Goal: Transaction & Acquisition: Obtain resource

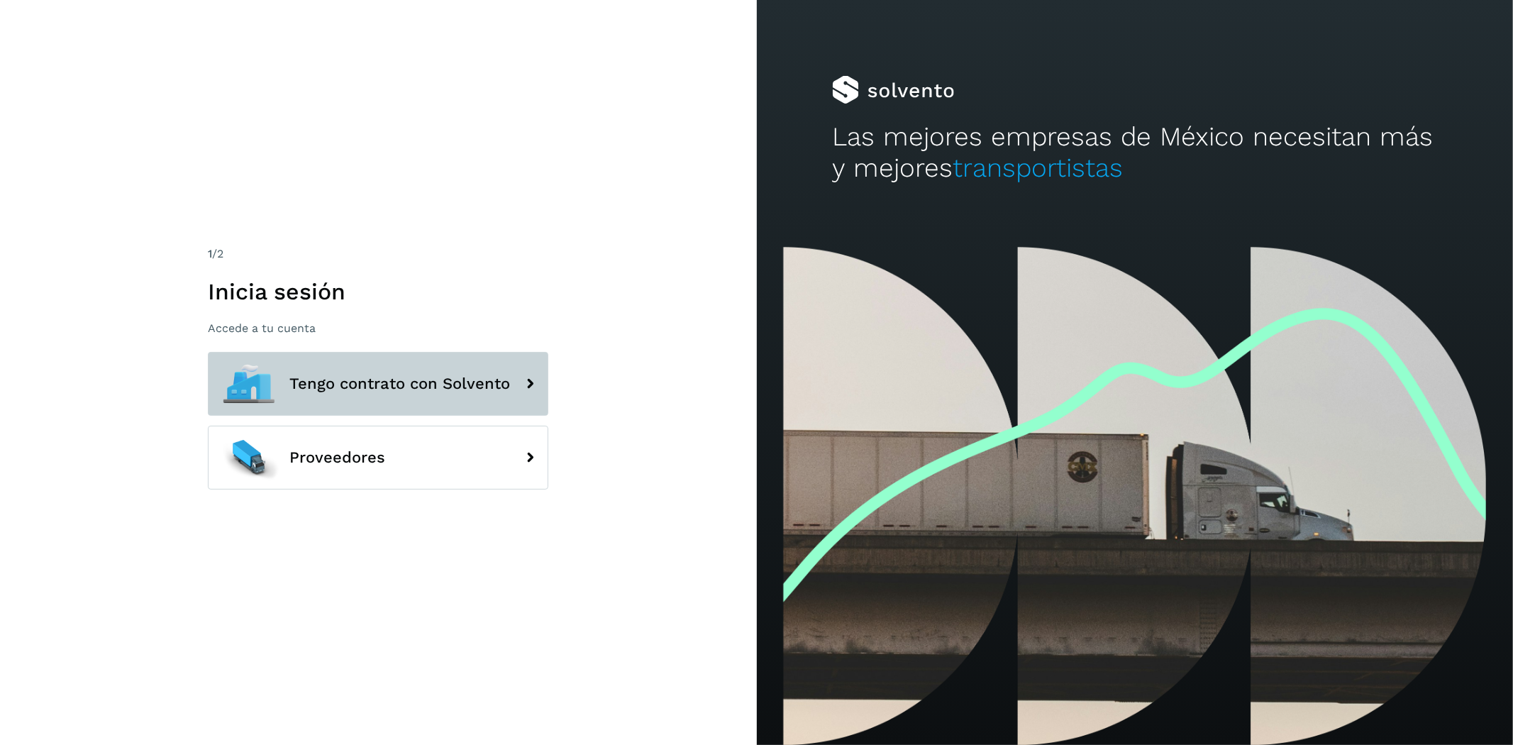
click at [377, 386] on span "Tengo contrato con Solvento" at bounding box center [399, 383] width 221 height 17
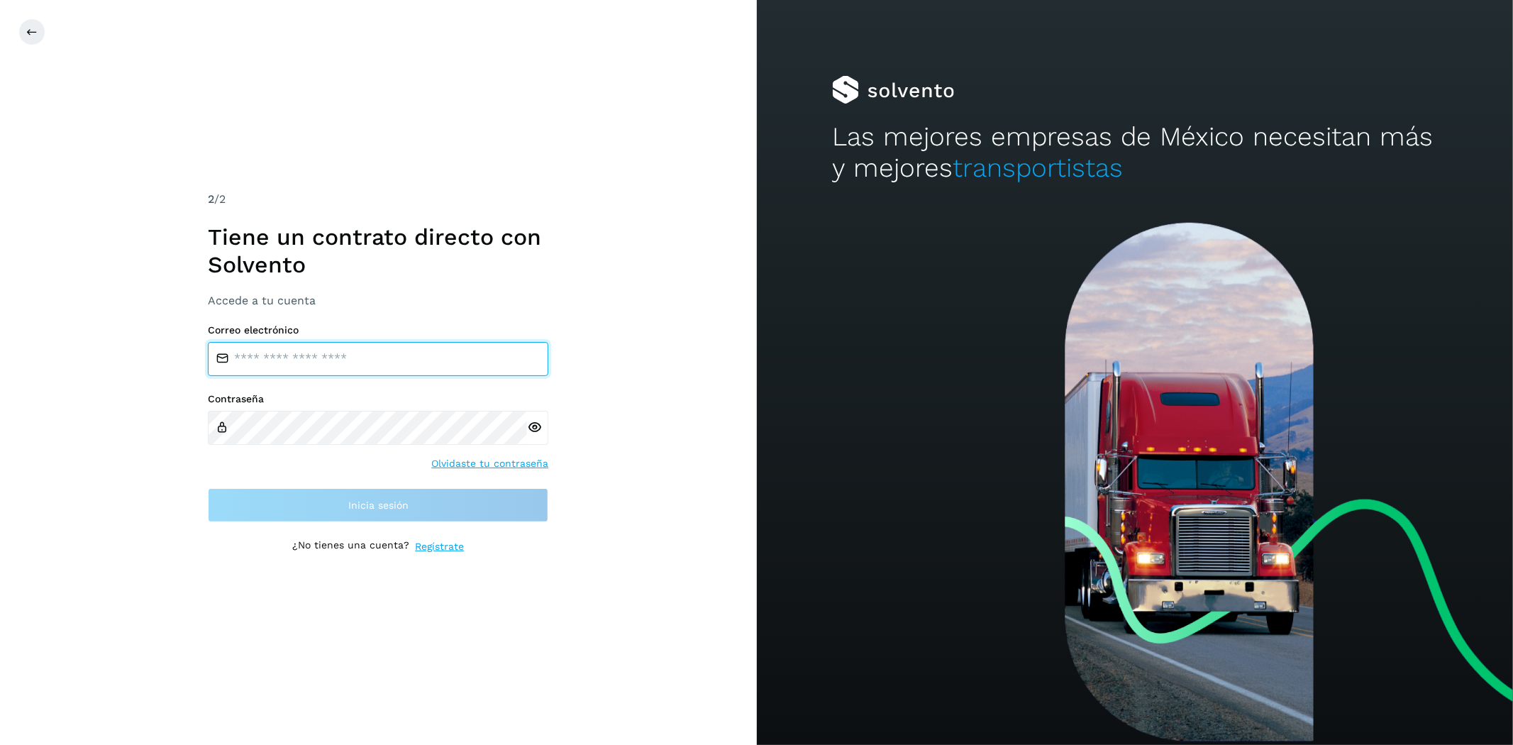
type input "**********"
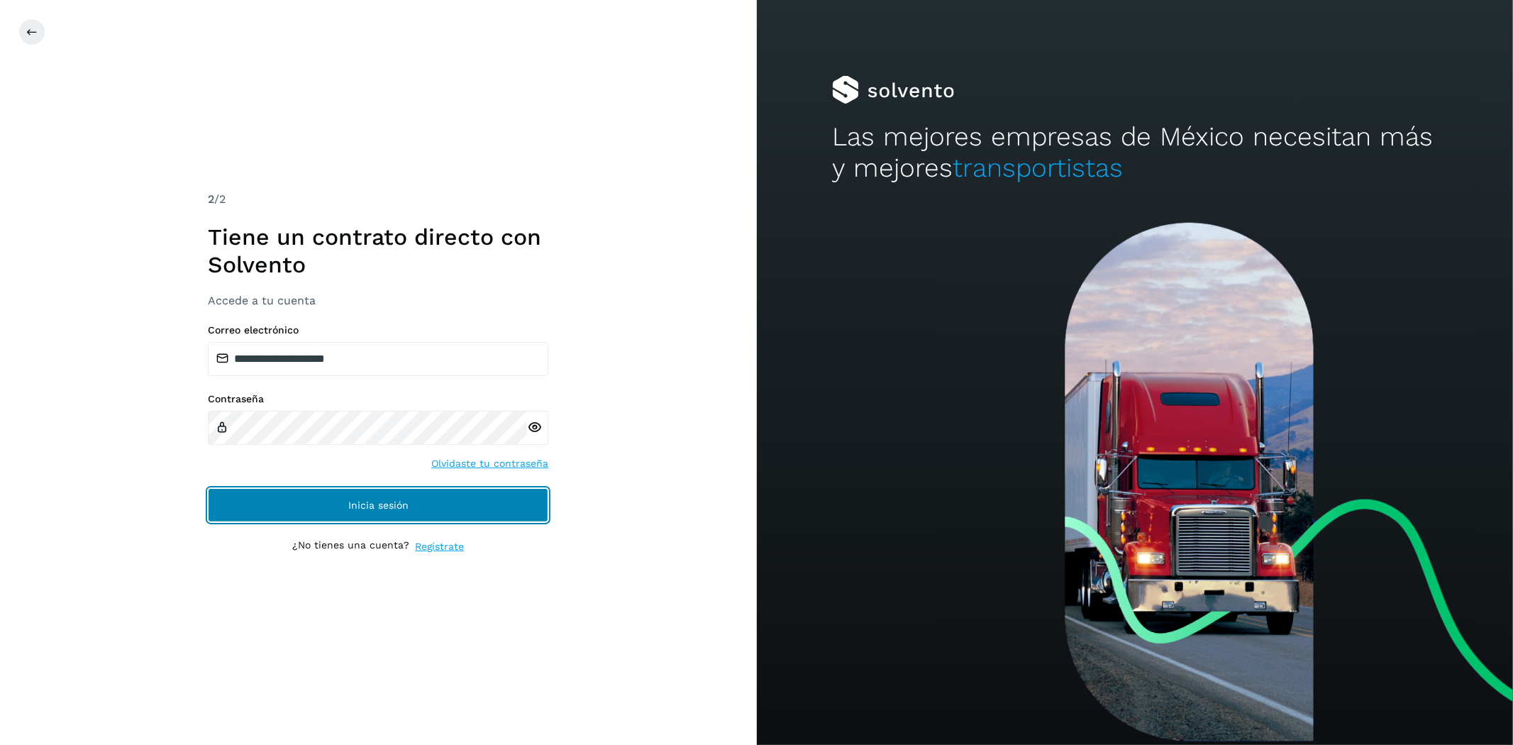
click at [387, 502] on span "Inicia sesión" at bounding box center [378, 505] width 60 height 10
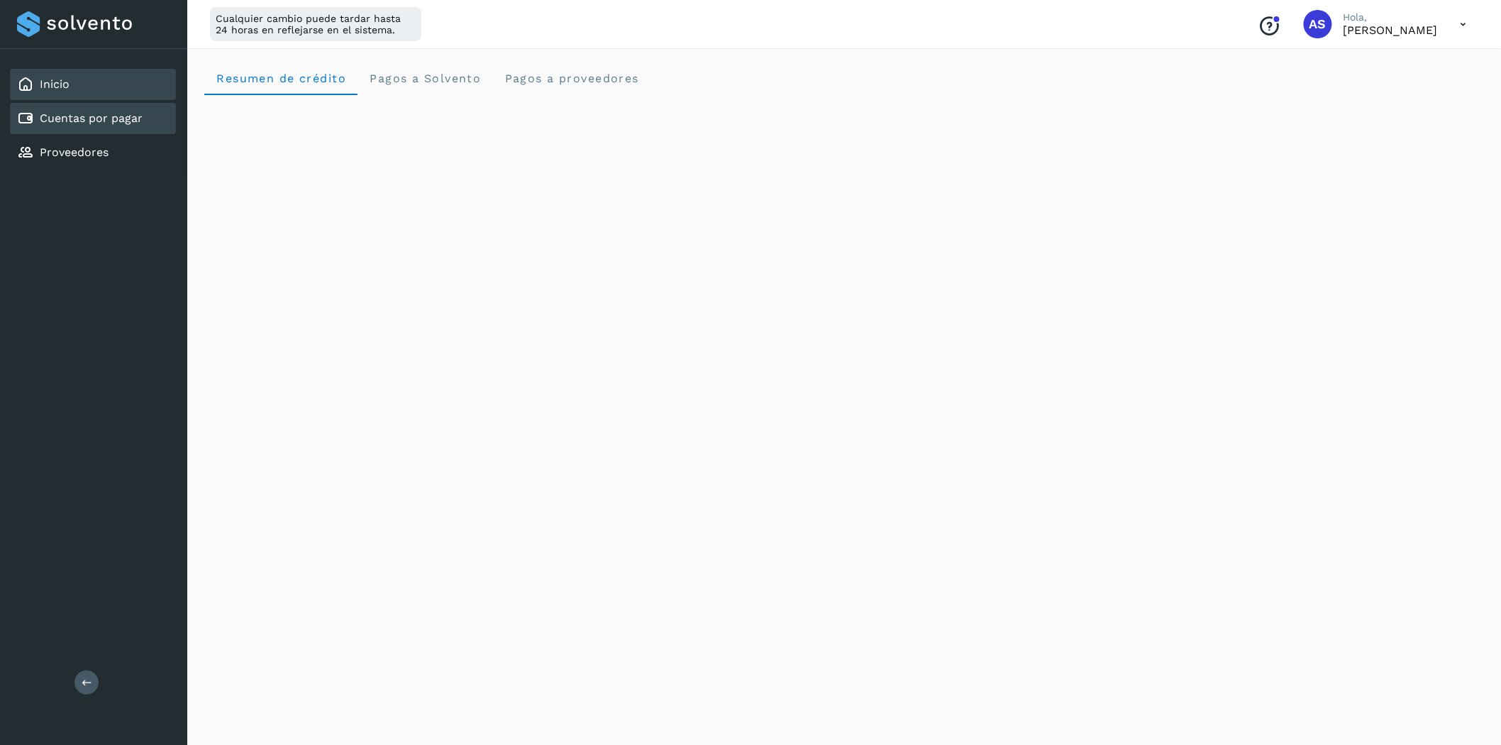
click at [123, 119] on link "Cuentas por pagar" at bounding box center [91, 117] width 103 height 13
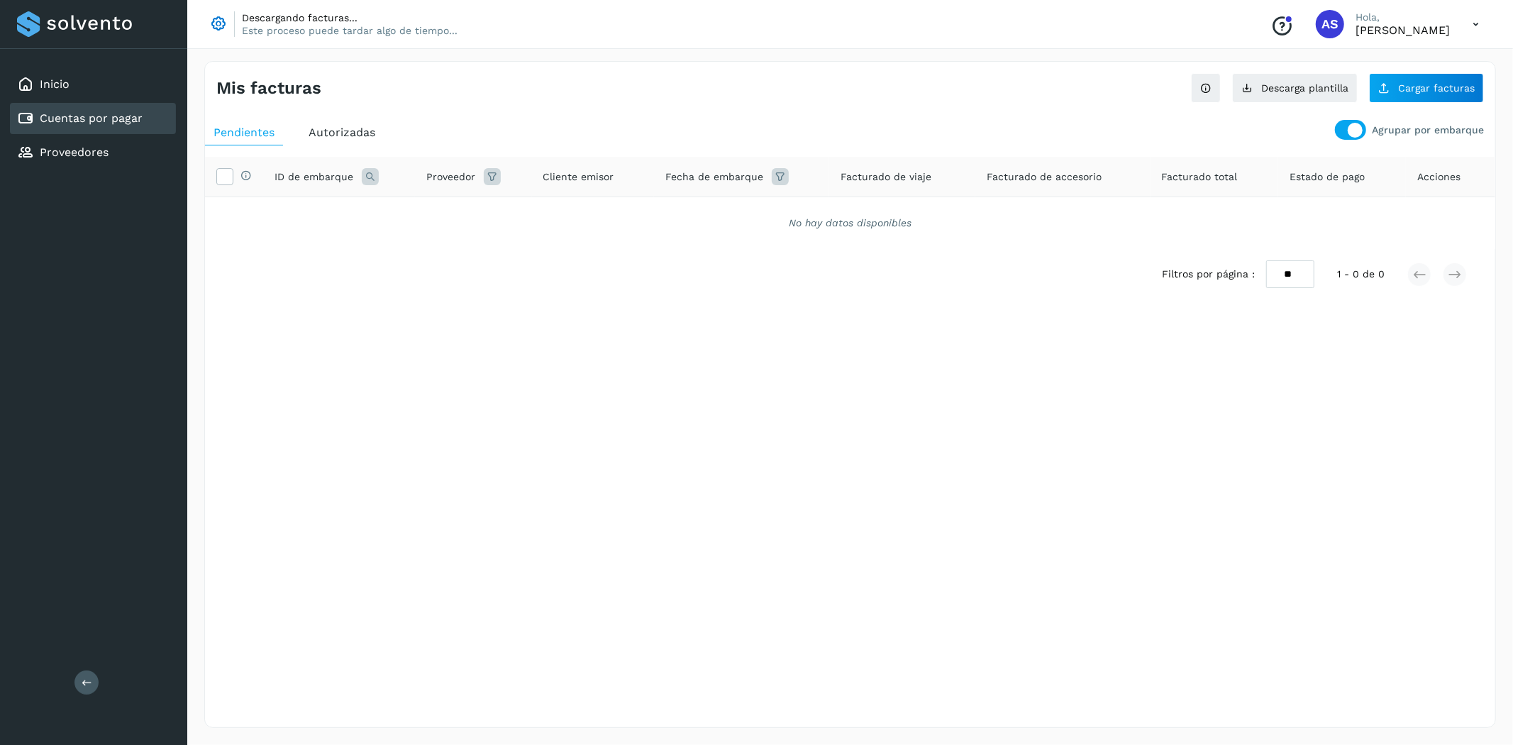
click at [1378, 133] on p "Agrupar por embarque" at bounding box center [1428, 130] width 112 height 12
click at [1359, 129] on div at bounding box center [1355, 130] width 15 height 15
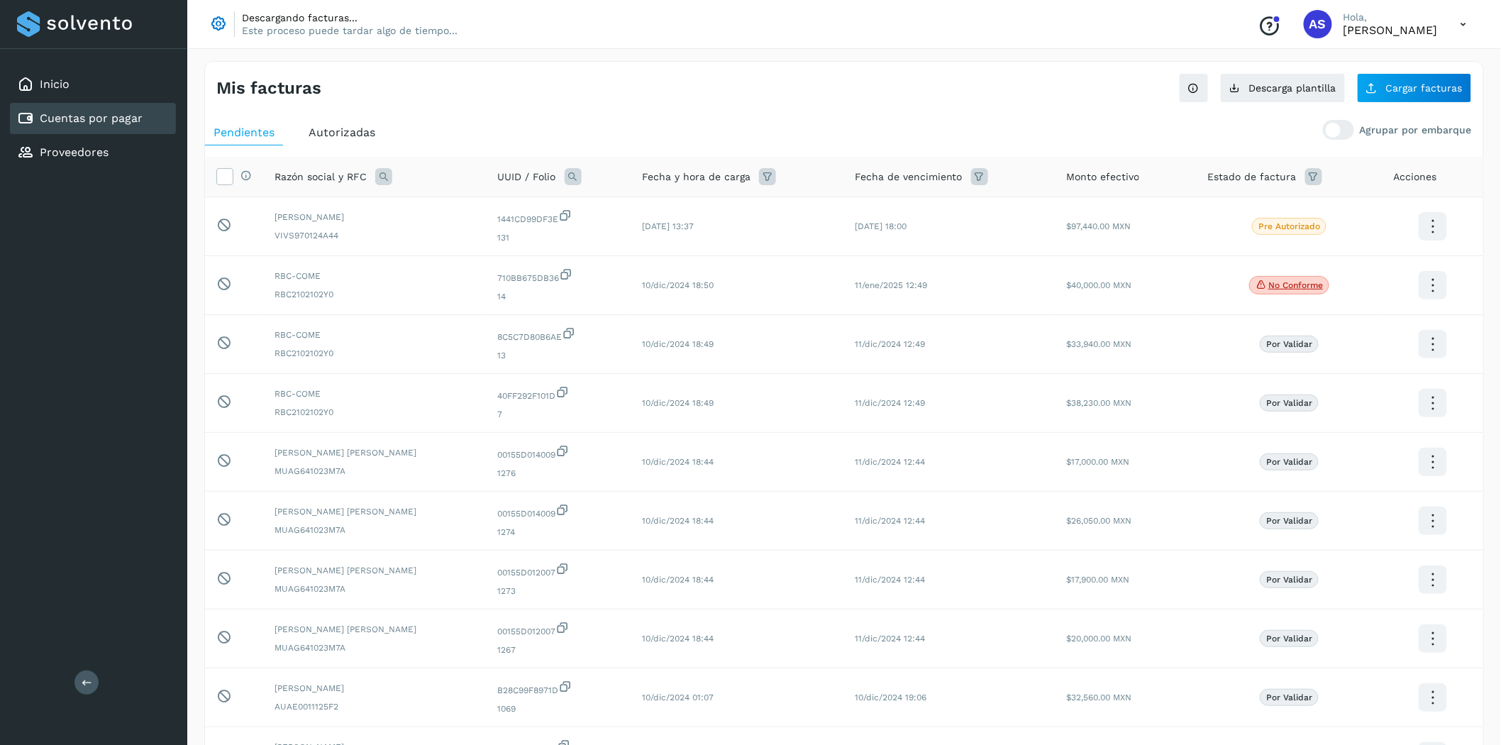
click at [327, 120] on div "Autorizadas" at bounding box center [342, 133] width 84 height 26
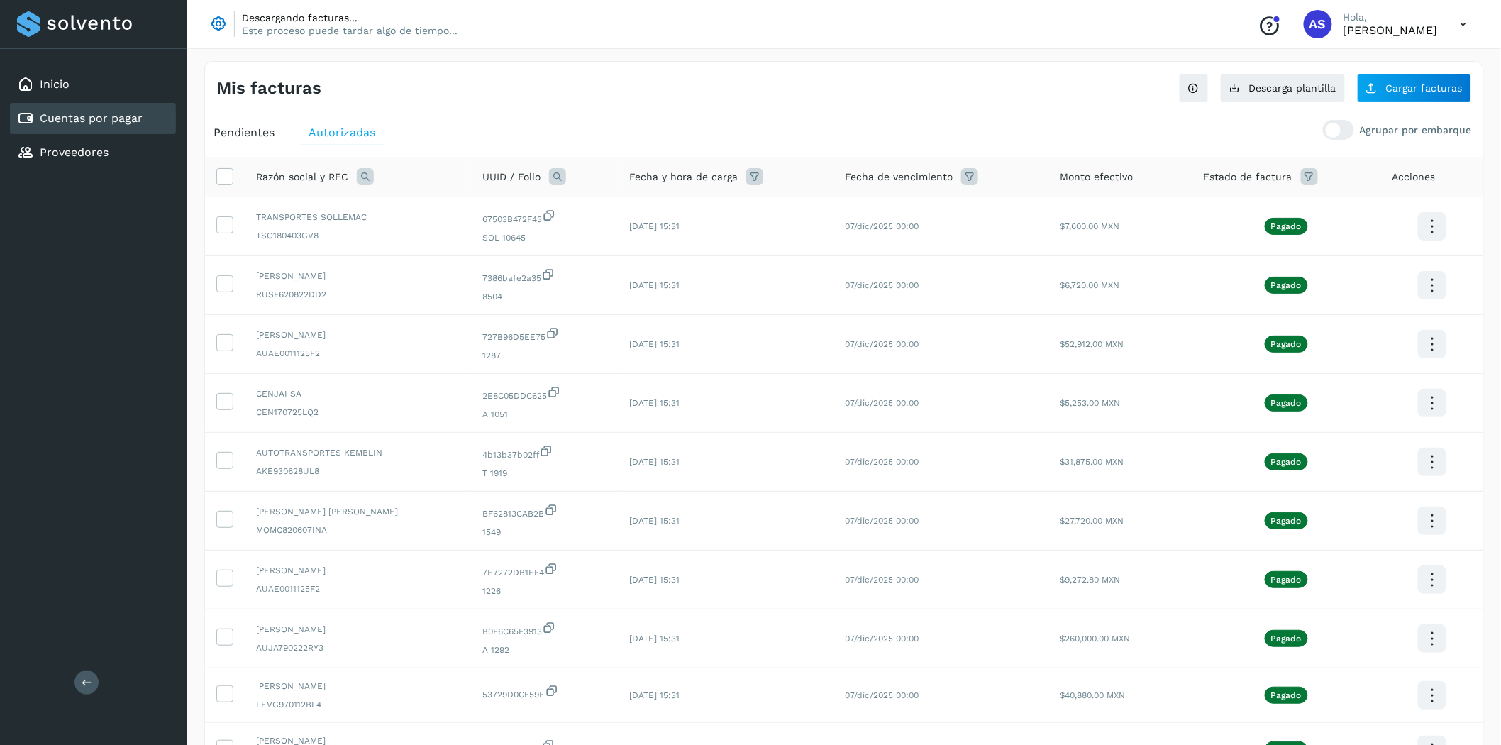
click at [371, 175] on icon at bounding box center [365, 176] width 17 height 17
click at [426, 137] on ul "Pendientes Autorizadas" at bounding box center [844, 133] width 1278 height 26
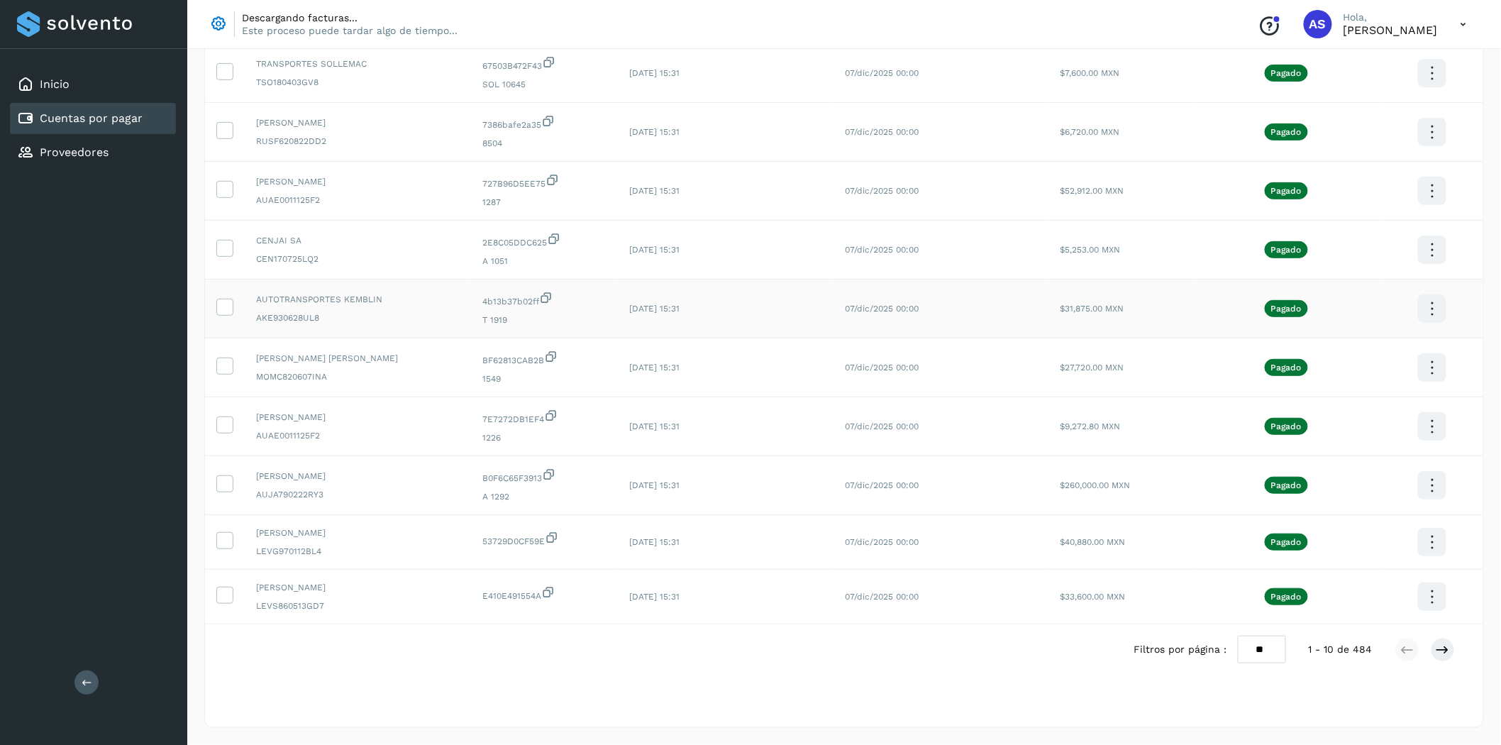
scroll to position [158, 0]
click at [1438, 643] on icon at bounding box center [1443, 650] width 14 height 14
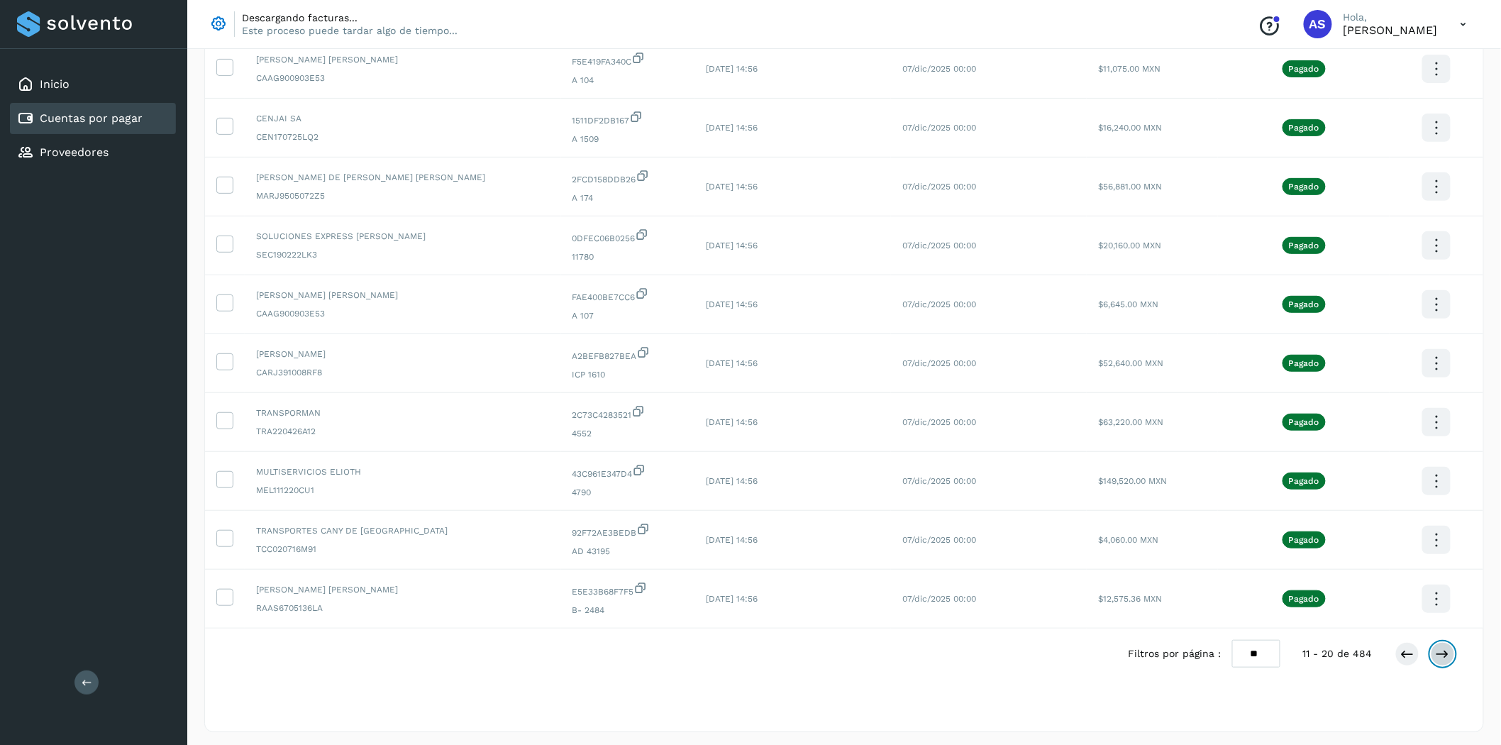
click at [1439, 661] on icon at bounding box center [1443, 654] width 14 height 14
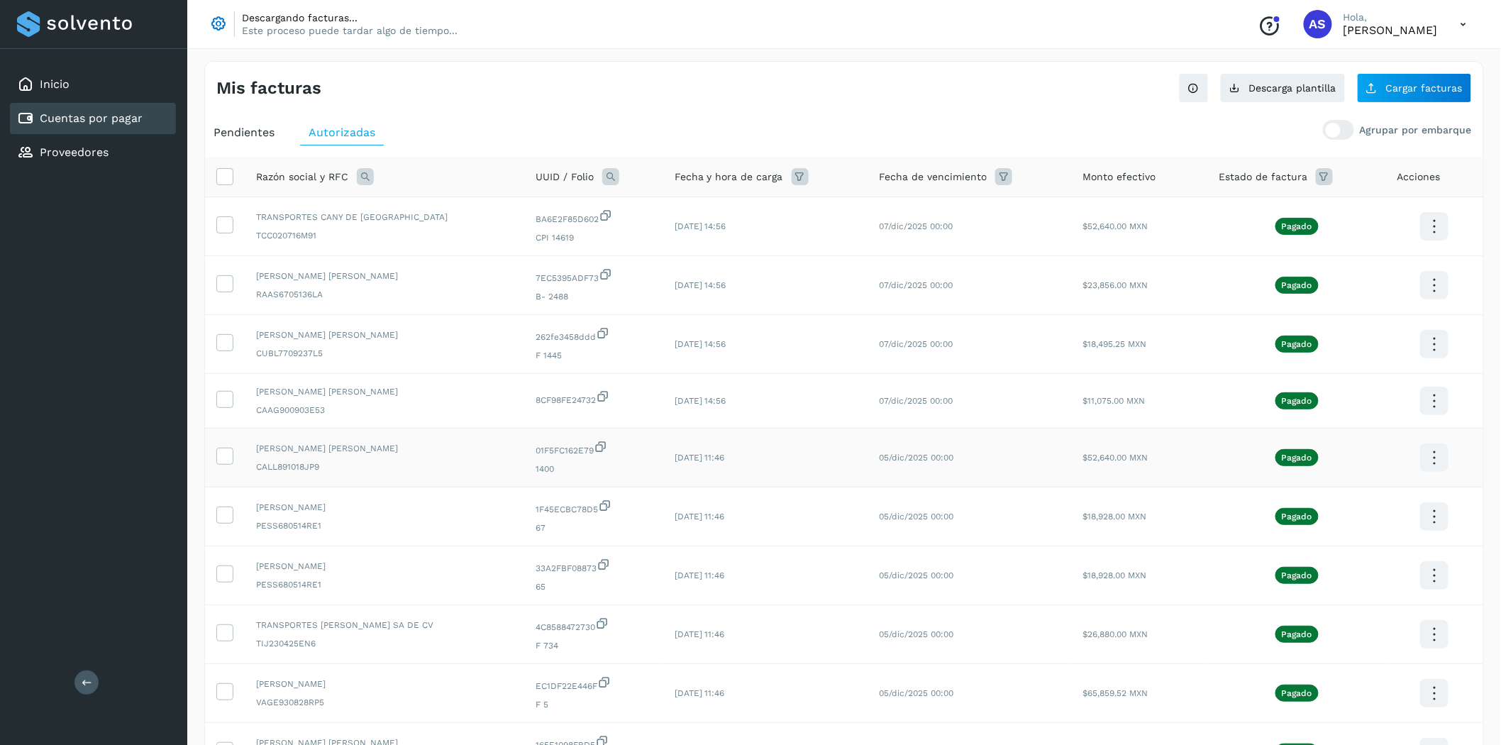
click at [380, 463] on span "CALL891018JP9" at bounding box center [384, 466] width 257 height 13
click at [405, 485] on td "[PERSON_NAME] [PERSON_NAME] CALL891018JP9" at bounding box center [385, 458] width 280 height 59
click at [228, 454] on icon at bounding box center [224, 455] width 15 height 15
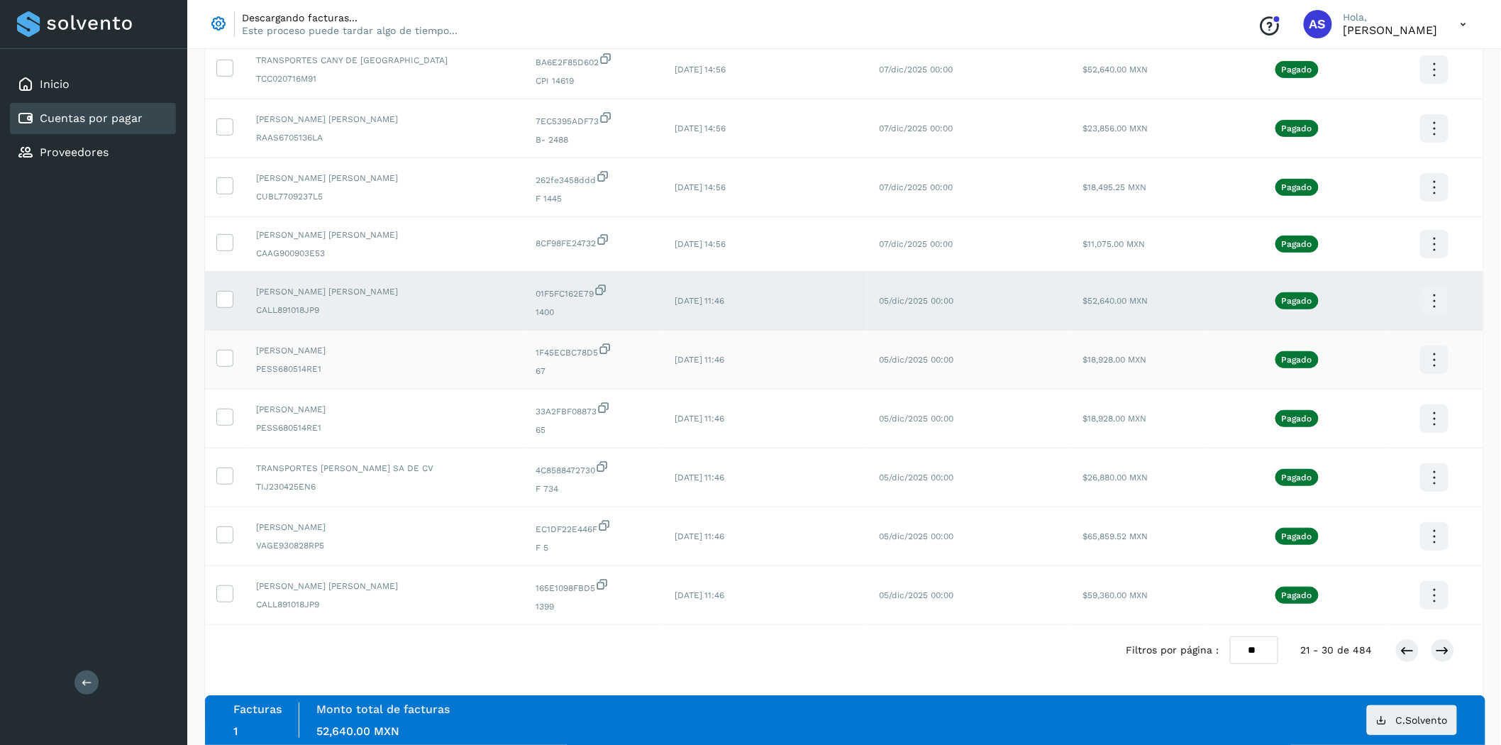
scroll to position [158, 0]
click at [221, 592] on icon at bounding box center [224, 592] width 15 height 15
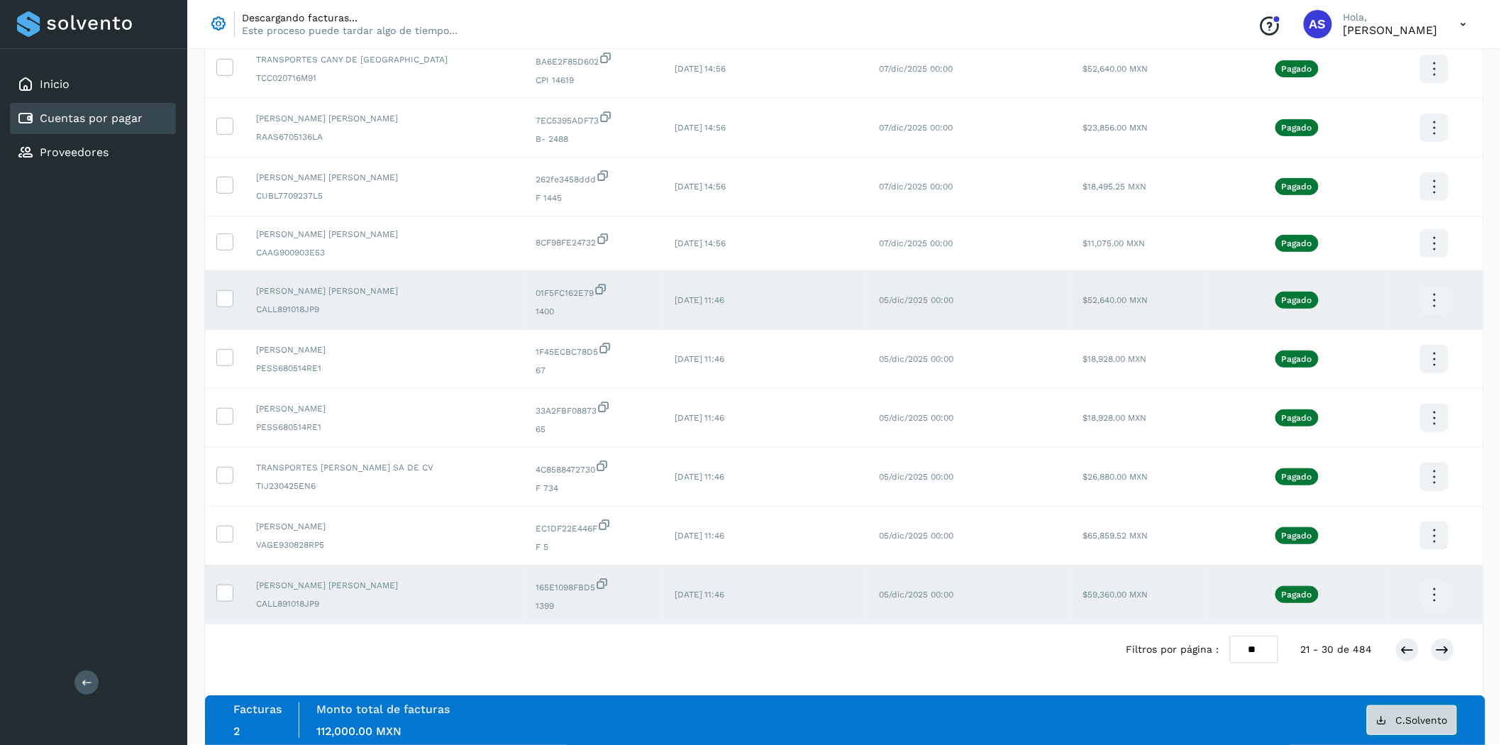
click at [1415, 712] on button "C.Solvento" at bounding box center [1412, 720] width 90 height 30
click at [344, 542] on span "VAGE930828RP5" at bounding box center [384, 544] width 257 height 13
click at [222, 540] on icon at bounding box center [224, 533] width 15 height 15
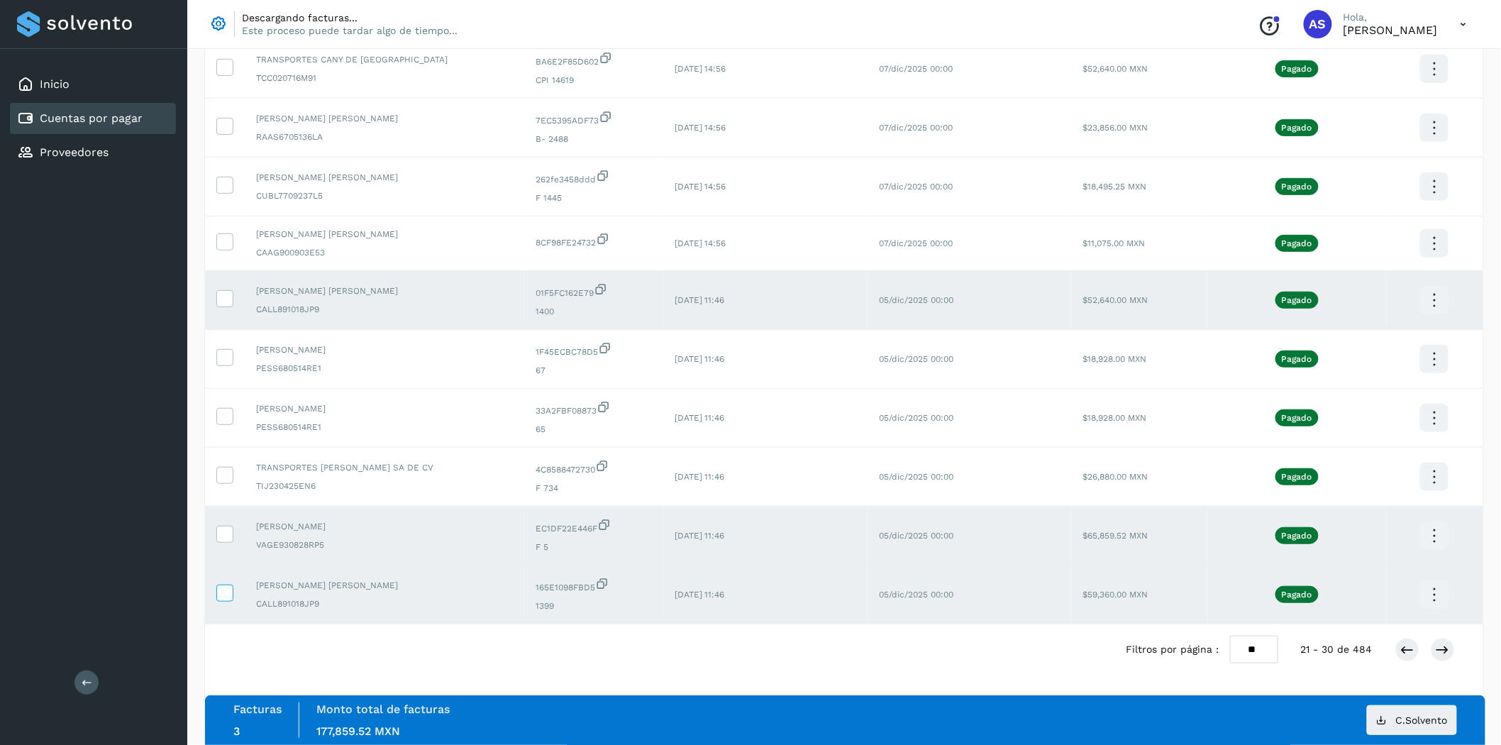
click at [227, 600] on icon at bounding box center [224, 592] width 15 height 15
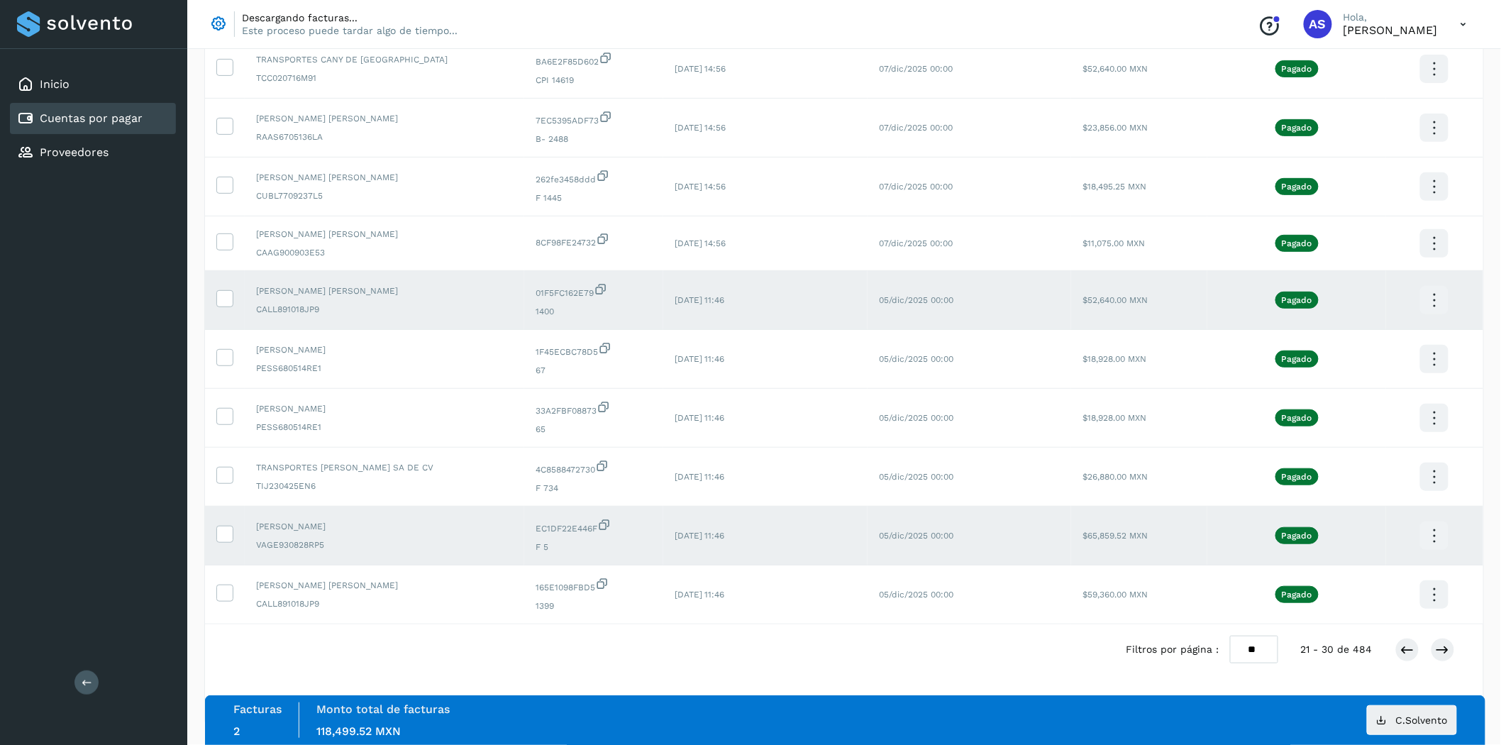
click at [234, 308] on td at bounding box center [225, 300] width 40 height 59
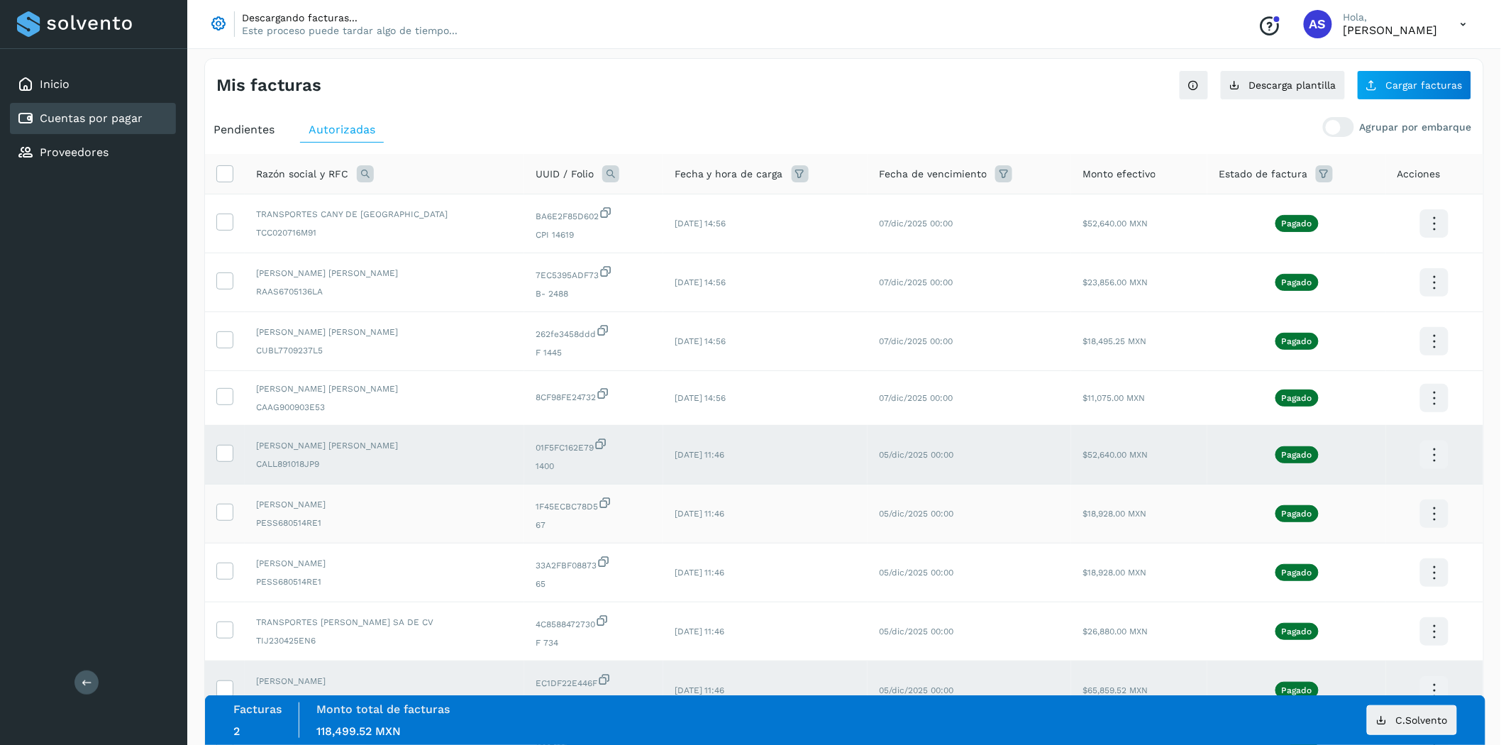
scroll to position [0, 0]
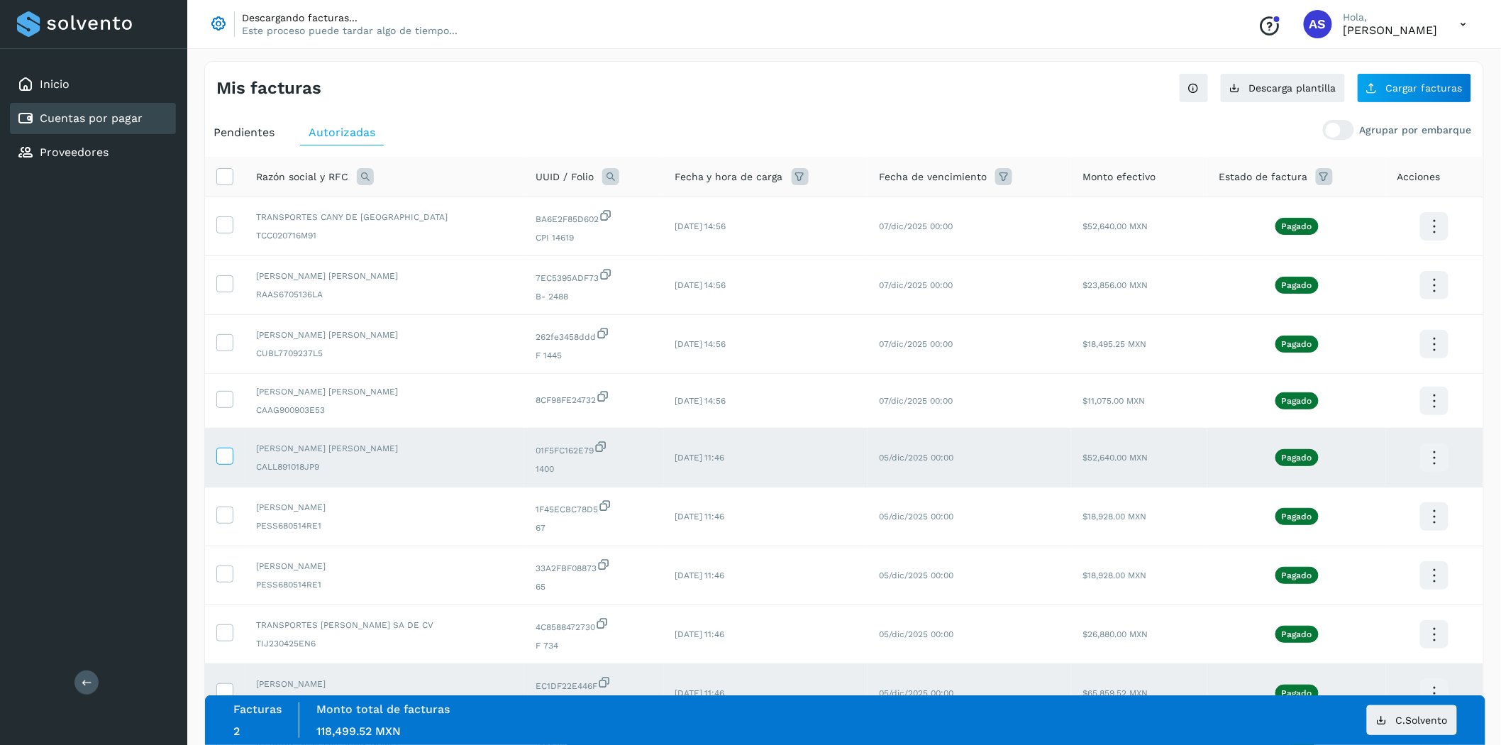
click at [232, 455] on label at bounding box center [224, 456] width 17 height 17
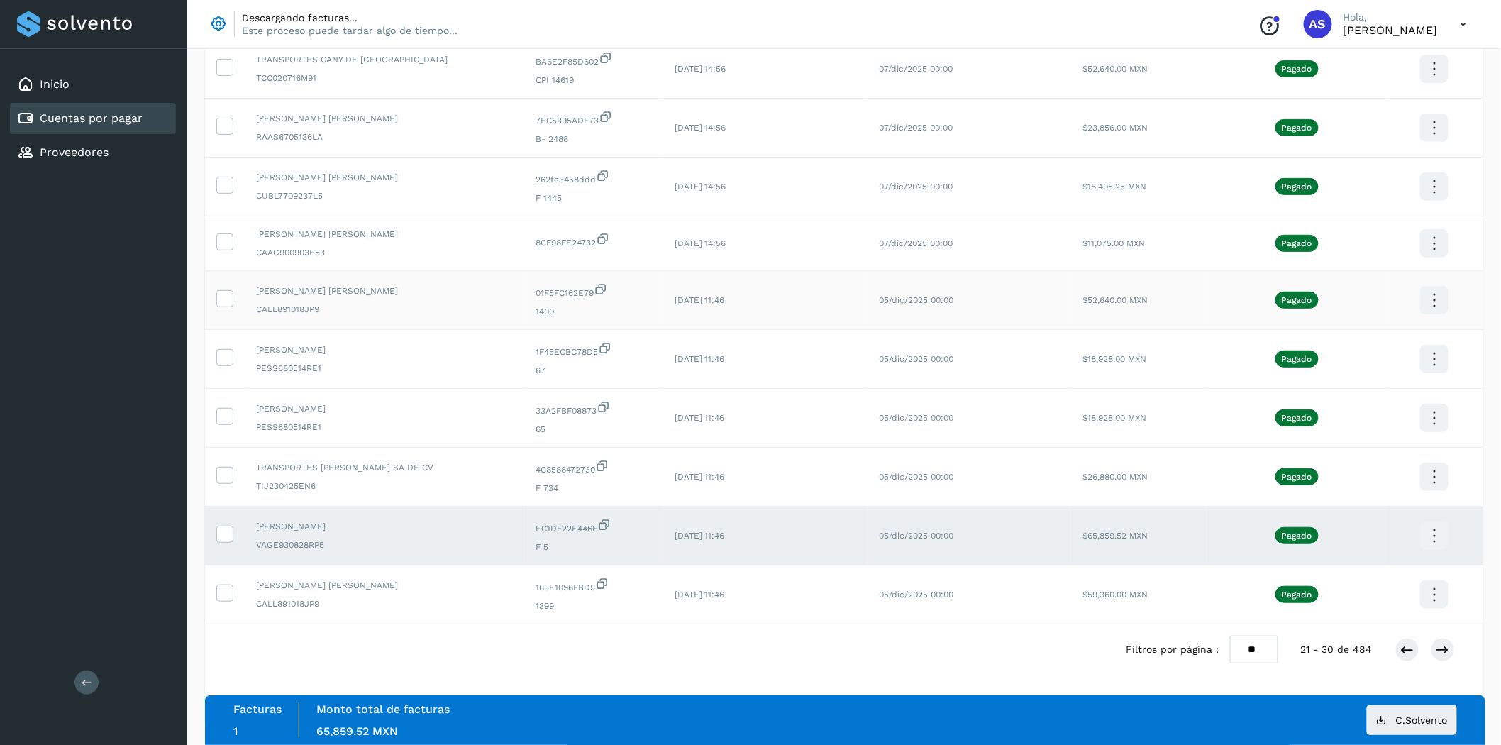
scroll to position [162, 0]
click at [1410, 727] on button "C.Solvento" at bounding box center [1412, 720] width 90 height 30
click at [1432, 529] on icon at bounding box center [1434, 535] width 33 height 33
click at [223, 538] on div at bounding box center [750, 372] width 1501 height 745
click at [227, 532] on icon at bounding box center [224, 533] width 15 height 15
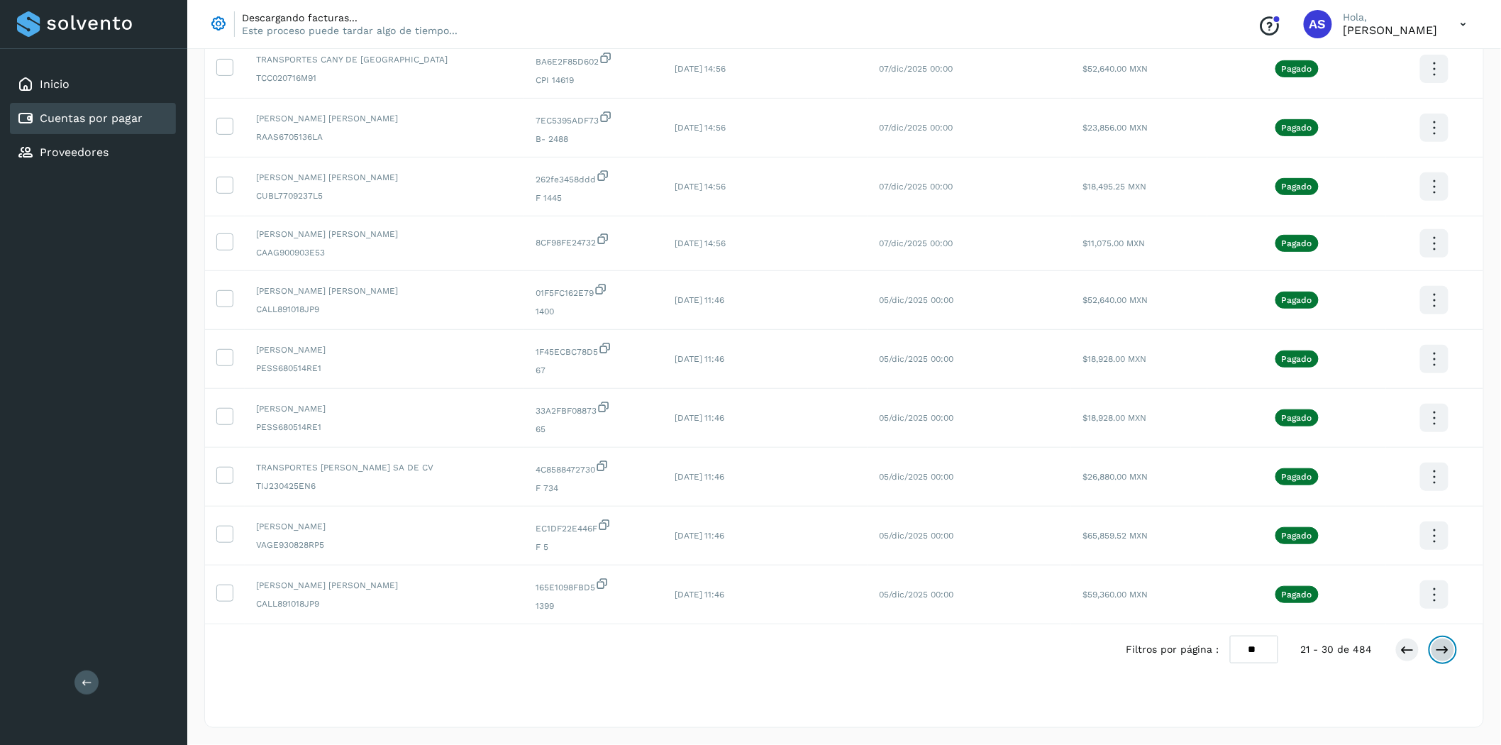
click at [1449, 653] on icon at bounding box center [1443, 650] width 14 height 14
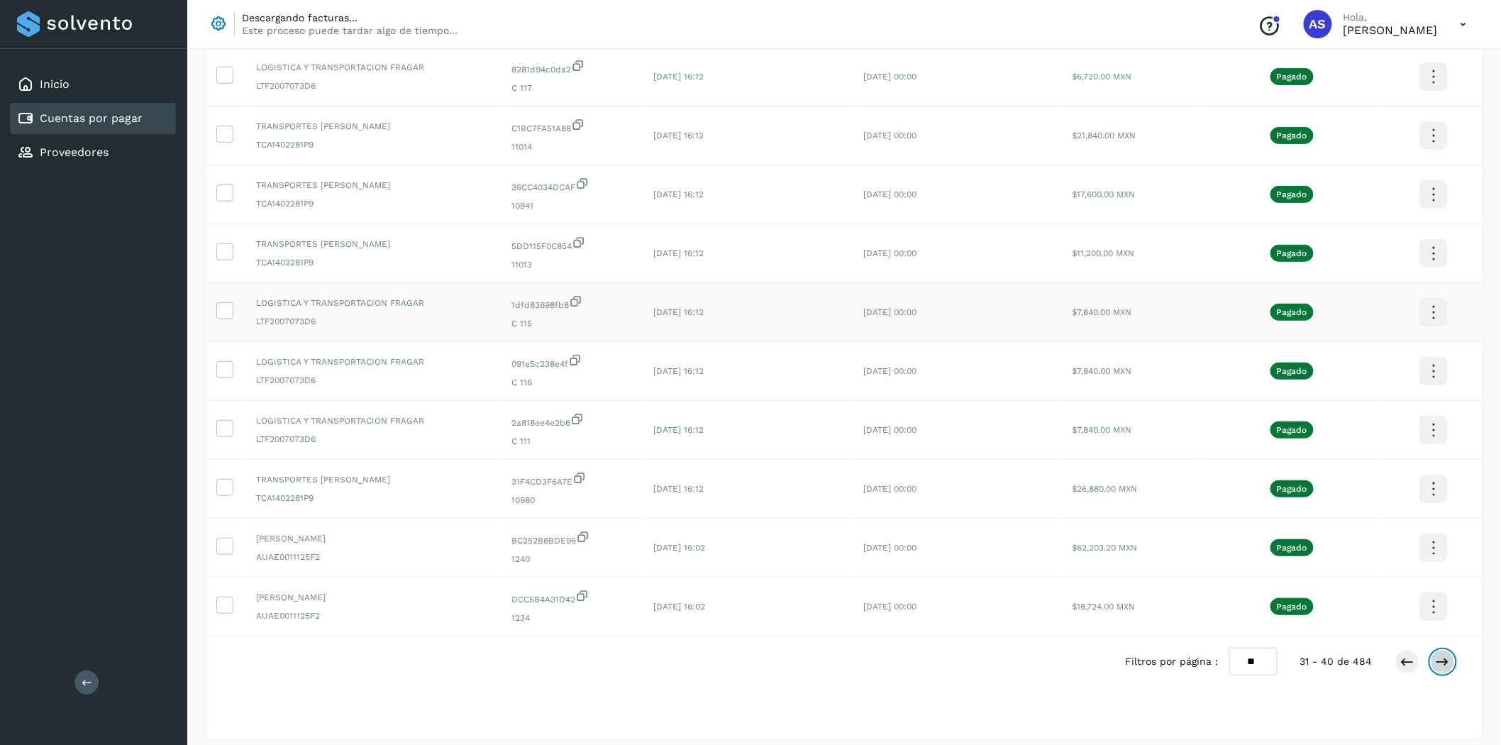
scroll to position [167, 0]
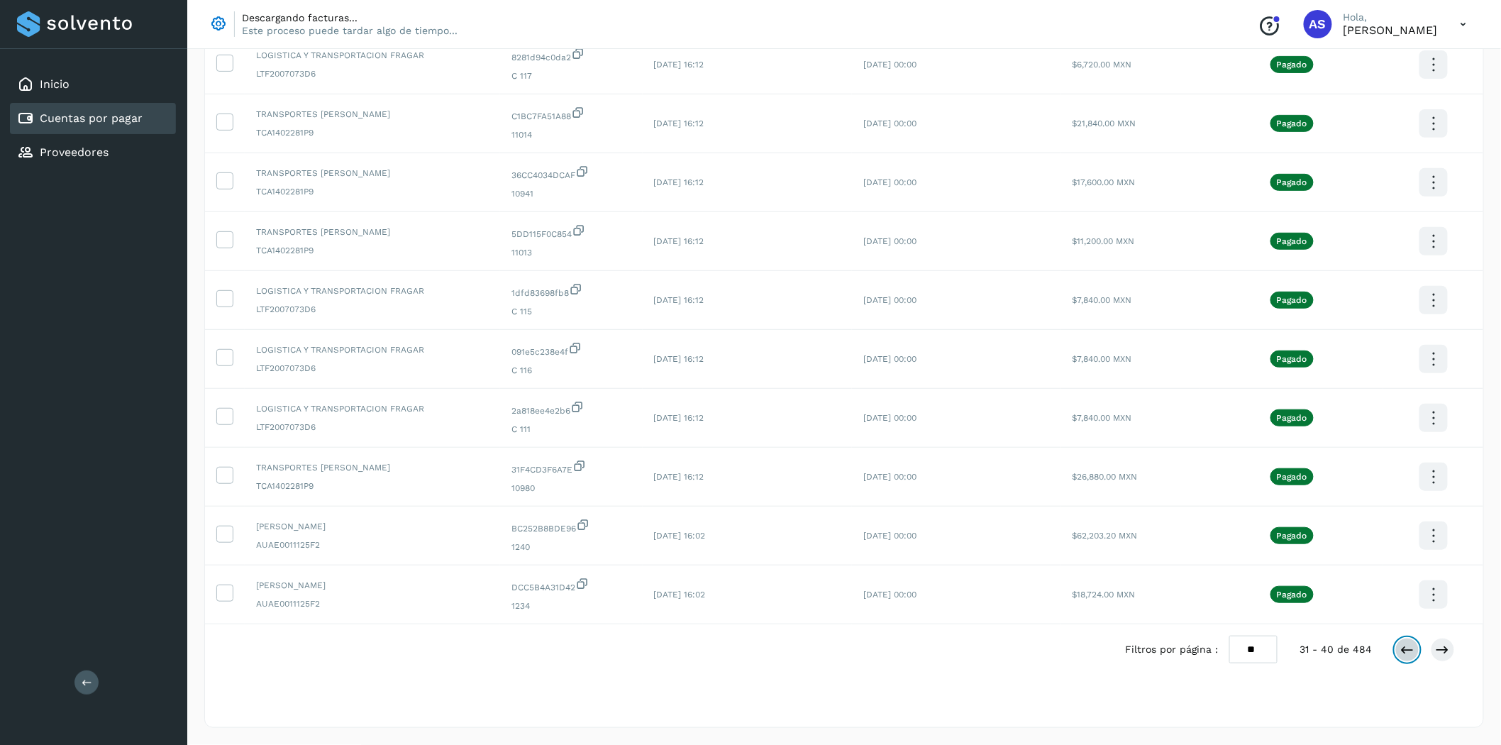
click at [1409, 649] on icon at bounding box center [1408, 650] width 14 height 14
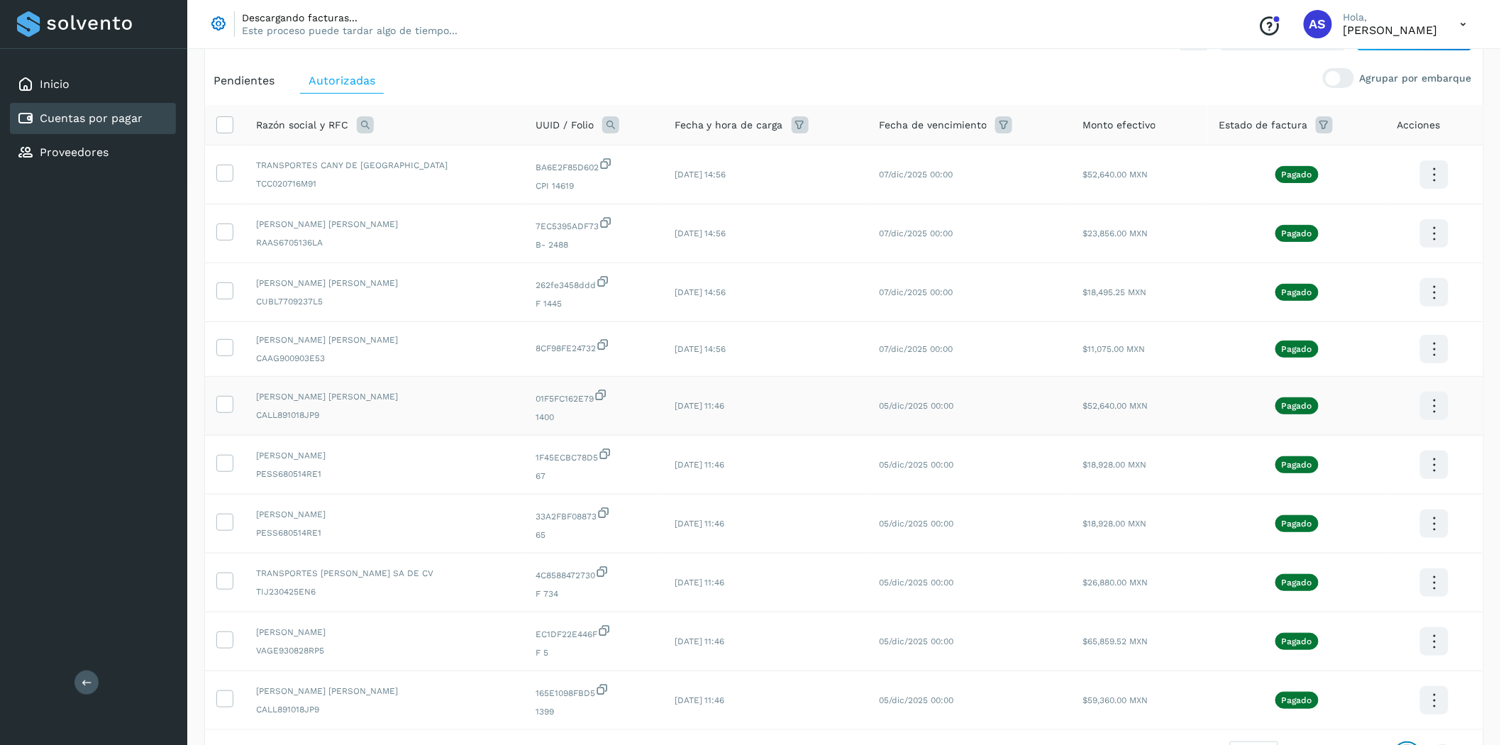
scroll to position [162, 0]
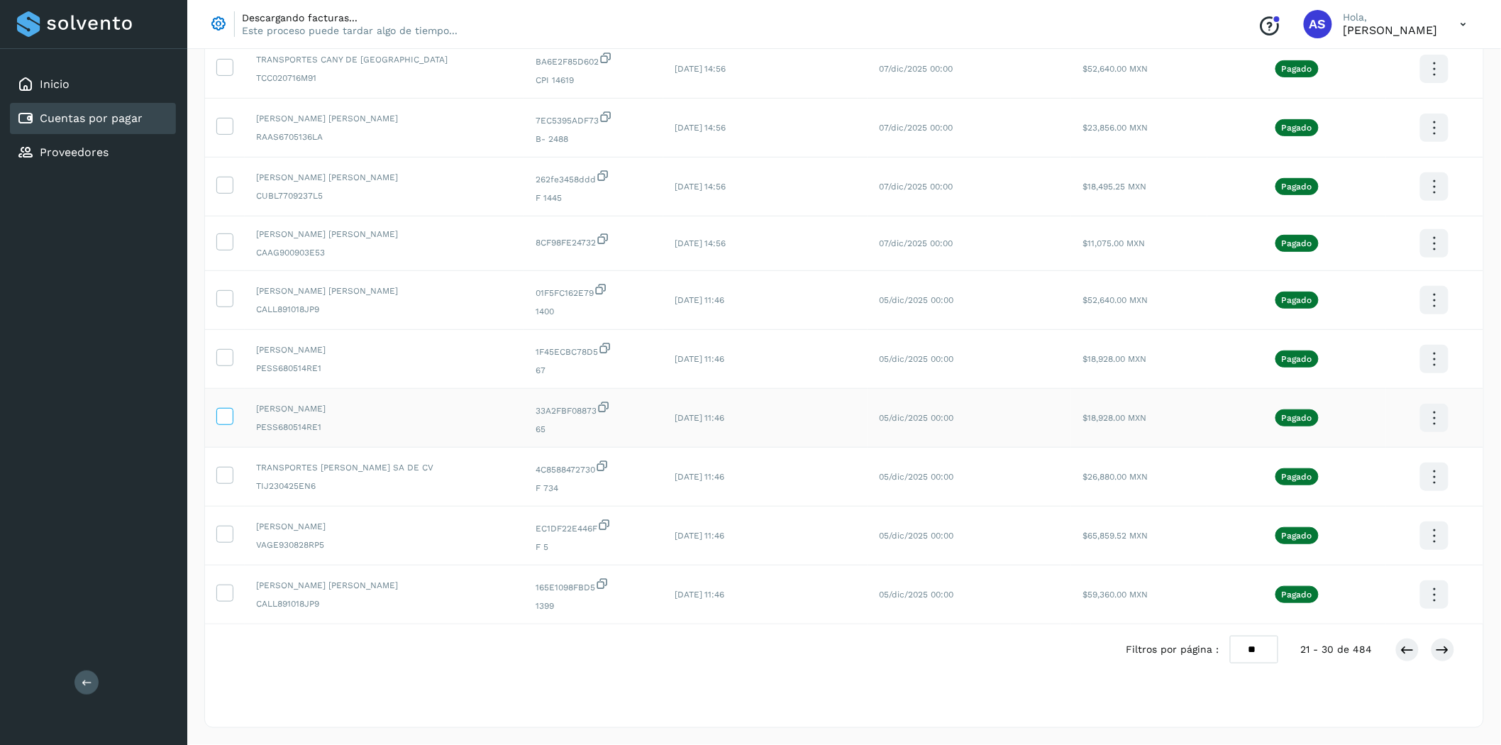
click at [221, 415] on icon at bounding box center [224, 415] width 15 height 15
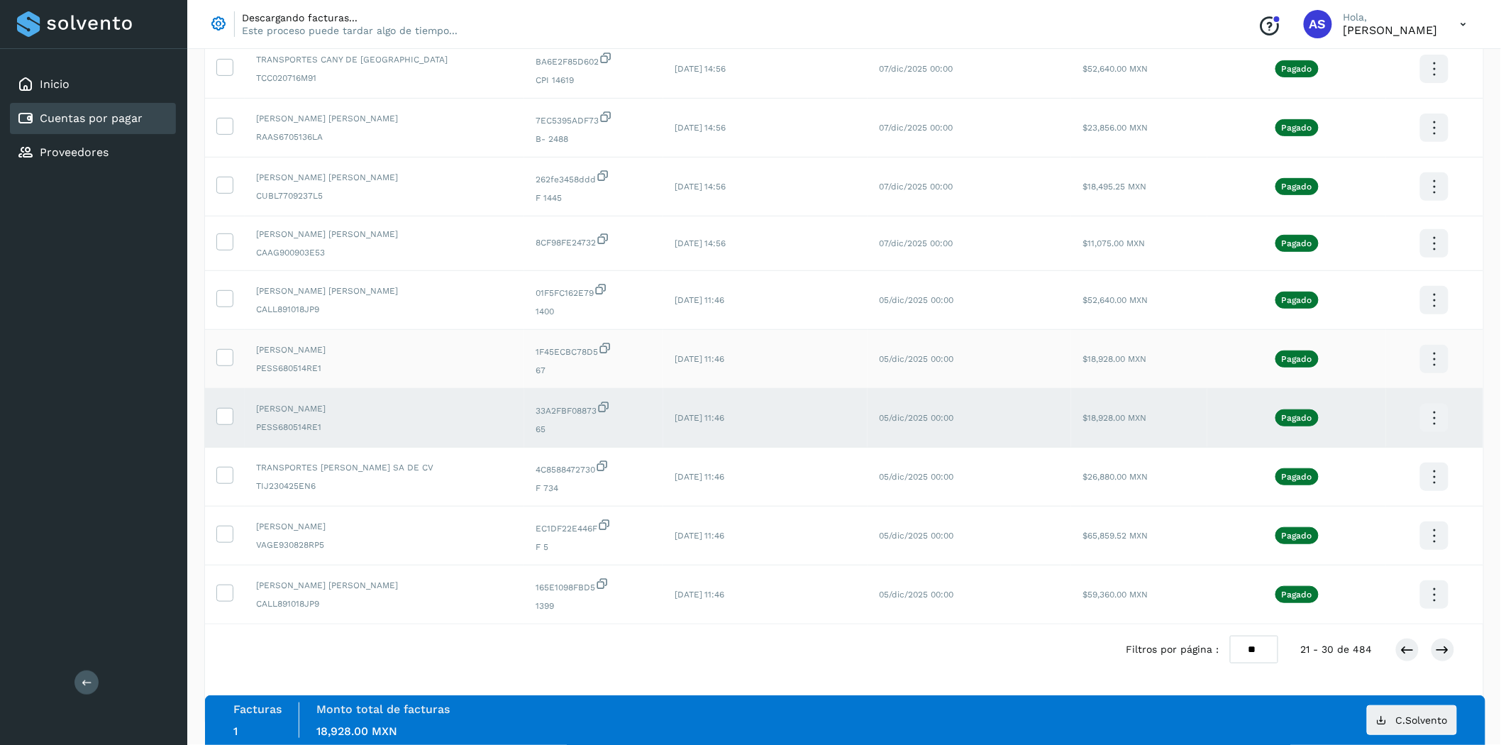
click at [219, 366] on td at bounding box center [225, 359] width 40 height 59
click at [220, 360] on icon at bounding box center [224, 356] width 15 height 15
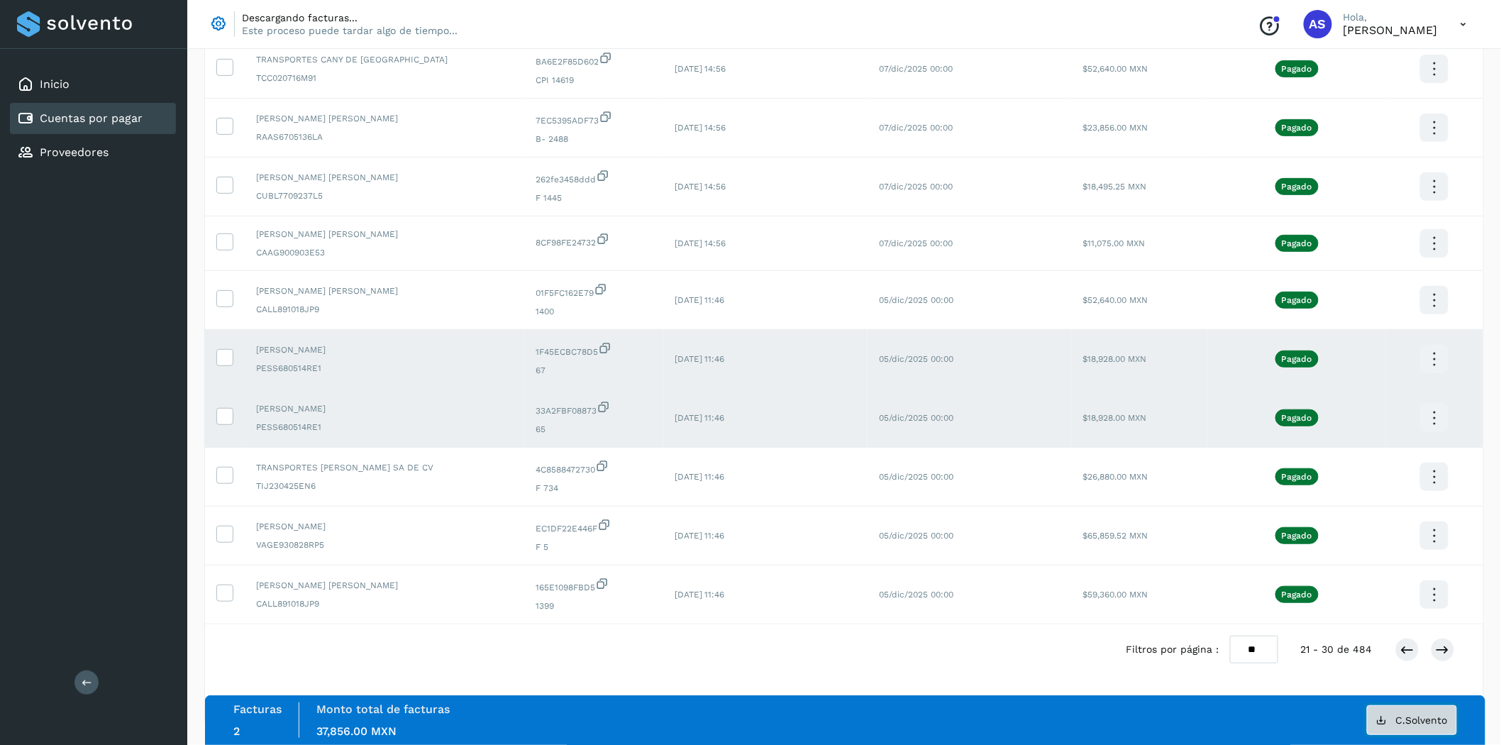
click at [1399, 718] on span "C.Solvento" at bounding box center [1422, 720] width 52 height 10
click at [231, 482] on td at bounding box center [225, 477] width 40 height 59
click at [393, 482] on span "TIJ230425EN6" at bounding box center [384, 486] width 257 height 13
click at [424, 473] on div "TRANSPORTES [PERSON_NAME] SA DE CV TIJ230425EN6" at bounding box center [384, 476] width 257 height 31
click at [231, 411] on icon at bounding box center [224, 415] width 15 height 15
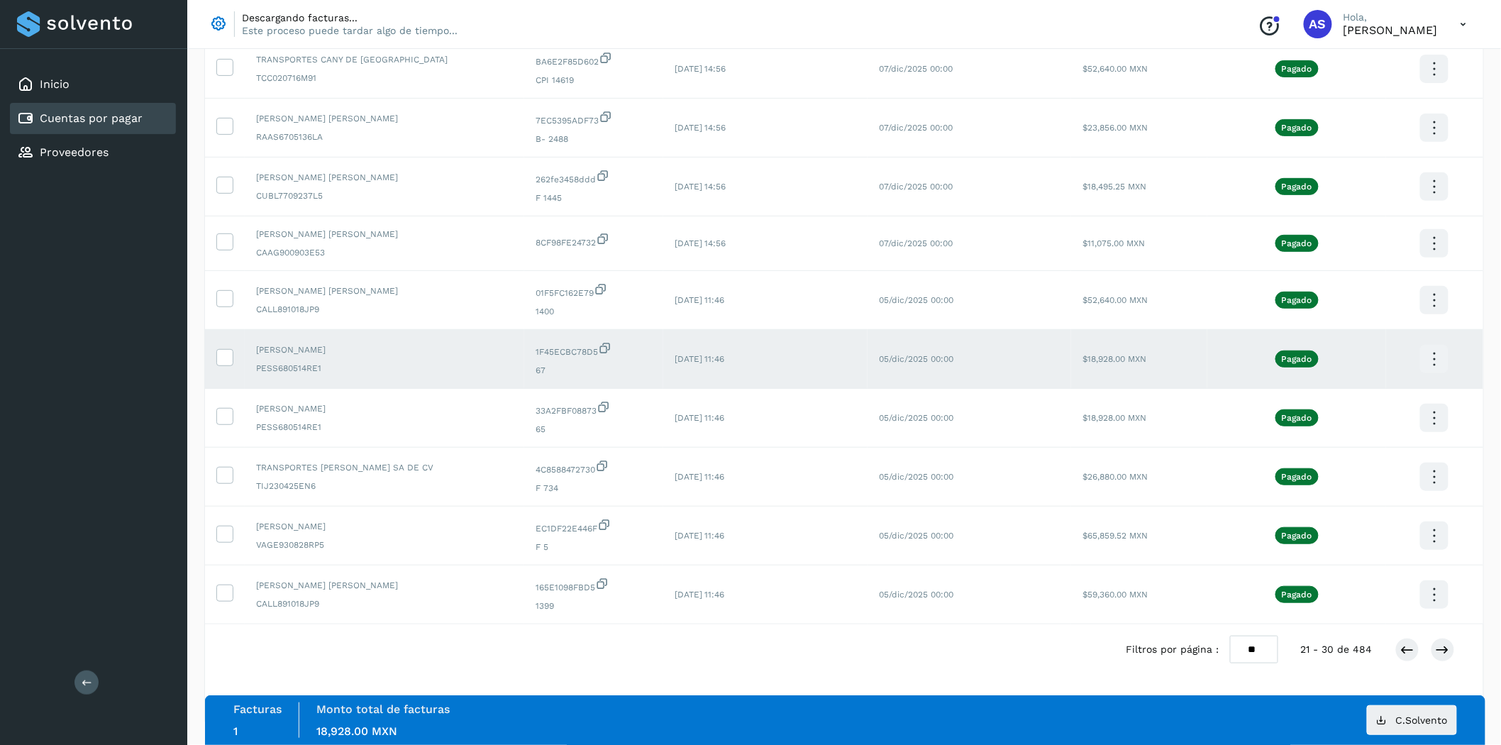
click at [233, 349] on div at bounding box center [224, 357] width 17 height 17
click at [229, 355] on icon at bounding box center [224, 356] width 15 height 15
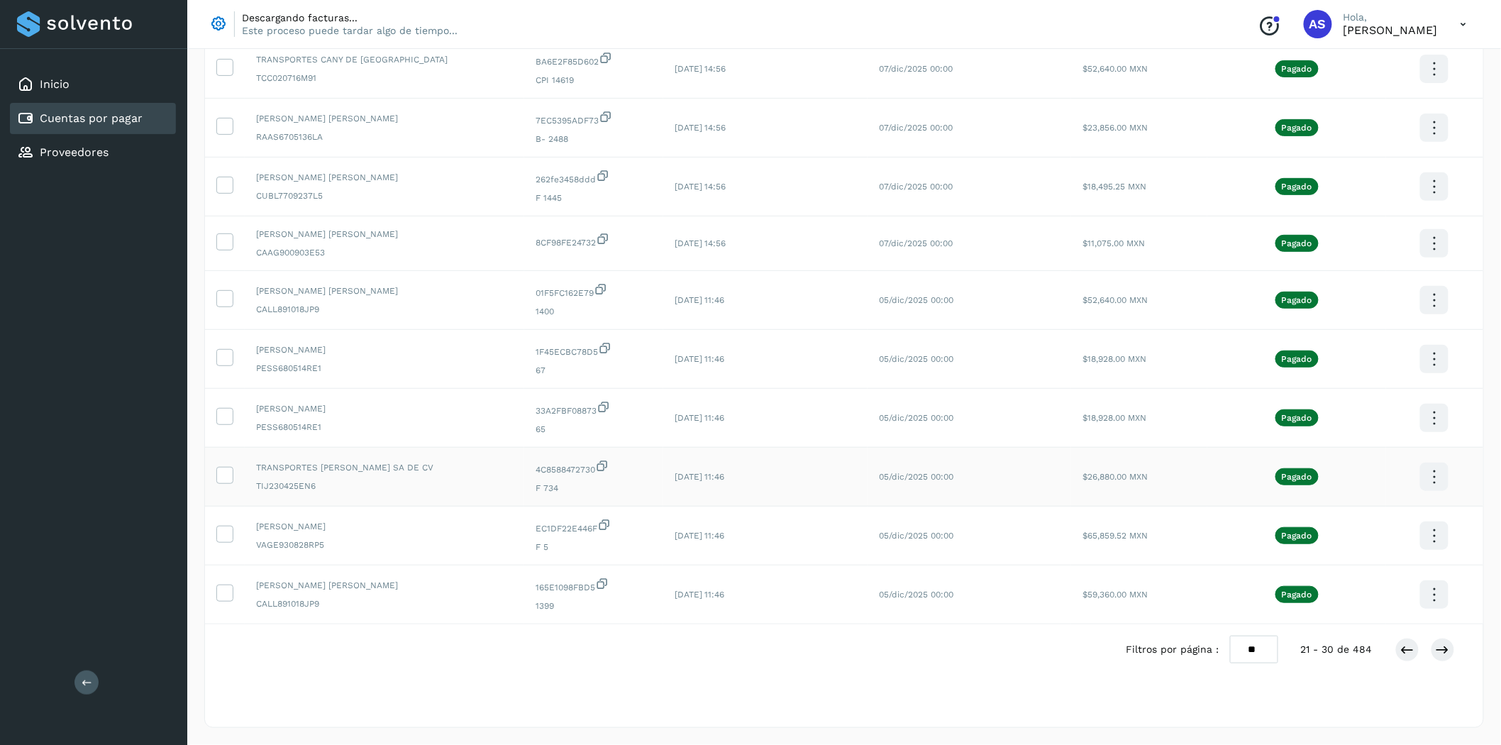
click at [1442, 483] on icon at bounding box center [1434, 476] width 33 height 33
click at [1342, 487] on button "C.Solvento" at bounding box center [1363, 491] width 169 height 28
click at [324, 297] on div "[PERSON_NAME] [PERSON_NAME] CALL891018JP9" at bounding box center [384, 299] width 257 height 31
click at [219, 474] on icon at bounding box center [224, 474] width 15 height 15
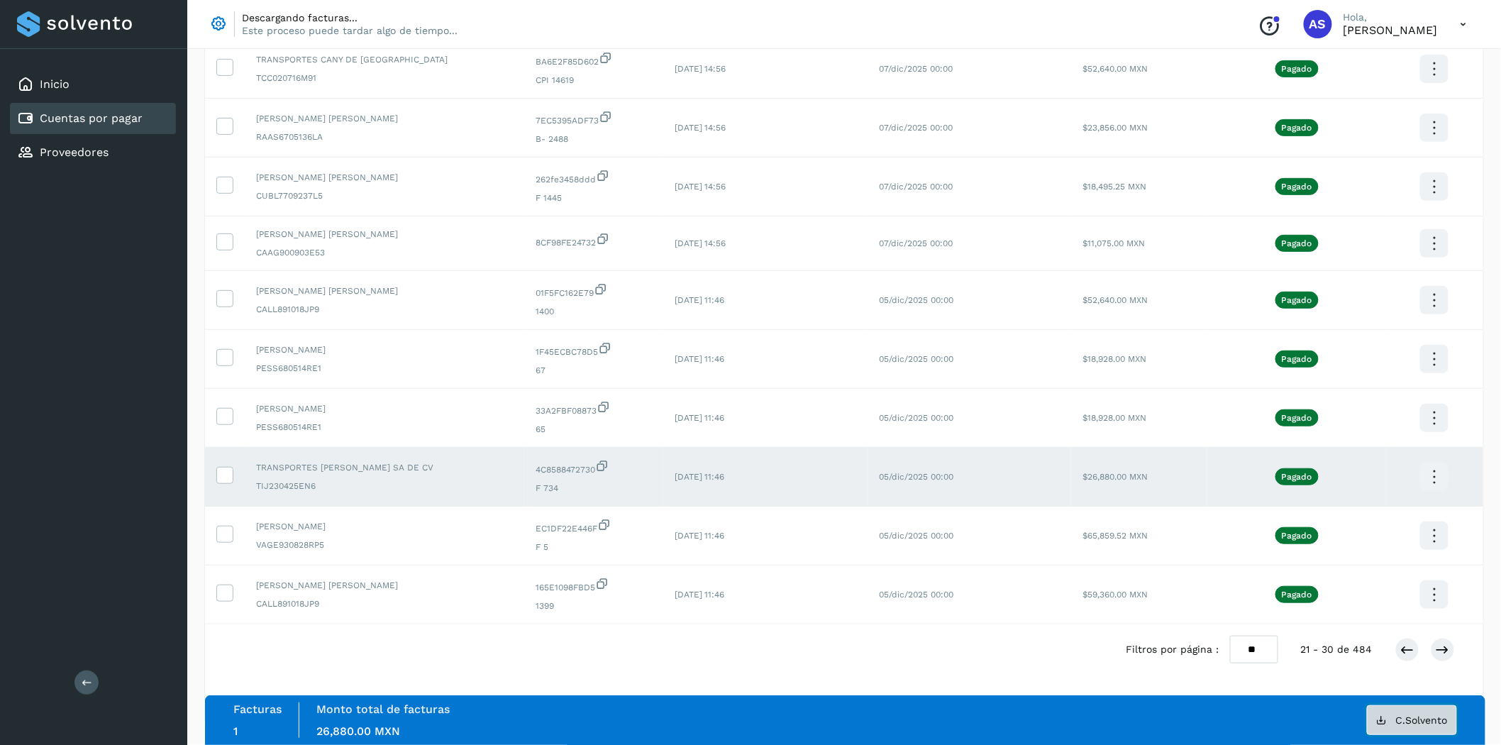
click at [1398, 721] on span "C.Solvento" at bounding box center [1422, 720] width 52 height 10
click at [688, 260] on td "[DATE] 14:56" at bounding box center [765, 243] width 204 height 55
click at [222, 473] on icon at bounding box center [224, 474] width 15 height 15
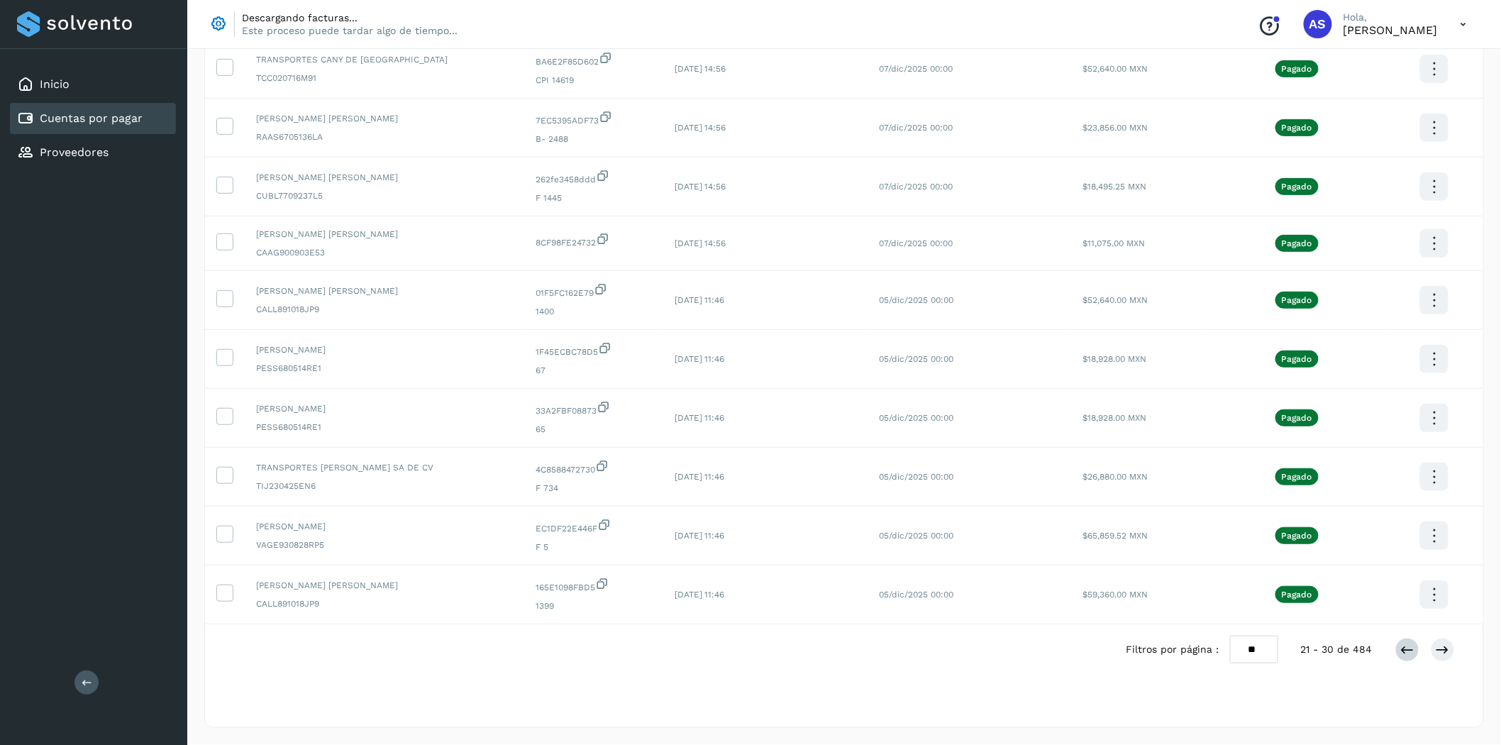
click at [1396, 651] on div at bounding box center [1426, 650] width 60 height 24
click at [1396, 651] on button at bounding box center [1408, 650] width 24 height 24
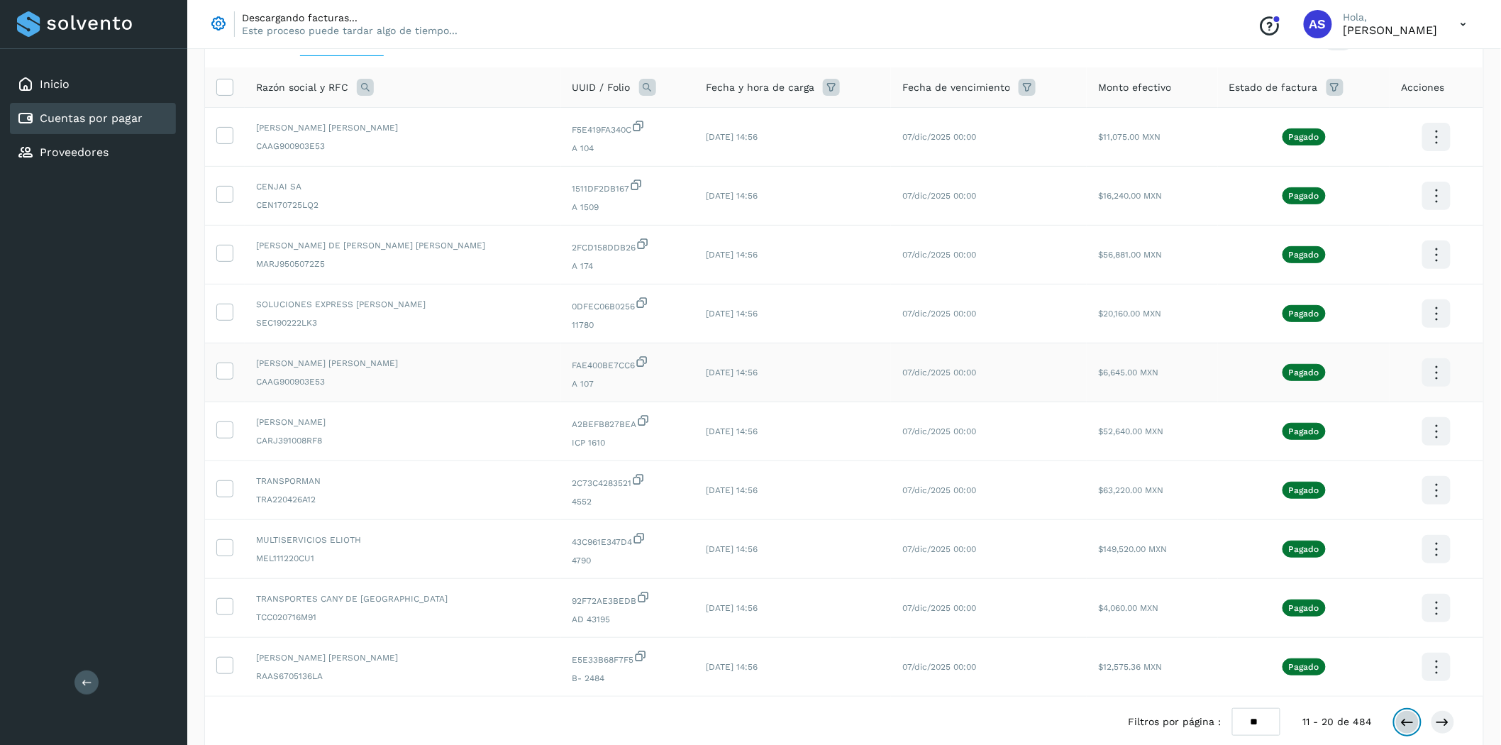
scroll to position [167, 0]
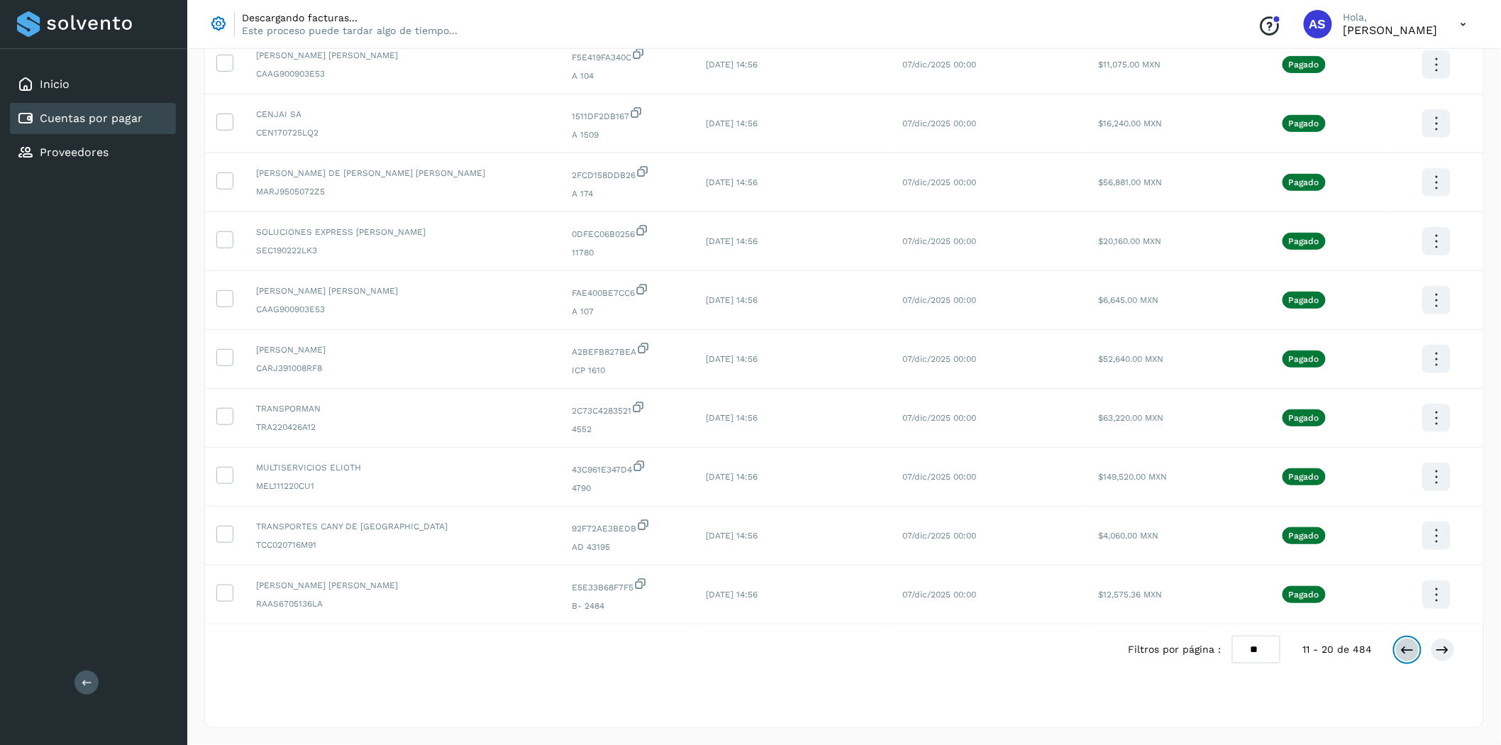
click at [1402, 650] on icon at bounding box center [1408, 650] width 14 height 14
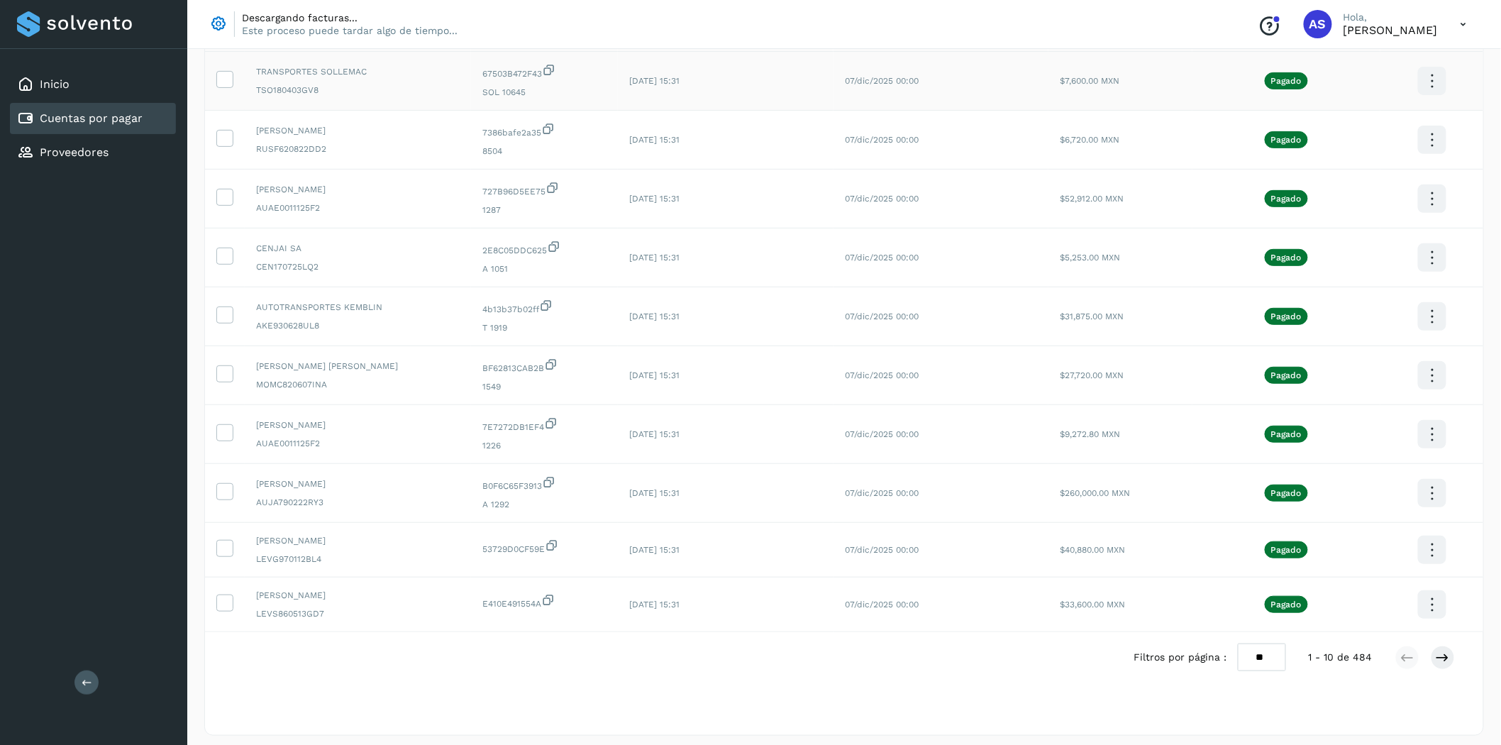
scroll to position [158, 0]
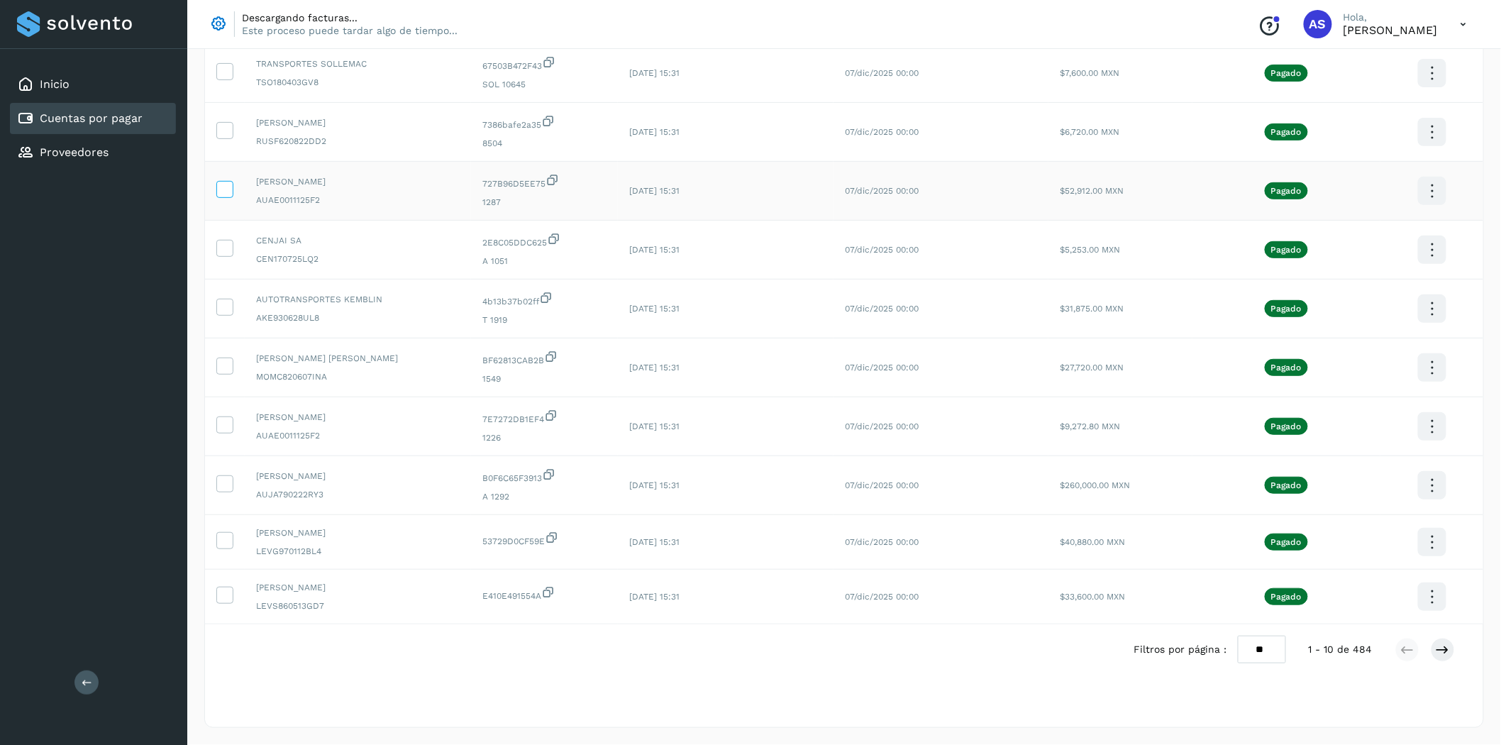
click at [230, 193] on span at bounding box center [224, 192] width 15 height 10
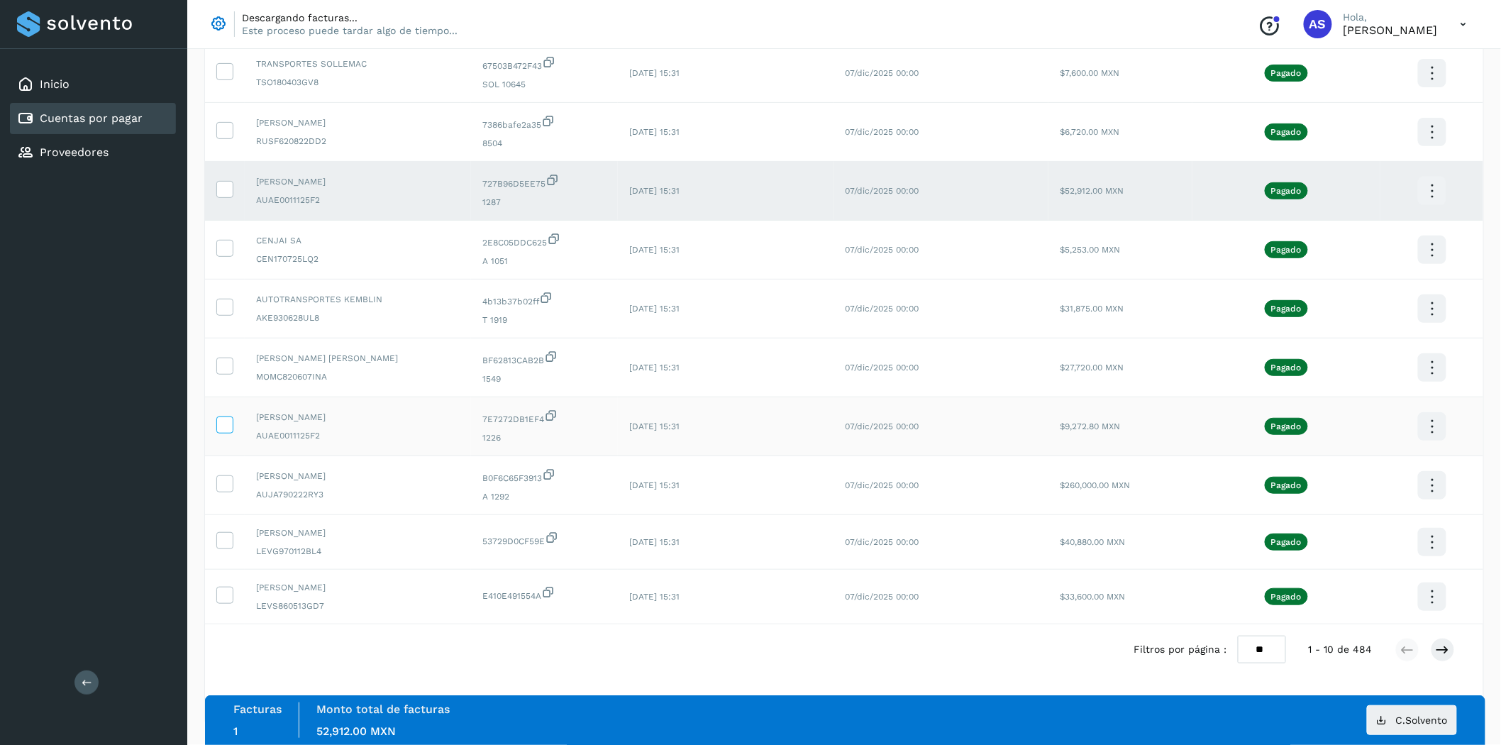
click at [225, 428] on icon at bounding box center [224, 423] width 15 height 15
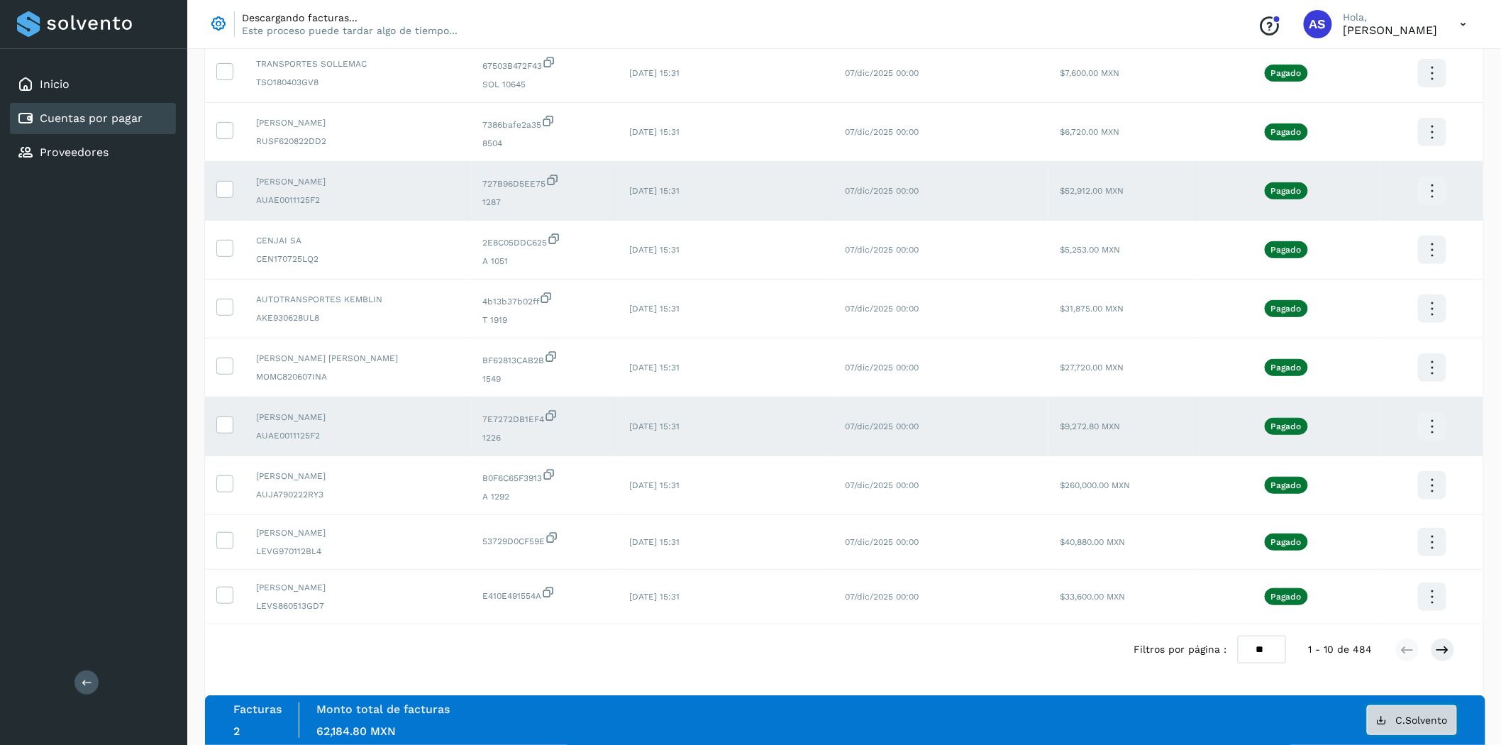
click at [1421, 717] on span "C.Solvento" at bounding box center [1422, 720] width 52 height 10
click at [249, 487] on td "[PERSON_NAME] AUJA790222RY3" at bounding box center [358, 485] width 226 height 59
click at [228, 478] on icon at bounding box center [224, 482] width 15 height 15
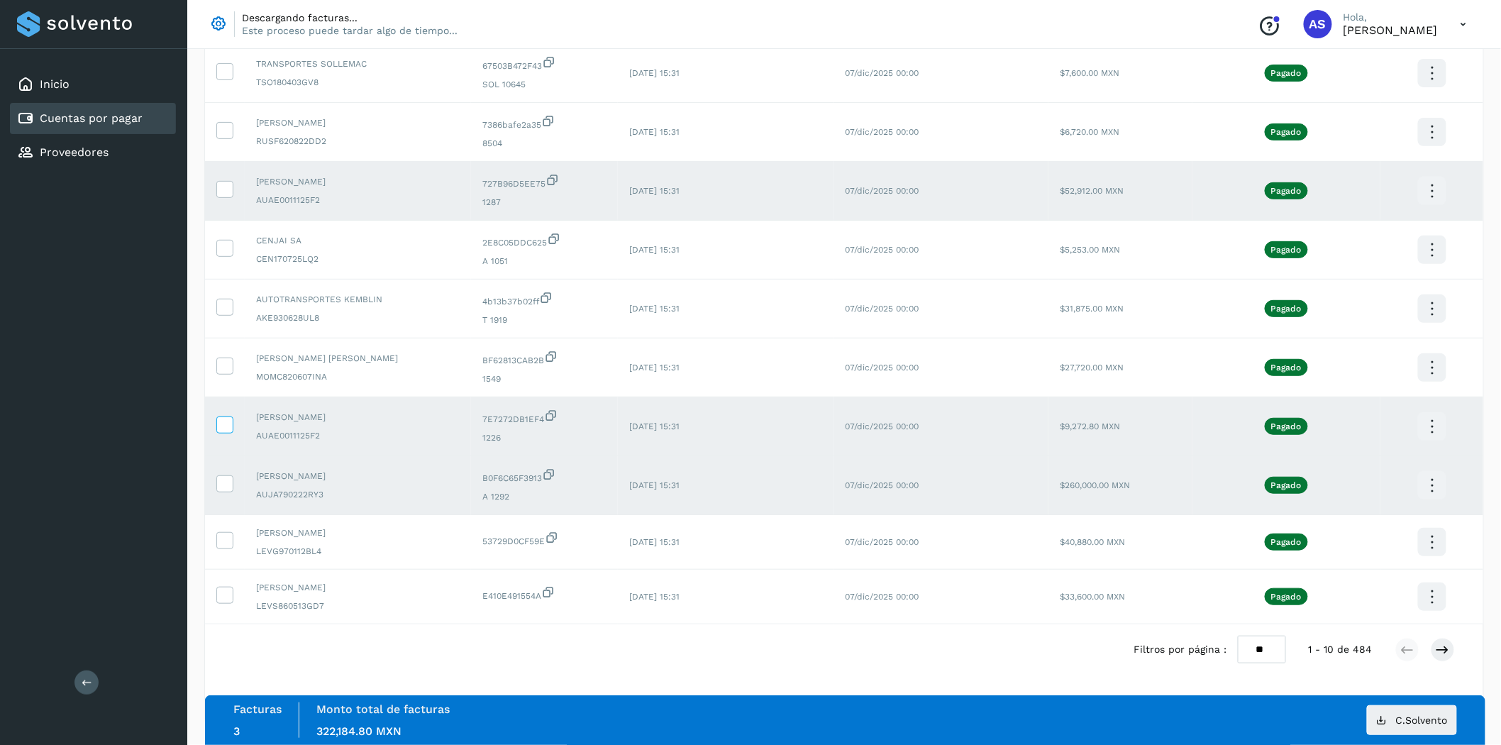
click at [232, 424] on label at bounding box center [224, 424] width 17 height 17
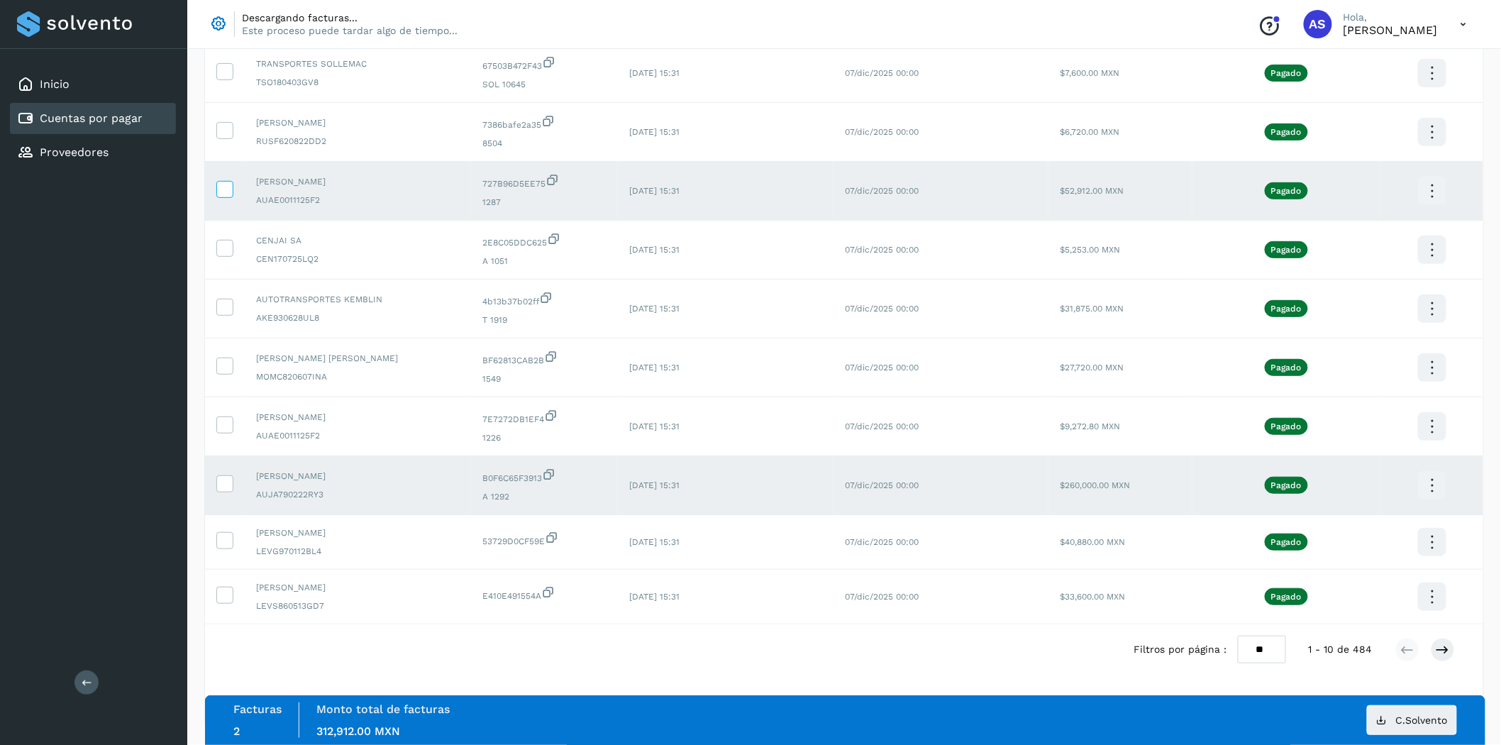
click at [228, 188] on icon at bounding box center [224, 188] width 15 height 15
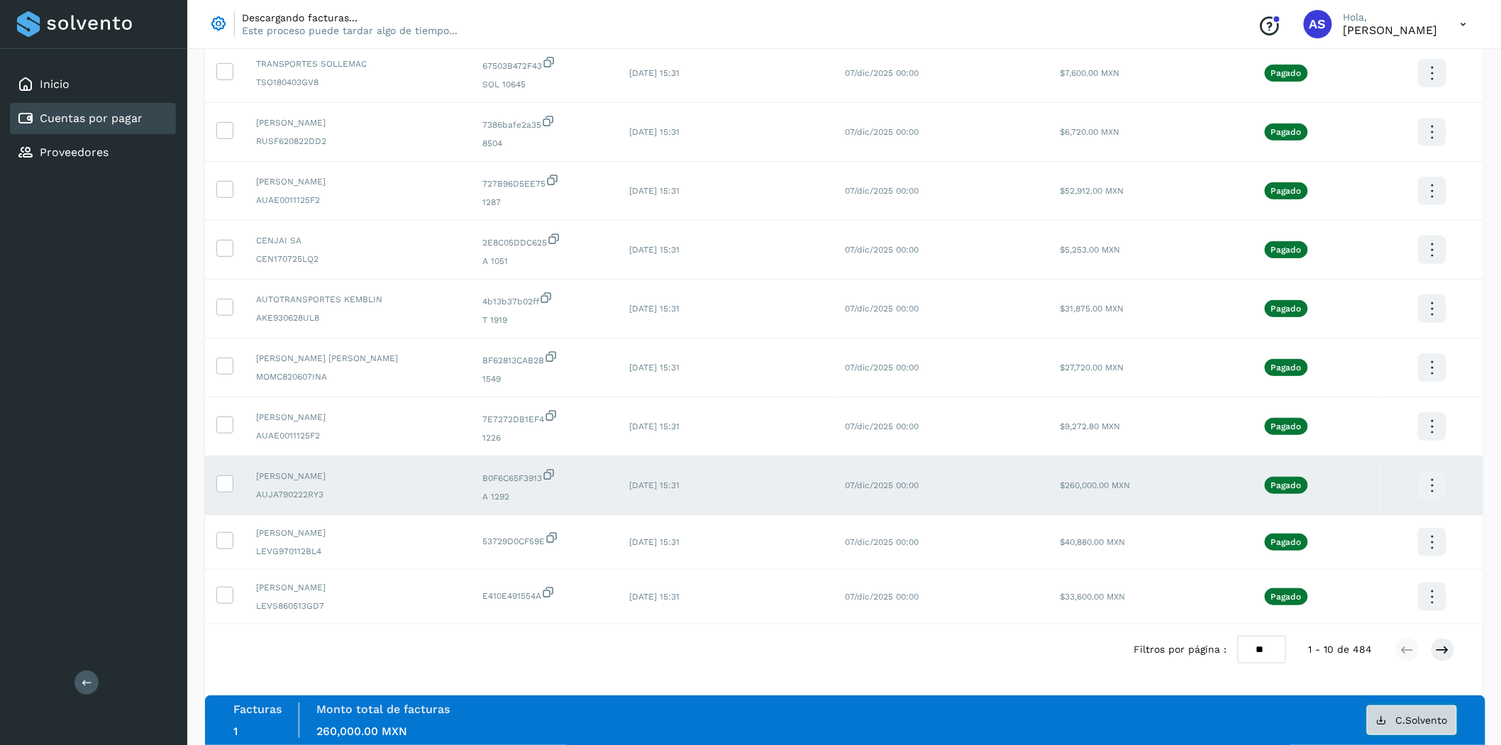
click at [1419, 720] on span "C.Solvento" at bounding box center [1422, 720] width 52 height 10
click at [226, 485] on icon at bounding box center [224, 482] width 15 height 15
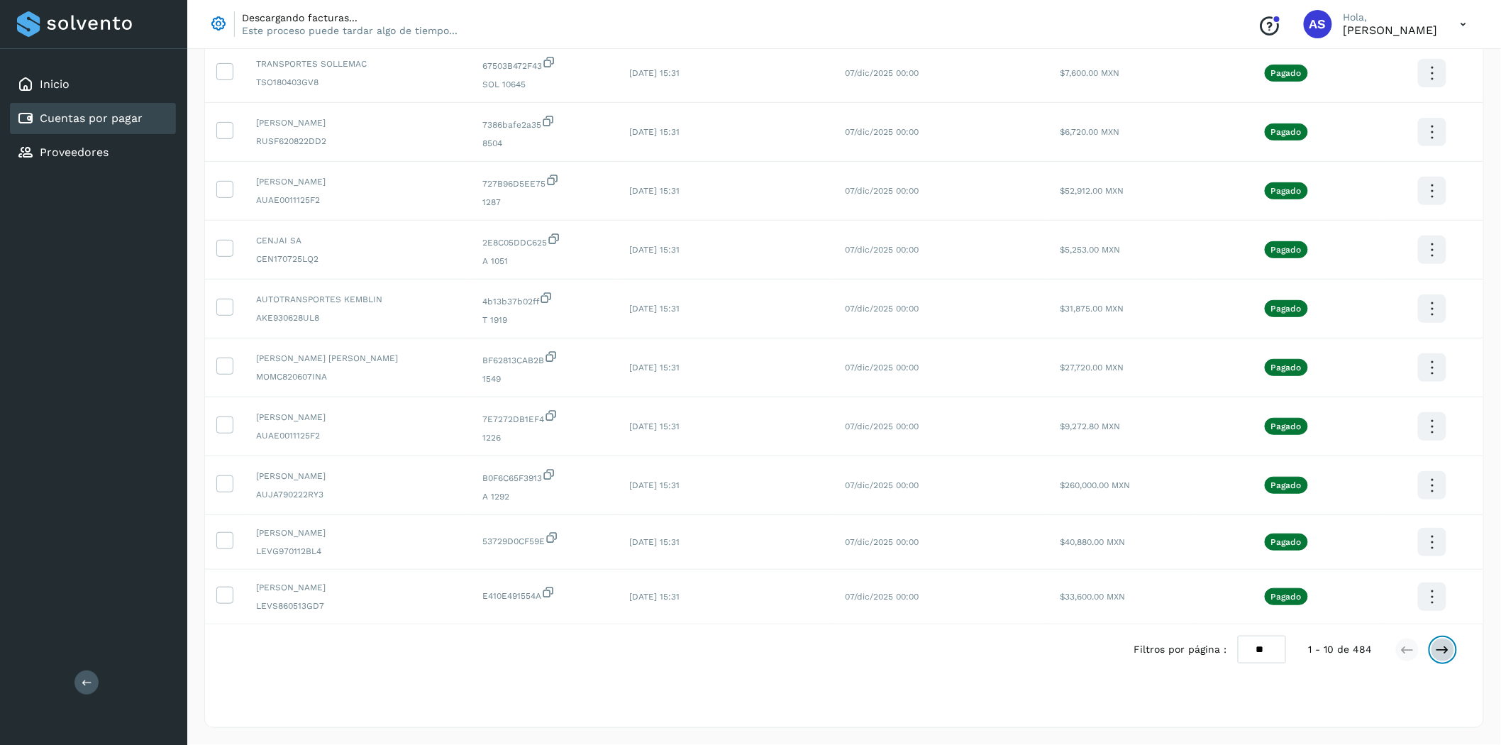
click at [1451, 647] on button at bounding box center [1443, 650] width 24 height 24
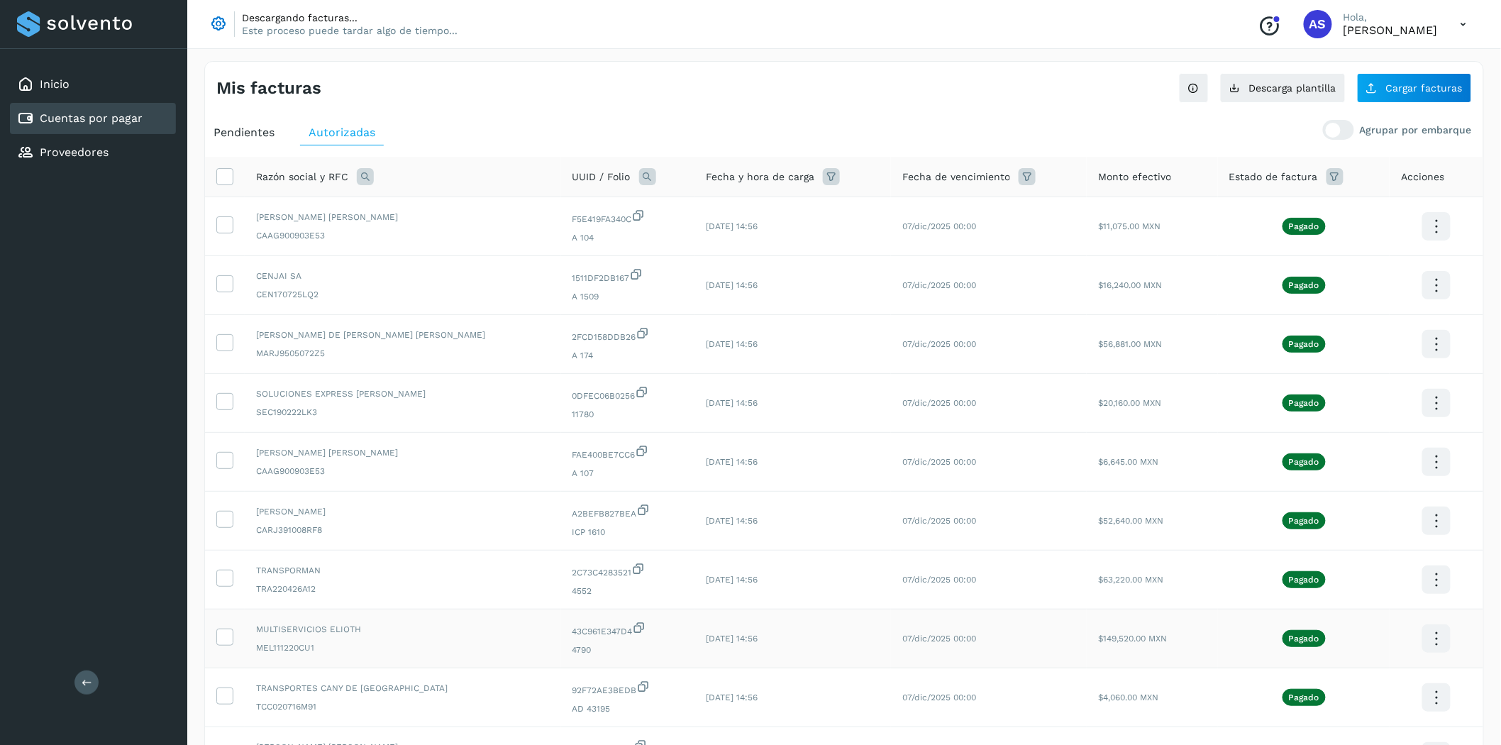
click at [365, 634] on span "MULTISERVICIOS ELIOTH" at bounding box center [403, 629] width 294 height 13
click at [223, 641] on icon at bounding box center [224, 636] width 15 height 15
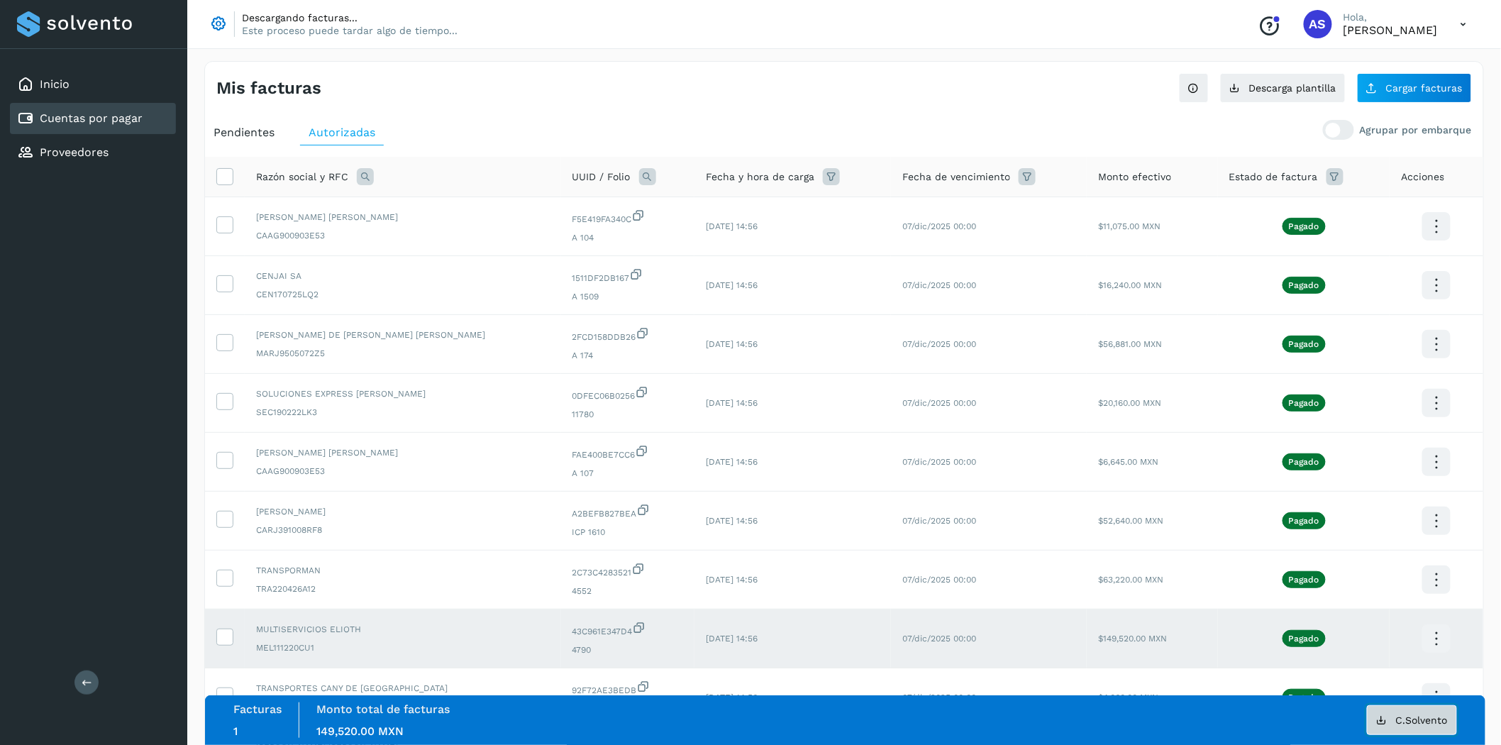
click at [1410, 717] on span "C.Solvento" at bounding box center [1422, 720] width 52 height 10
drag, startPoint x: 219, startPoint y: 404, endPoint x: 221, endPoint y: 441, distance: 37.0
click at [221, 404] on icon at bounding box center [224, 400] width 15 height 15
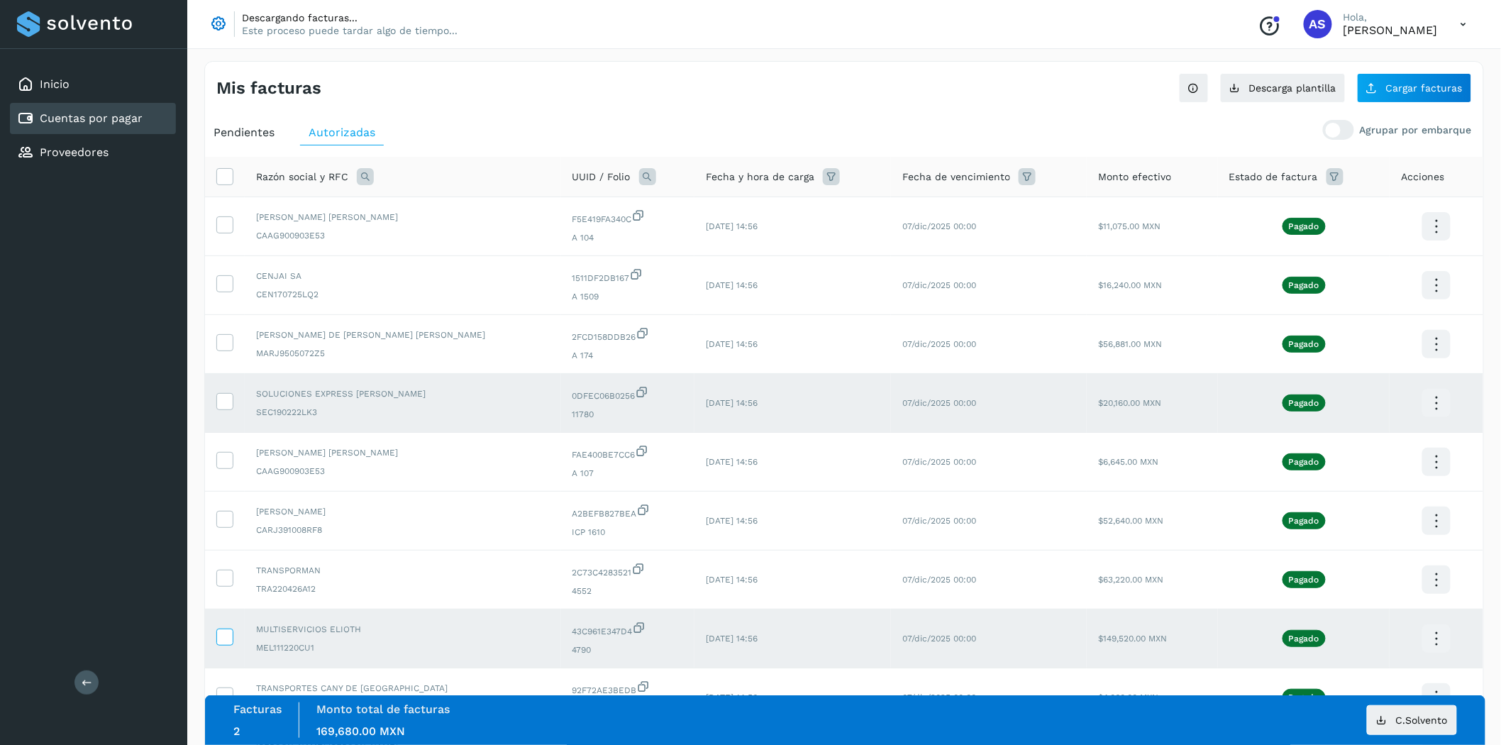
click at [223, 637] on icon at bounding box center [224, 636] width 15 height 15
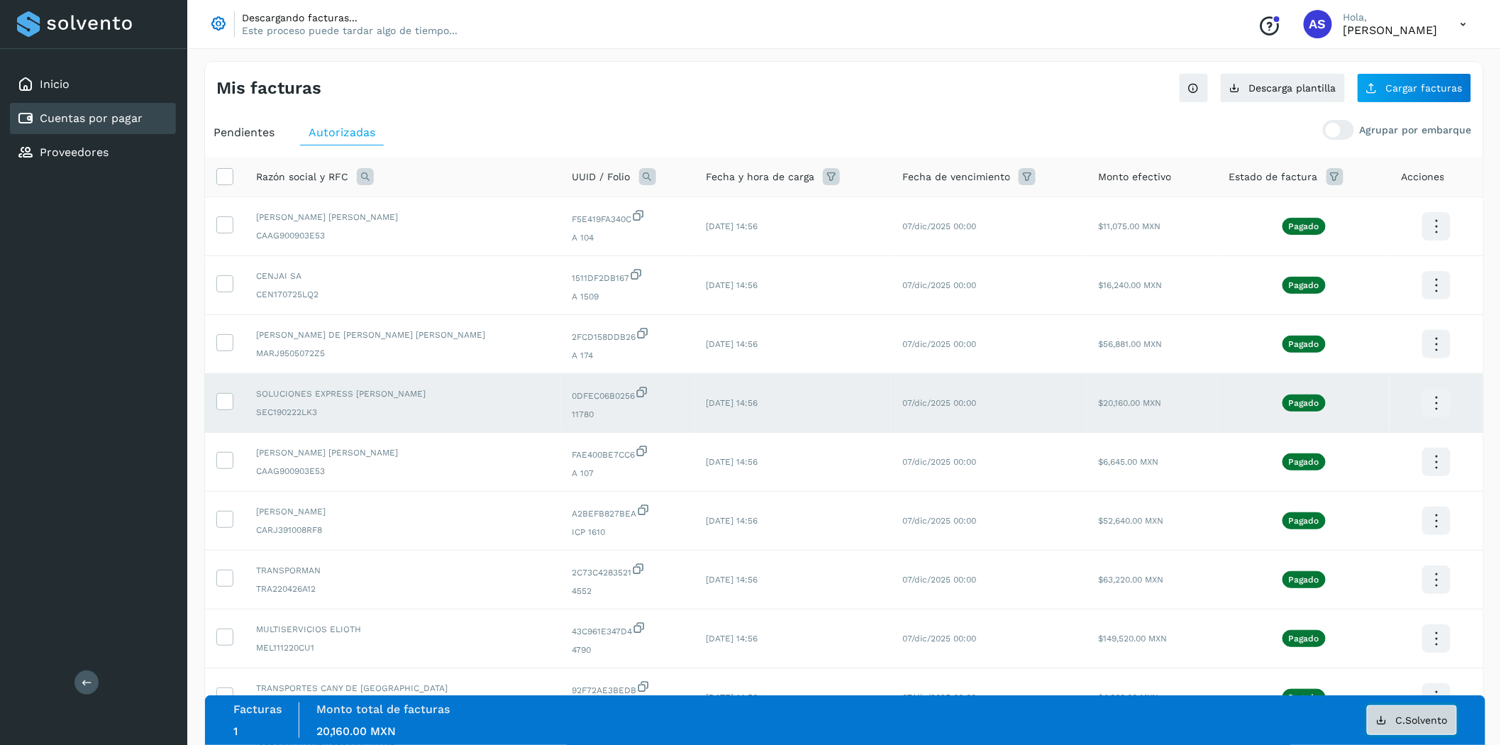
click at [1391, 722] on button "C.Solvento" at bounding box center [1412, 720] width 90 height 30
click at [217, 405] on icon at bounding box center [224, 400] width 15 height 15
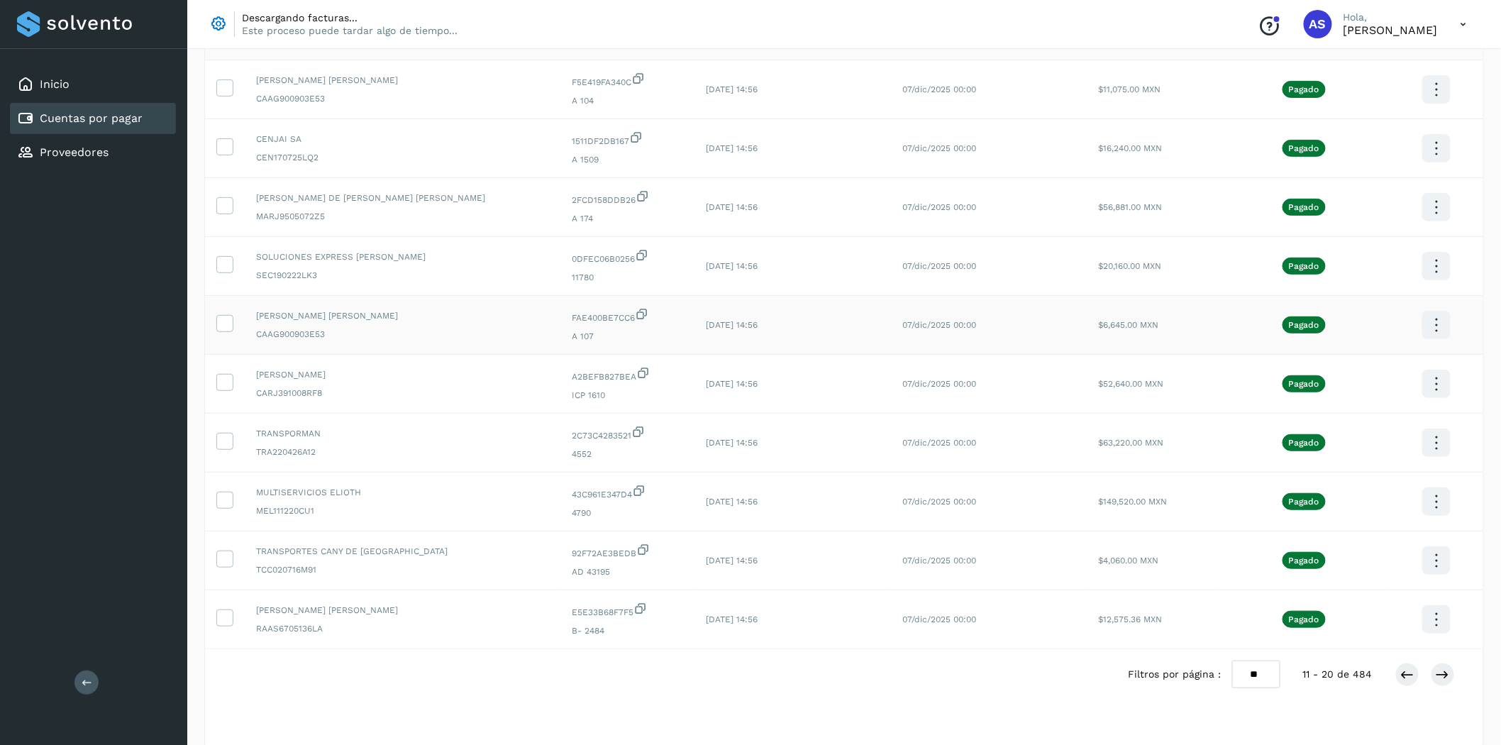
scroll to position [167, 0]
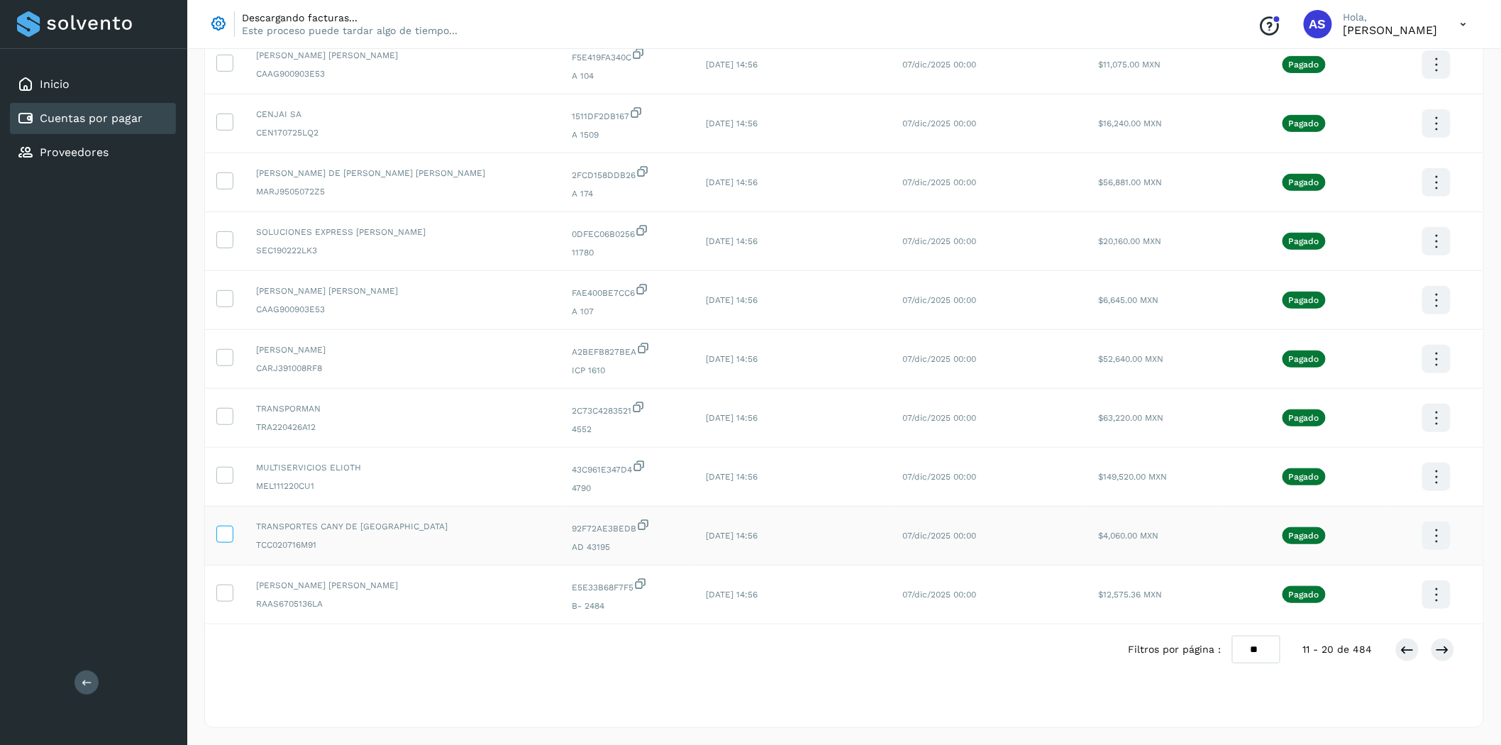
click at [230, 530] on icon at bounding box center [224, 533] width 15 height 15
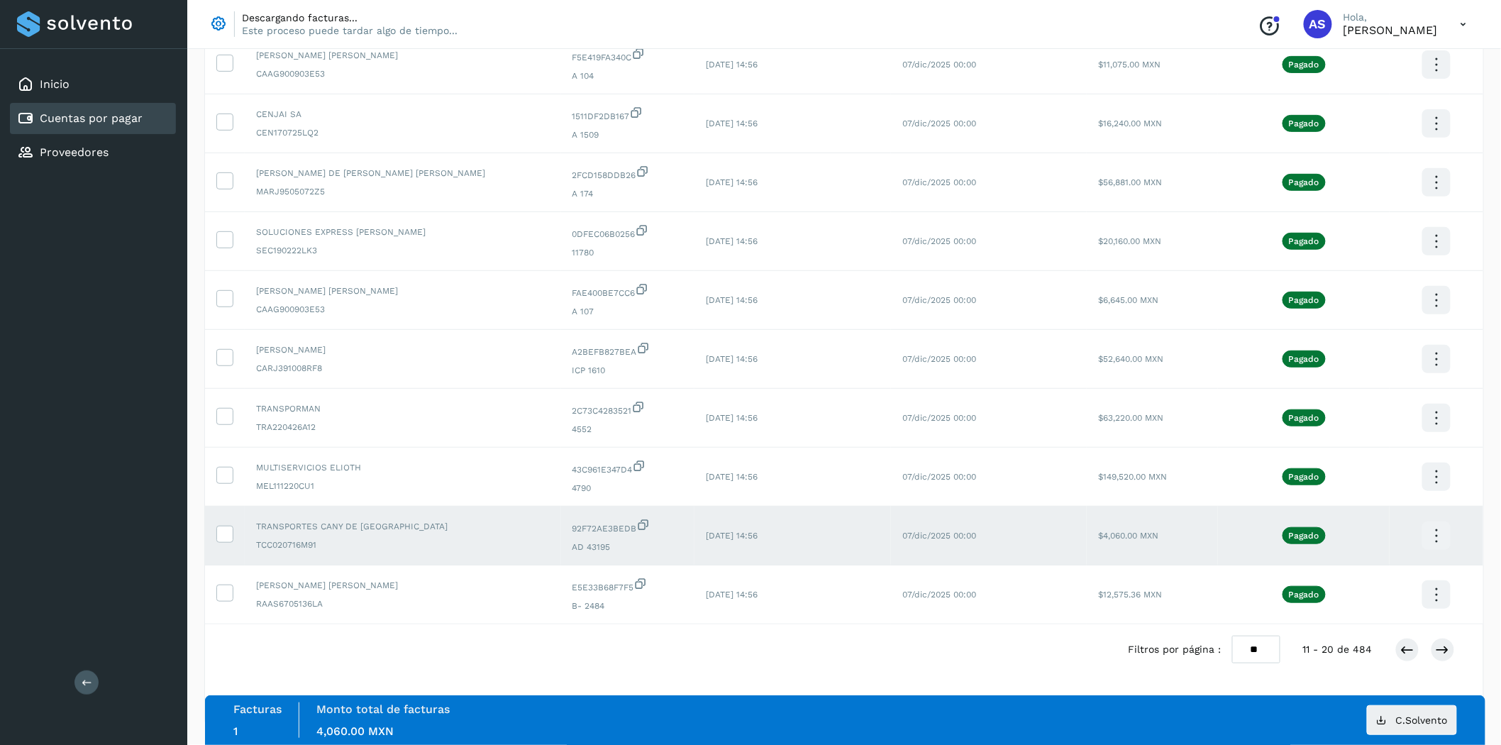
click at [1457, 662] on div "Filtros por página : ** ** ** 11 - 20 de 484" at bounding box center [1303, 650] width 350 height 28
click at [1443, 654] on icon at bounding box center [1443, 650] width 14 height 14
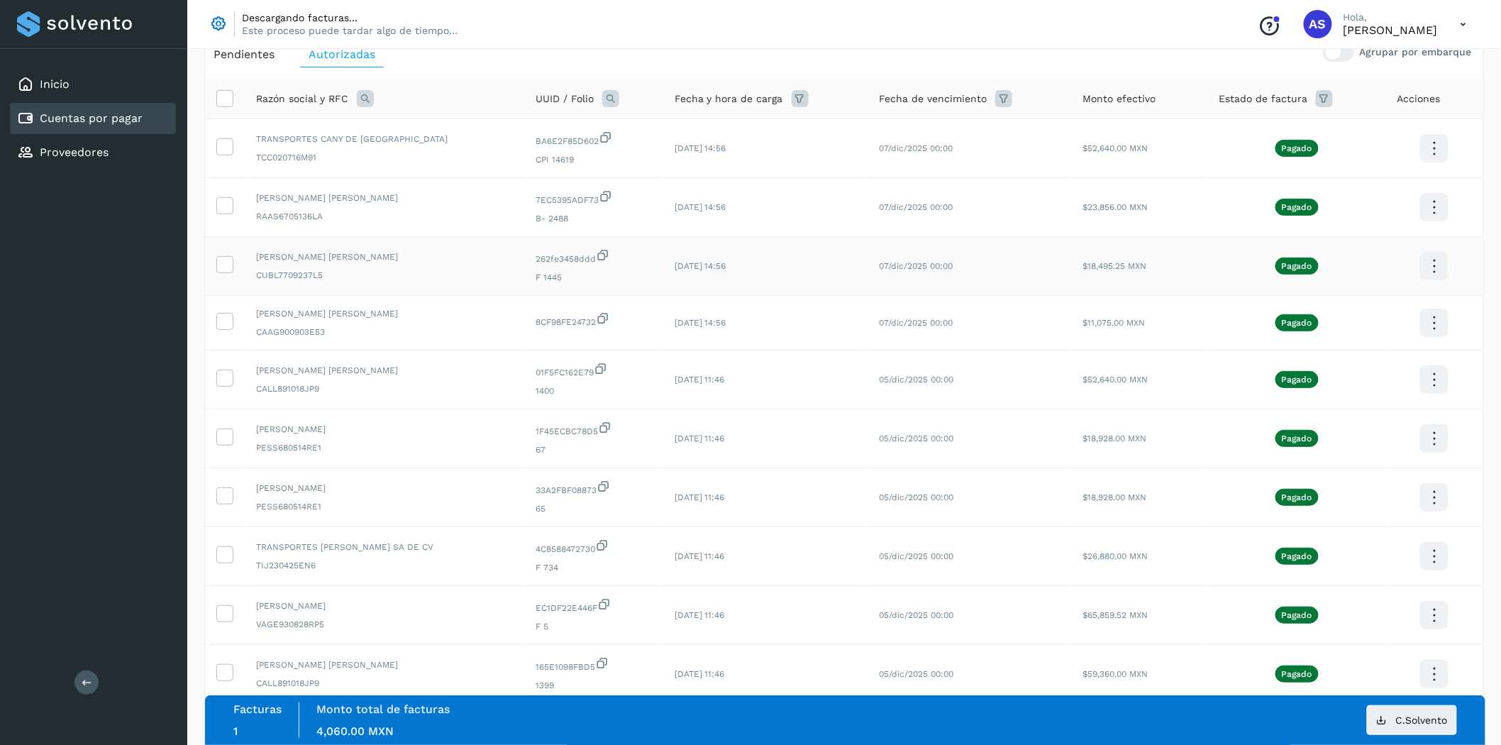
scroll to position [79, 0]
click at [214, 152] on td at bounding box center [225, 147] width 40 height 59
click at [221, 146] on icon at bounding box center [224, 145] width 15 height 15
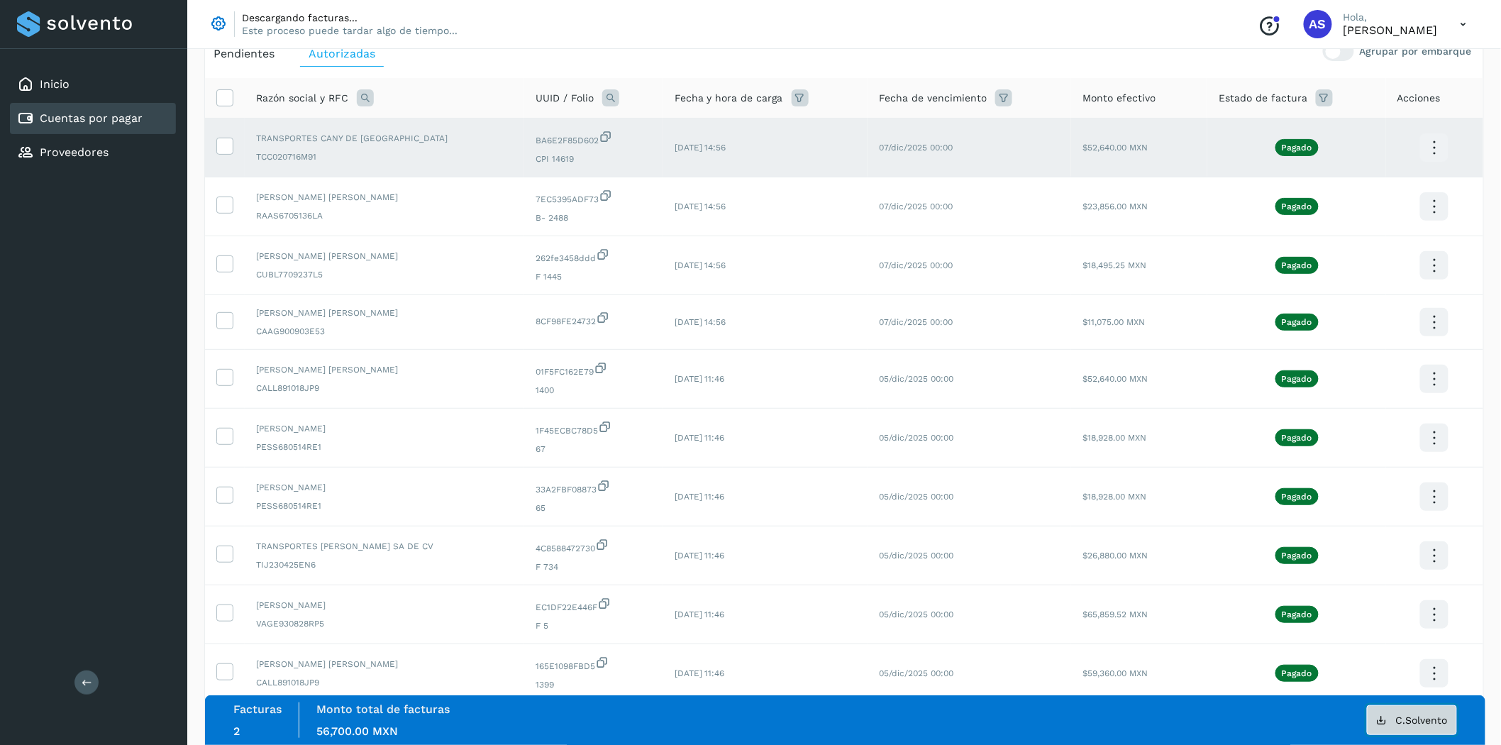
click at [1437, 720] on span "C.Solvento" at bounding box center [1422, 720] width 52 height 10
click at [215, 148] on td at bounding box center [225, 147] width 40 height 59
click at [218, 145] on icon at bounding box center [224, 145] width 15 height 15
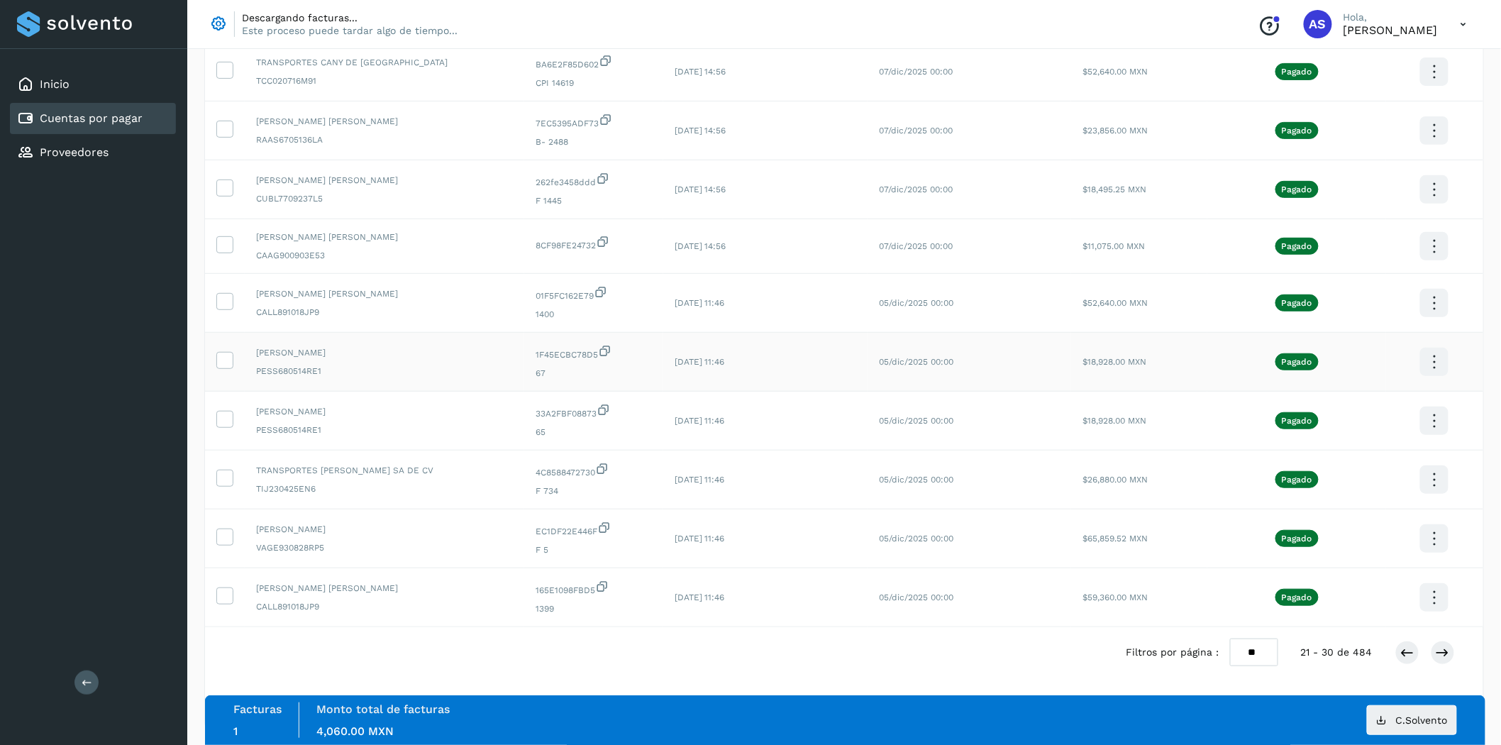
scroll to position [162, 0]
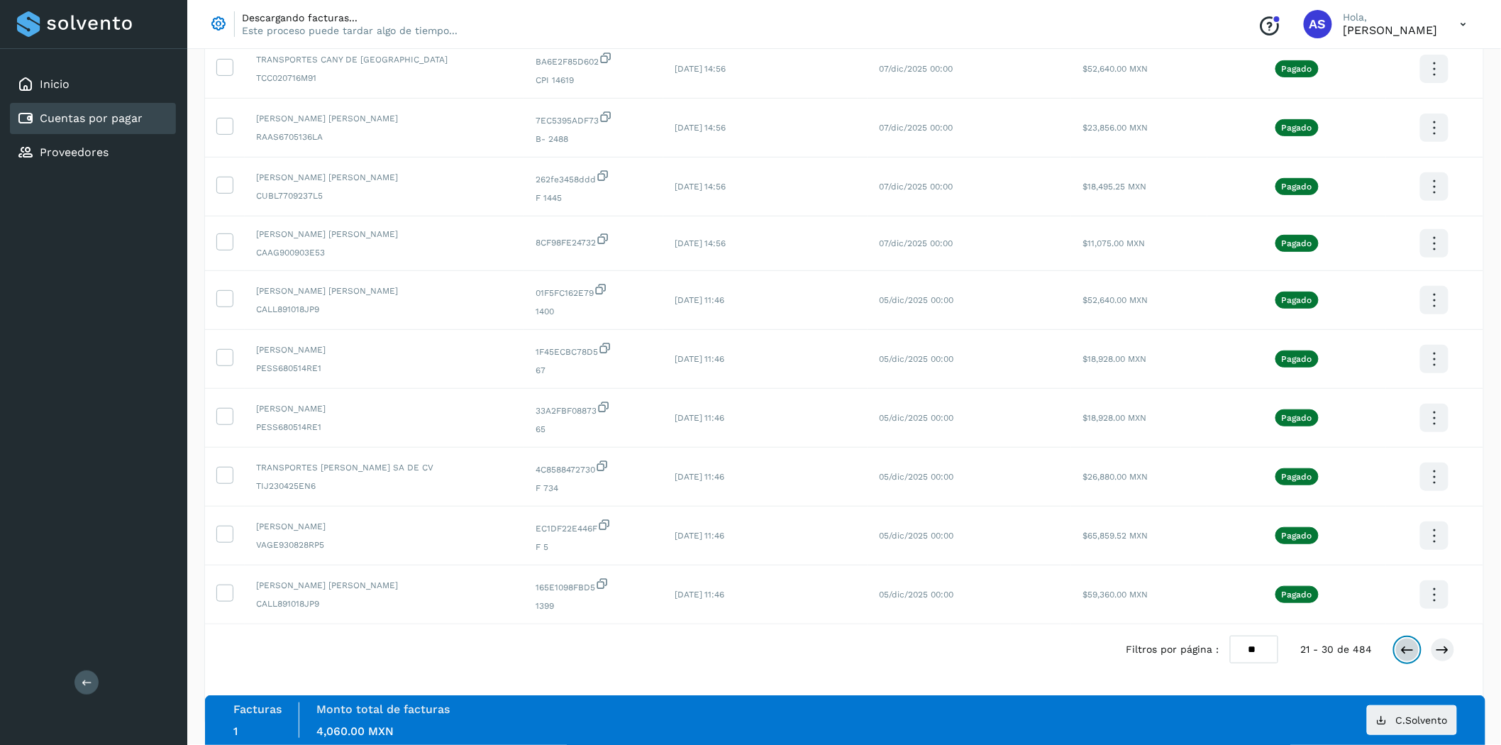
click at [1419, 646] on button at bounding box center [1408, 650] width 24 height 24
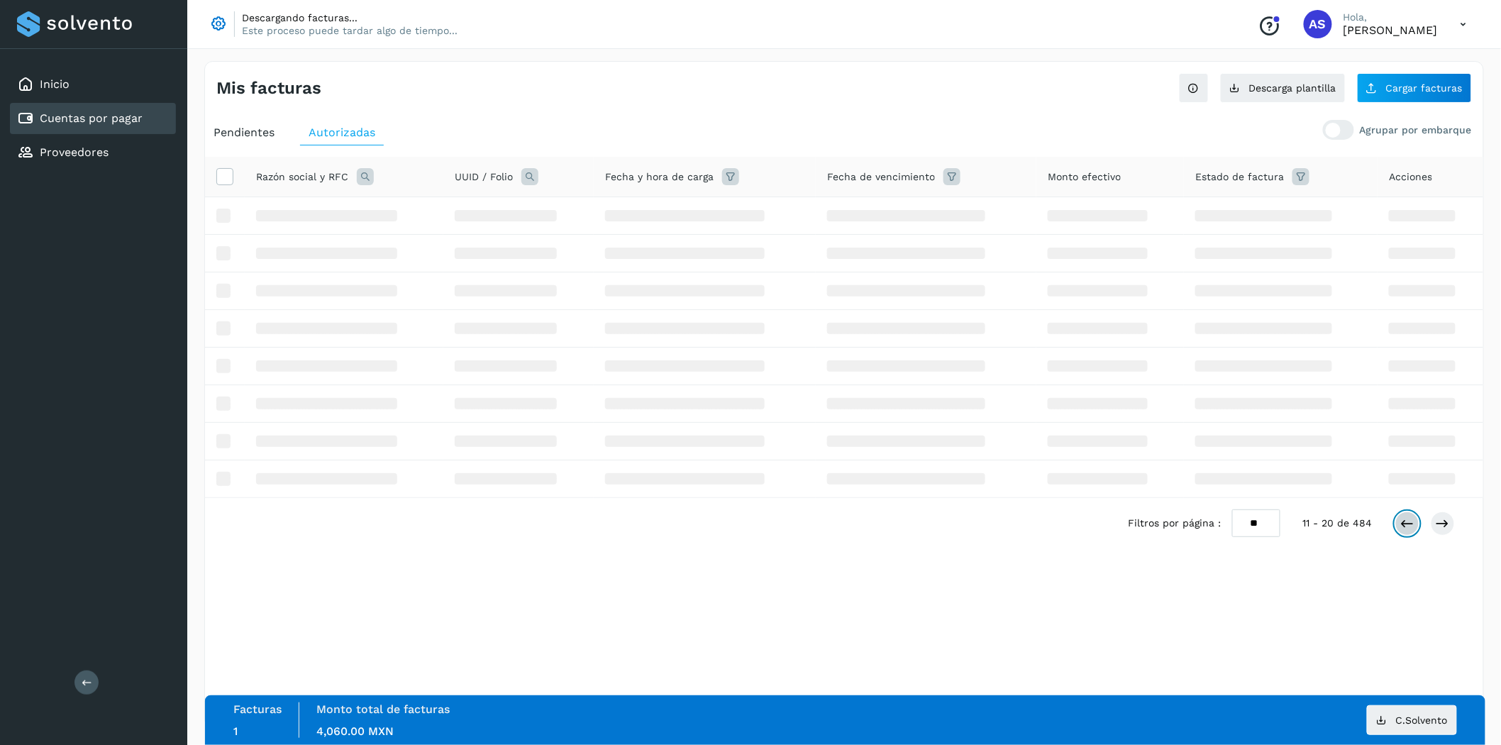
scroll to position [0, 0]
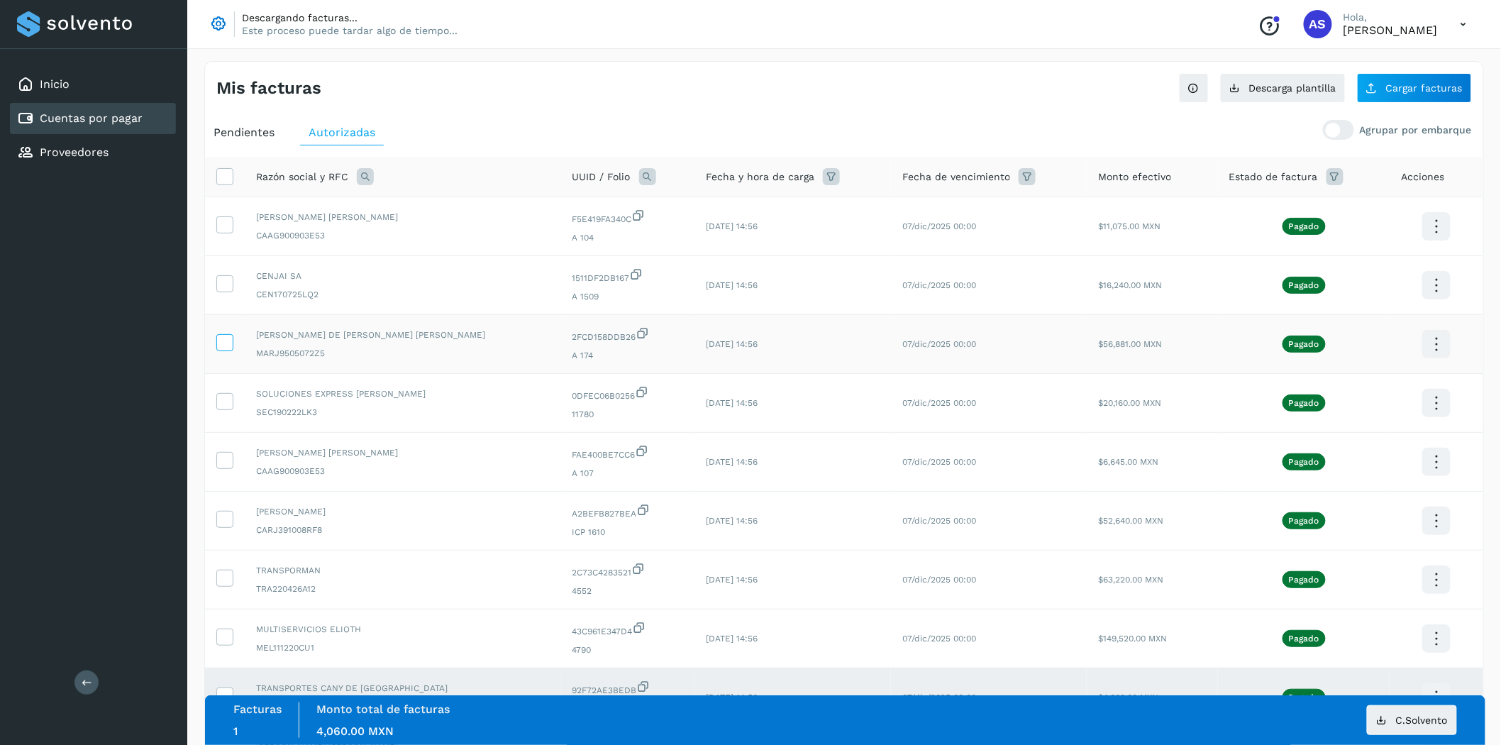
click at [221, 348] on icon at bounding box center [224, 341] width 15 height 15
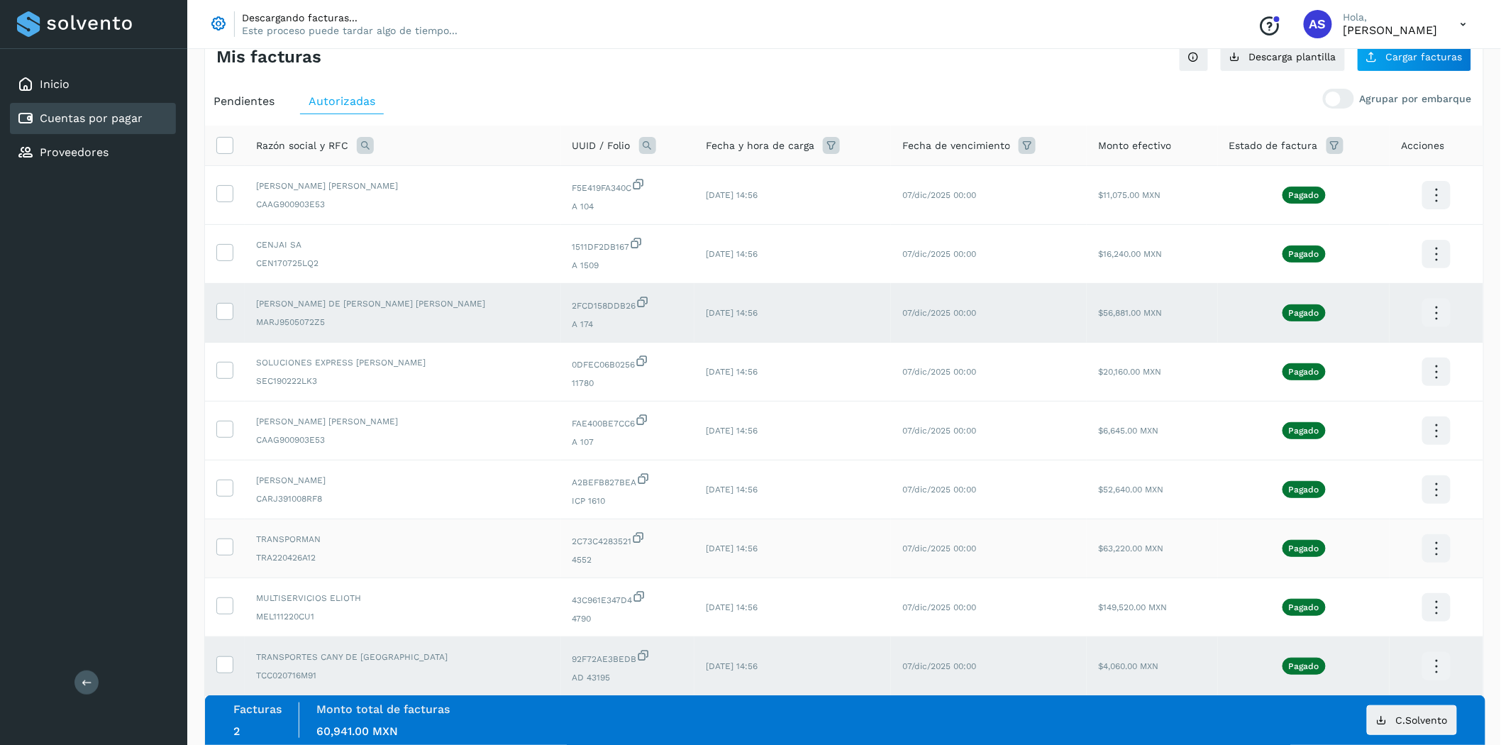
scroll to position [167, 0]
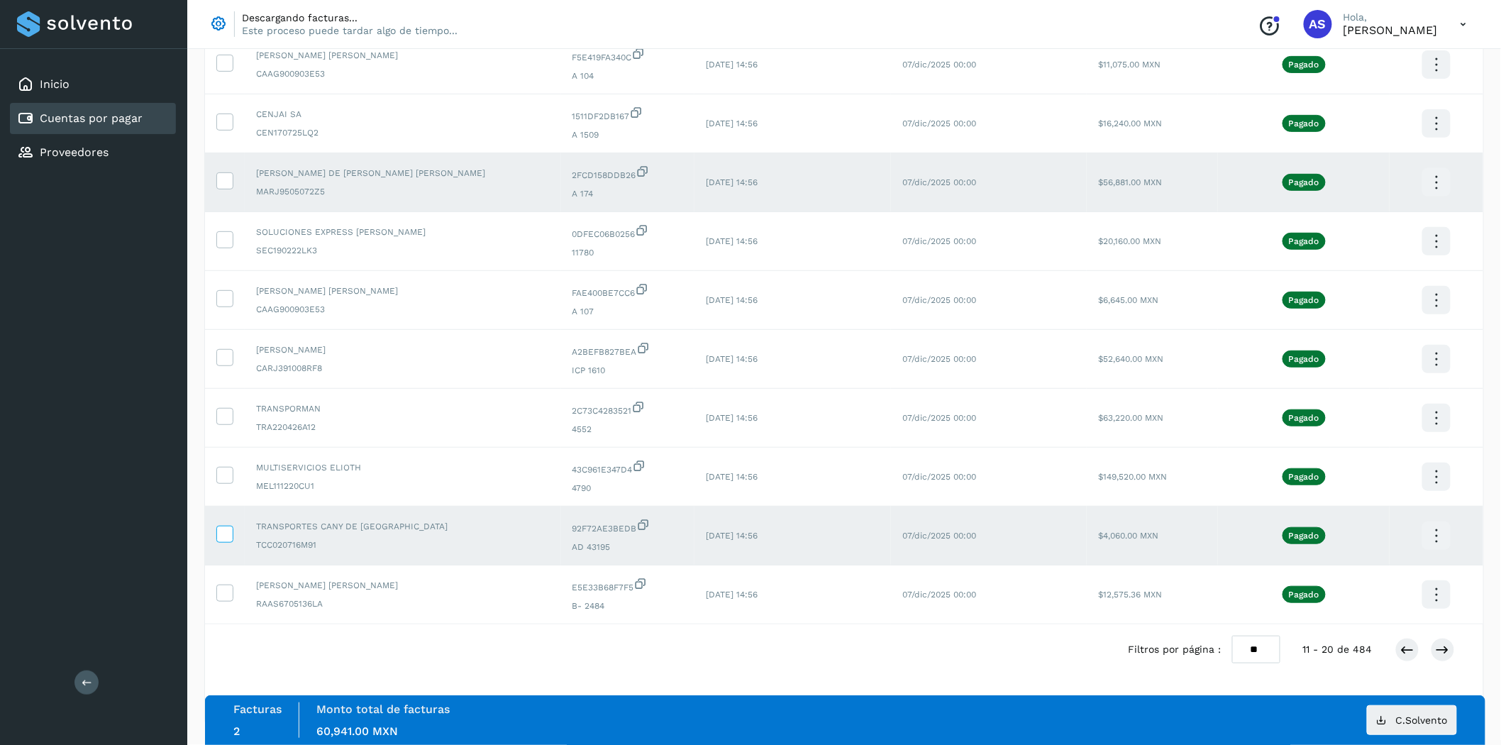
click at [227, 536] on icon at bounding box center [224, 533] width 15 height 15
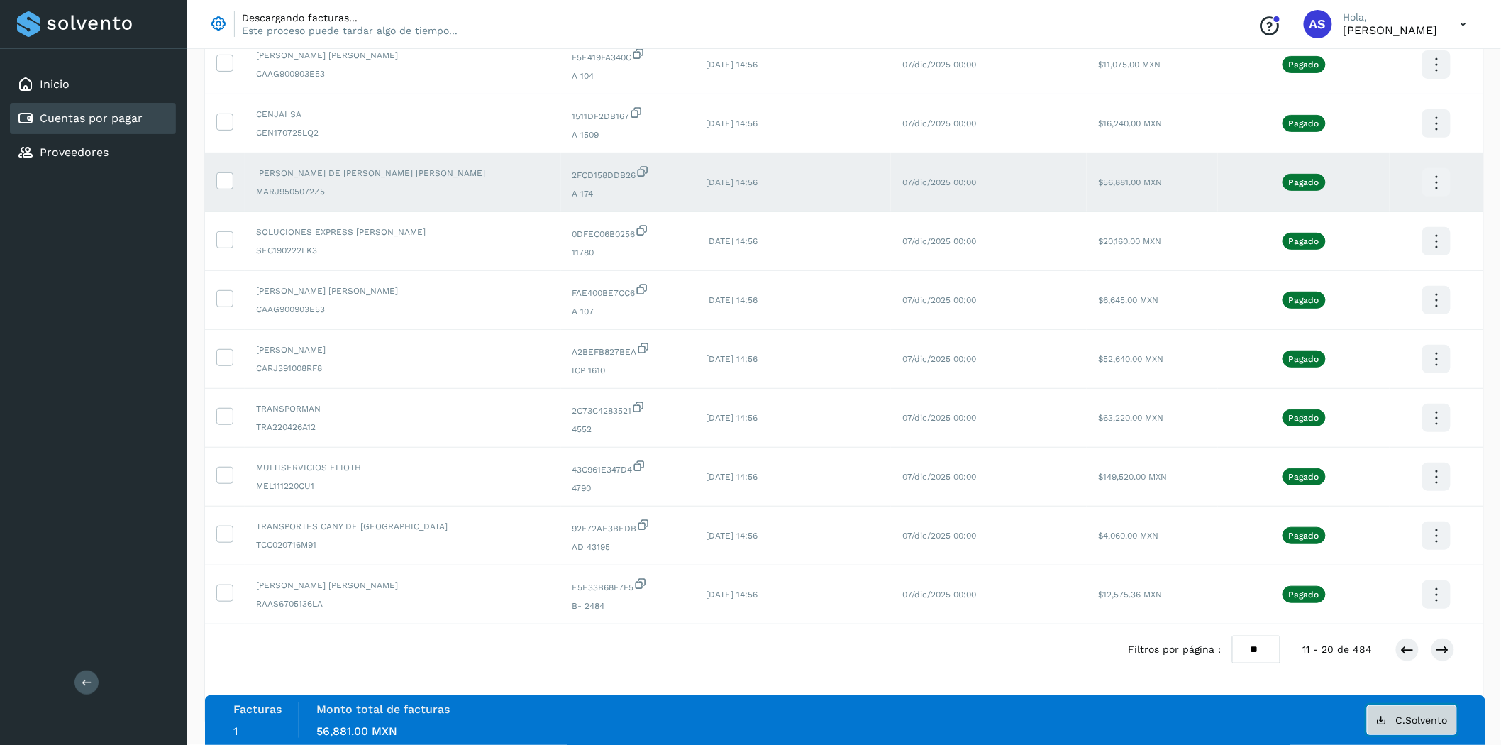
click at [1410, 719] on span "C.Solvento" at bounding box center [1422, 720] width 52 height 10
click at [221, 182] on icon at bounding box center [224, 179] width 15 height 15
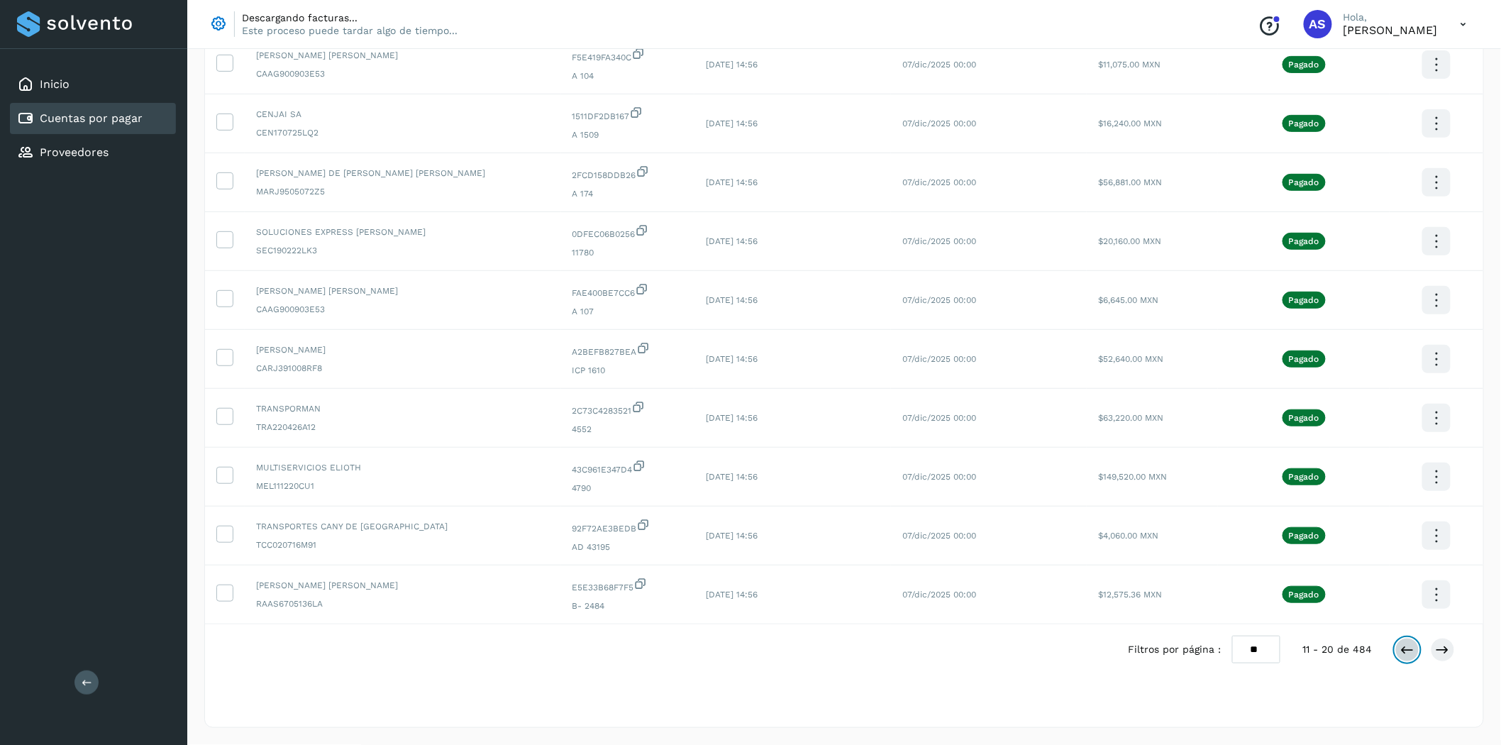
click at [1407, 650] on icon at bounding box center [1408, 650] width 14 height 14
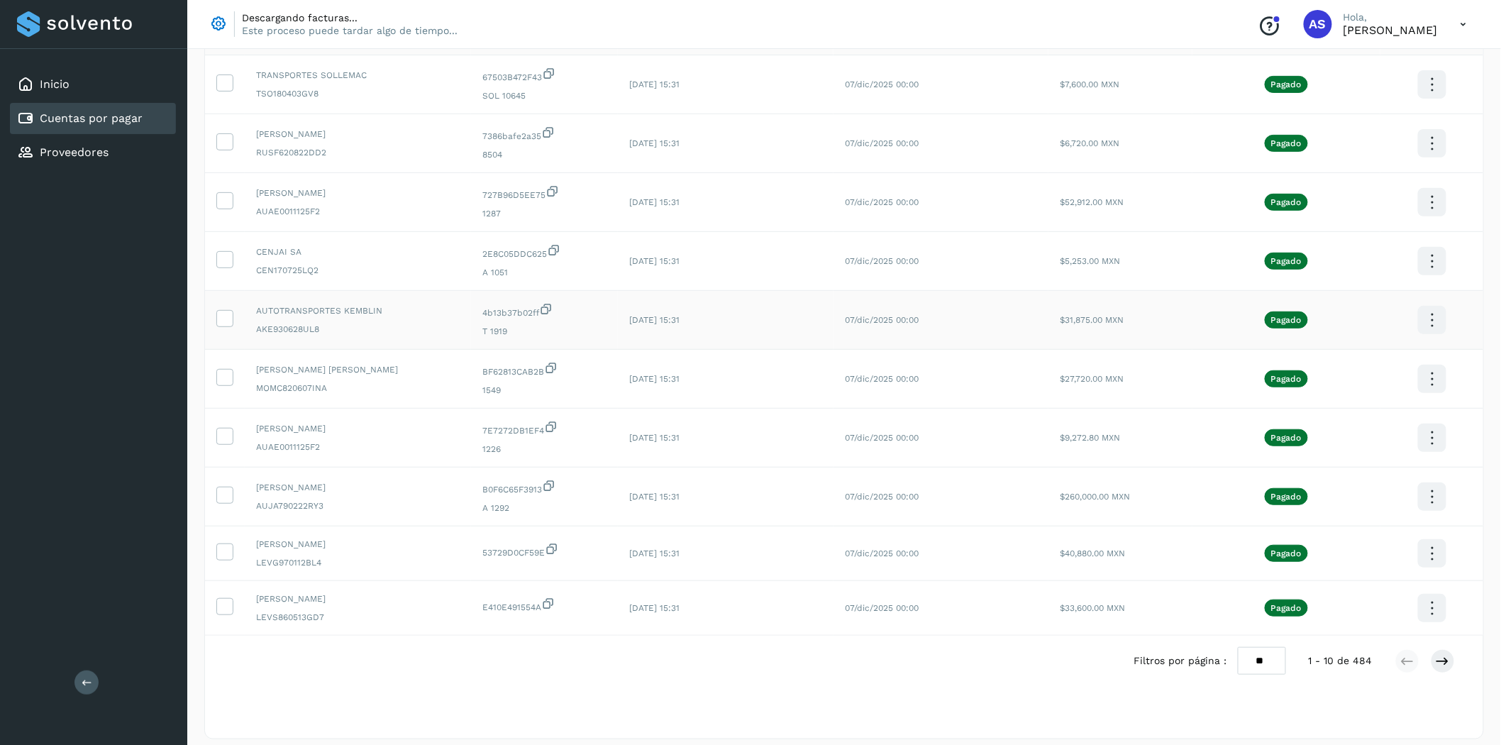
scroll to position [158, 0]
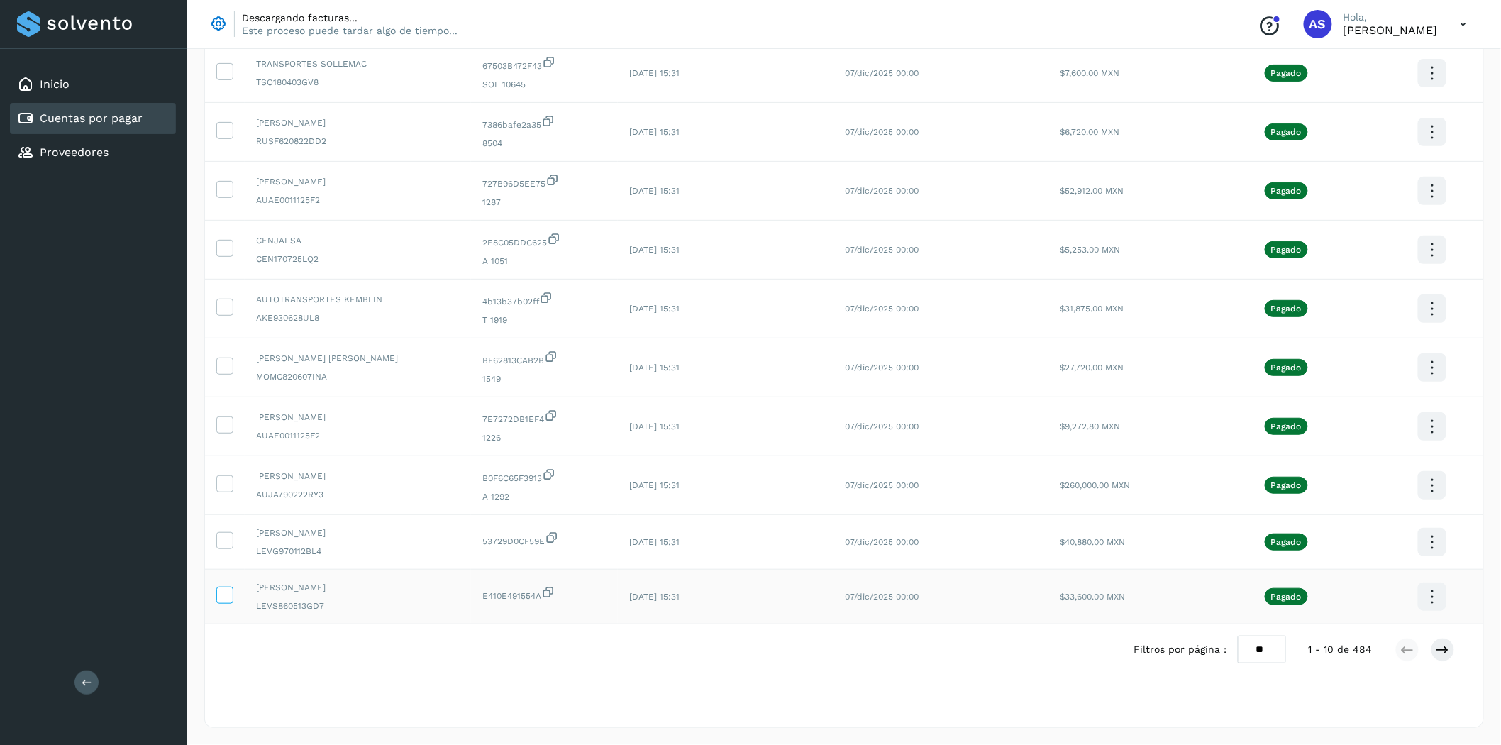
click at [229, 600] on icon at bounding box center [224, 594] width 15 height 15
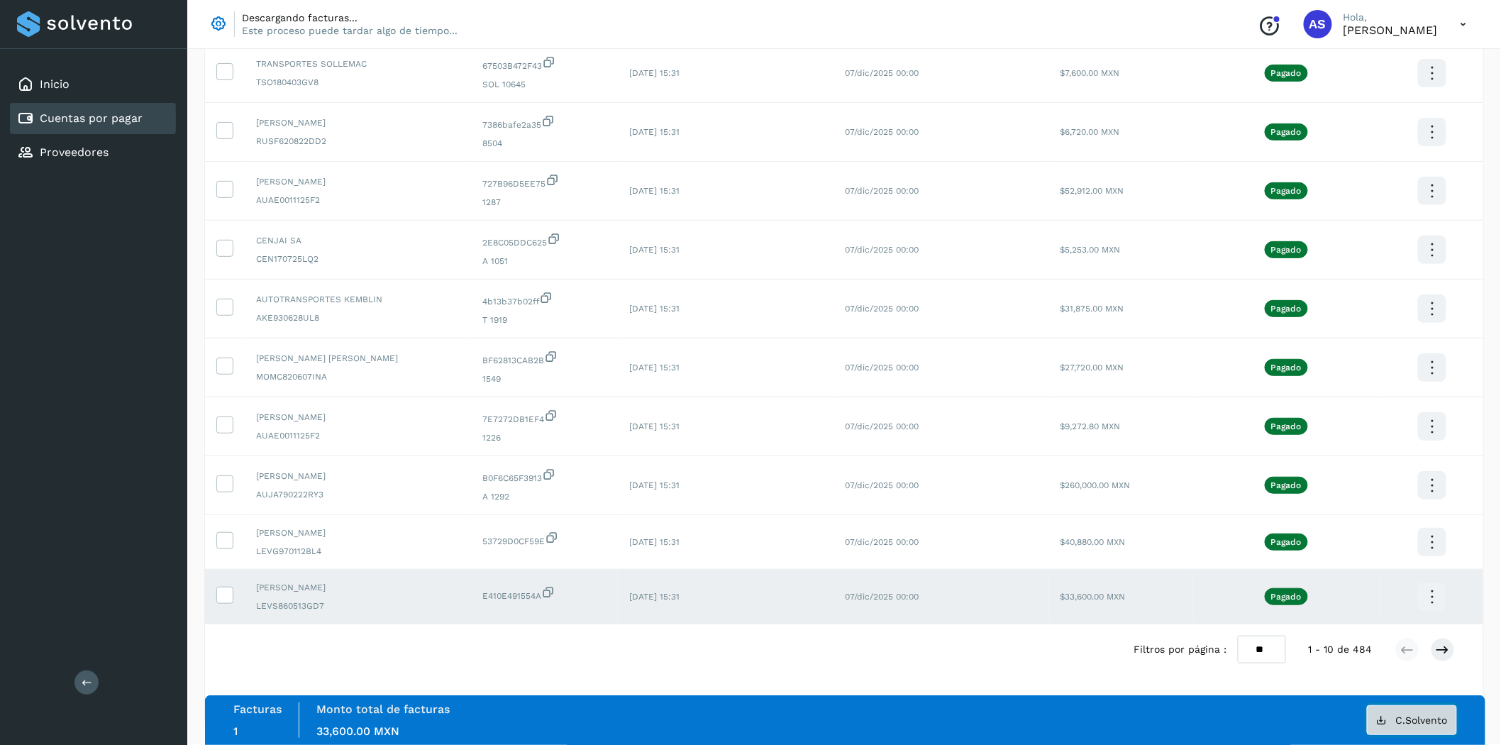
click at [1410, 715] on span "C.Solvento" at bounding box center [1422, 720] width 52 height 10
click at [219, 597] on icon at bounding box center [224, 594] width 15 height 15
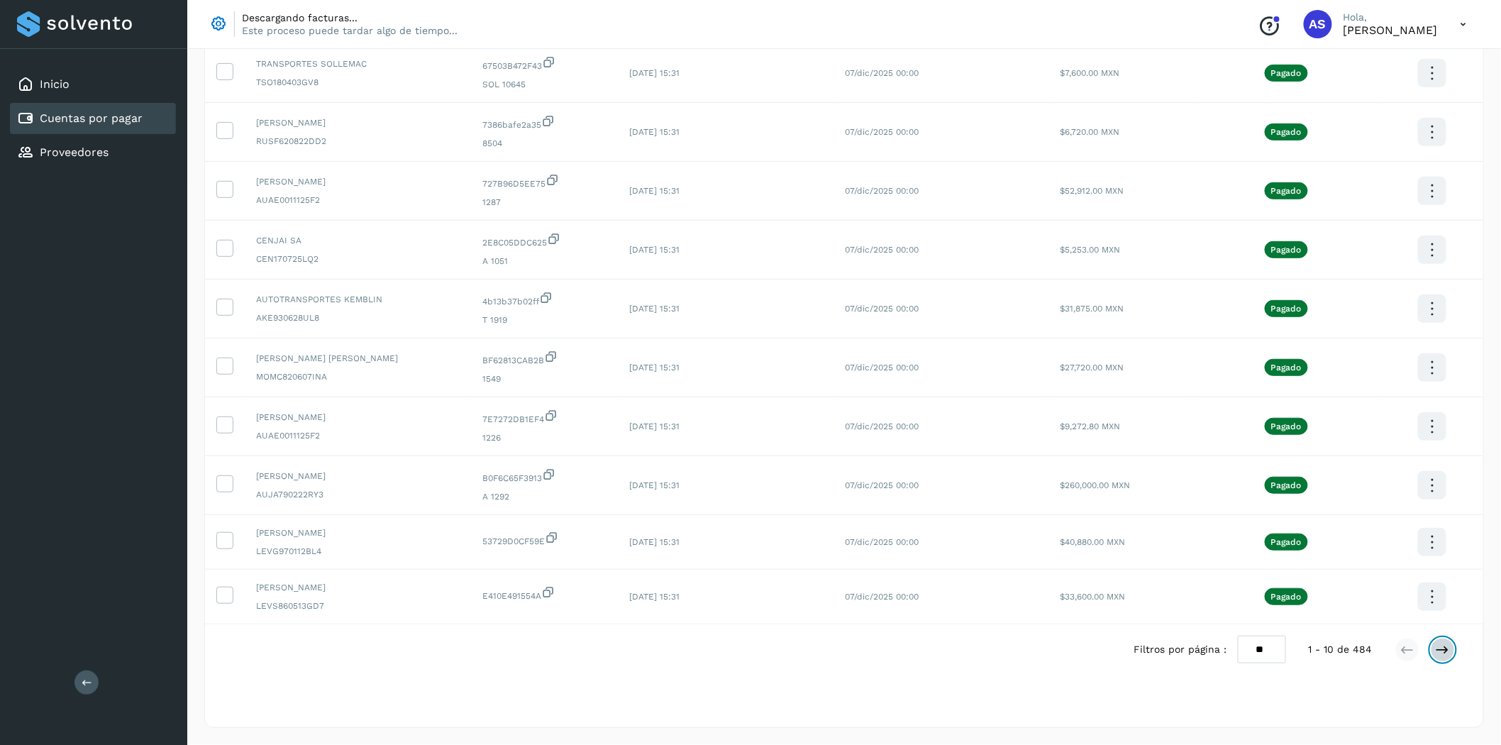
click at [1449, 657] on button at bounding box center [1443, 650] width 24 height 24
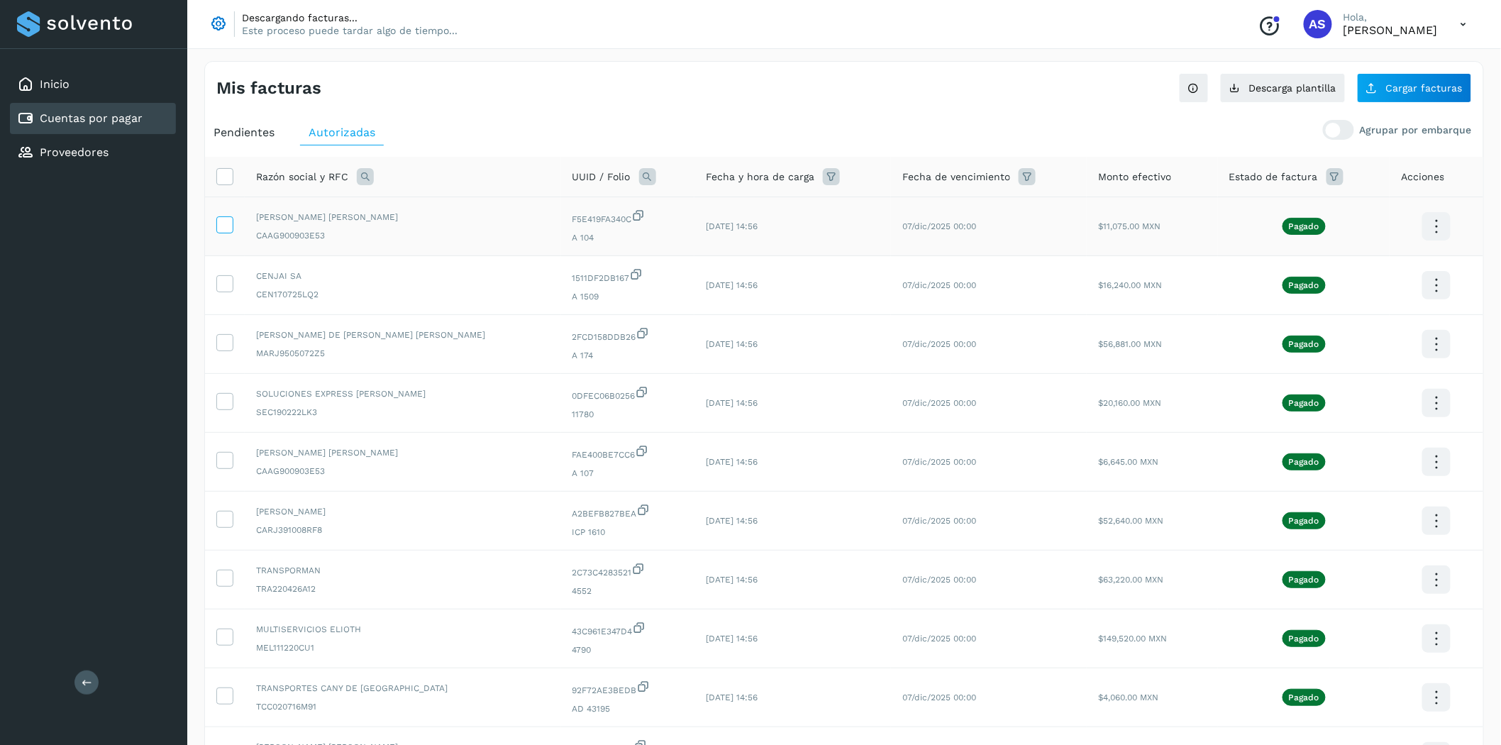
click at [225, 228] on icon at bounding box center [224, 223] width 15 height 15
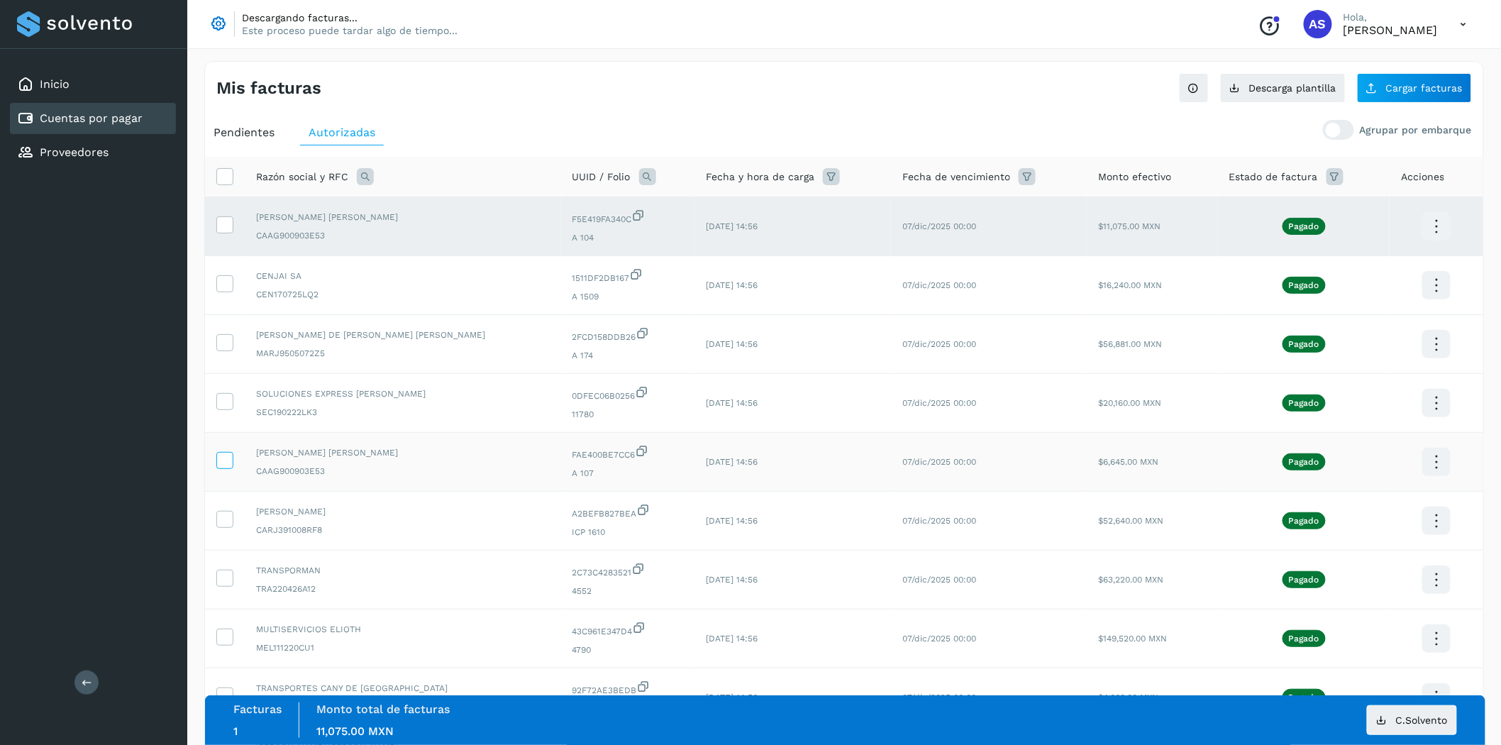
click at [220, 463] on icon at bounding box center [224, 459] width 15 height 15
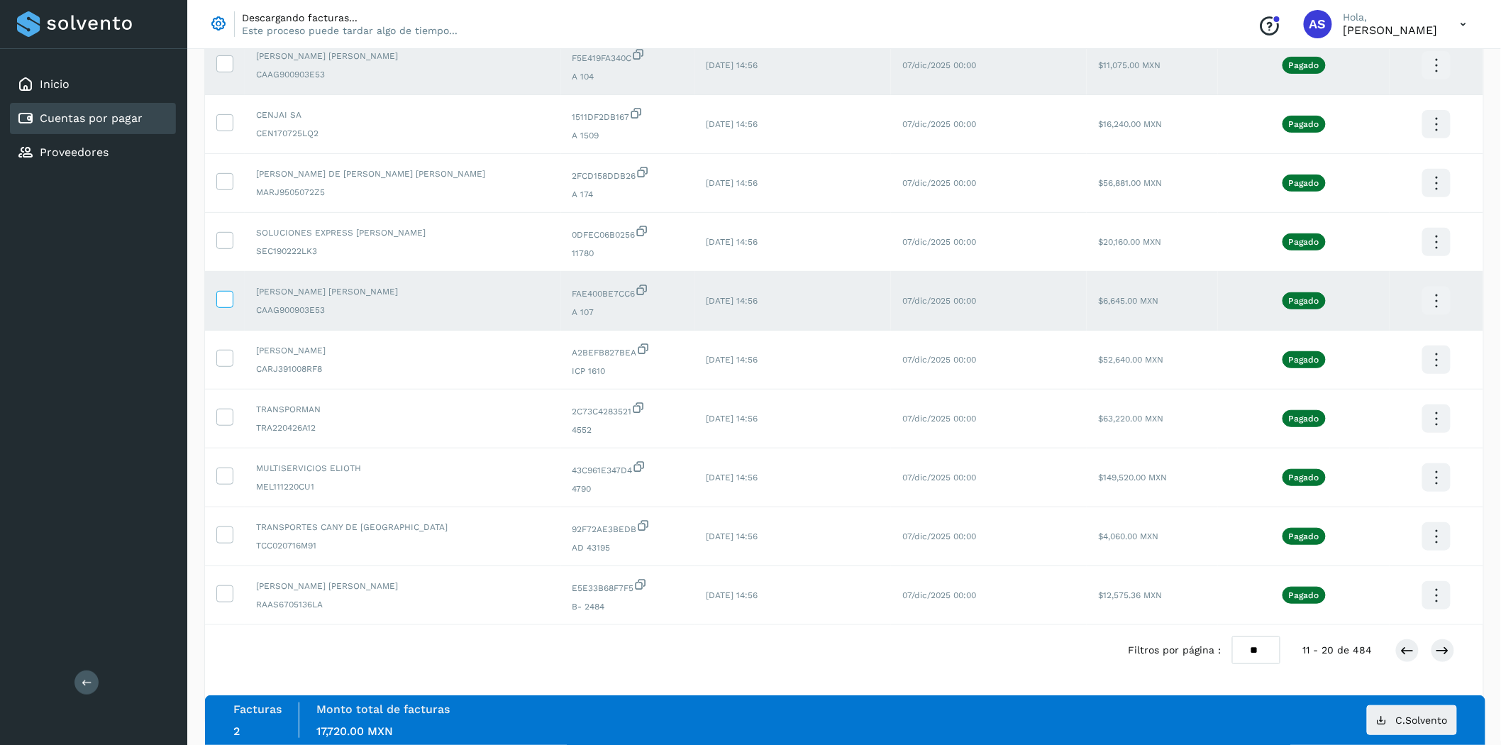
scroll to position [167, 0]
click at [1442, 651] on icon at bounding box center [1443, 650] width 14 height 14
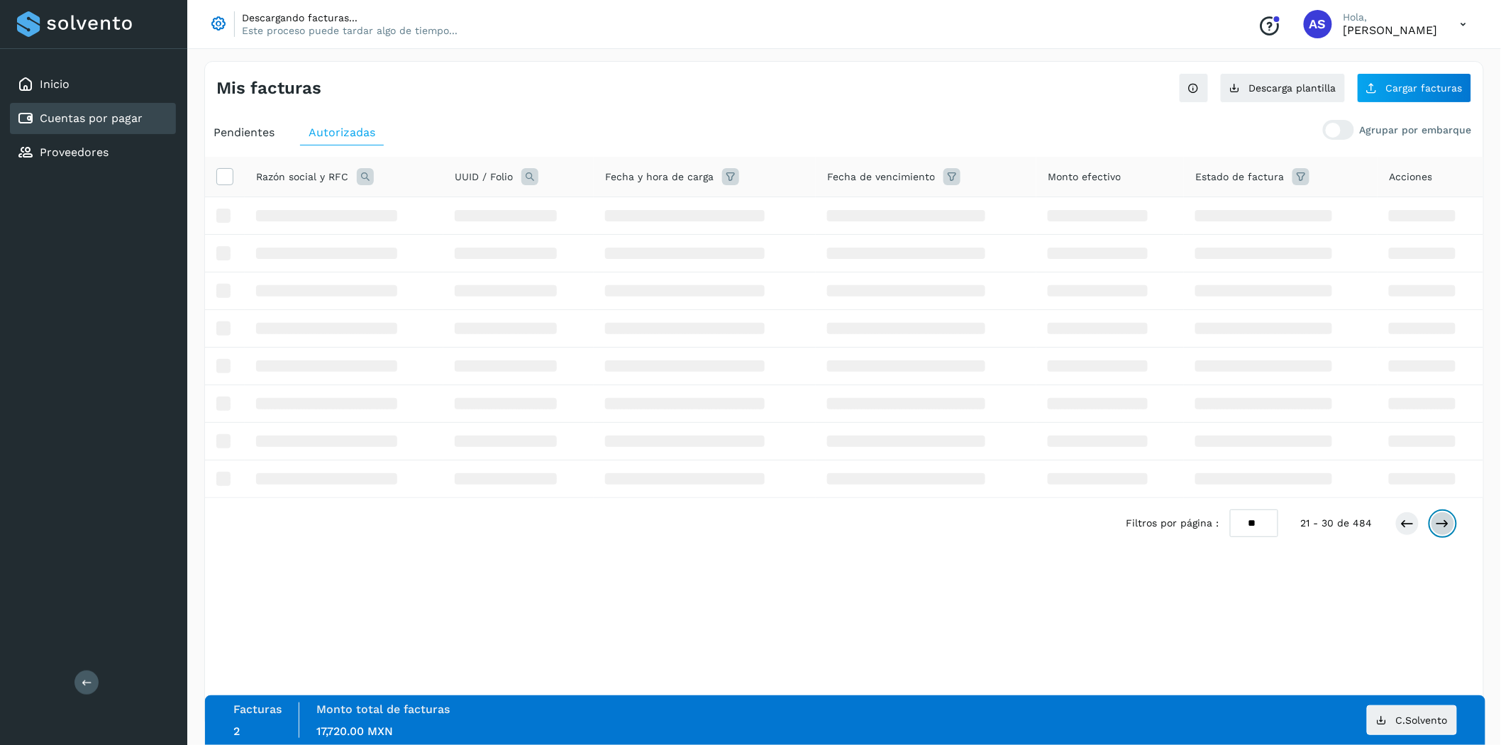
scroll to position [0, 0]
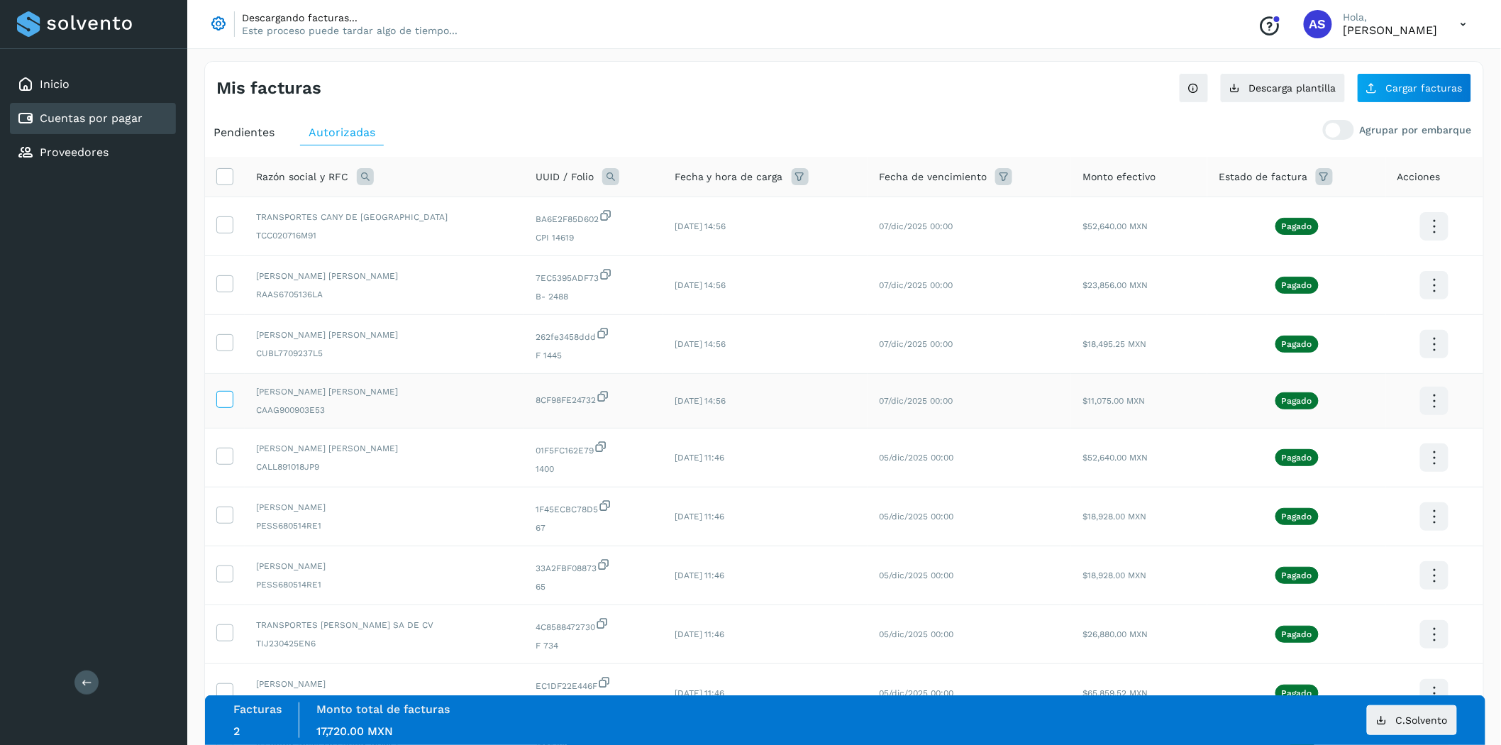
click at [224, 403] on icon at bounding box center [224, 398] width 15 height 15
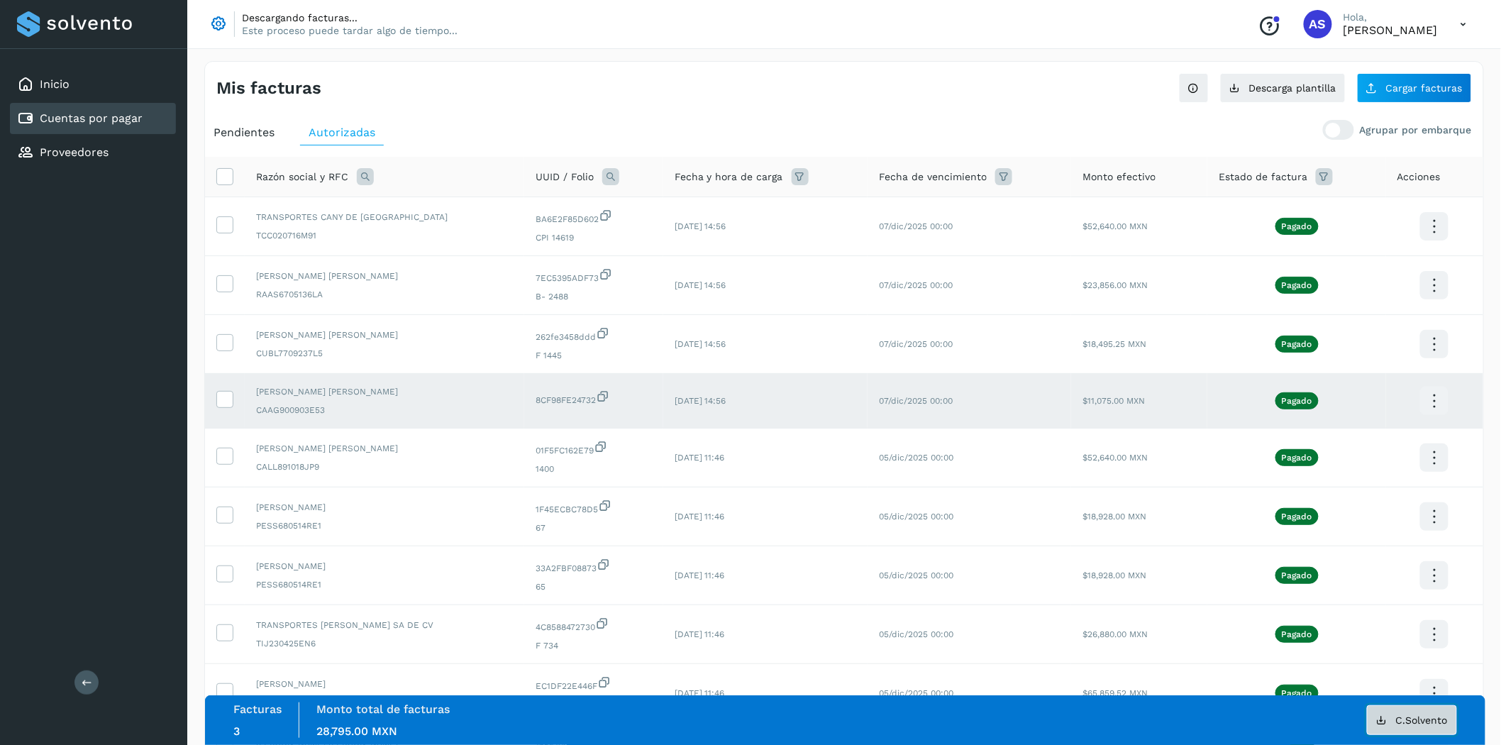
click at [1420, 722] on span "C.Solvento" at bounding box center [1422, 720] width 52 height 10
click at [230, 397] on icon at bounding box center [224, 398] width 15 height 15
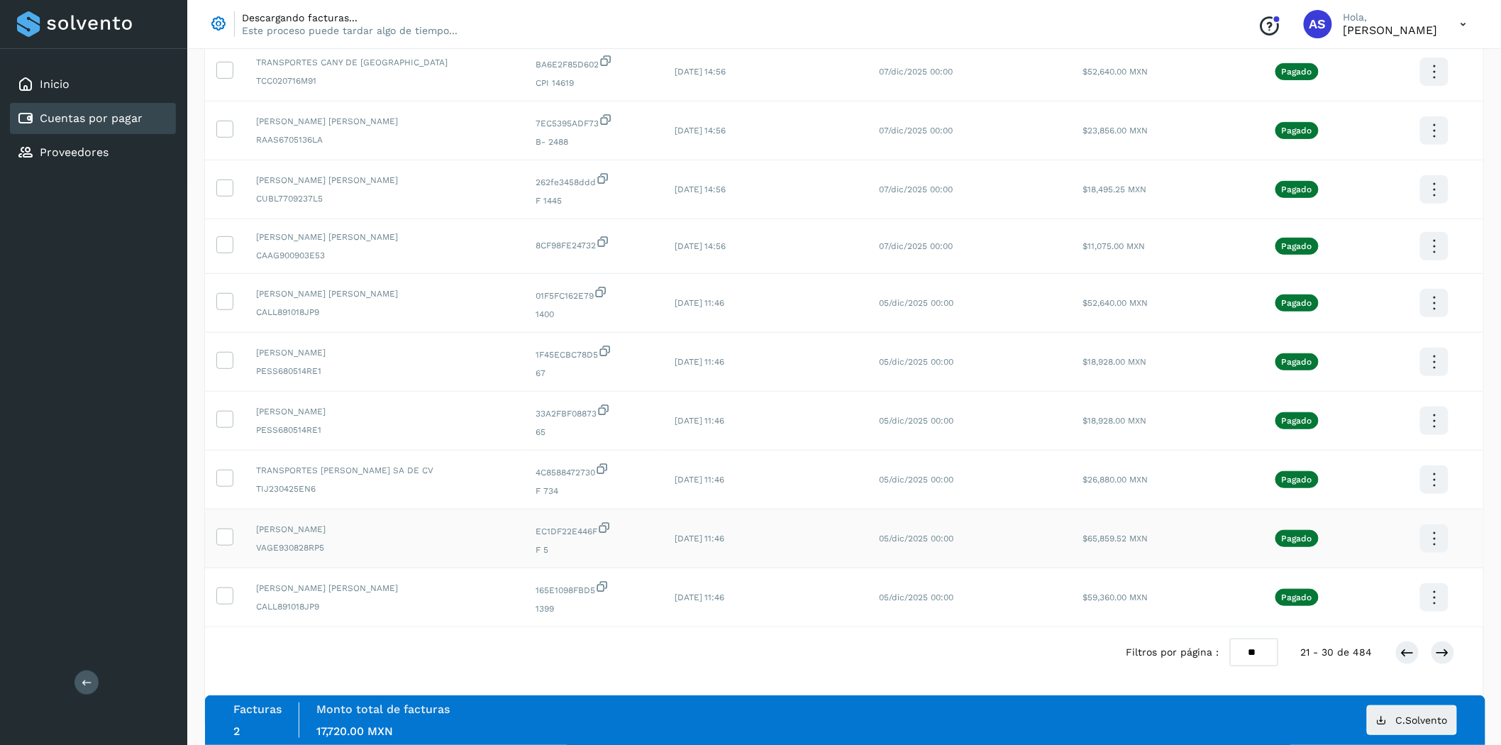
scroll to position [162, 0]
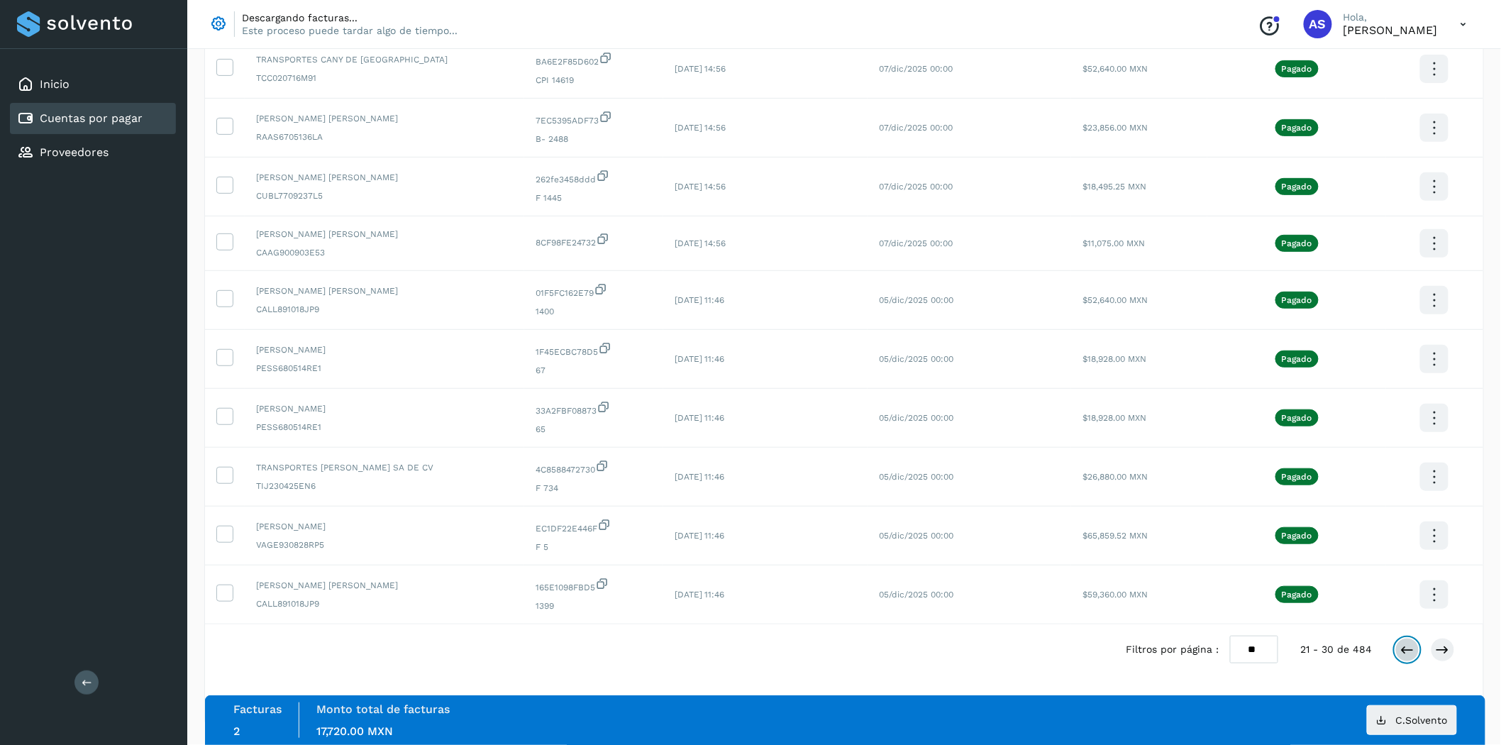
click at [1410, 653] on icon at bounding box center [1408, 650] width 14 height 14
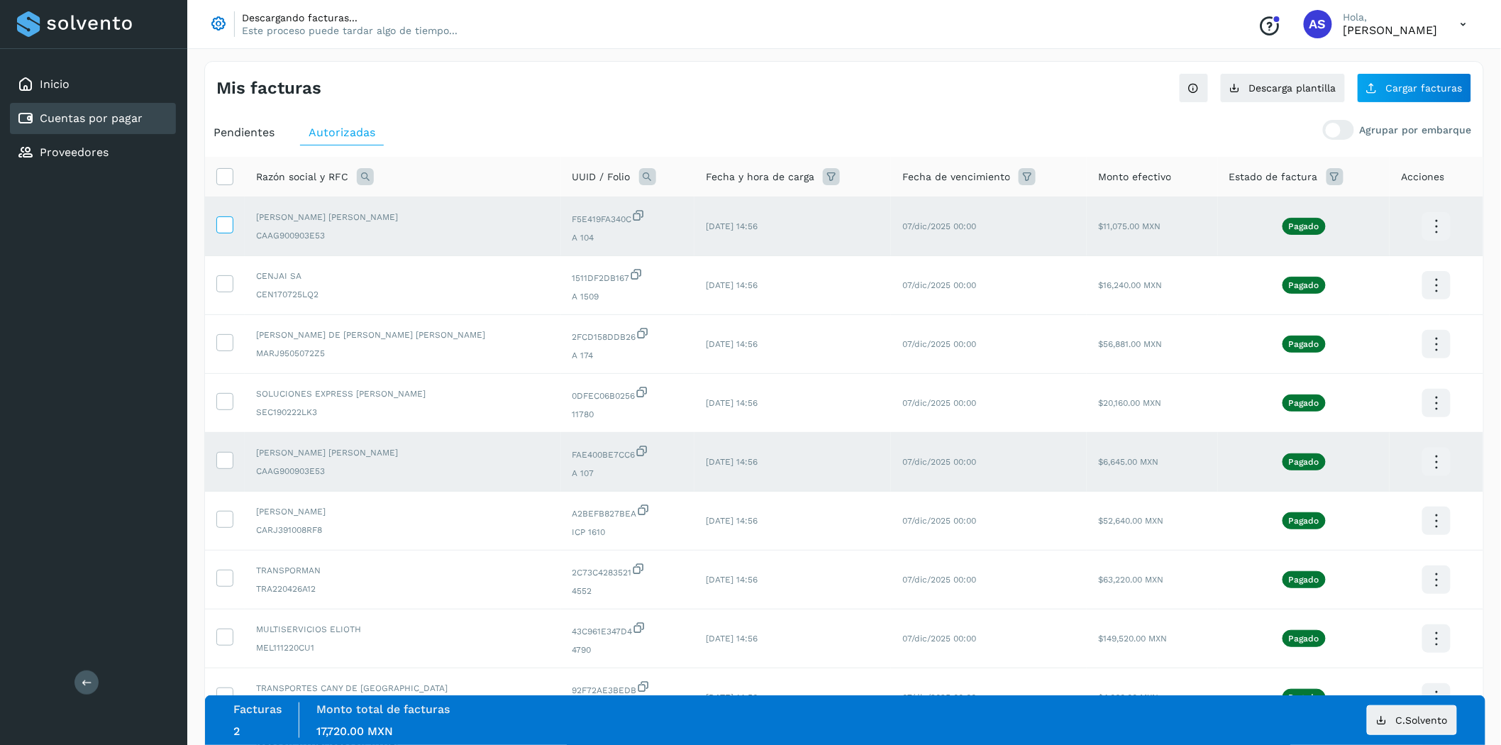
click at [219, 227] on icon at bounding box center [224, 223] width 15 height 15
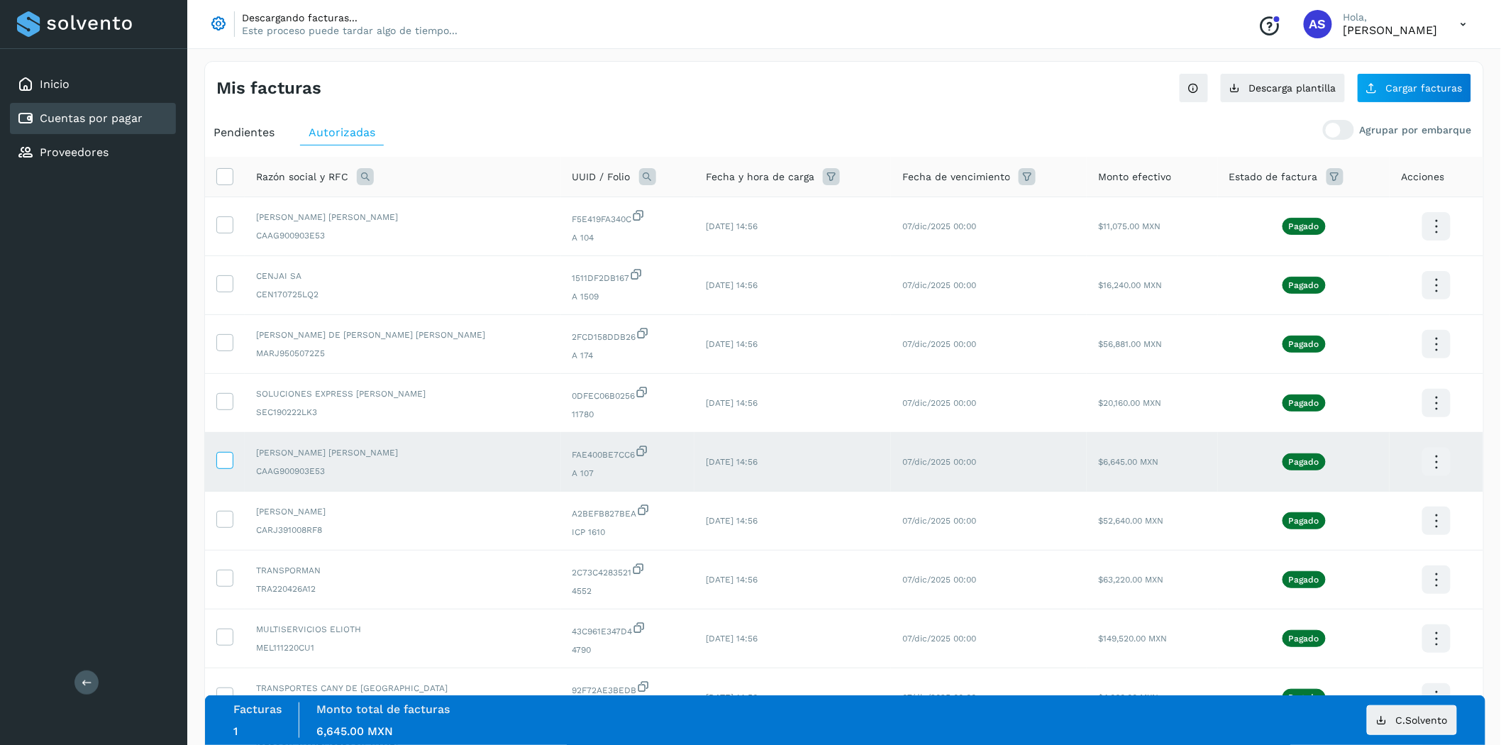
click at [226, 458] on icon at bounding box center [224, 459] width 15 height 15
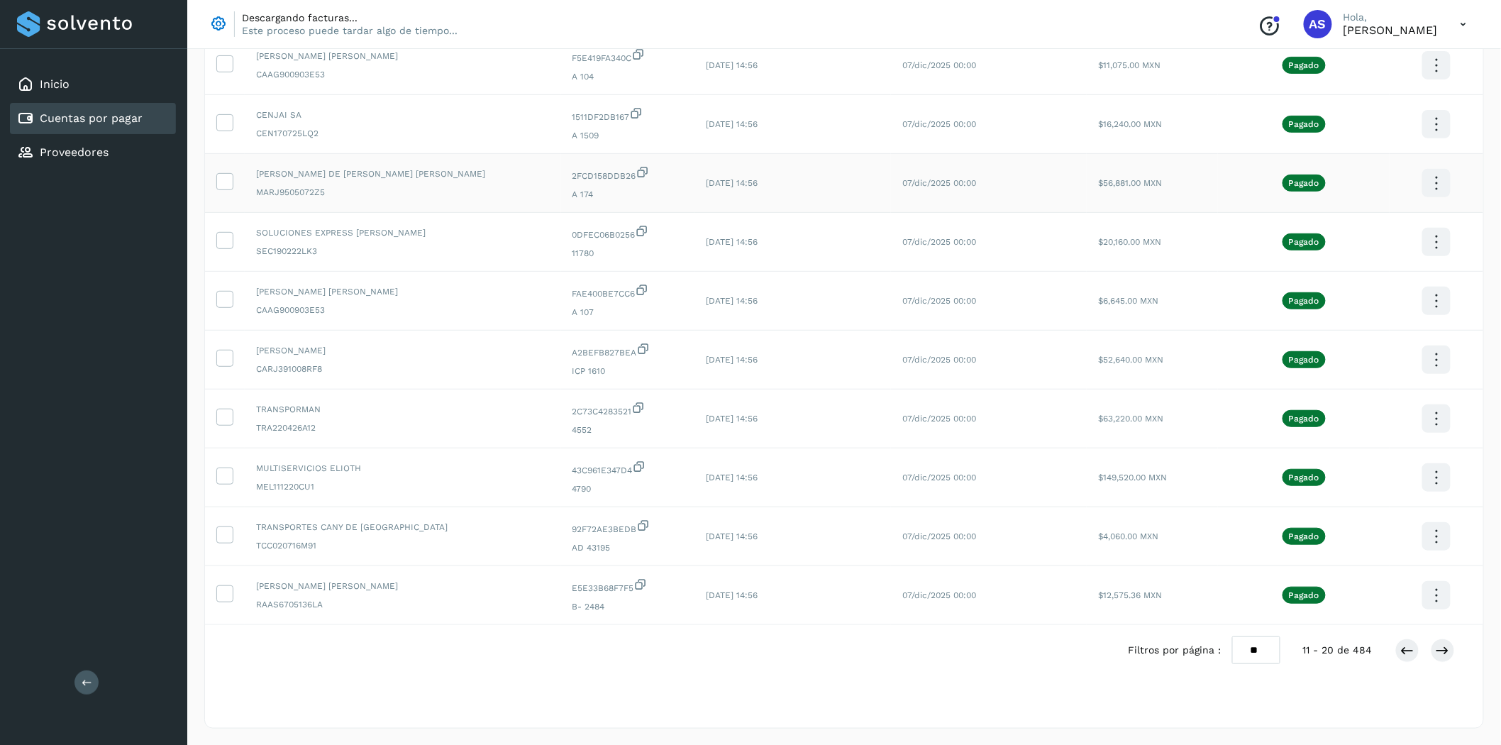
scroll to position [167, 0]
click at [1400, 653] on button at bounding box center [1408, 650] width 24 height 24
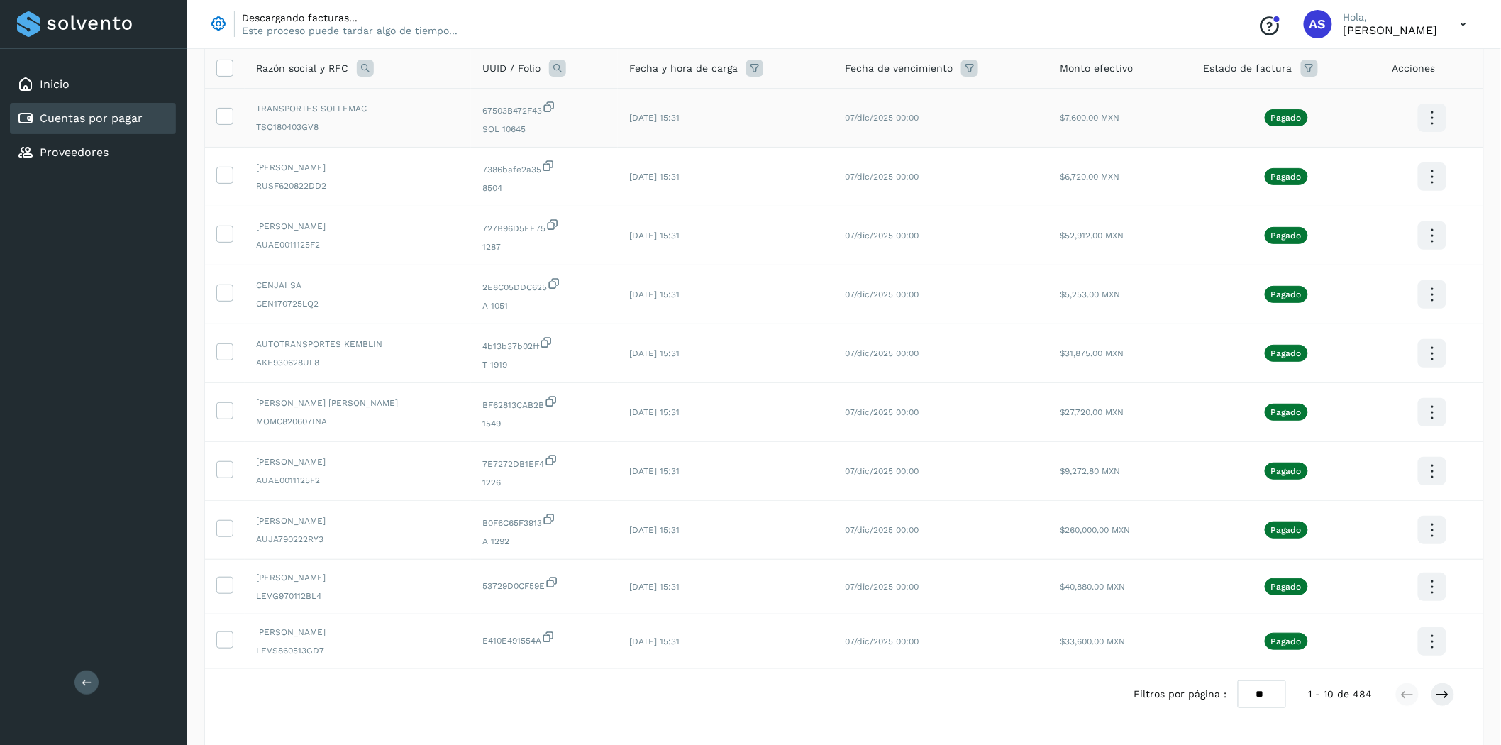
scroll to position [158, 0]
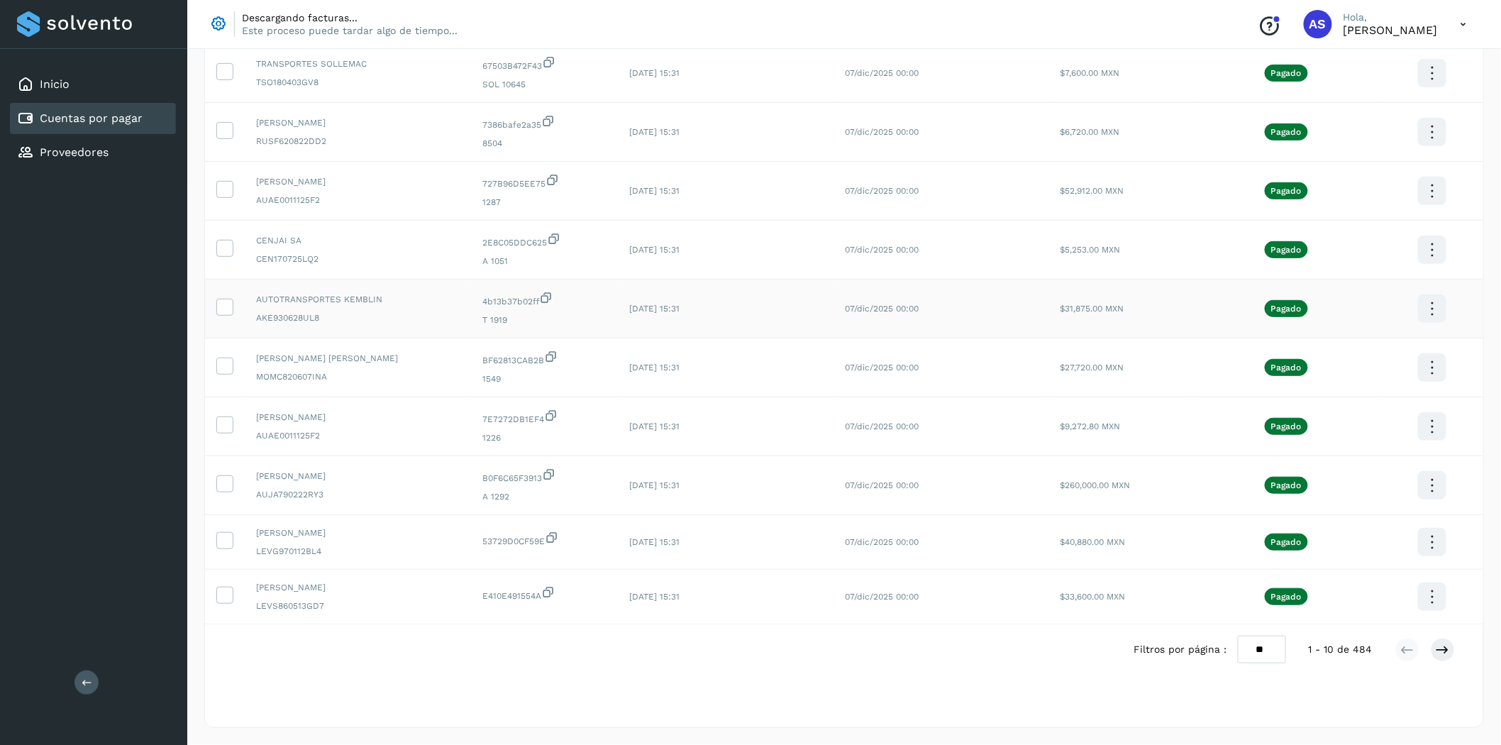
click at [242, 308] on td at bounding box center [225, 309] width 40 height 59
click at [229, 309] on icon at bounding box center [224, 306] width 15 height 15
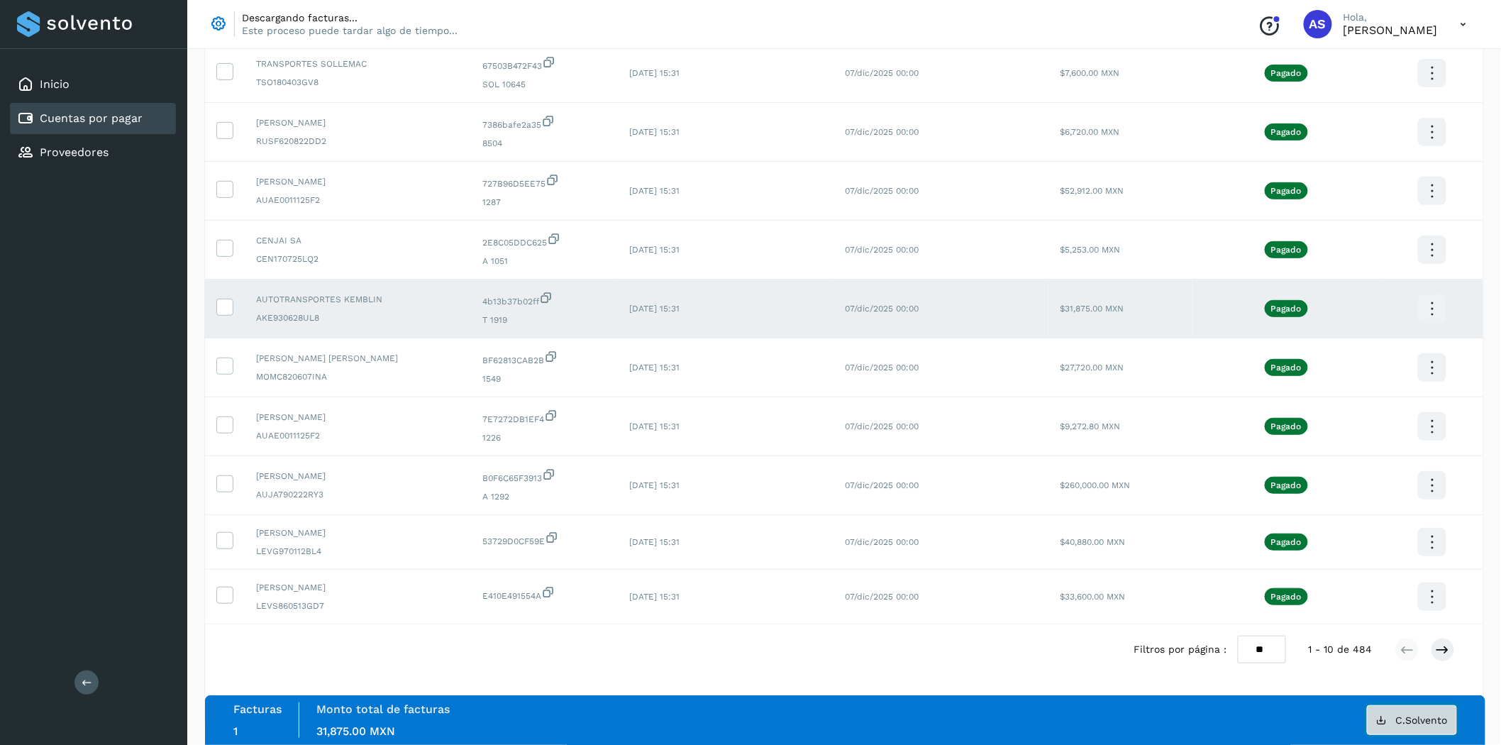
click at [1395, 722] on button "C.Solvento" at bounding box center [1412, 720] width 90 height 30
click at [224, 304] on icon at bounding box center [224, 306] width 15 height 15
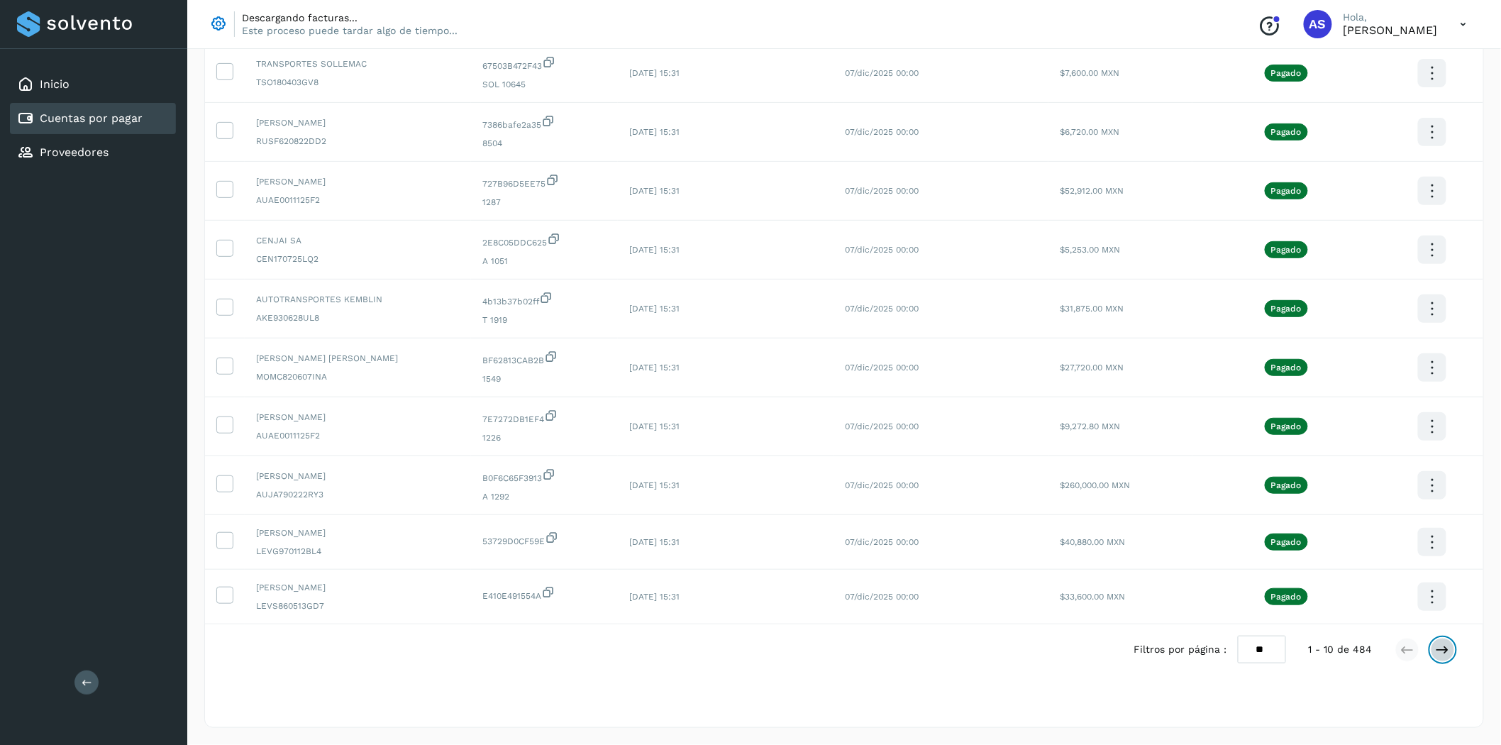
click at [1437, 651] on icon at bounding box center [1443, 650] width 14 height 14
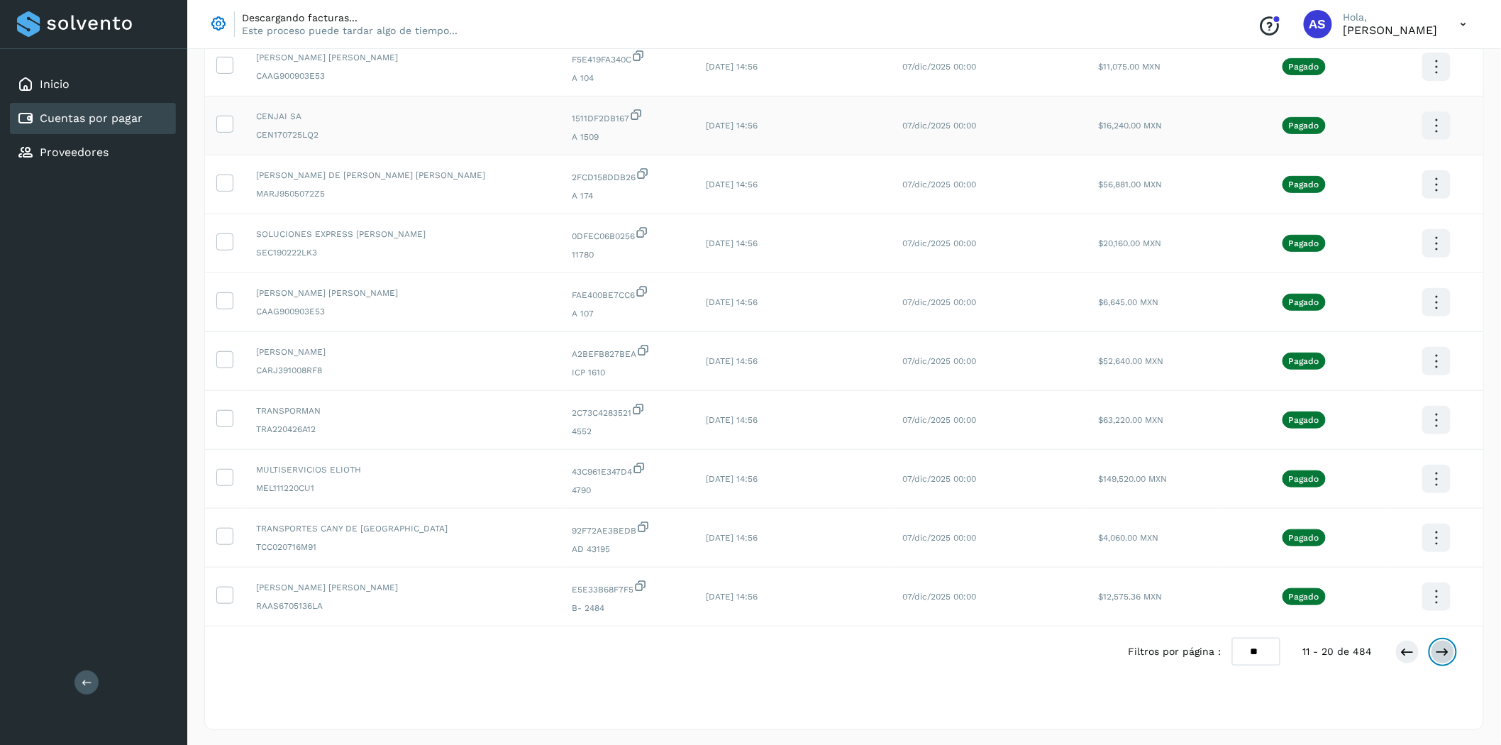
scroll to position [167, 0]
click at [329, 398] on td "TRANSPORMAN TRA220426A12" at bounding box center [403, 418] width 316 height 59
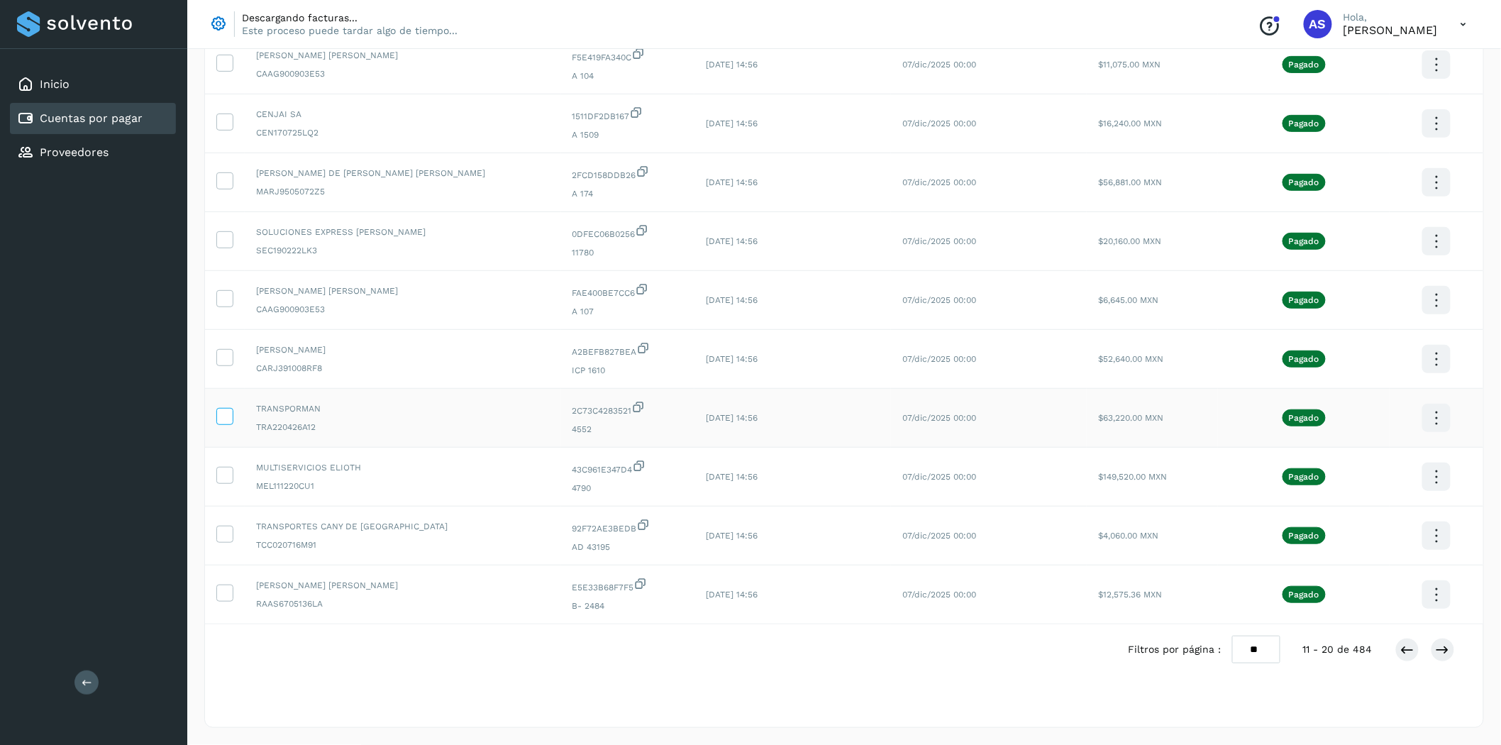
click at [223, 416] on icon at bounding box center [224, 415] width 15 height 15
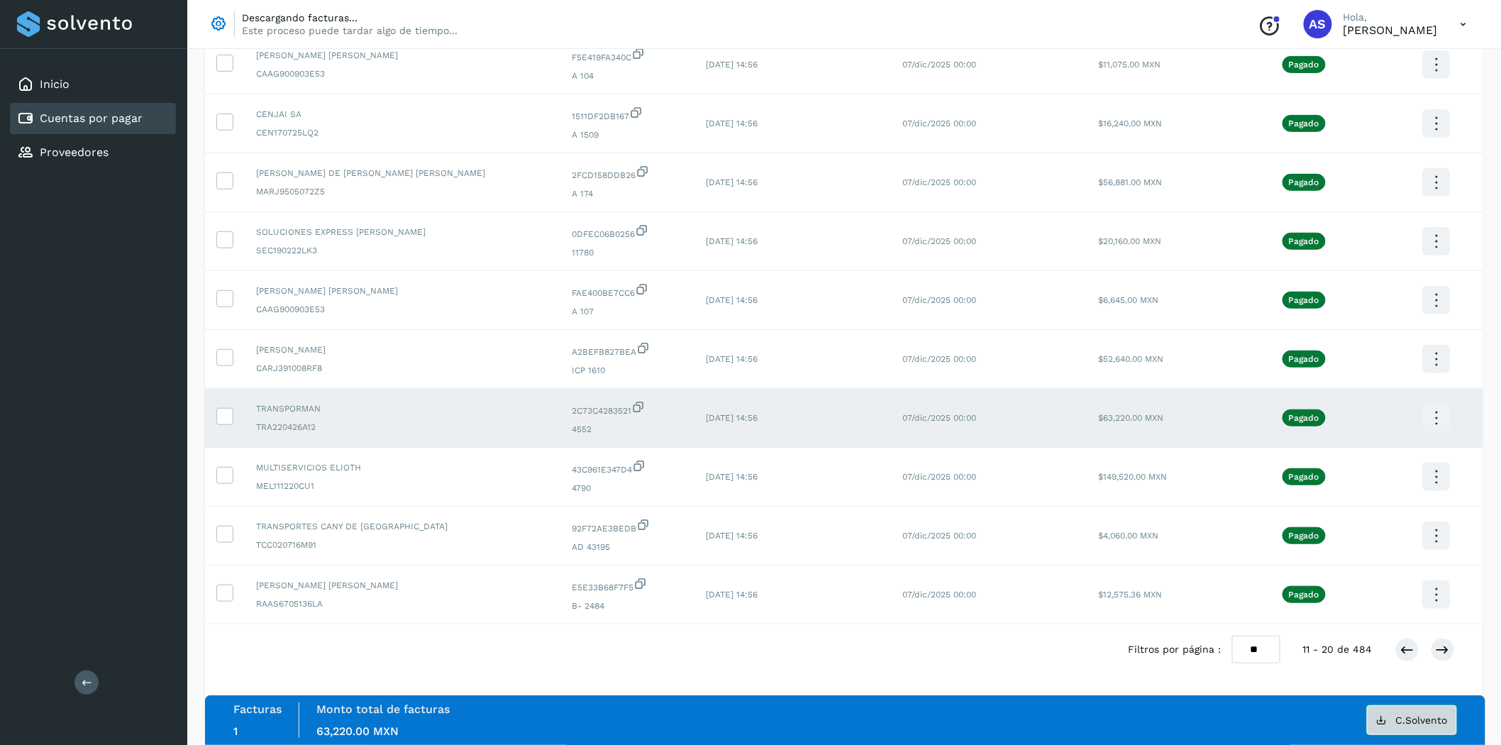
click at [1414, 718] on span "C.Solvento" at bounding box center [1422, 720] width 52 height 10
click at [231, 421] on label at bounding box center [224, 416] width 17 height 17
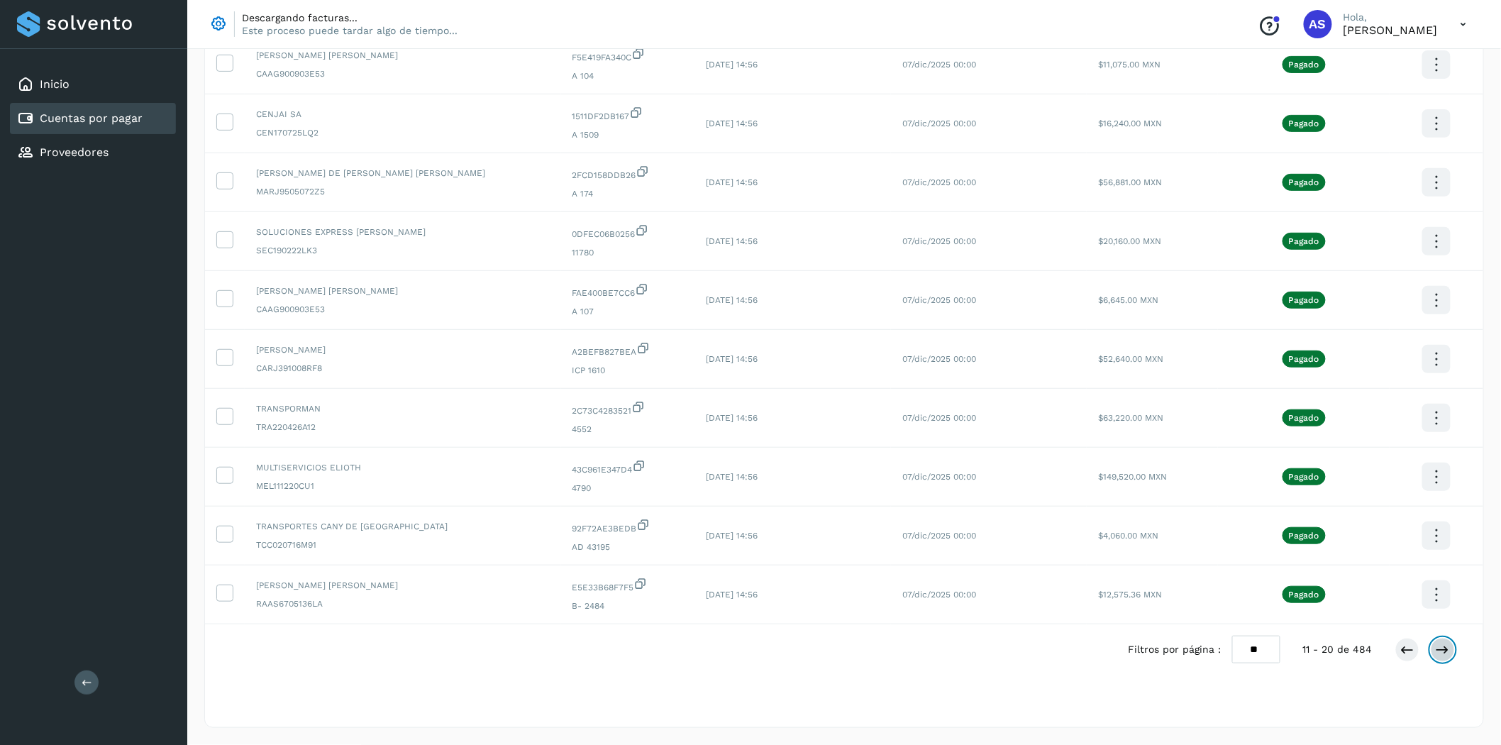
click at [1447, 655] on icon at bounding box center [1443, 650] width 14 height 14
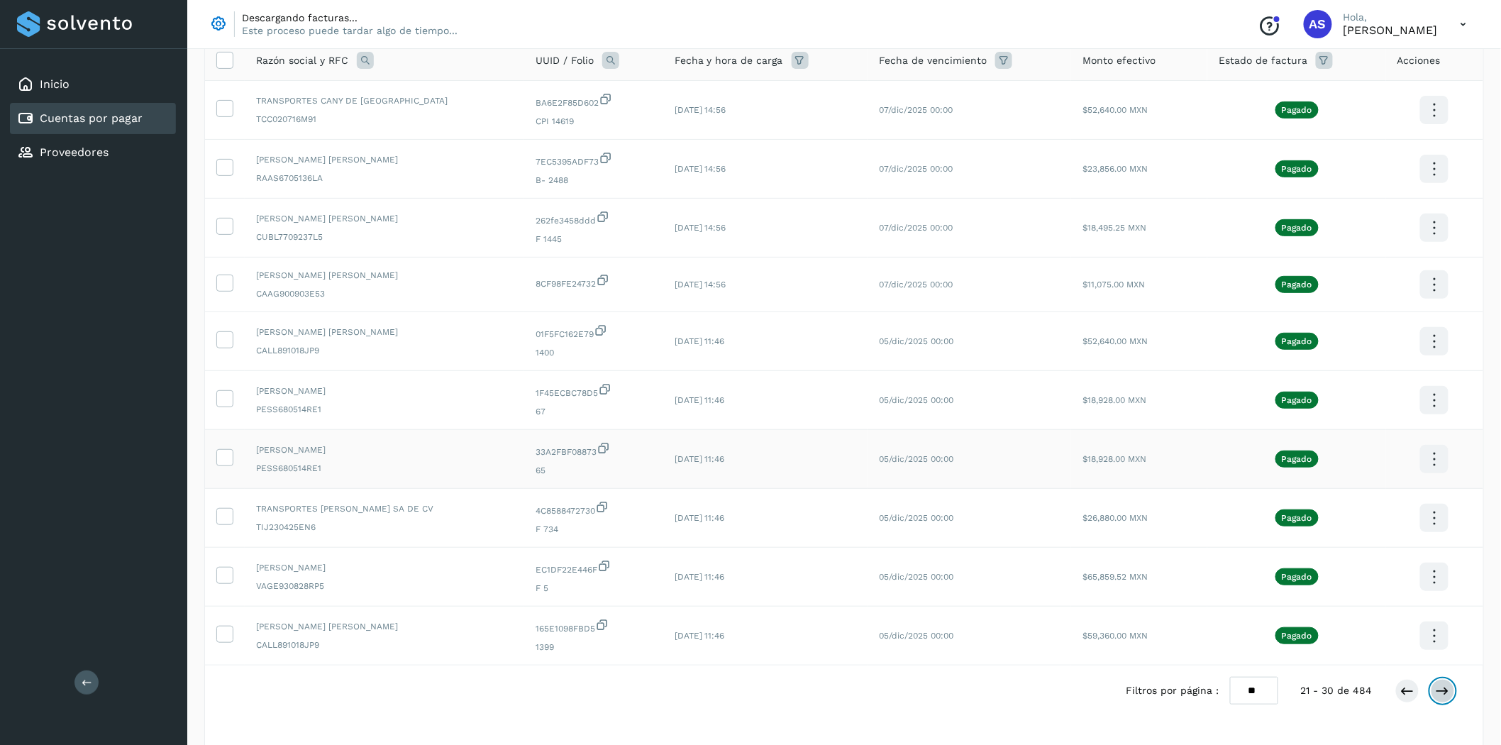
scroll to position [162, 0]
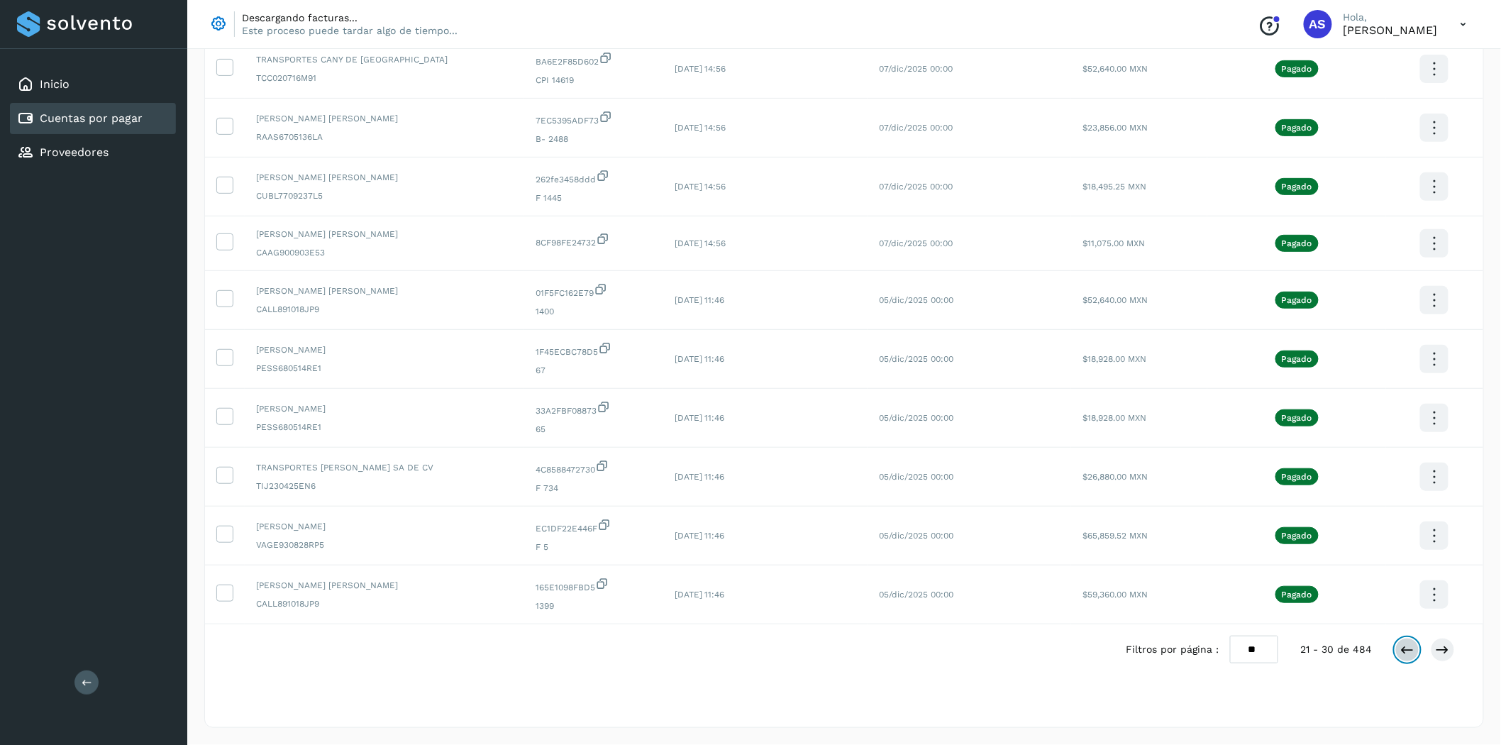
click at [1402, 646] on icon at bounding box center [1408, 650] width 14 height 14
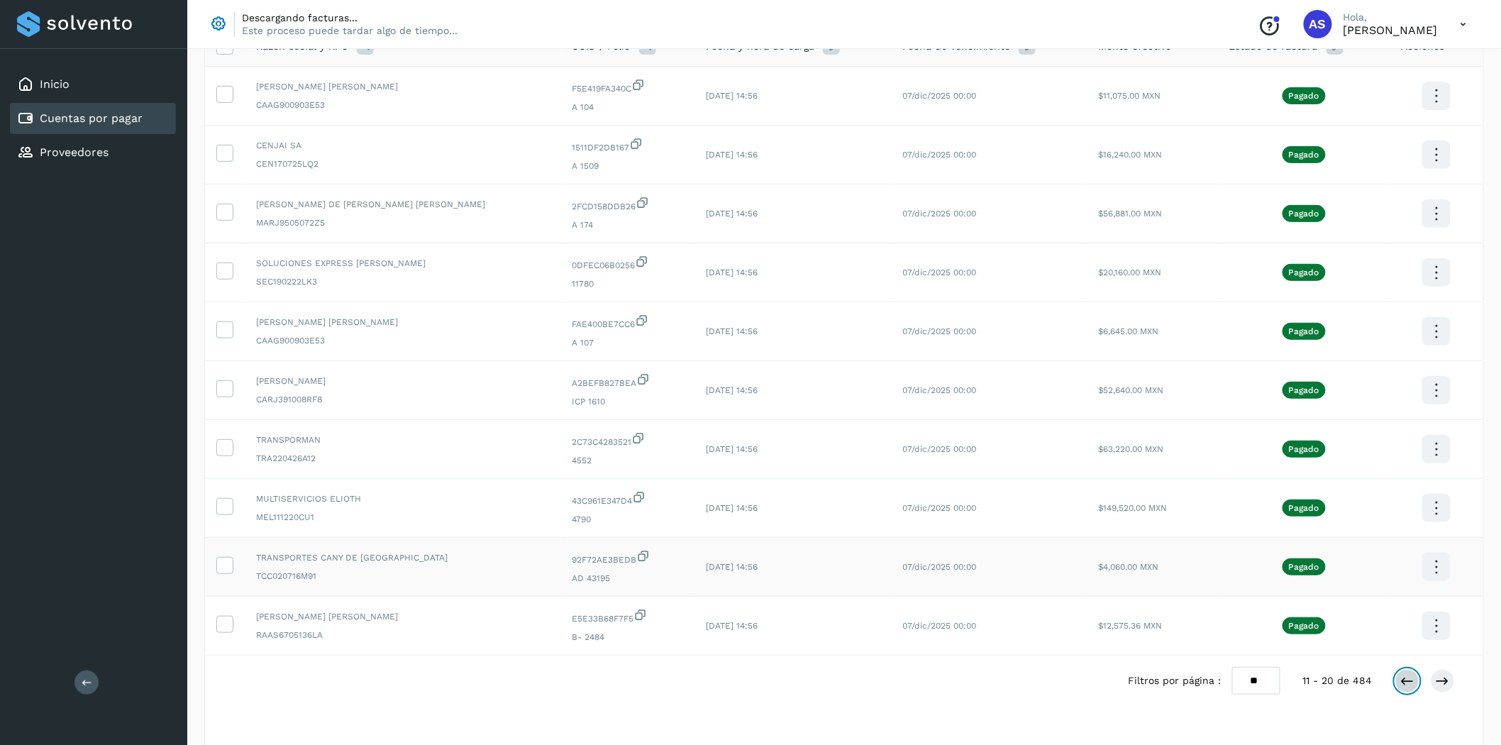
scroll to position [167, 0]
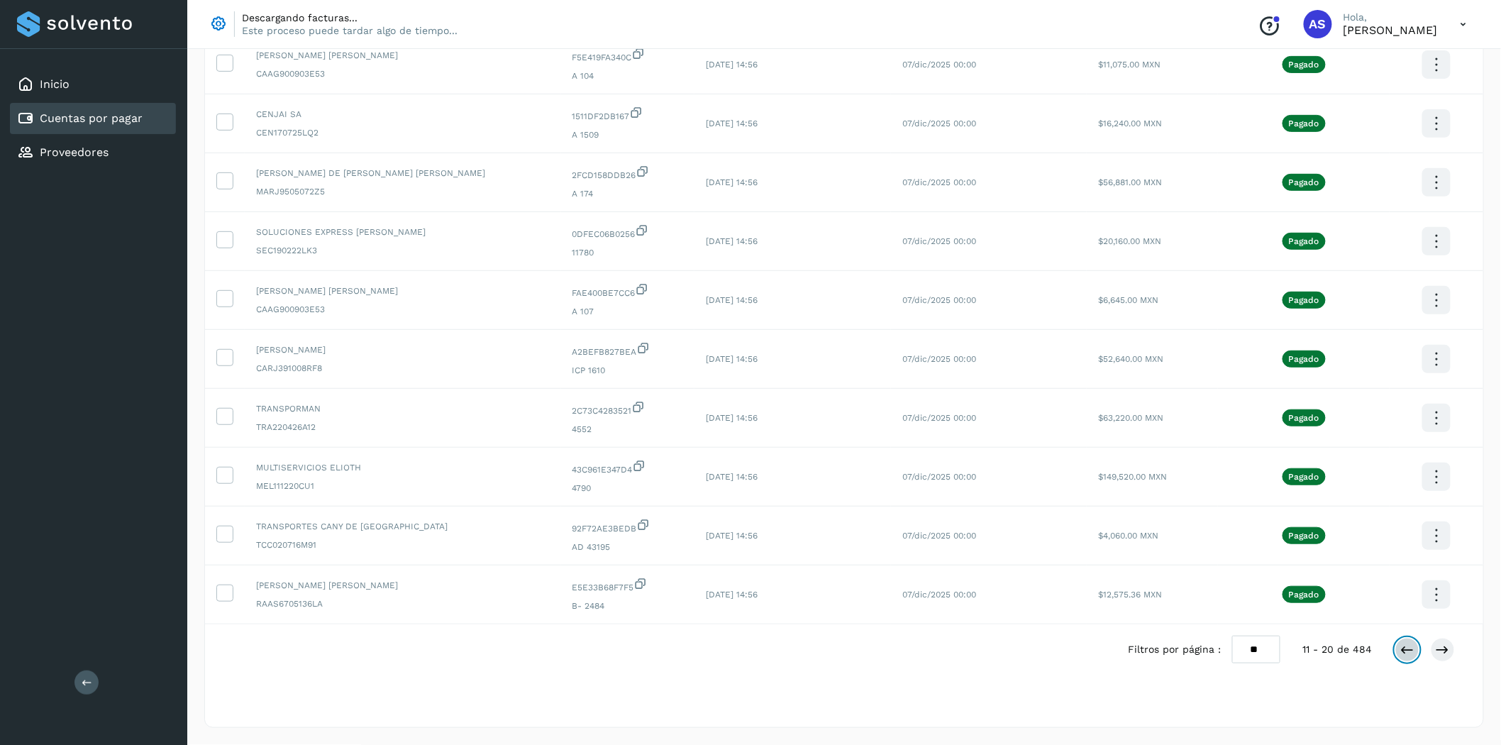
click at [1410, 656] on icon at bounding box center [1408, 650] width 14 height 14
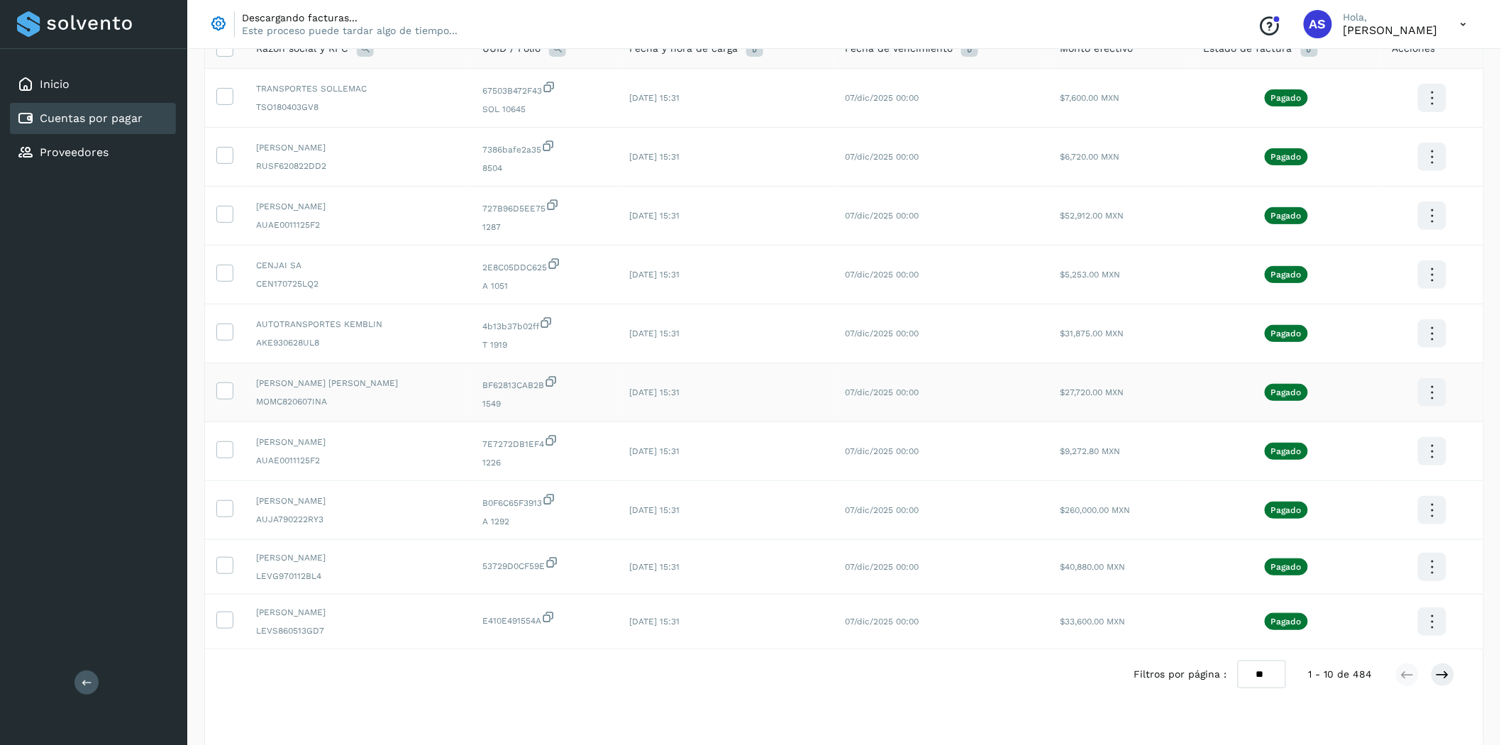
scroll to position [158, 0]
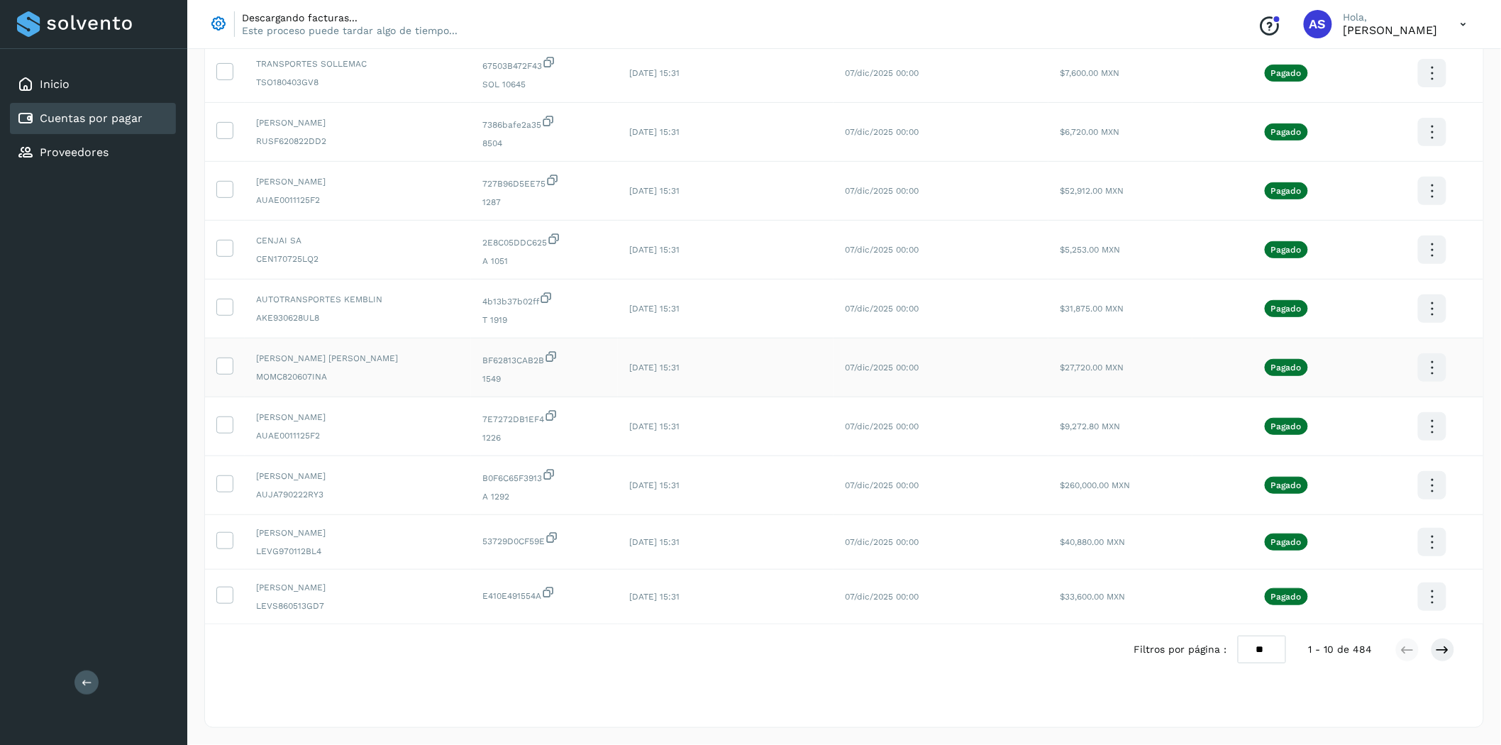
click at [234, 376] on td at bounding box center [225, 367] width 40 height 59
click at [228, 370] on icon at bounding box center [224, 365] width 15 height 15
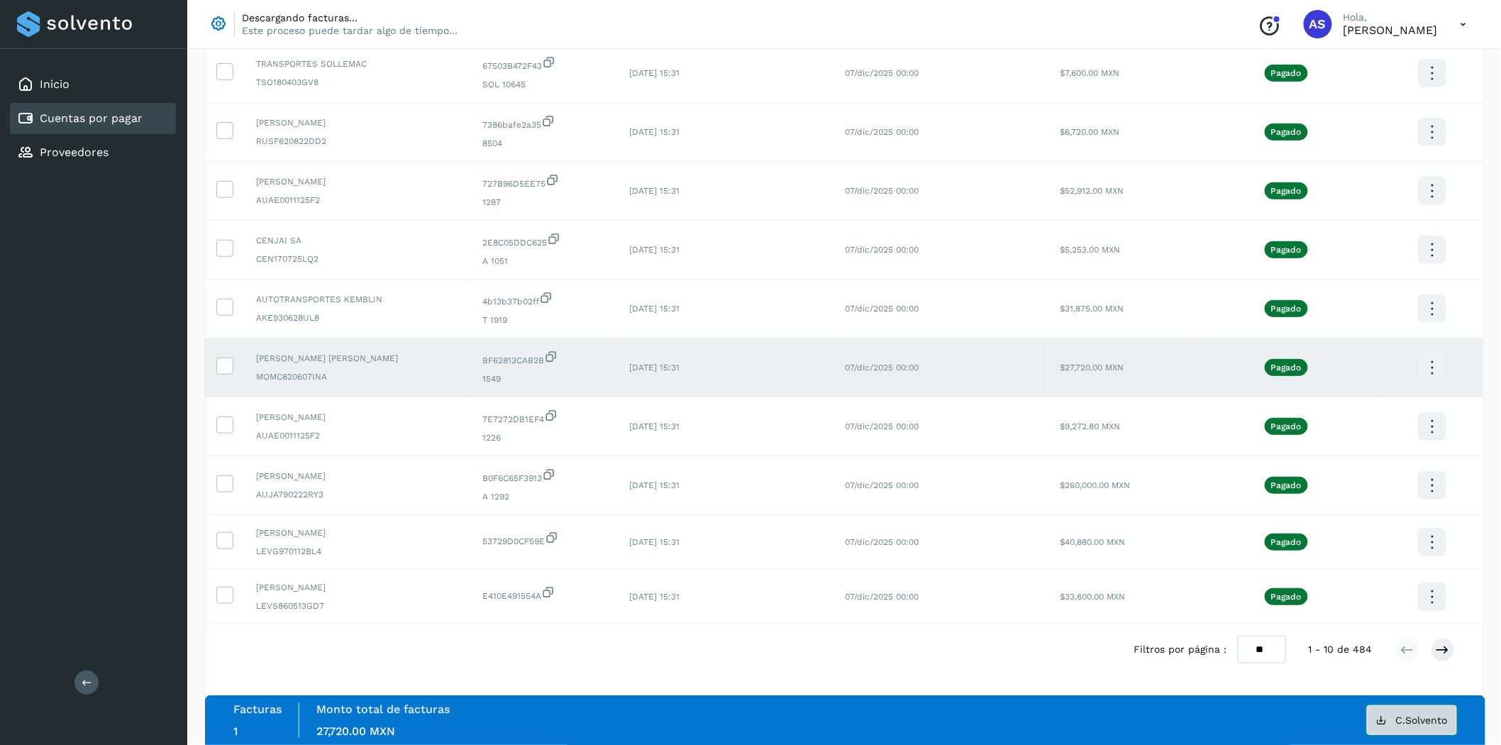
click at [1398, 726] on button "C.Solvento" at bounding box center [1412, 720] width 90 height 30
click at [222, 358] on icon at bounding box center [224, 365] width 15 height 15
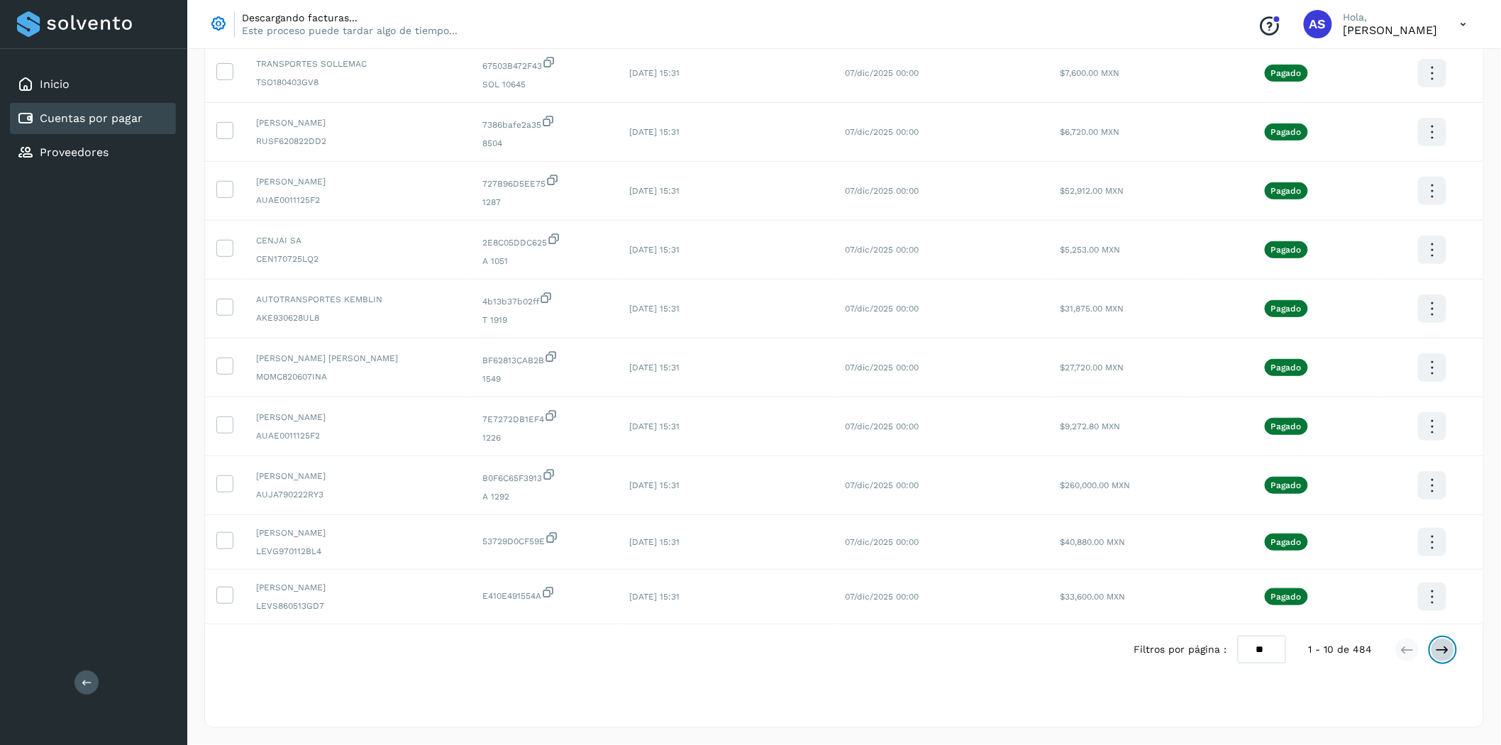
click at [1439, 639] on button at bounding box center [1443, 650] width 24 height 24
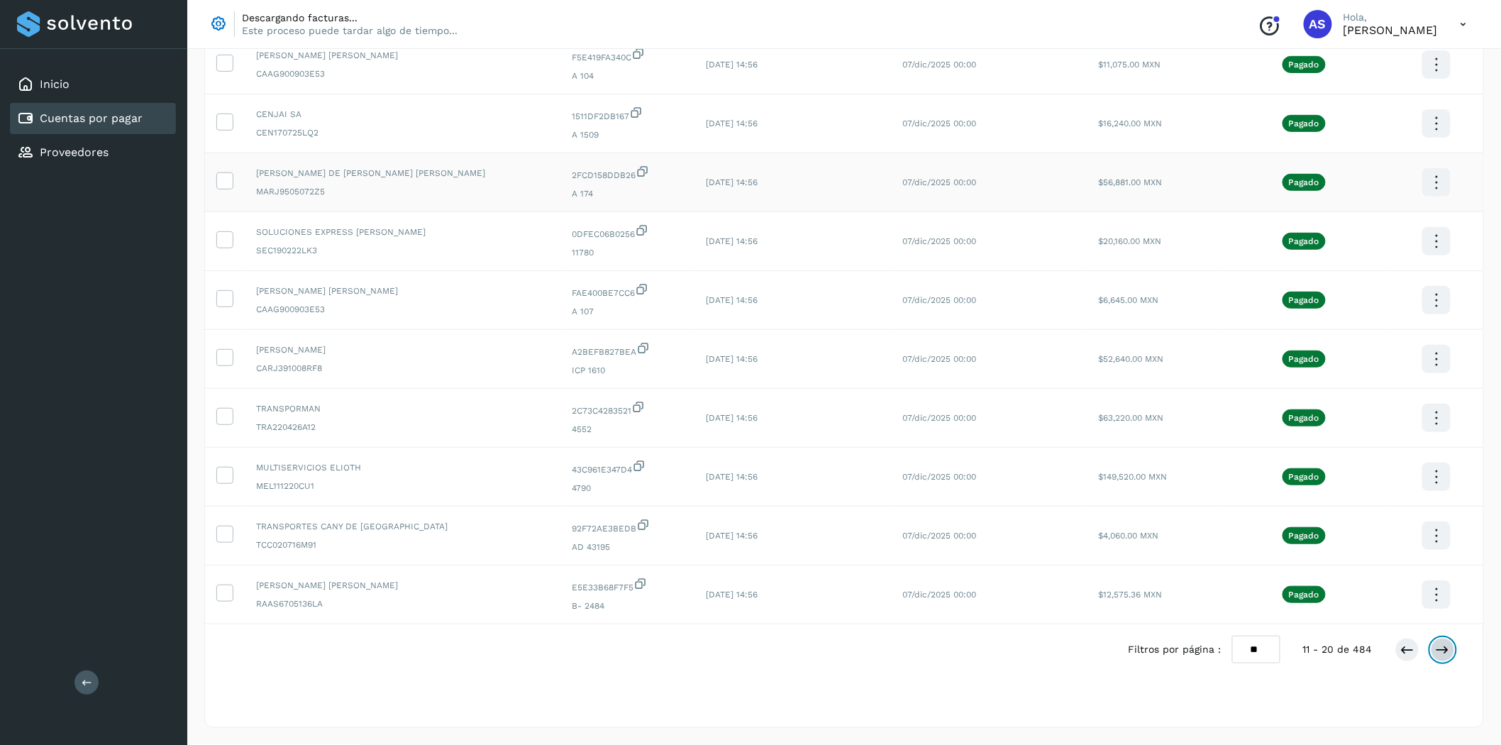
scroll to position [167, 0]
click at [388, 343] on span "[PERSON_NAME]" at bounding box center [403, 349] width 294 height 13
click at [237, 367] on td at bounding box center [225, 359] width 40 height 59
click at [234, 363] on td at bounding box center [225, 359] width 40 height 59
click at [230, 360] on icon at bounding box center [224, 356] width 15 height 15
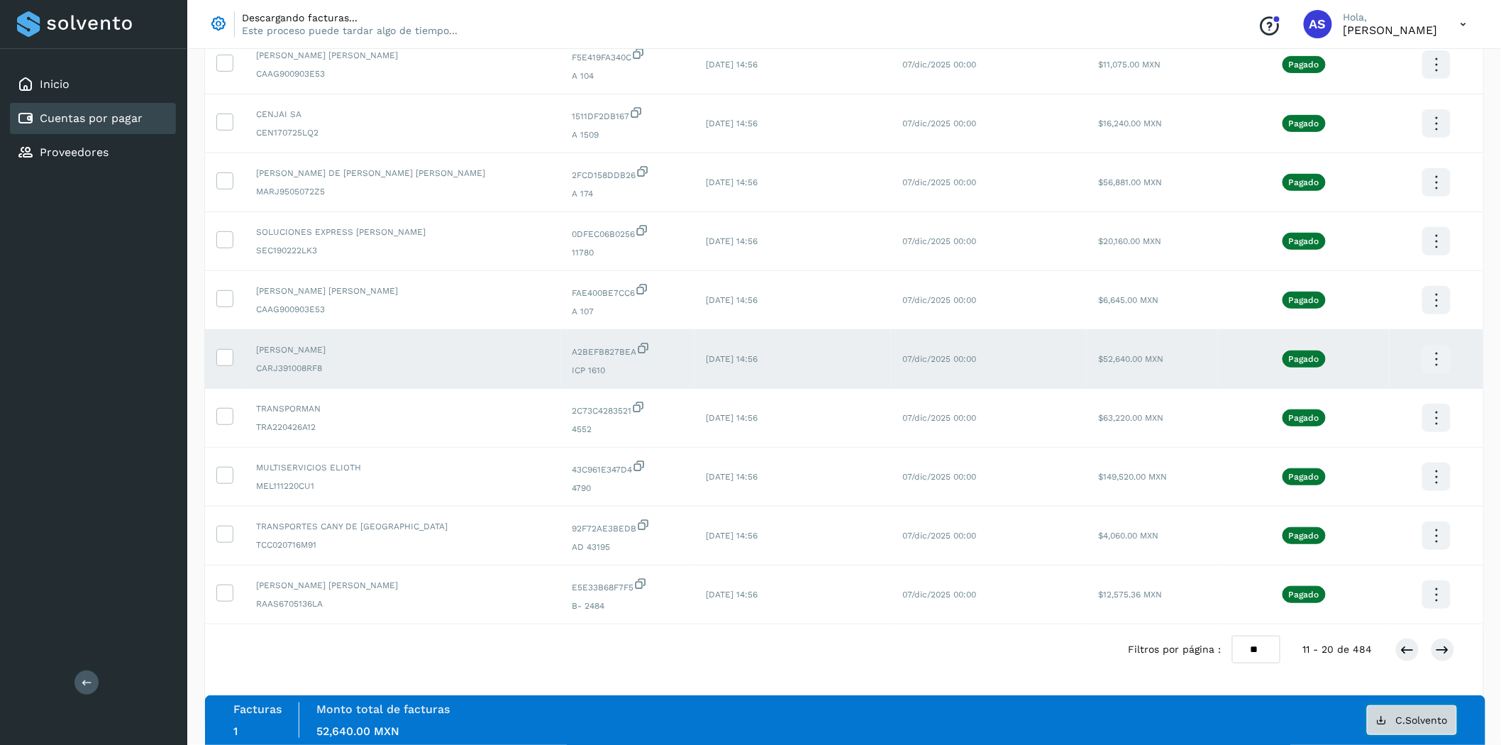
click at [1415, 724] on span "C.Solvento" at bounding box center [1422, 720] width 52 height 10
click at [224, 352] on icon at bounding box center [224, 356] width 15 height 15
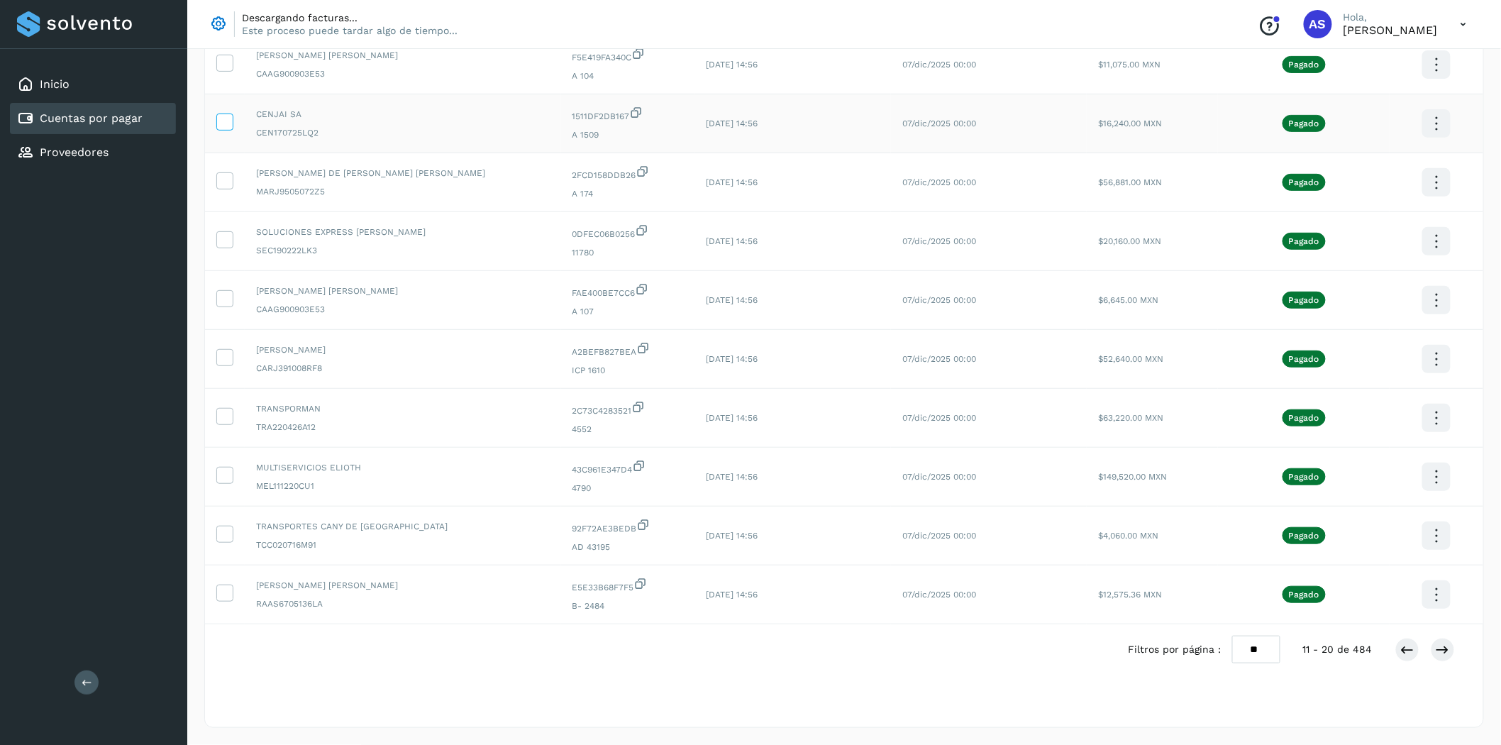
click at [232, 123] on label at bounding box center [224, 122] width 17 height 17
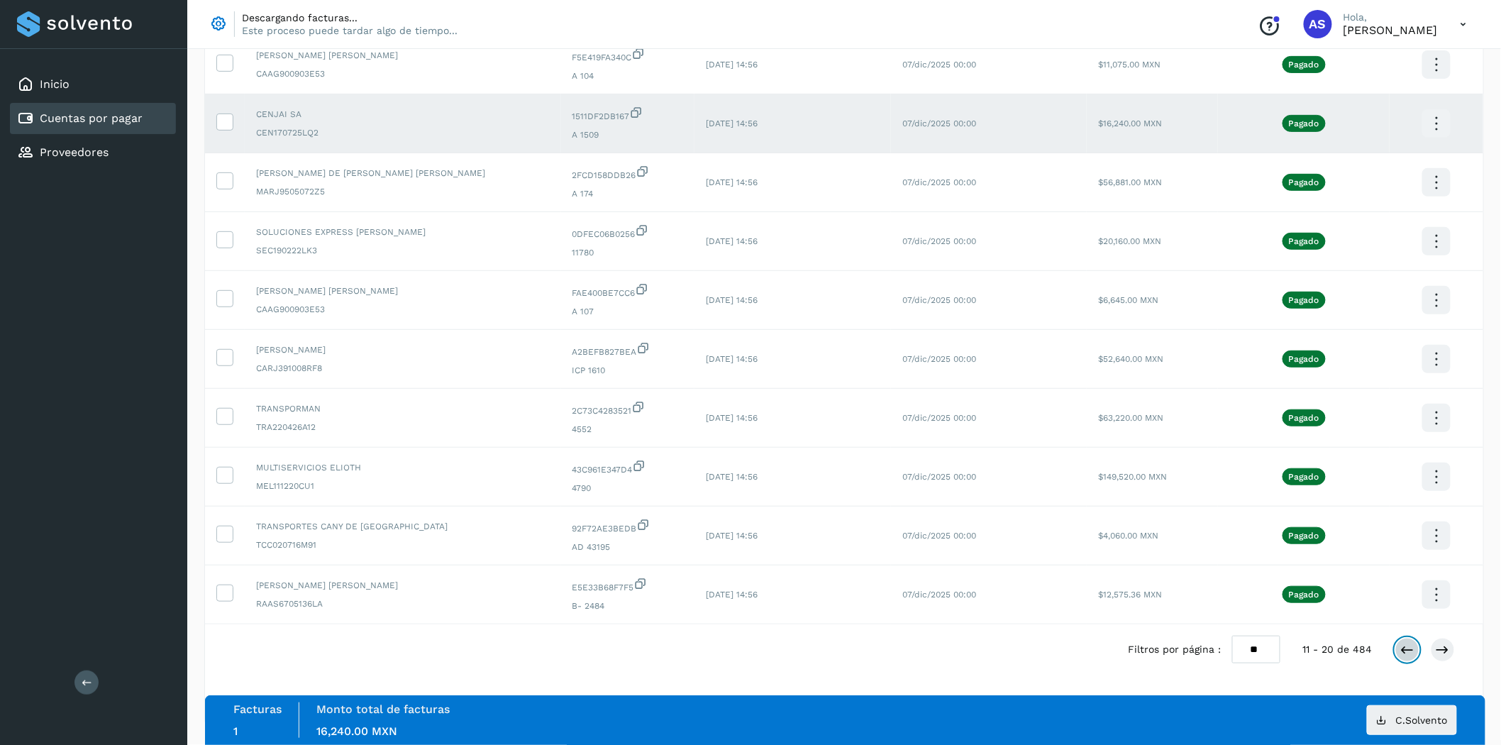
click at [1409, 647] on icon at bounding box center [1408, 650] width 14 height 14
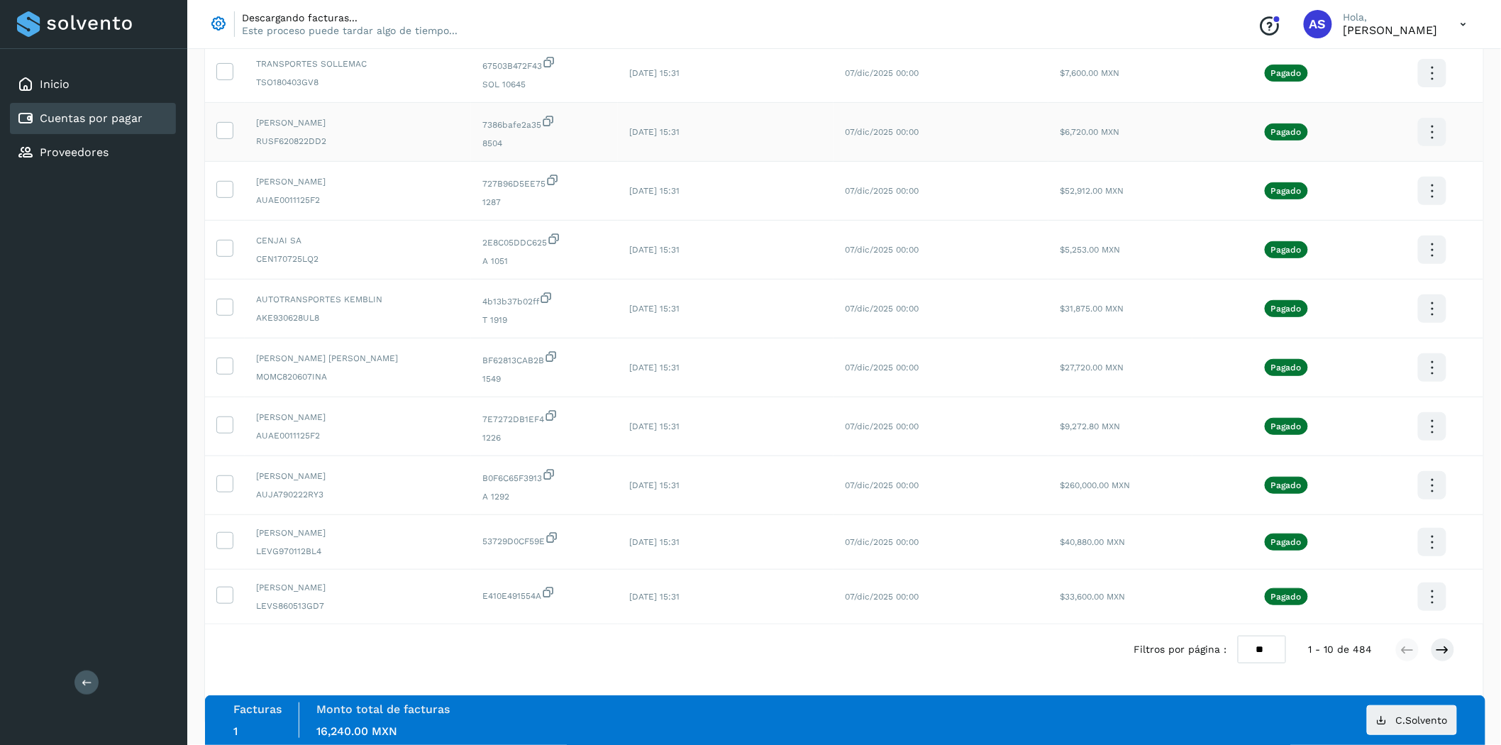
scroll to position [158, 0]
click at [341, 267] on td "CENJAI SA CEN170725LQ2" at bounding box center [358, 250] width 226 height 59
click at [228, 245] on icon at bounding box center [224, 247] width 15 height 15
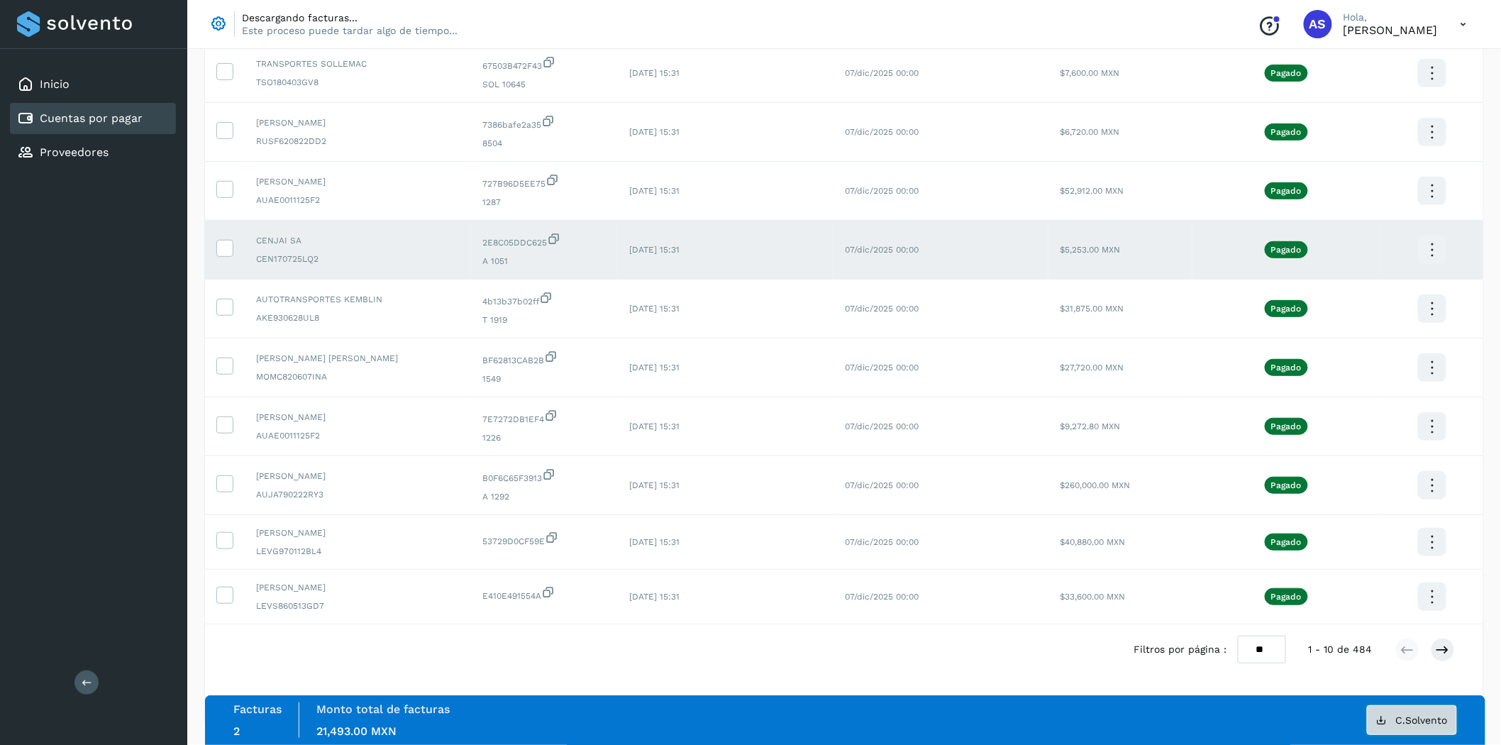
click at [1405, 719] on span "C.Solvento" at bounding box center [1422, 720] width 52 height 10
click at [228, 249] on icon at bounding box center [224, 247] width 15 height 15
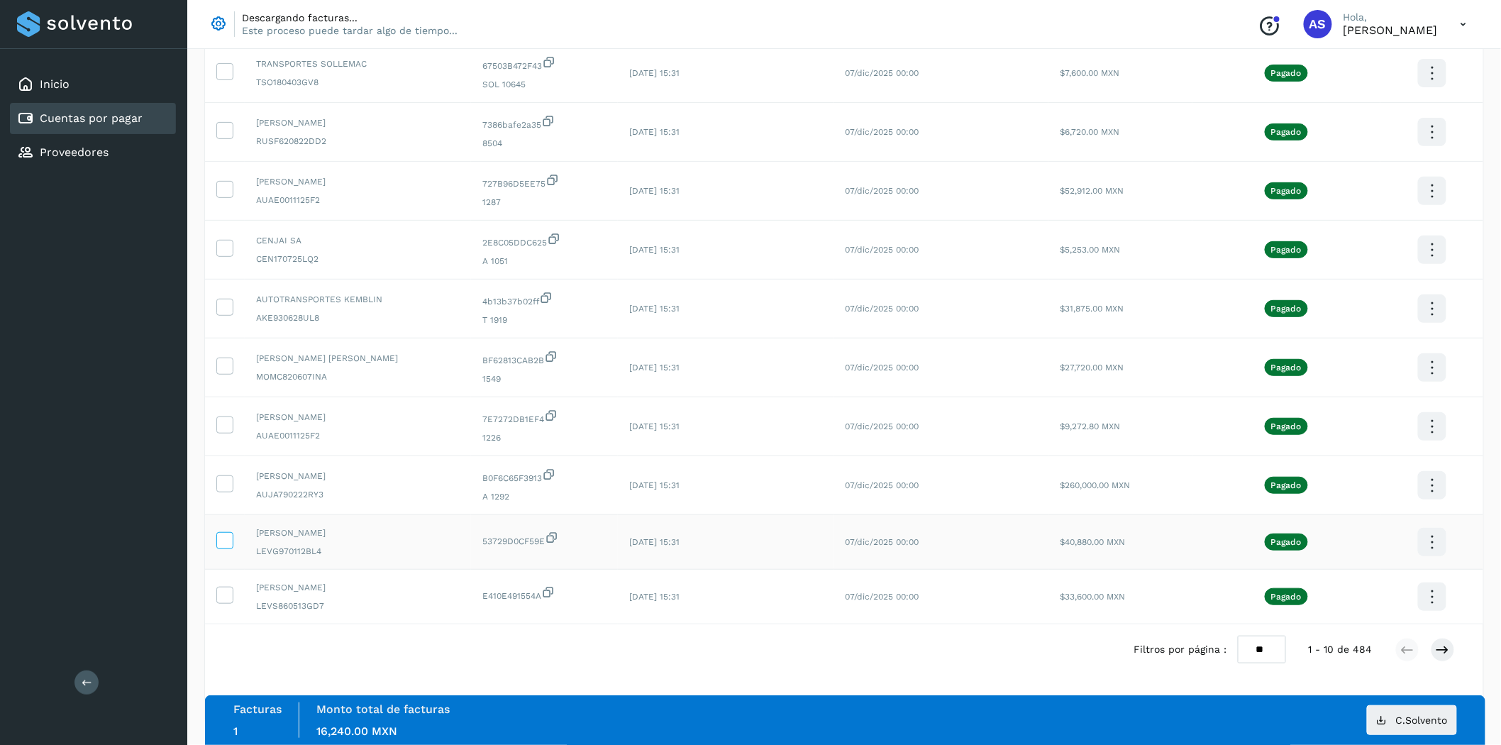
click at [226, 542] on icon at bounding box center [224, 539] width 15 height 15
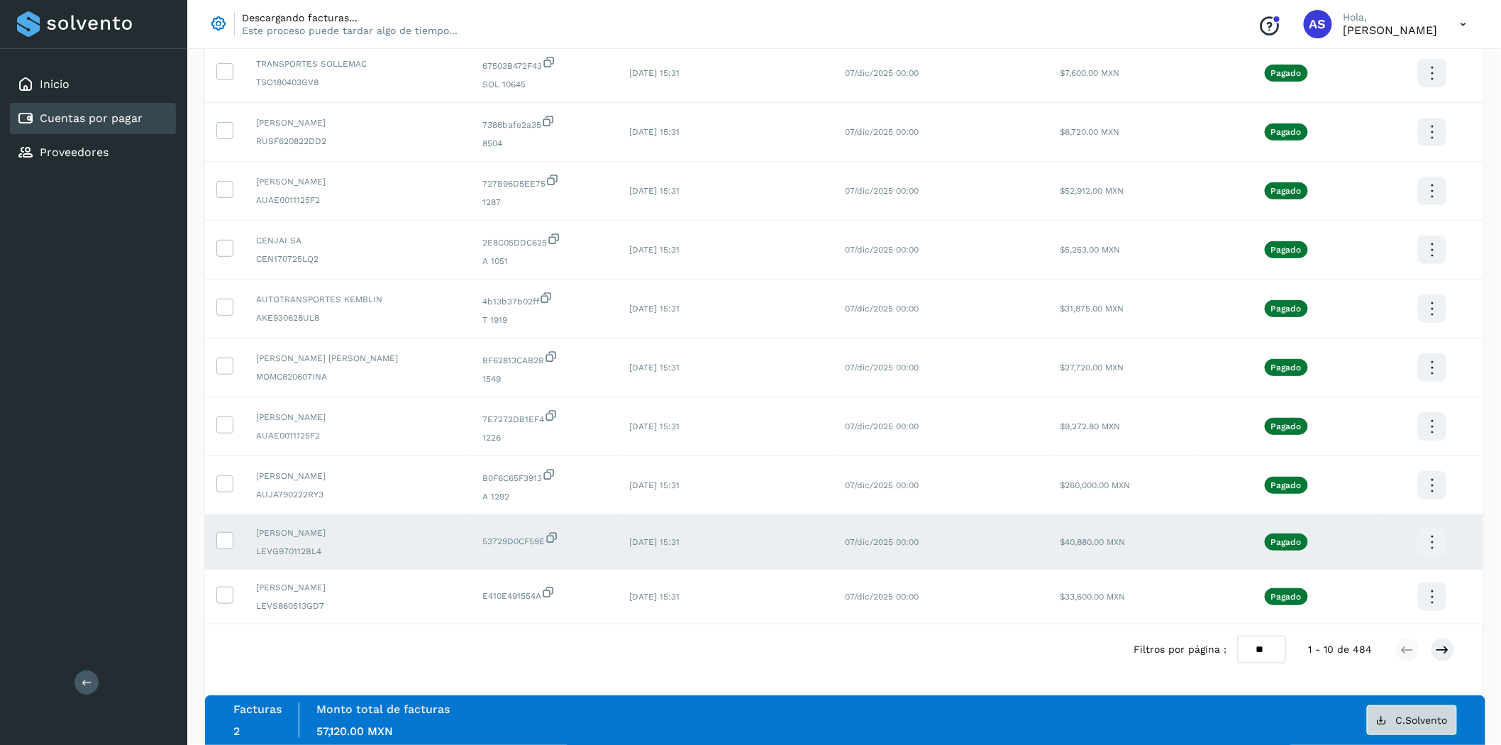
click at [1401, 725] on button "C.Solvento" at bounding box center [1412, 720] width 90 height 30
click at [1435, 650] on button at bounding box center [1443, 650] width 24 height 24
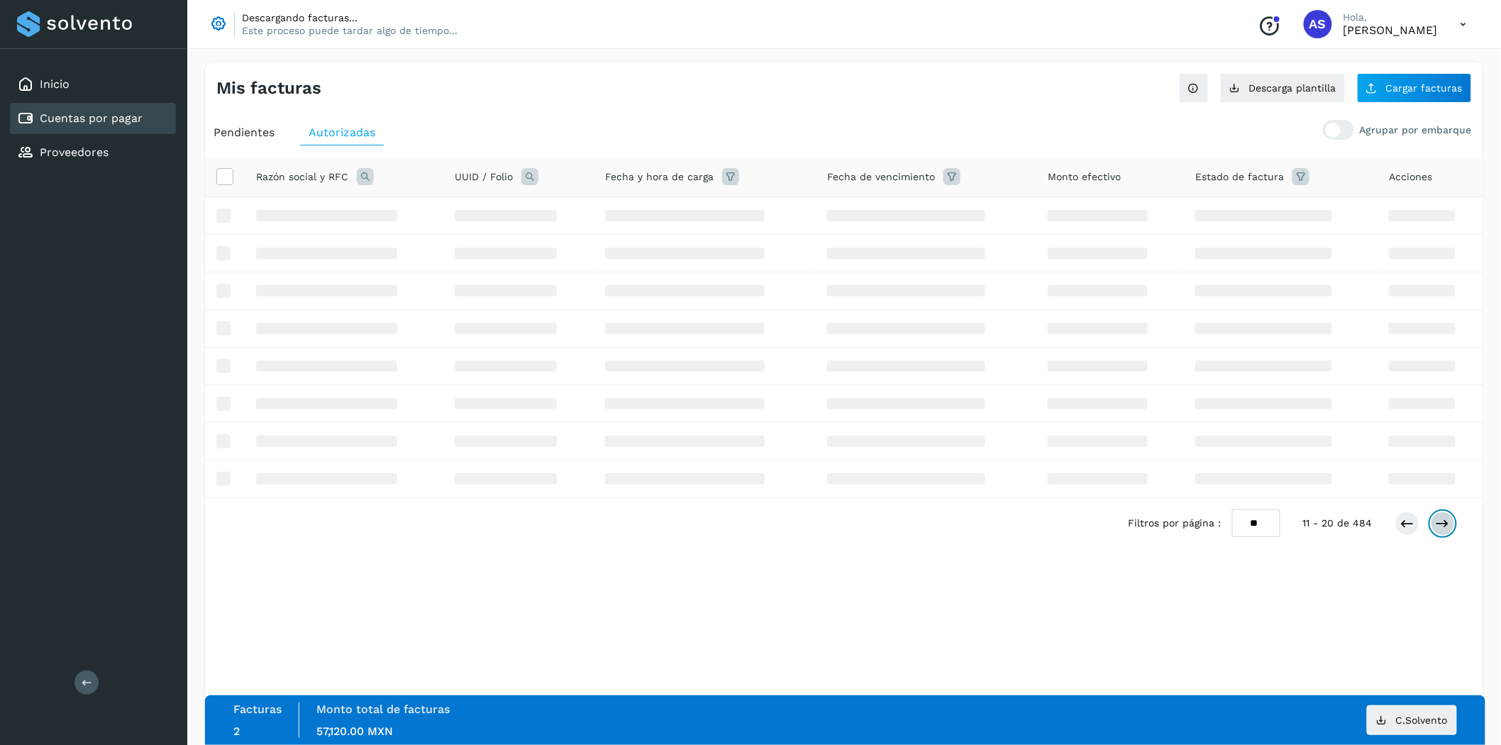
scroll to position [0, 0]
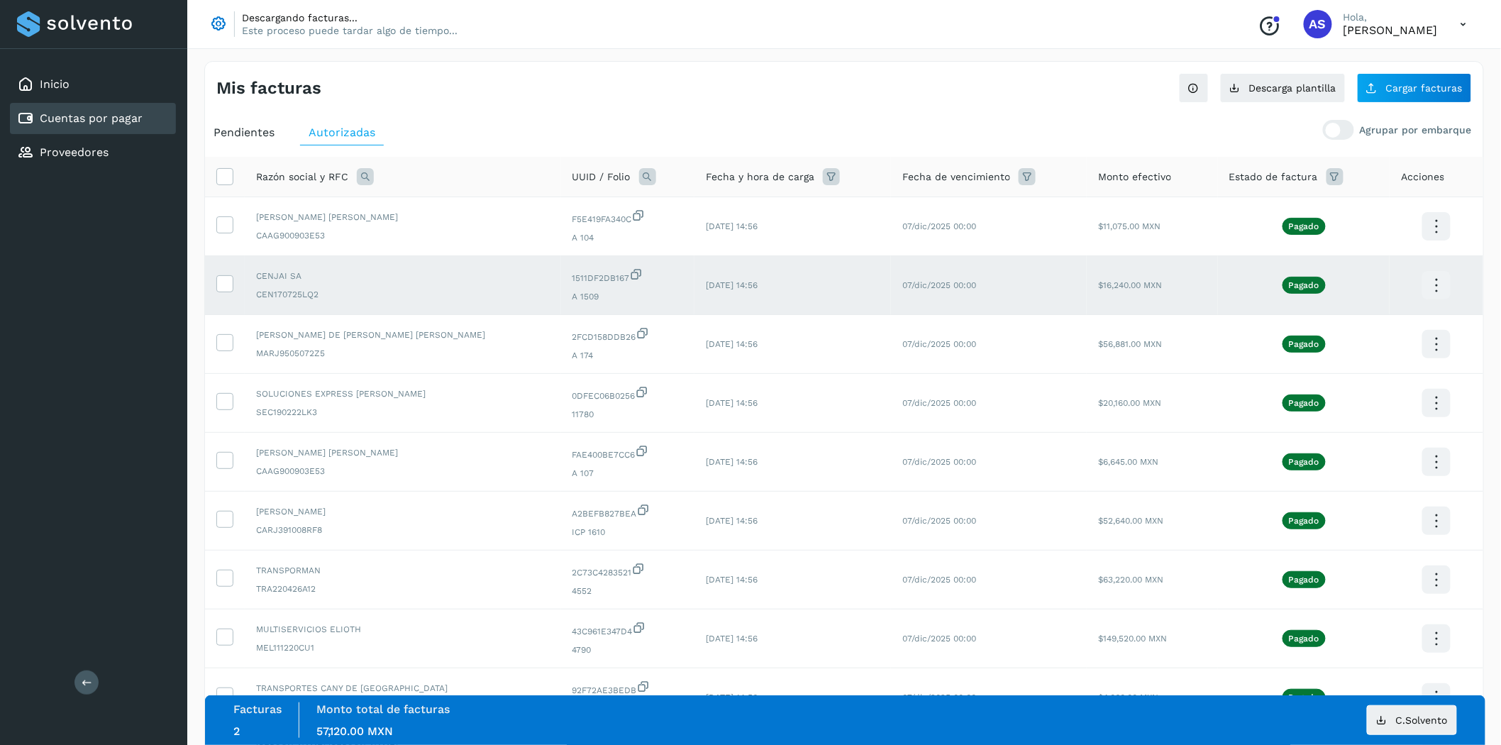
click at [229, 273] on td at bounding box center [225, 285] width 40 height 59
click at [228, 289] on icon at bounding box center [224, 282] width 15 height 15
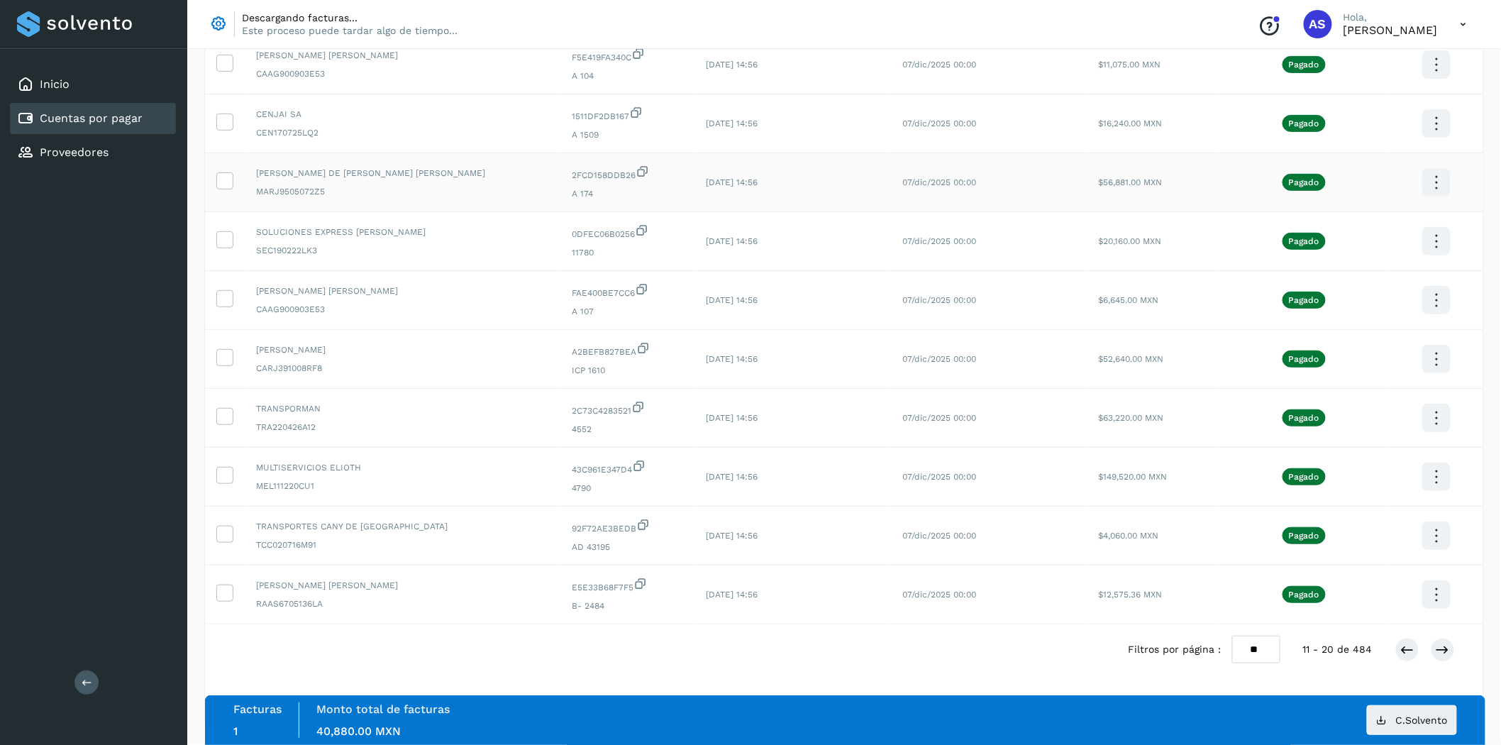
scroll to position [167, 0]
click at [1445, 722] on span "C.Solvento" at bounding box center [1422, 720] width 52 height 10
click at [1415, 658] on button at bounding box center [1408, 650] width 24 height 24
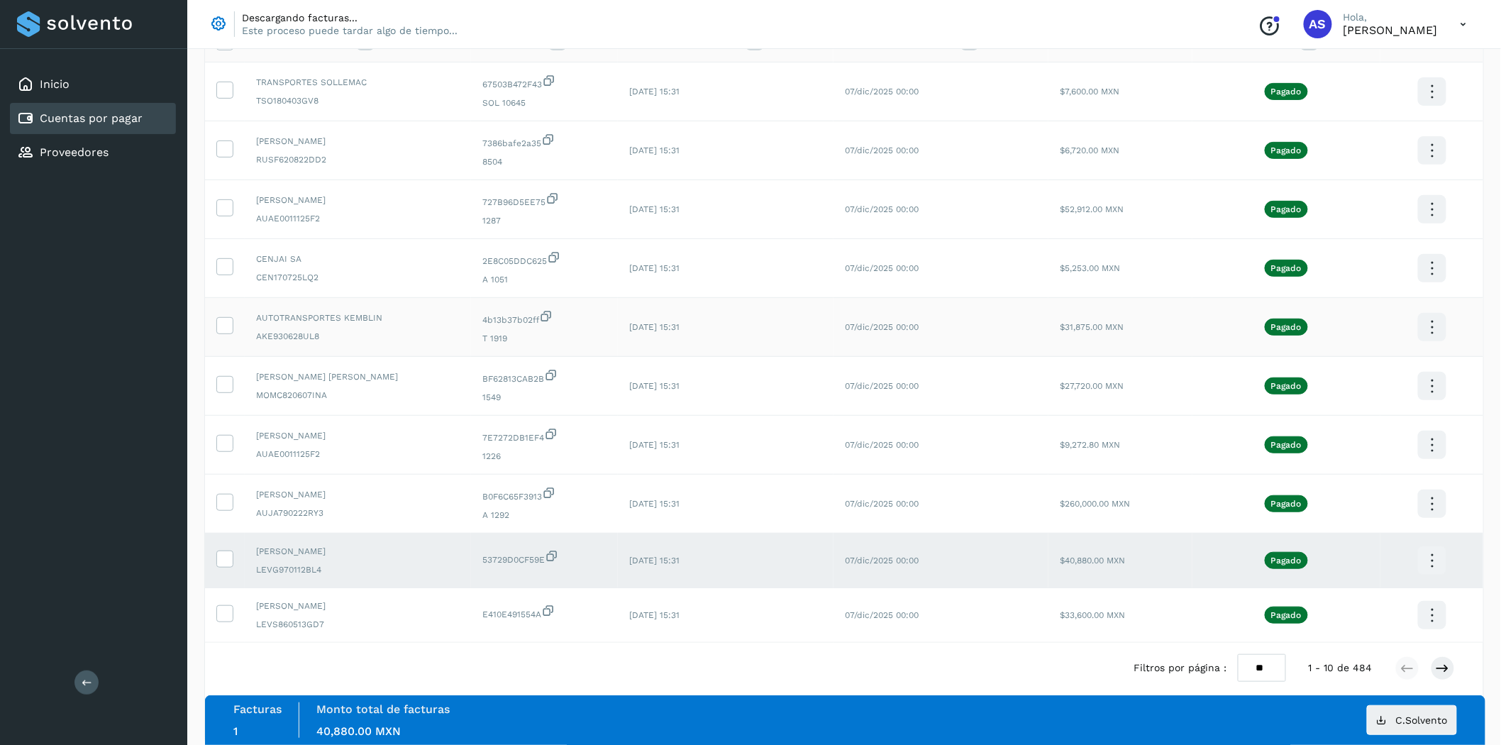
scroll to position [158, 0]
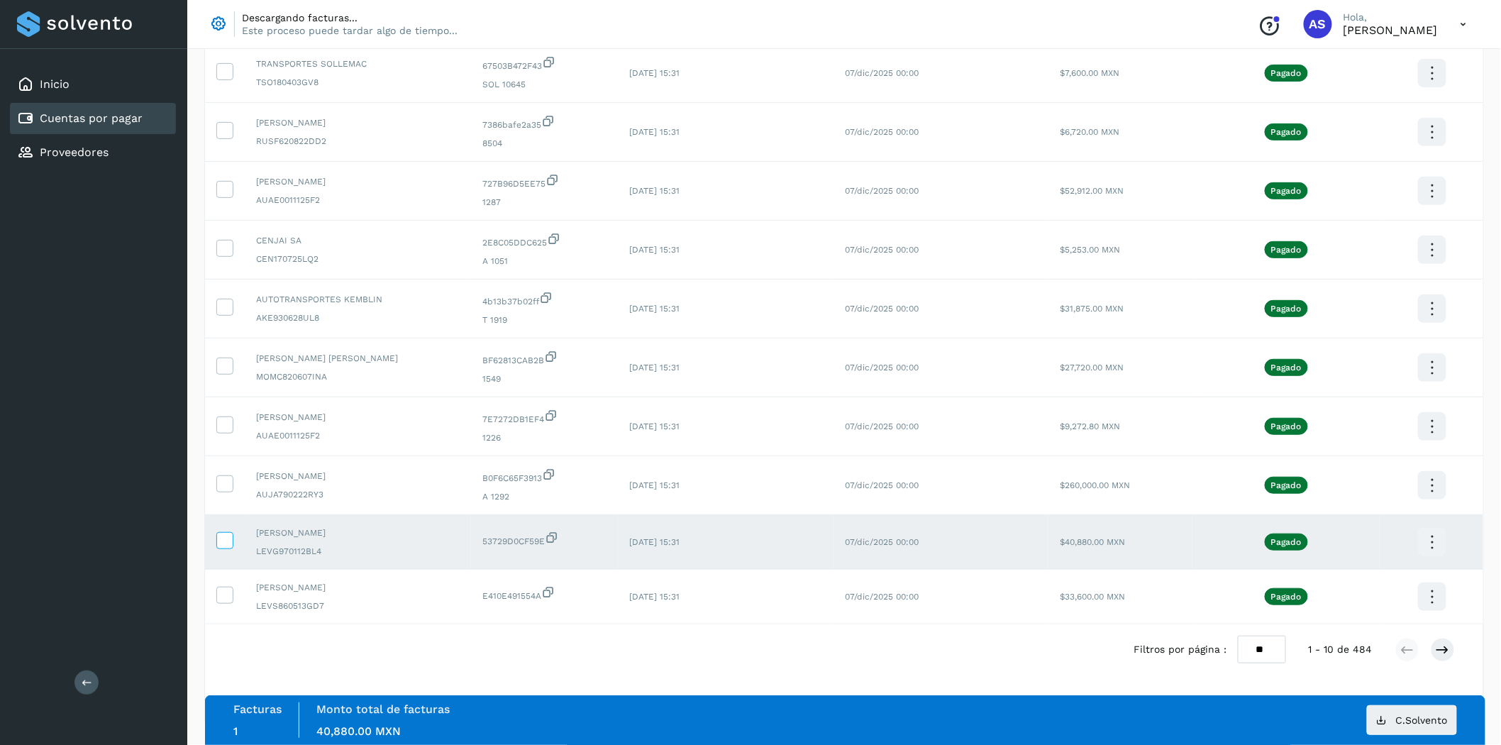
click at [227, 539] on icon at bounding box center [224, 539] width 15 height 15
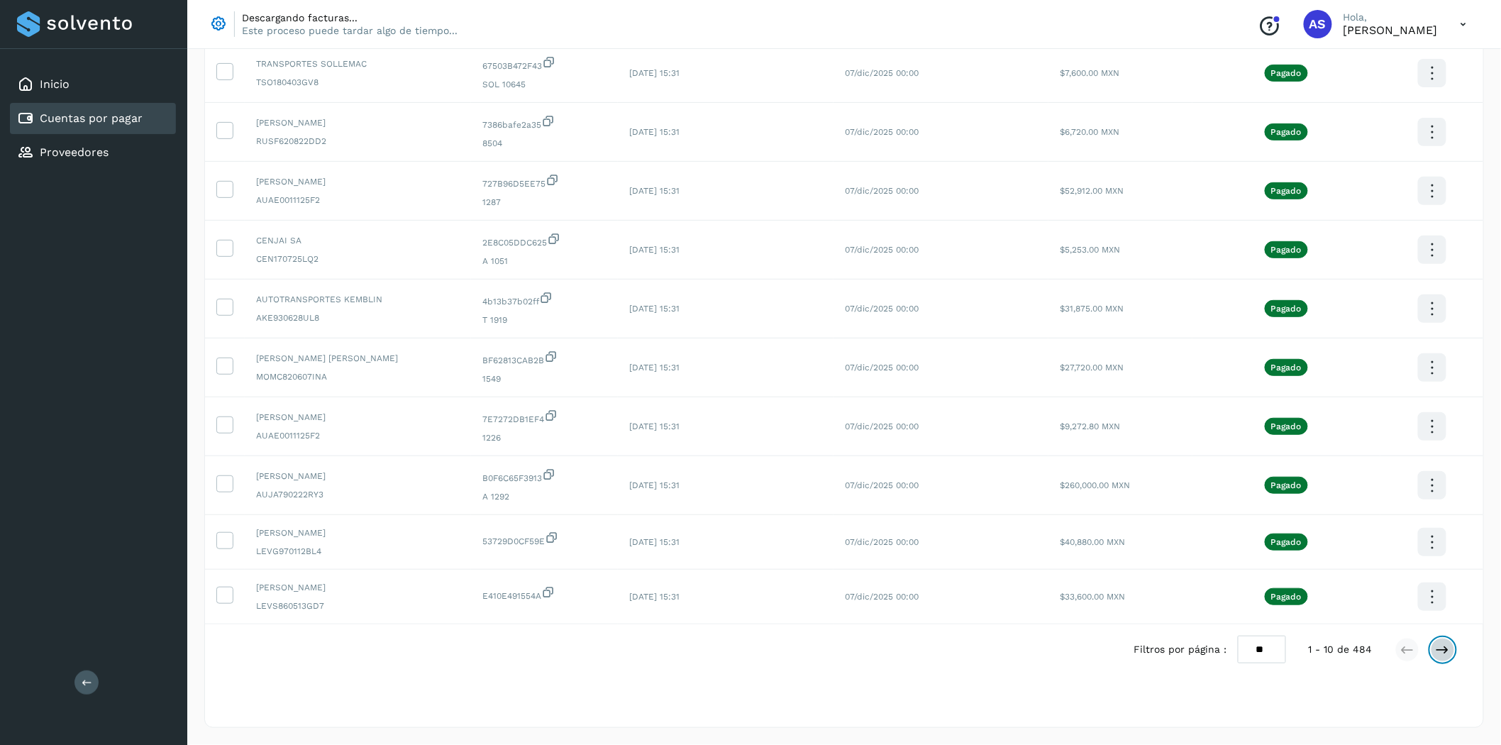
click at [1452, 653] on button at bounding box center [1443, 650] width 24 height 24
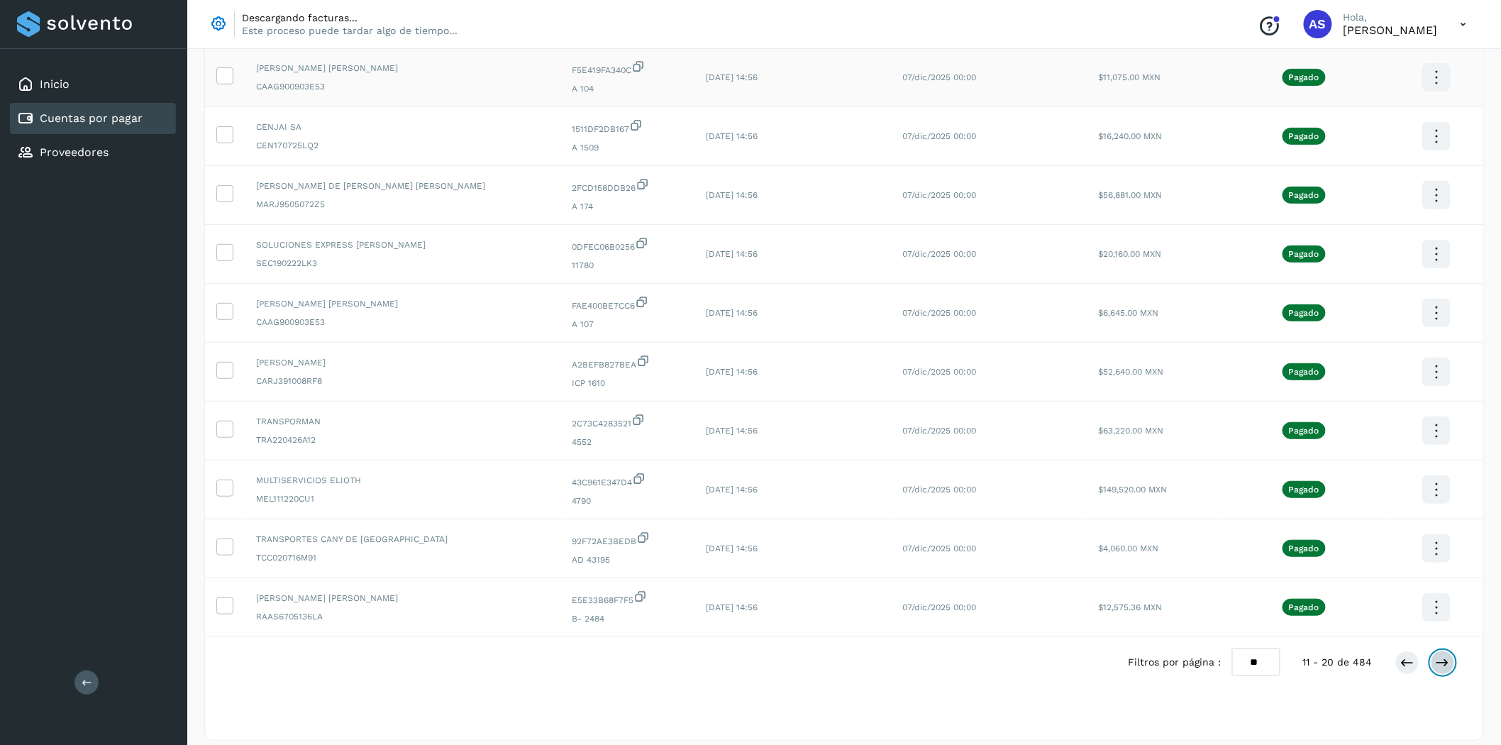
scroll to position [167, 0]
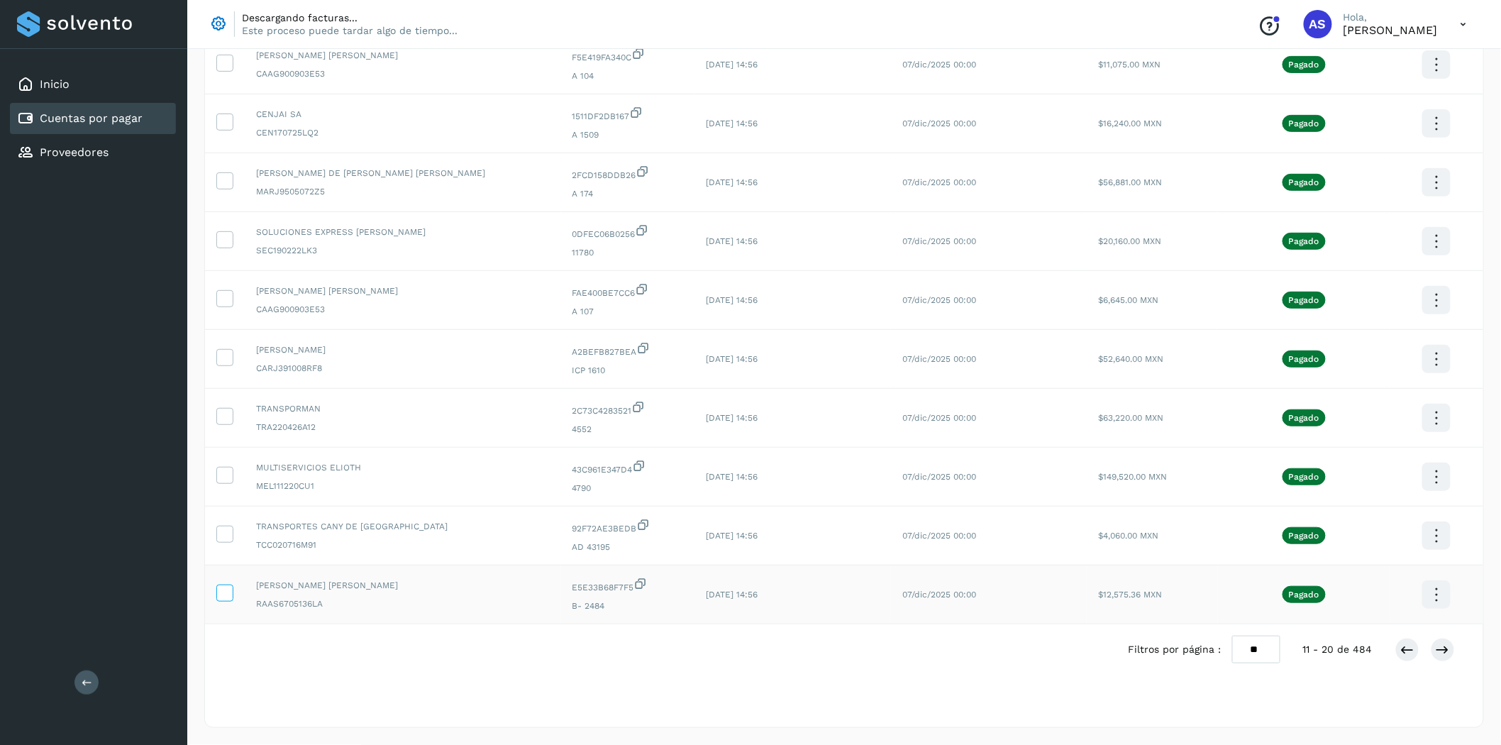
click at [230, 599] on span at bounding box center [224, 596] width 15 height 10
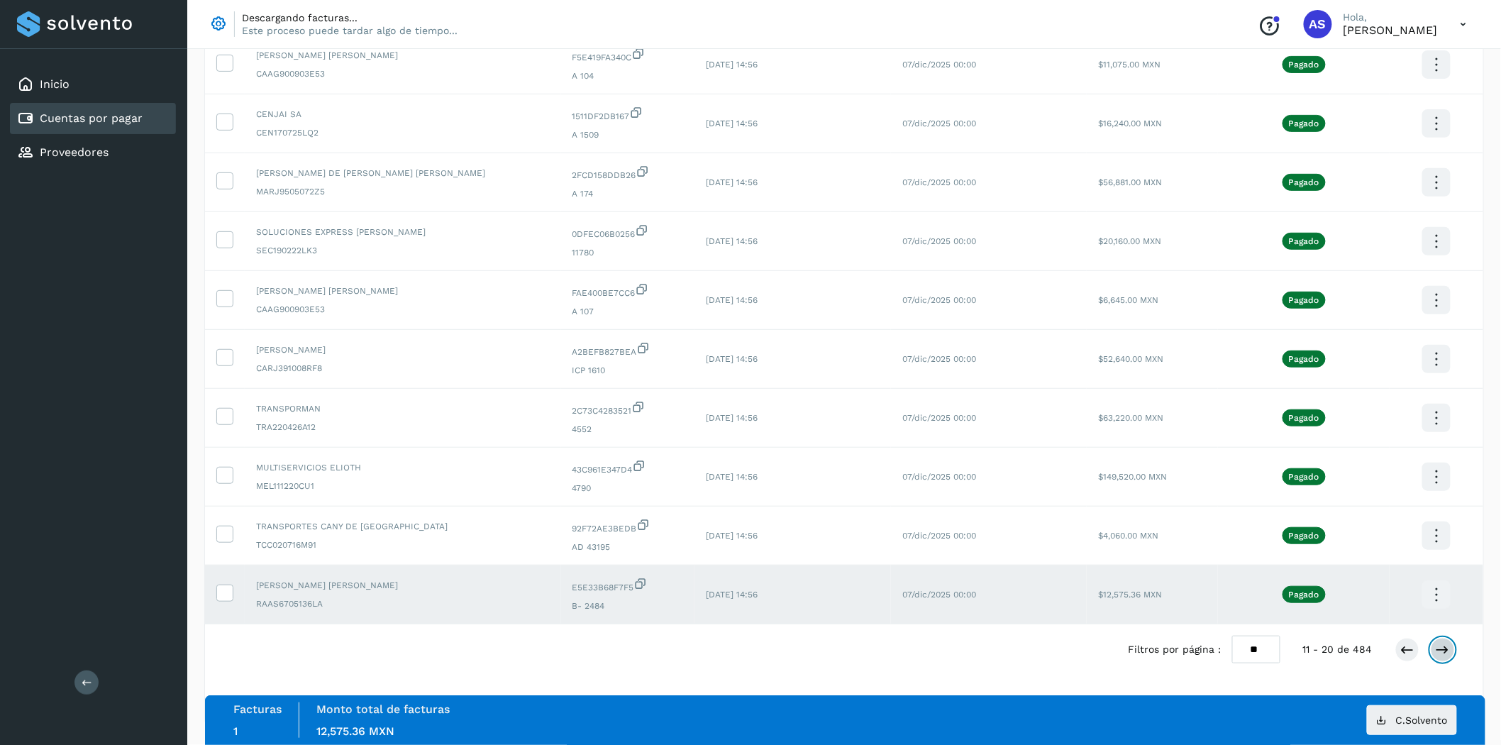
click at [1440, 658] on button at bounding box center [1443, 650] width 24 height 24
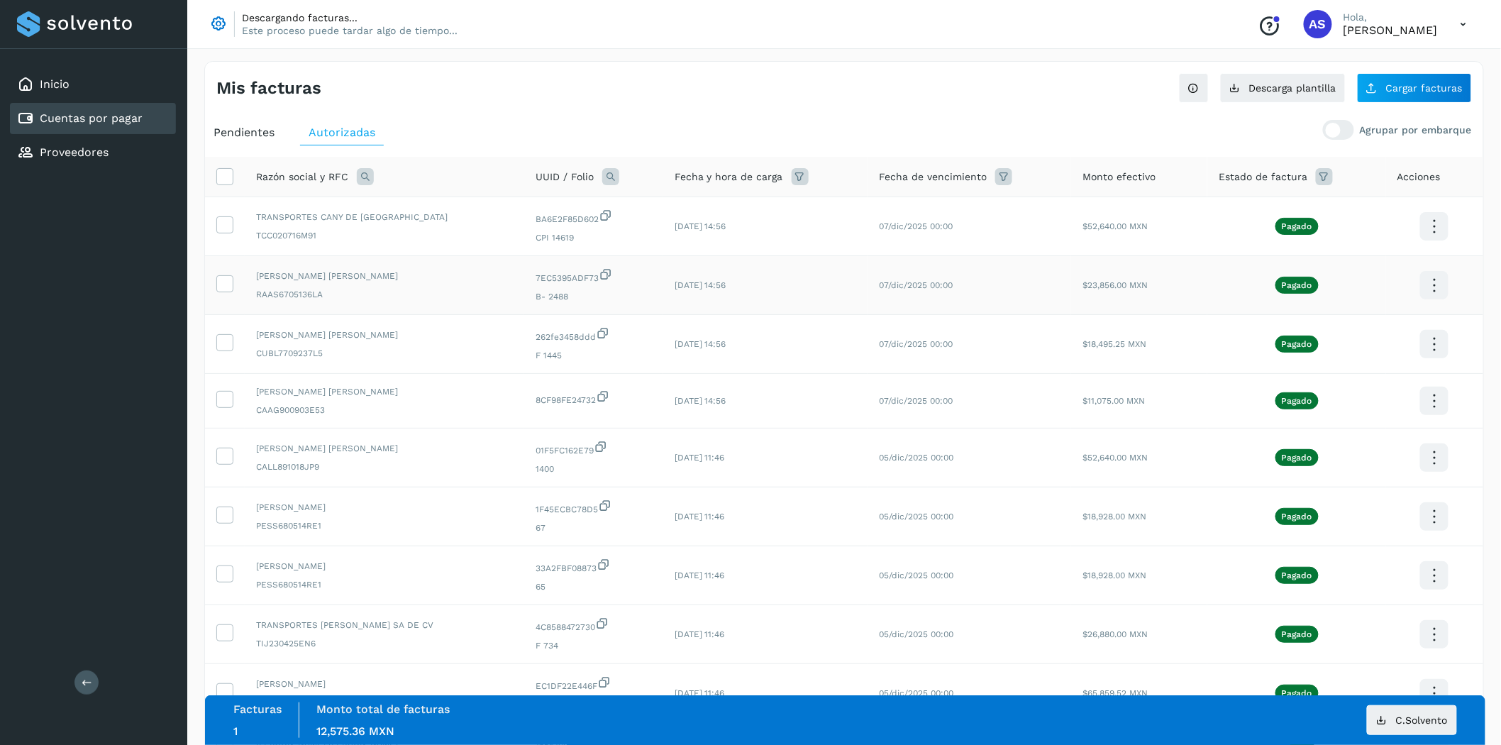
click at [363, 294] on span "RAAS6705136LA" at bounding box center [384, 294] width 257 height 13
click at [221, 287] on icon at bounding box center [224, 282] width 15 height 15
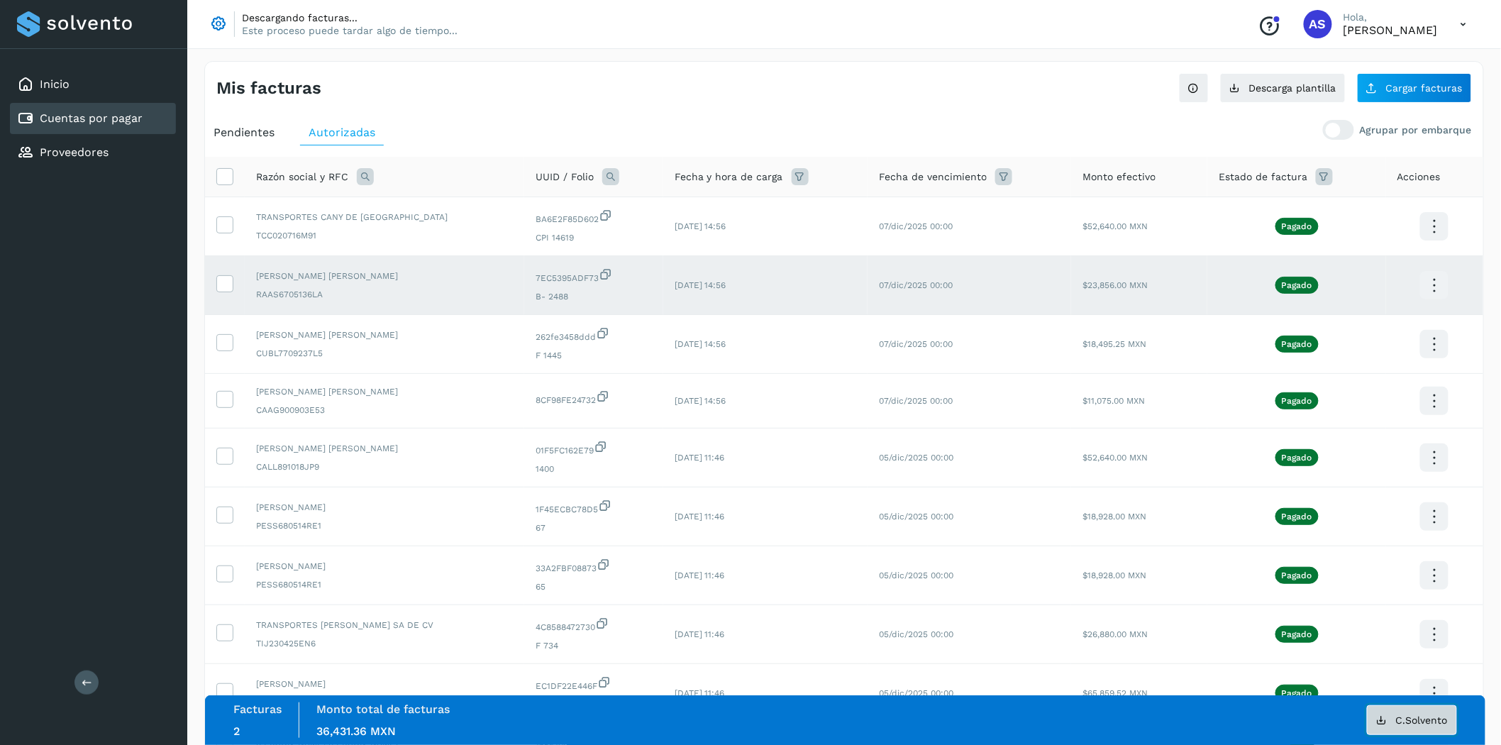
click at [1441, 725] on button "C.Solvento" at bounding box center [1412, 720] width 90 height 30
click at [217, 285] on icon at bounding box center [224, 282] width 15 height 15
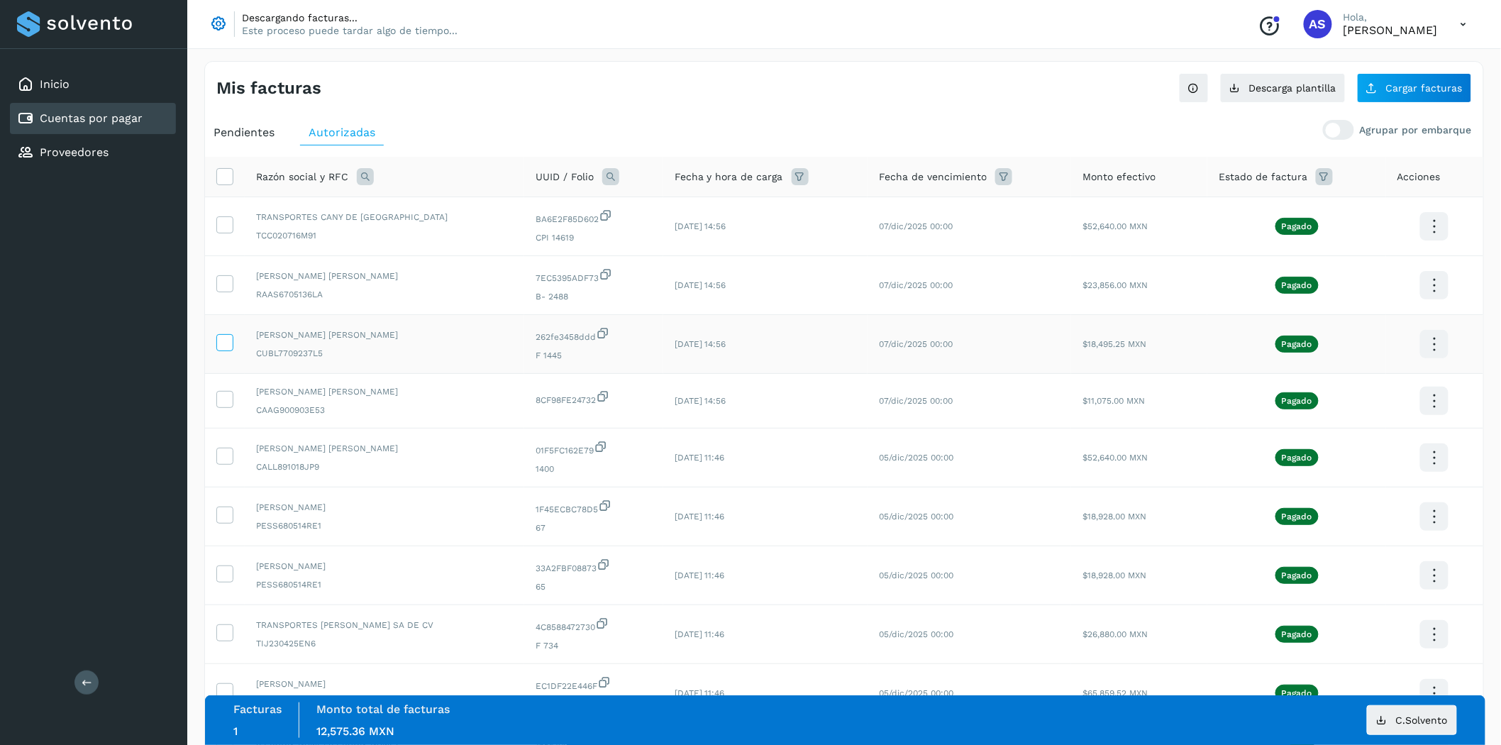
click at [221, 339] on icon at bounding box center [224, 341] width 15 height 15
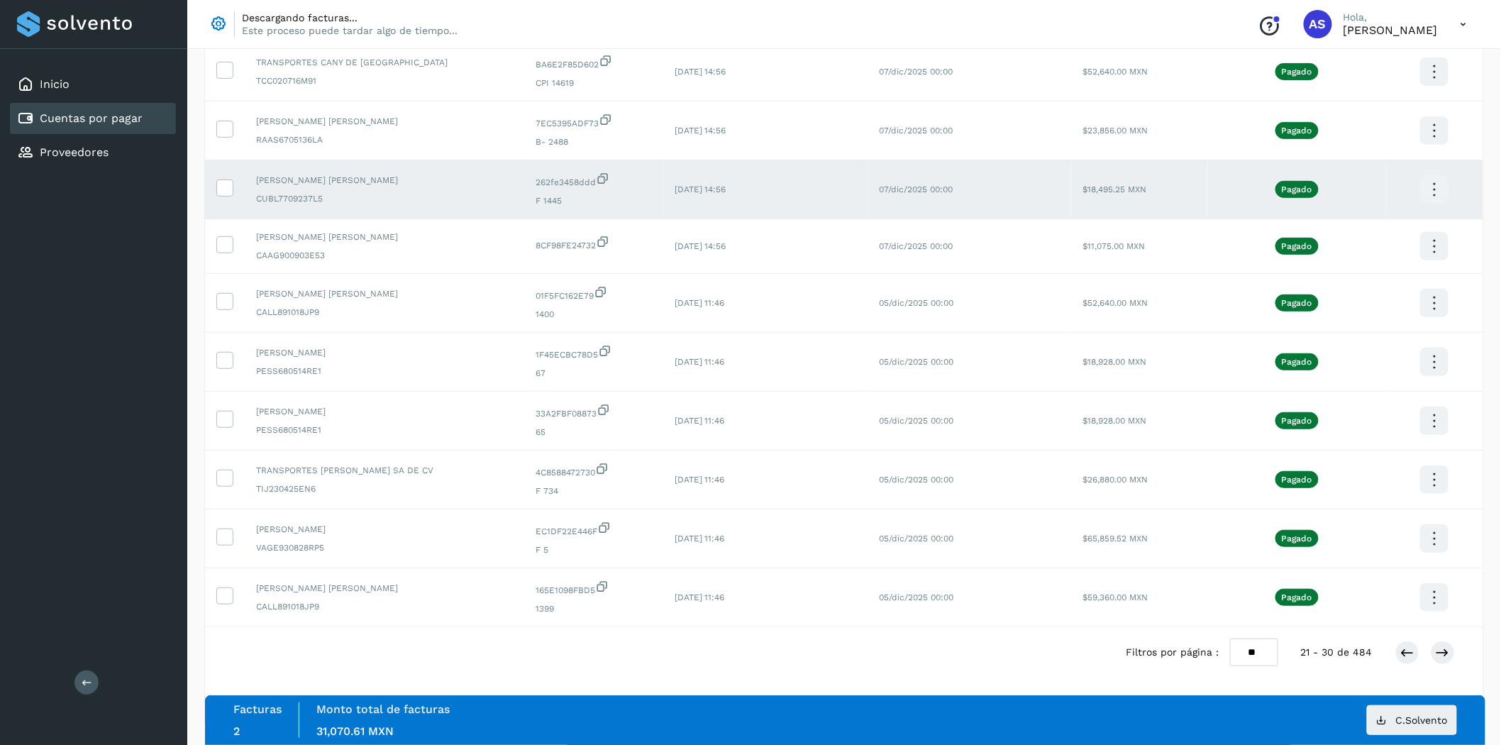
scroll to position [162, 0]
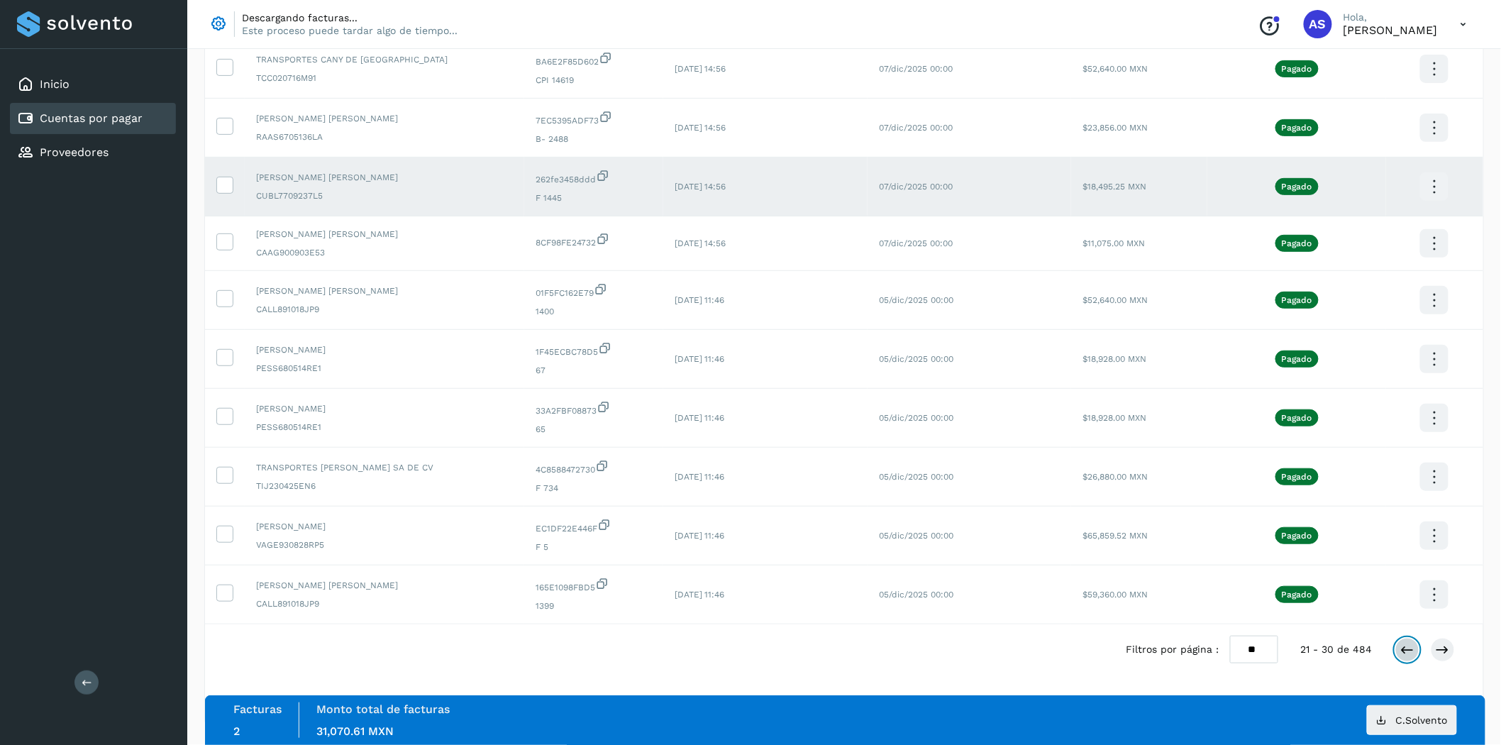
click at [1398, 653] on button at bounding box center [1408, 650] width 24 height 24
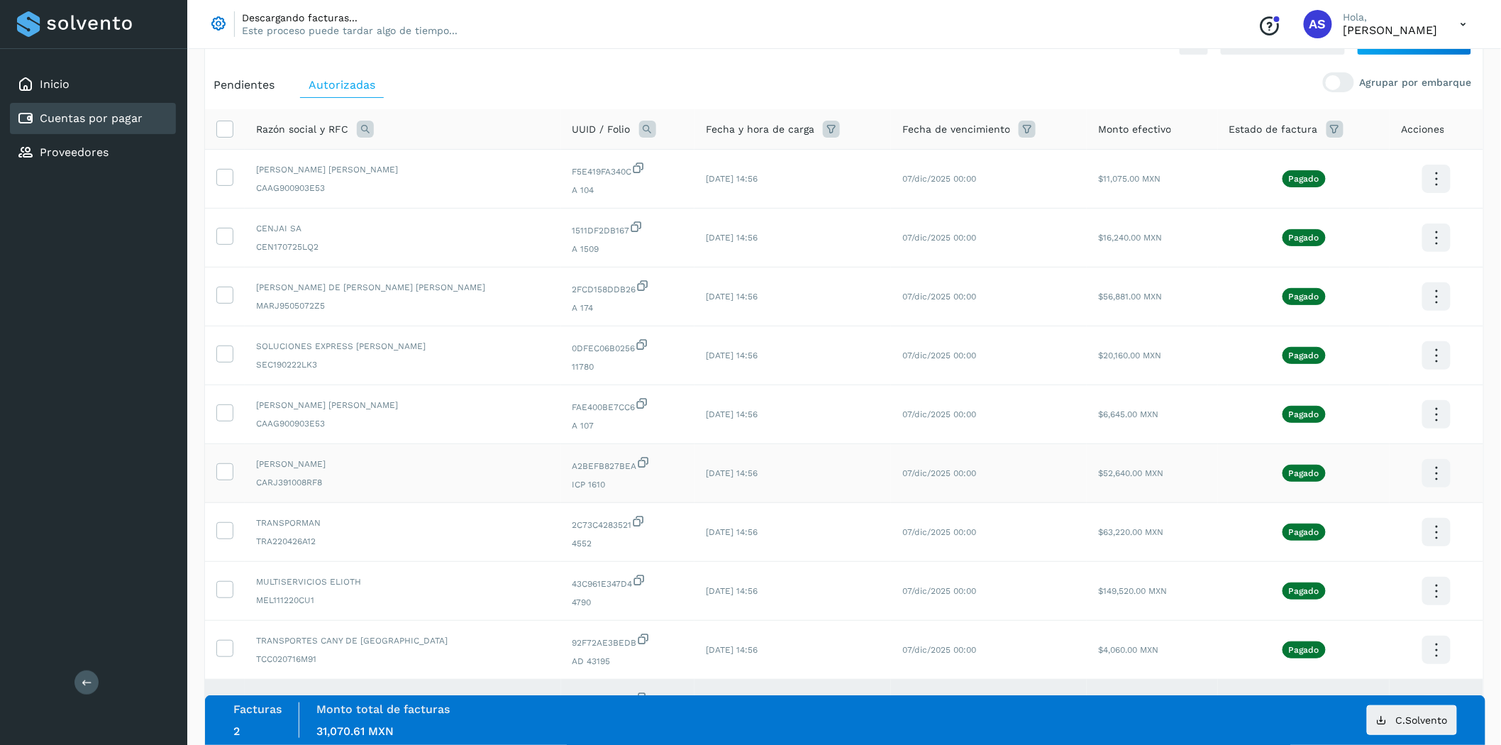
scroll to position [167, 0]
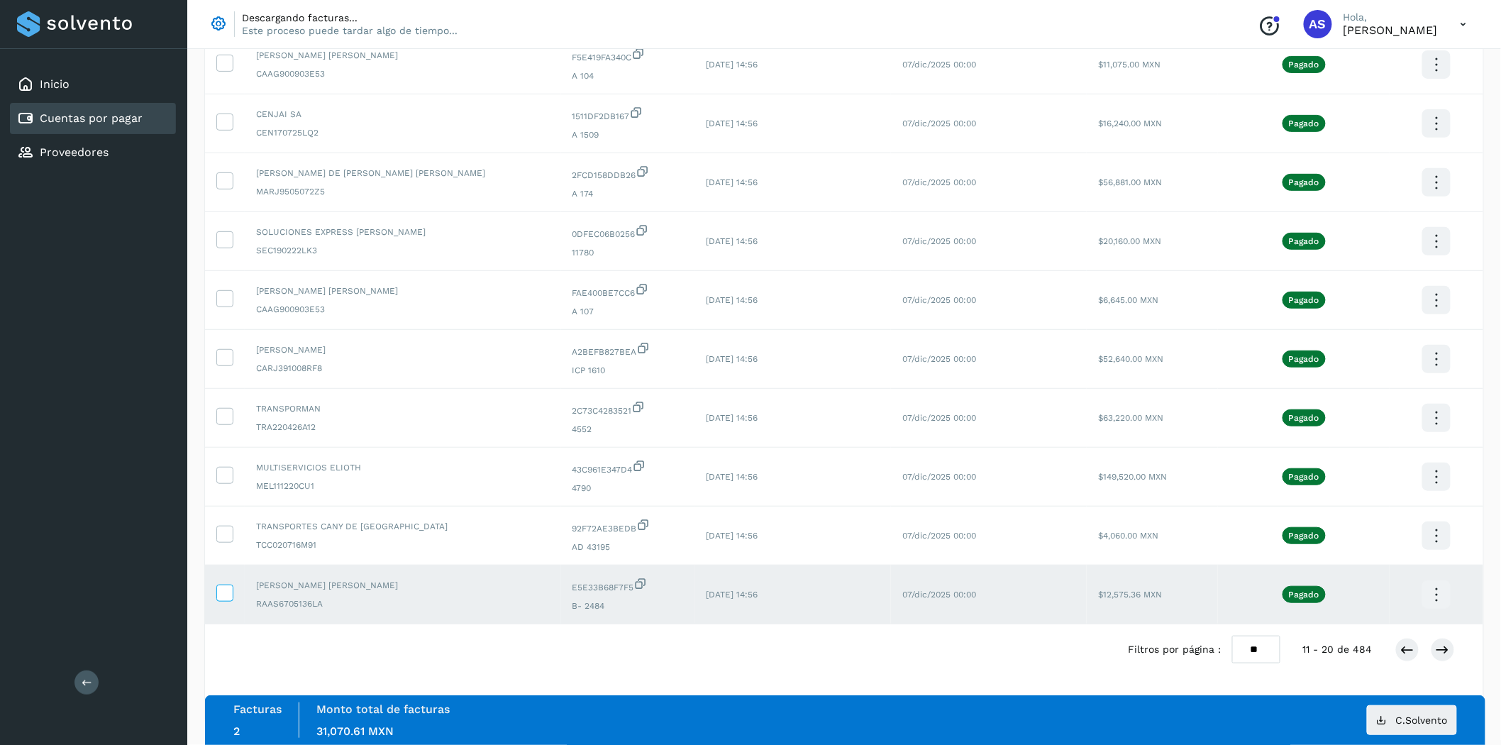
click at [216, 590] on label at bounding box center [224, 593] width 17 height 17
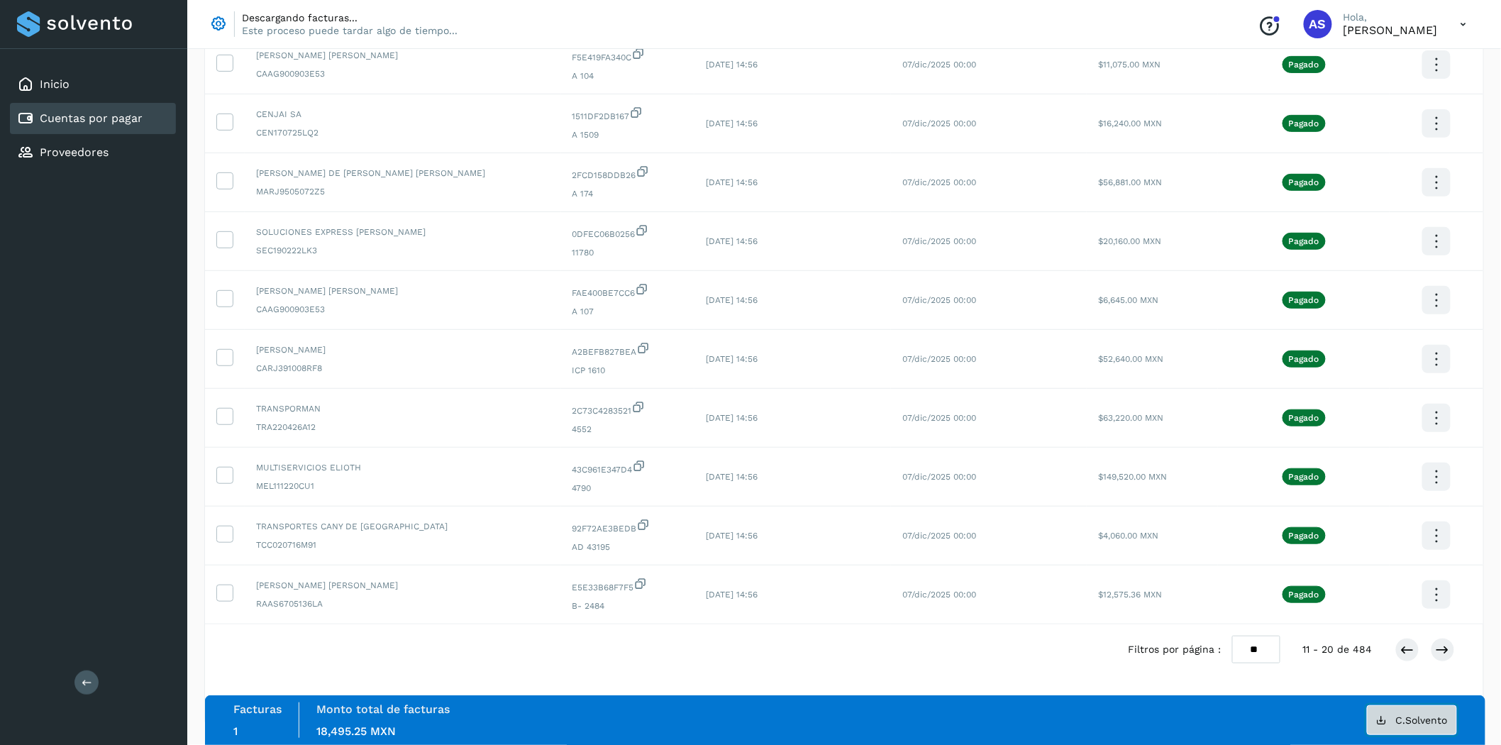
click at [1413, 717] on span "C.Solvento" at bounding box center [1422, 720] width 52 height 10
click at [1438, 646] on icon at bounding box center [1443, 650] width 14 height 14
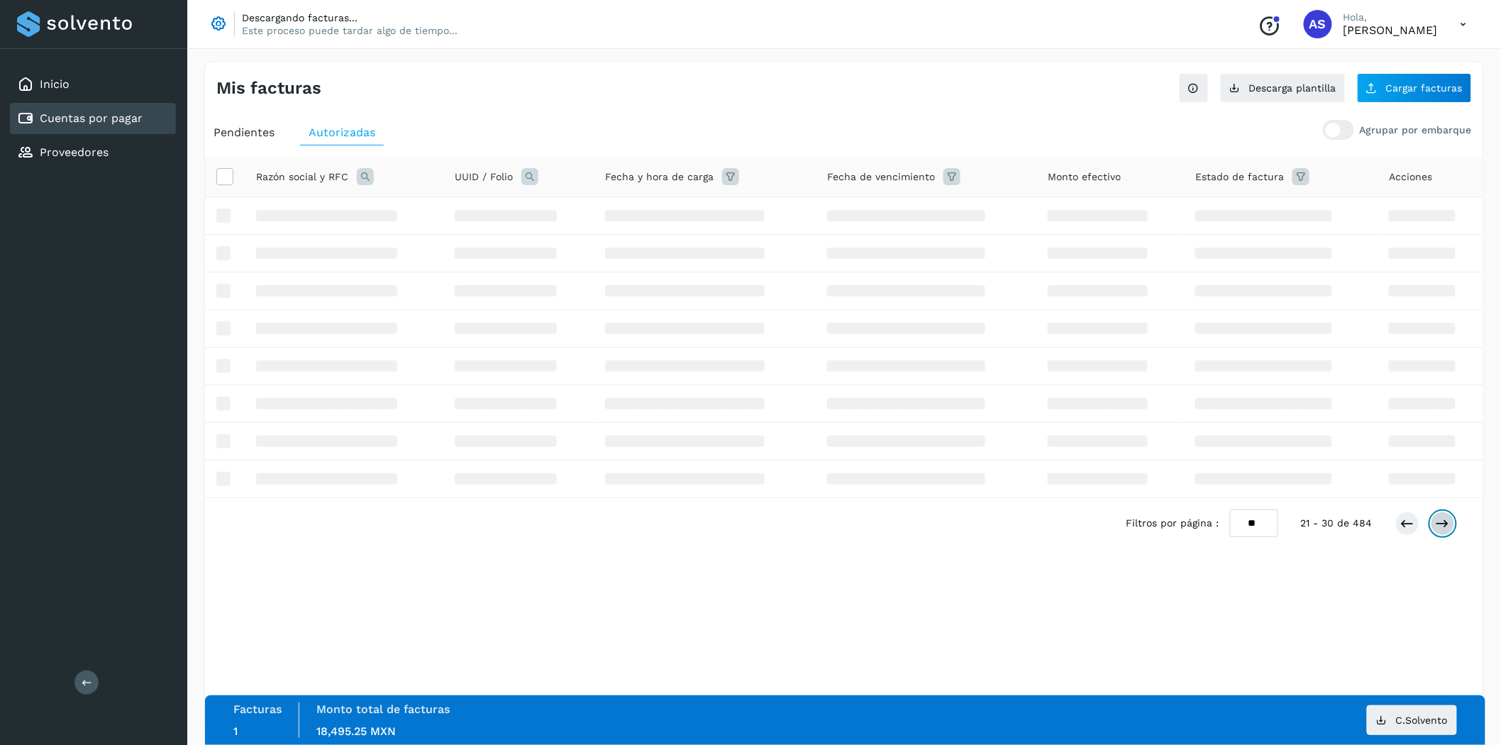
scroll to position [0, 0]
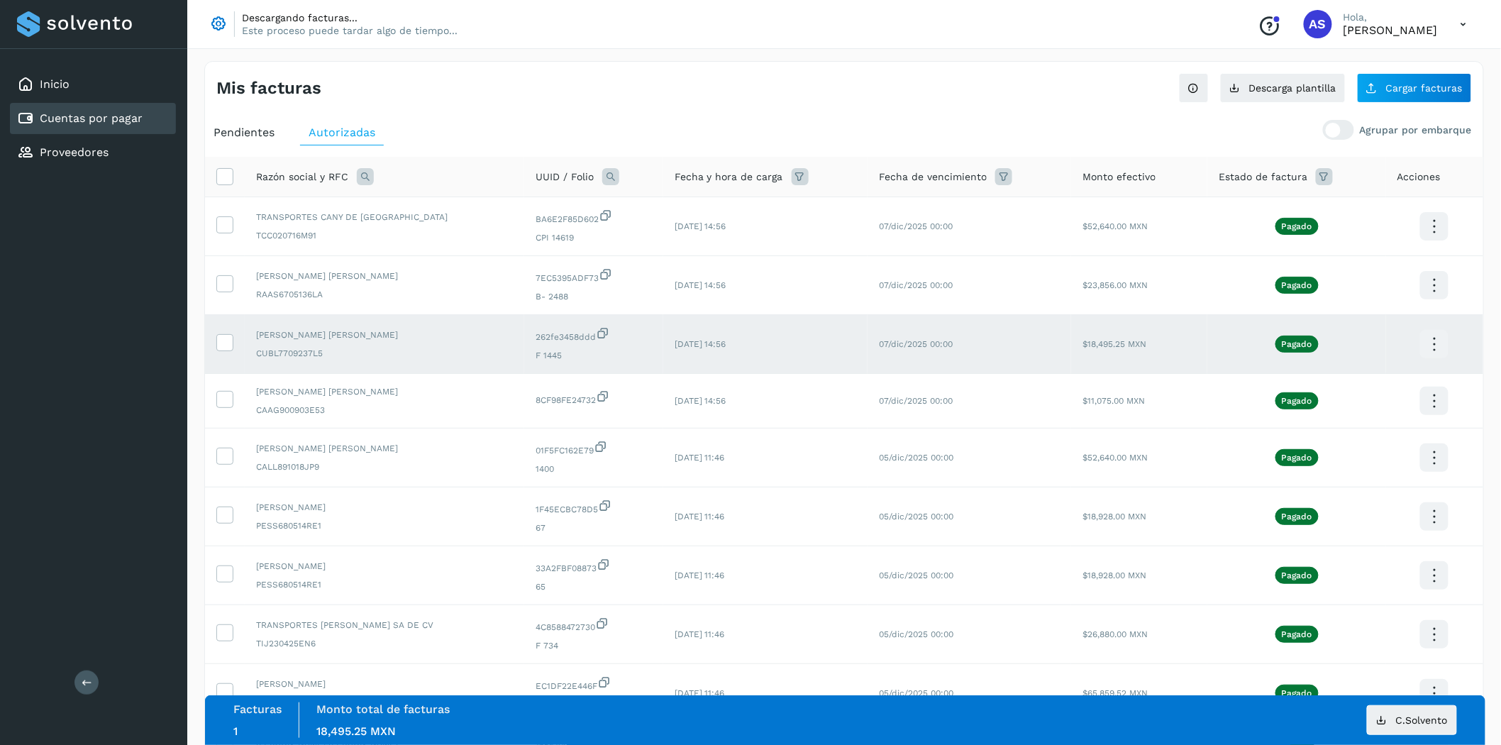
click at [209, 353] on td at bounding box center [225, 344] width 40 height 59
click at [216, 350] on div at bounding box center [224, 342] width 17 height 17
click at [217, 346] on icon at bounding box center [224, 341] width 15 height 15
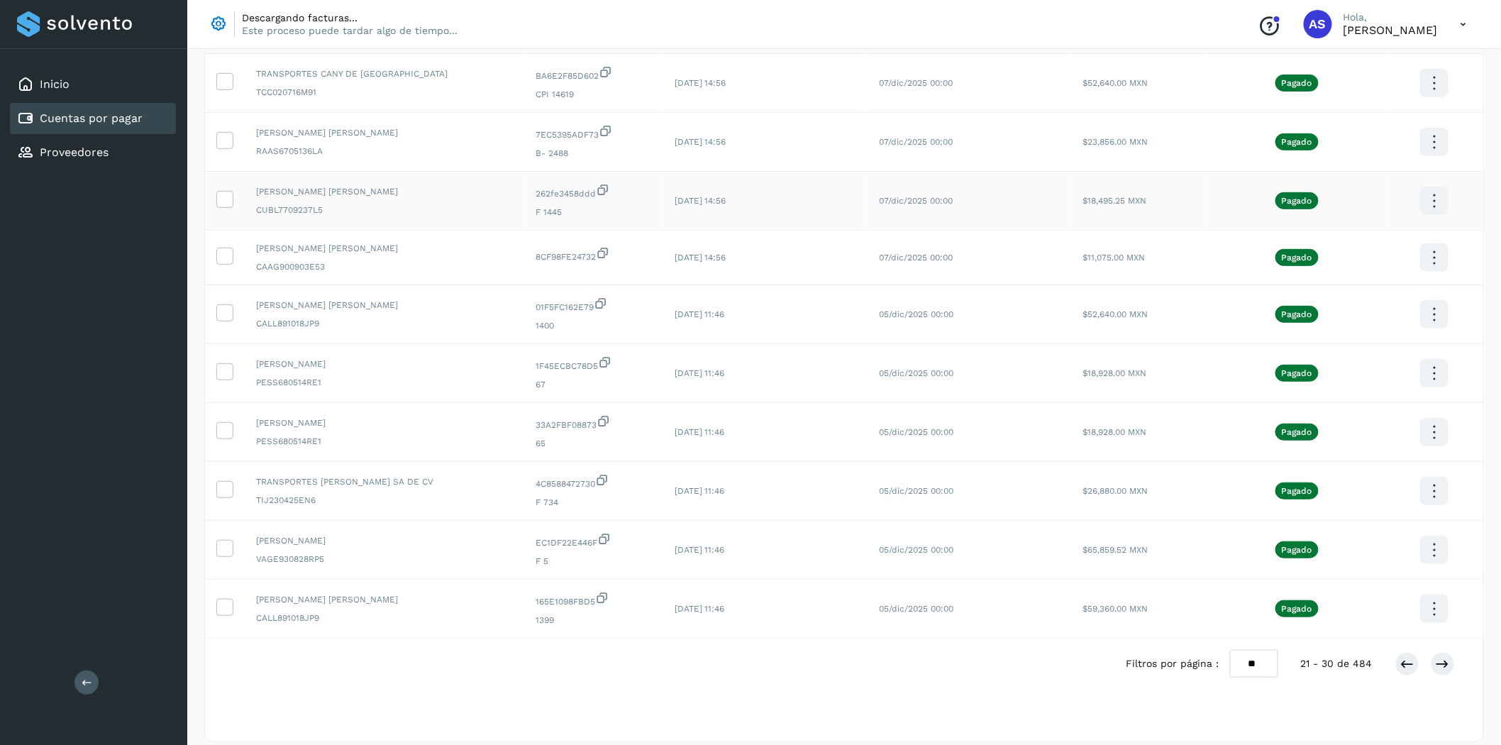
scroll to position [162, 0]
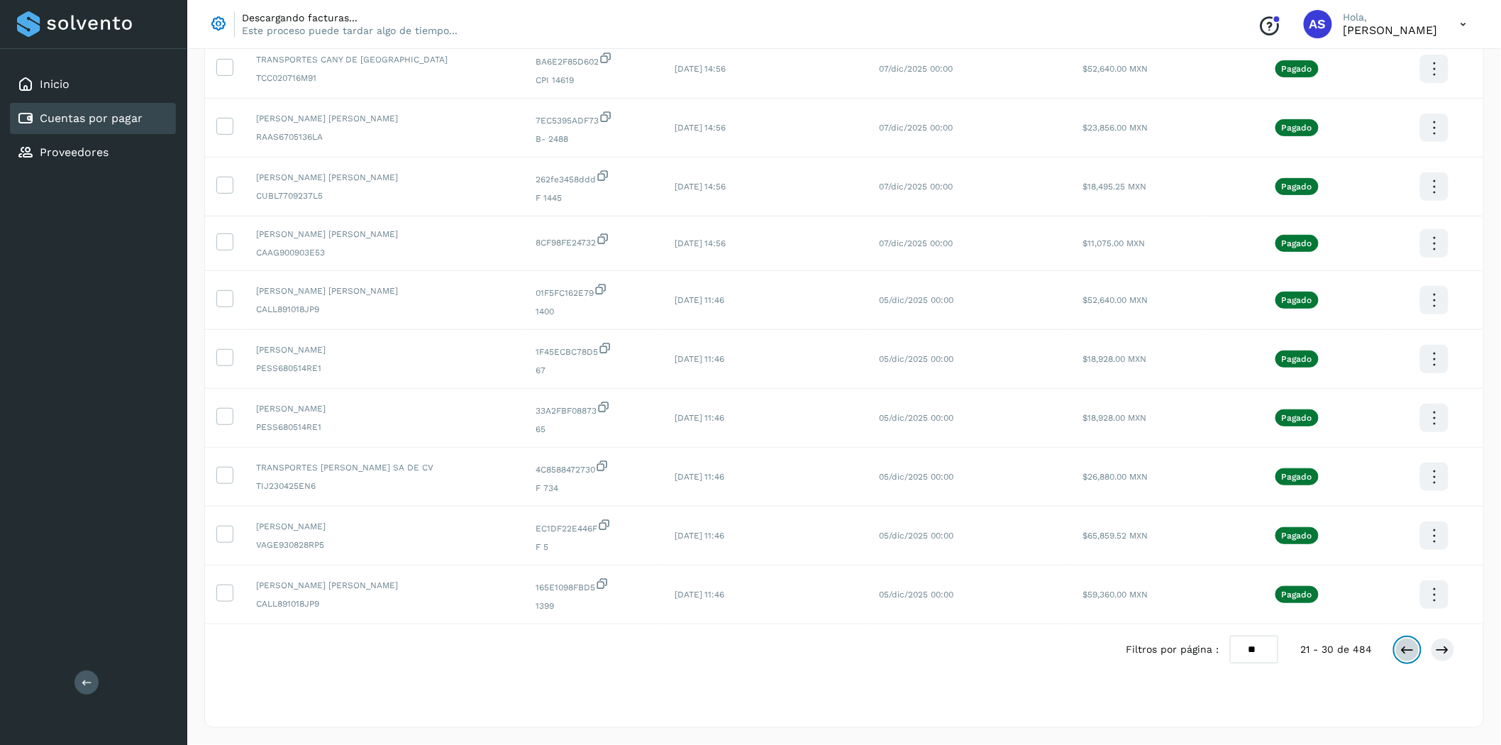
click at [1415, 648] on icon at bounding box center [1408, 650] width 14 height 14
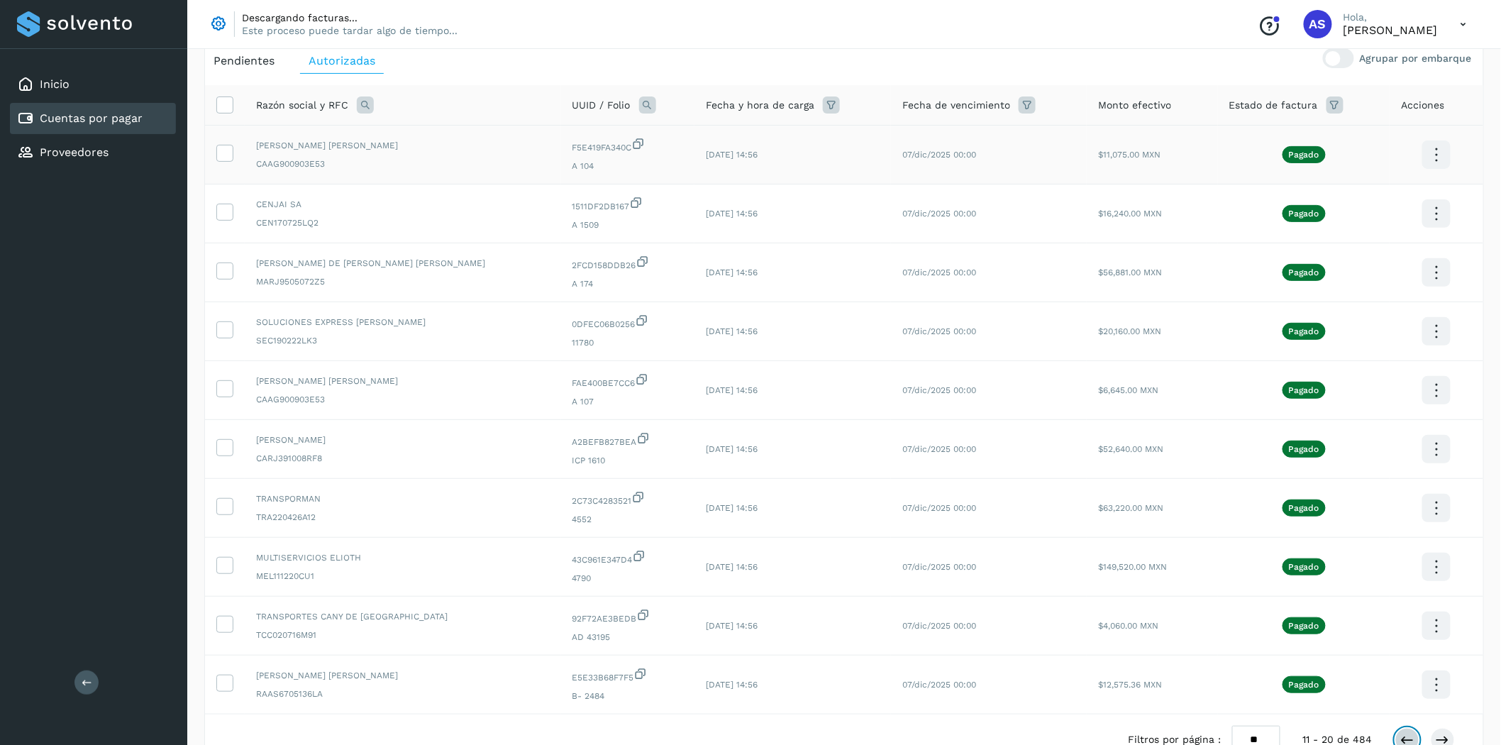
scroll to position [167, 0]
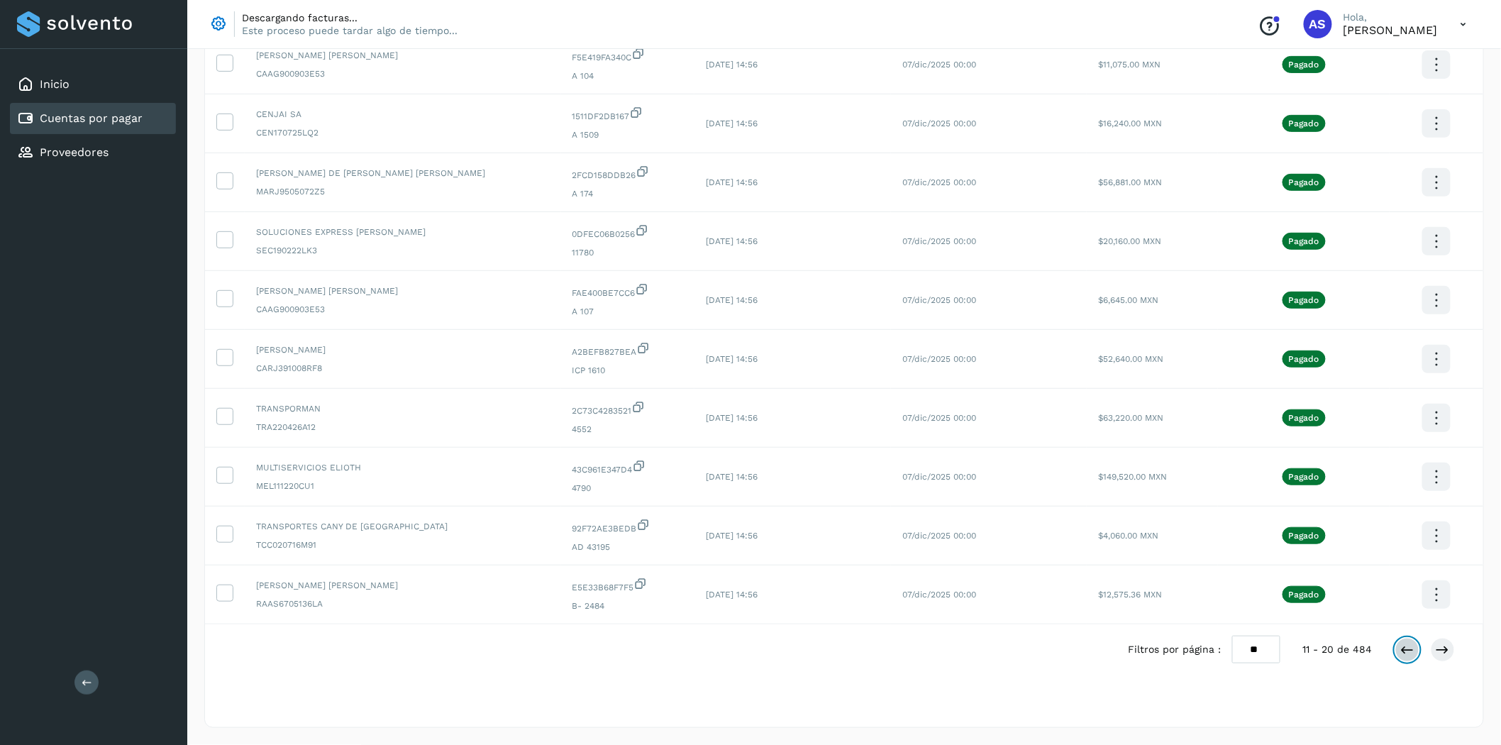
click at [1409, 653] on icon at bounding box center [1408, 650] width 14 height 14
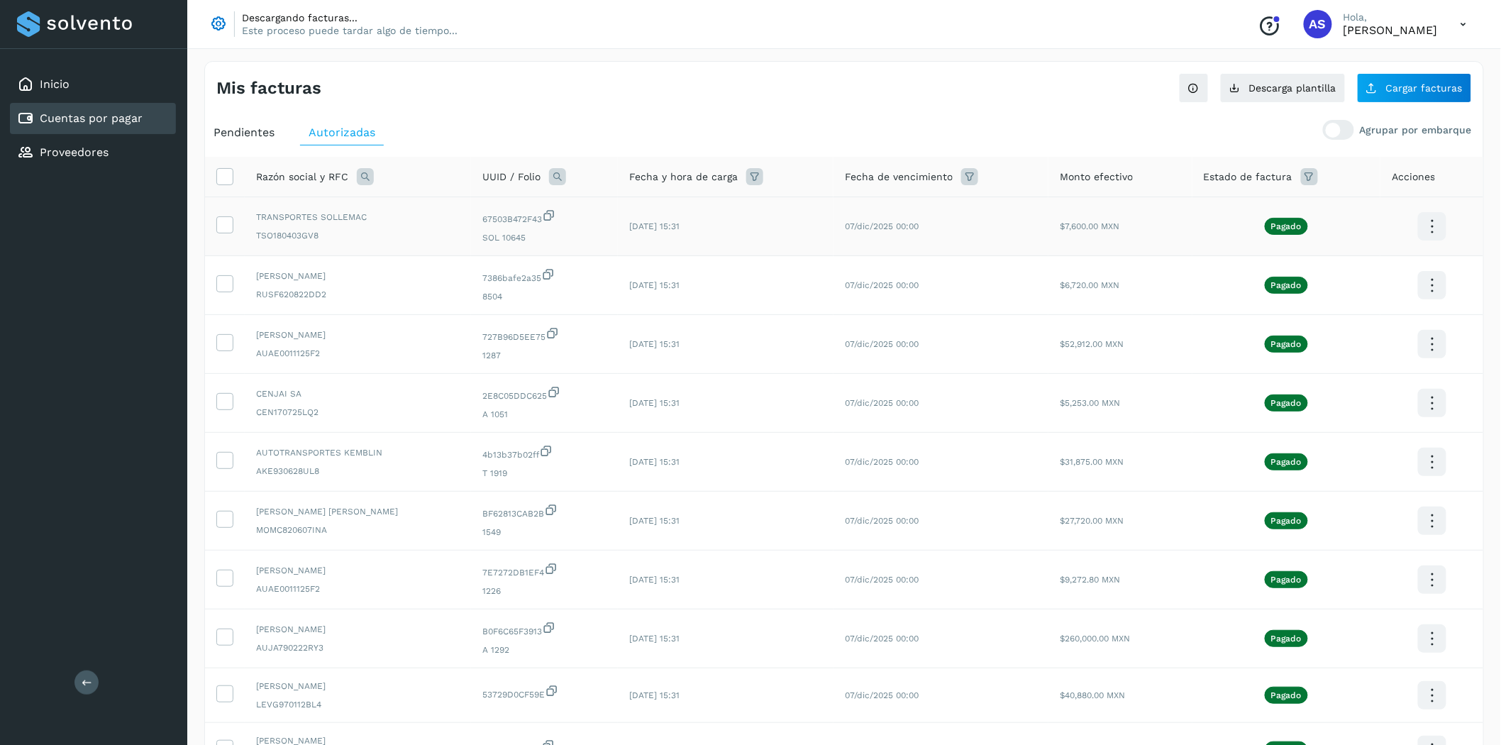
click at [365, 214] on span "TRANSPORTES SOLLEMAC" at bounding box center [358, 217] width 204 height 13
click at [234, 226] on td at bounding box center [225, 226] width 40 height 59
click at [215, 234] on td at bounding box center [225, 226] width 40 height 59
click at [224, 228] on icon at bounding box center [224, 223] width 15 height 15
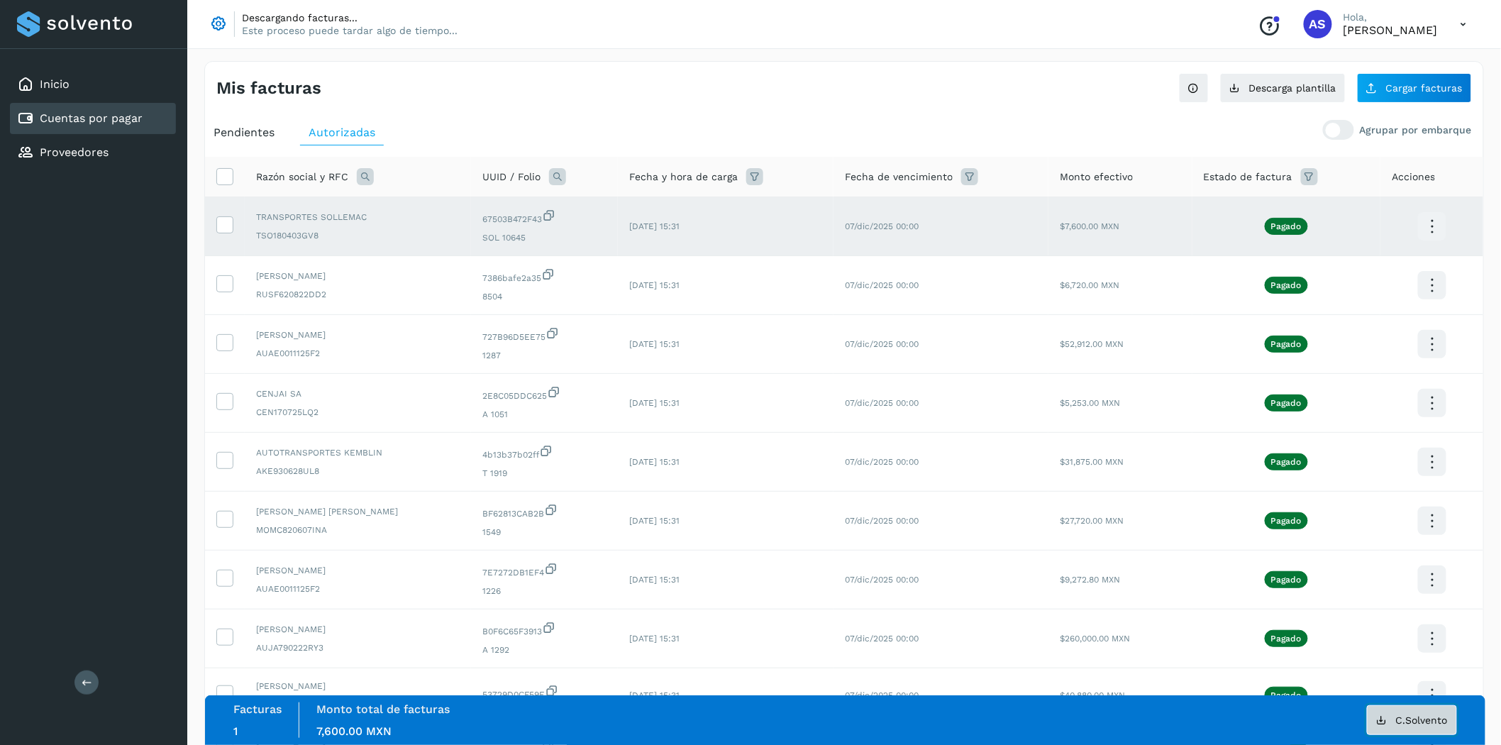
click at [1418, 717] on span "C.Solvento" at bounding box center [1422, 720] width 52 height 10
click at [231, 229] on icon at bounding box center [224, 223] width 15 height 15
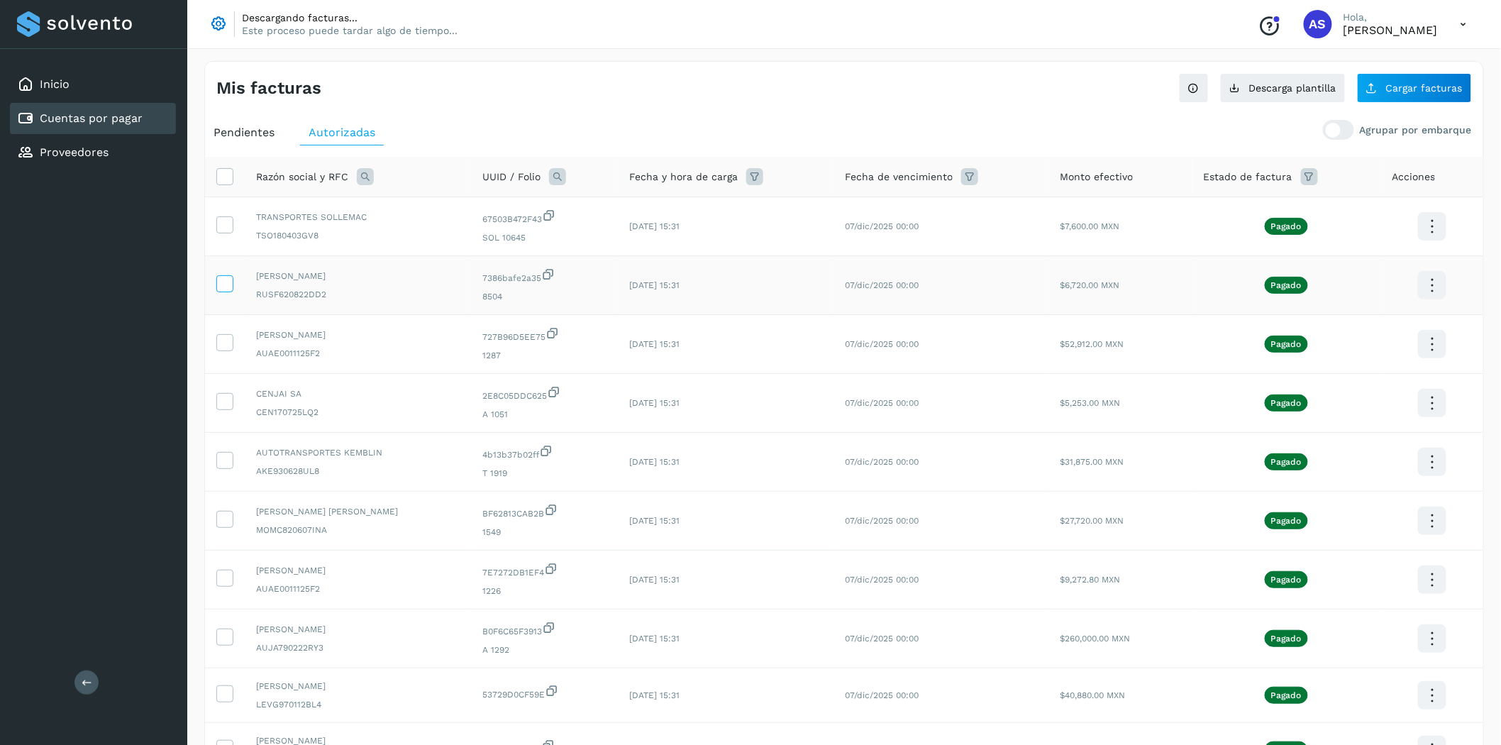
click at [220, 284] on icon at bounding box center [224, 282] width 15 height 15
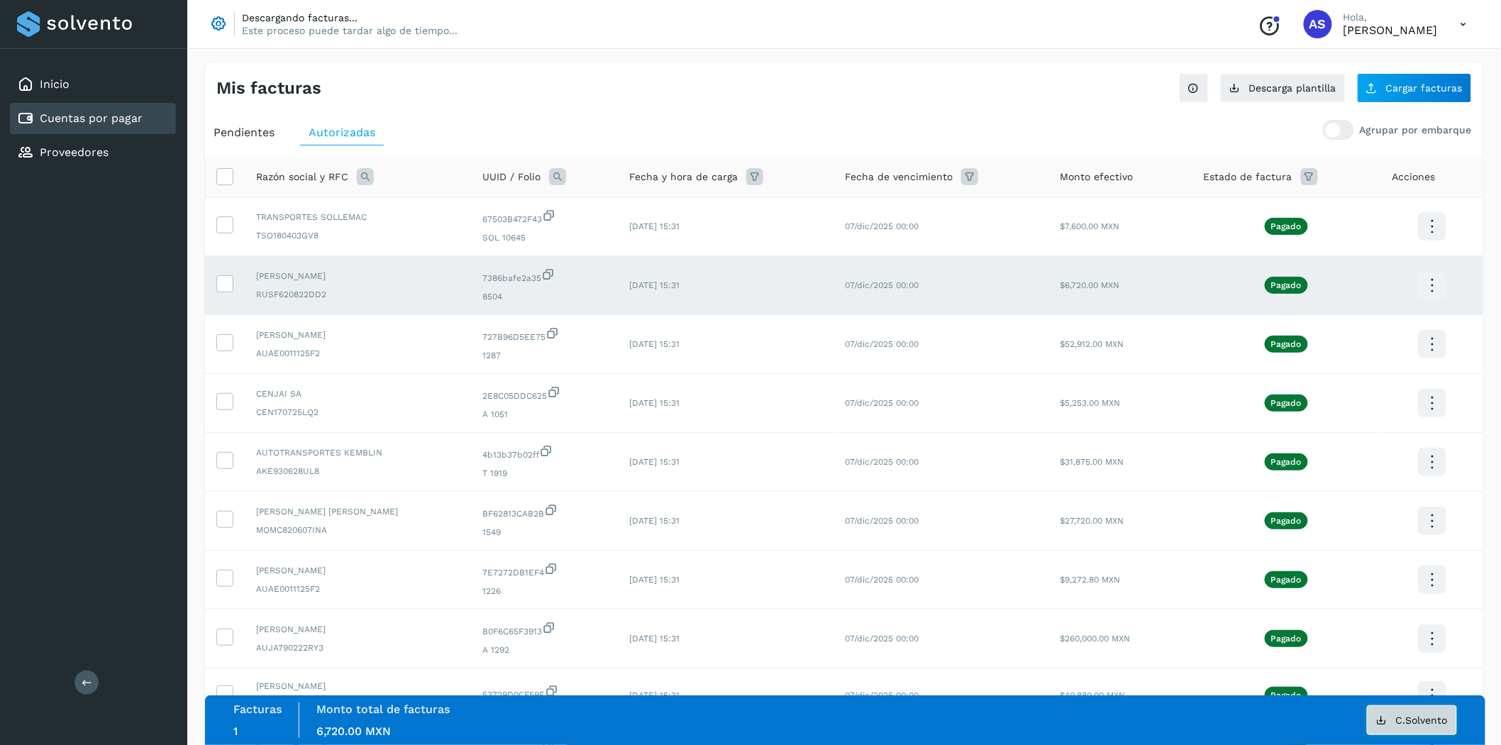
click at [1443, 722] on span "C.Solvento" at bounding box center [1422, 720] width 52 height 10
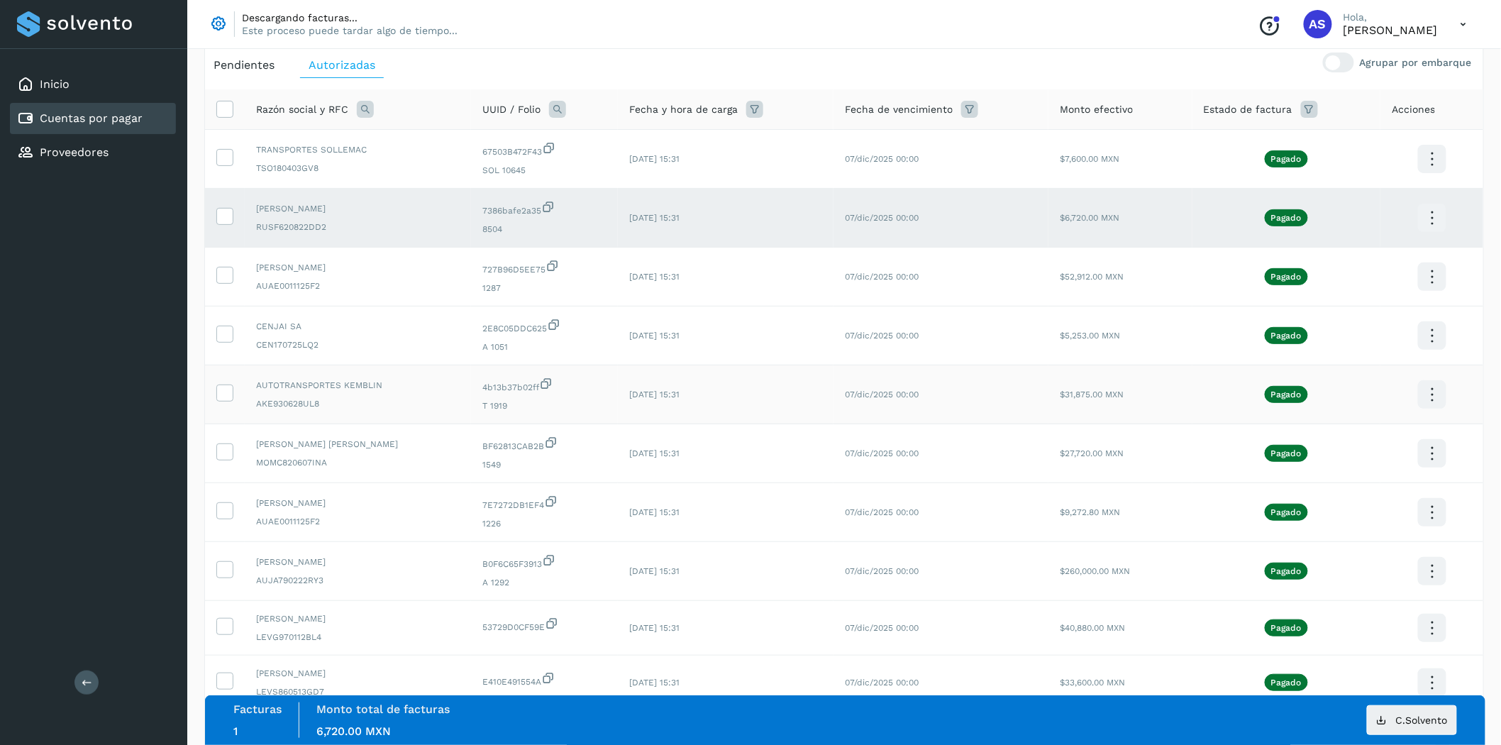
scroll to position [79, 0]
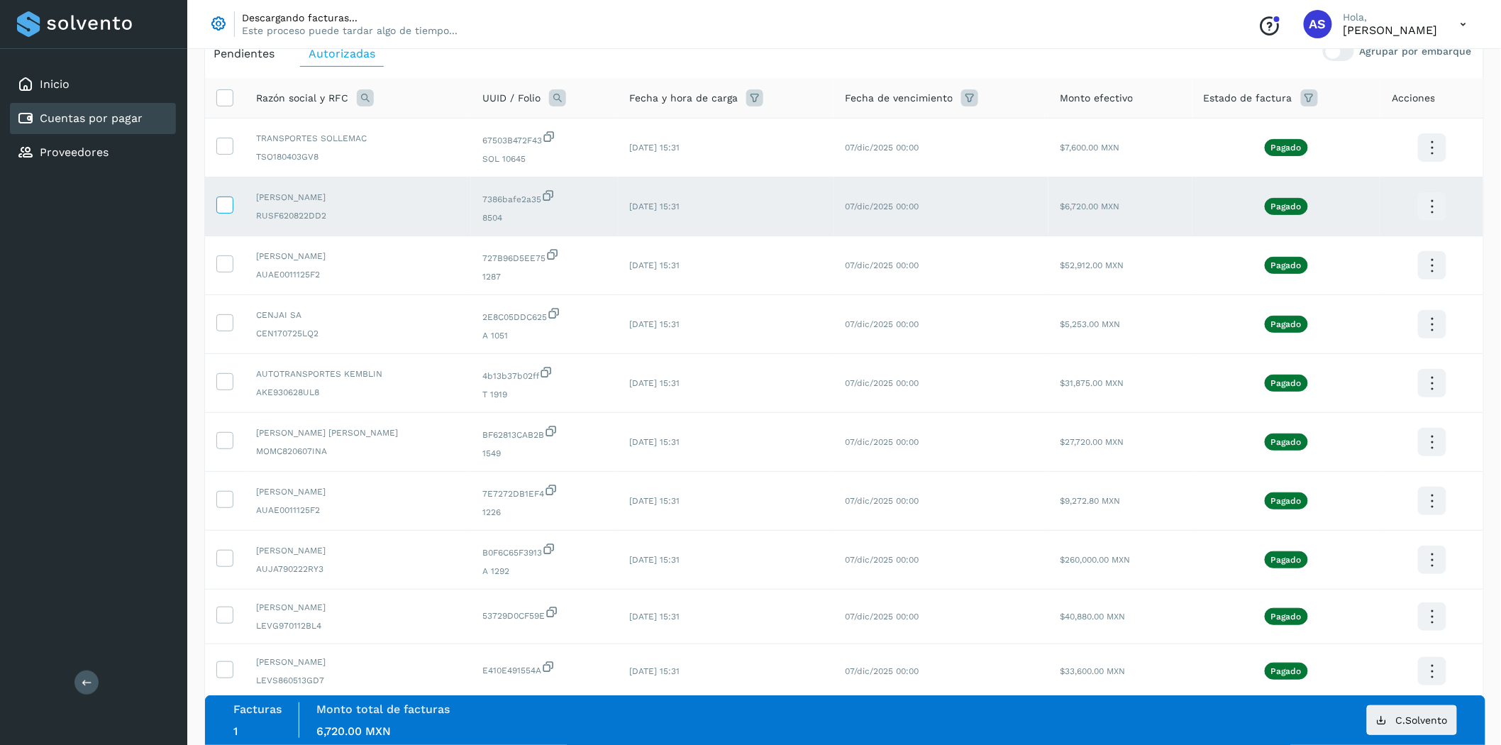
click at [227, 211] on icon at bounding box center [224, 204] width 15 height 15
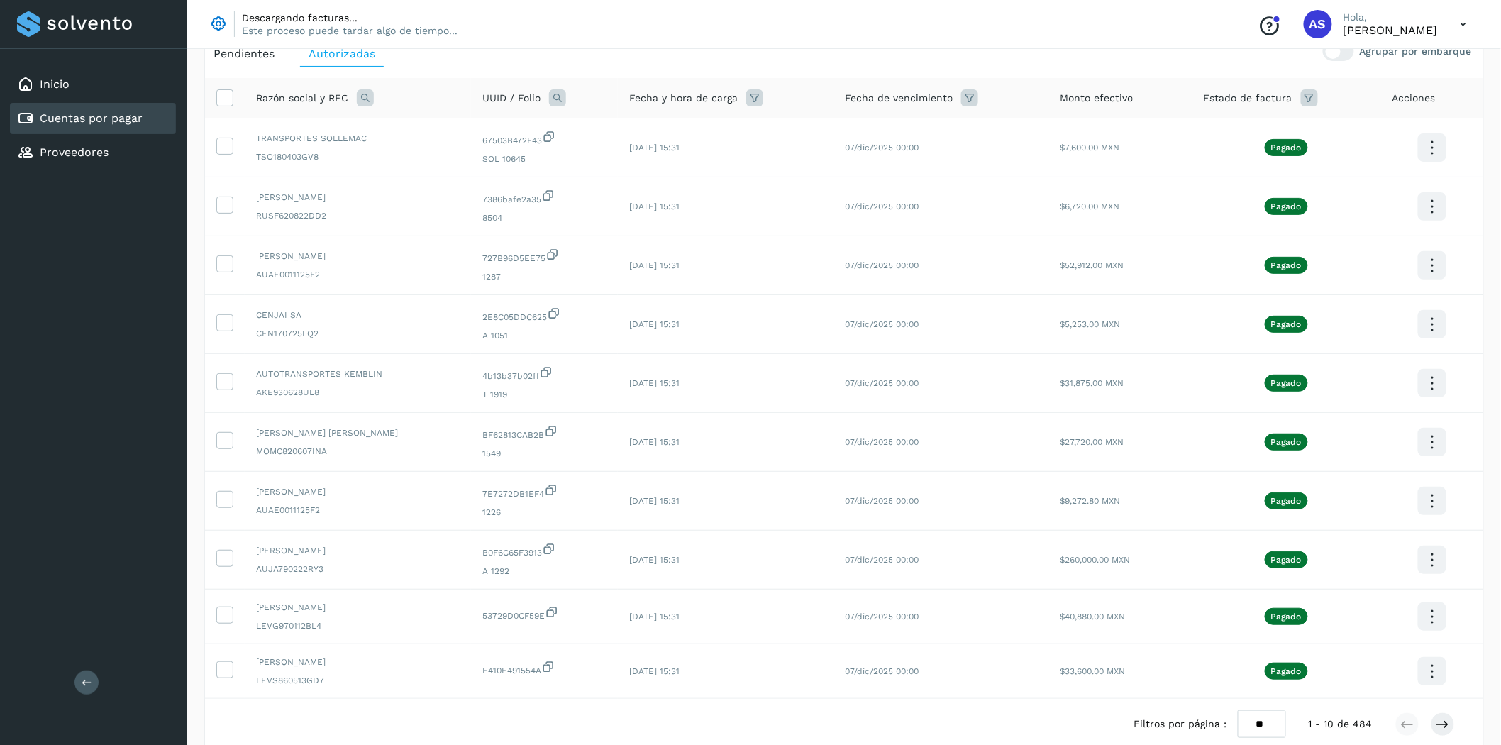
click at [199, 287] on div "Mis facturas Ver instrucciones para cargar Facturas Descarga plantilla Cargar f…" at bounding box center [844, 392] width 1314 height 854
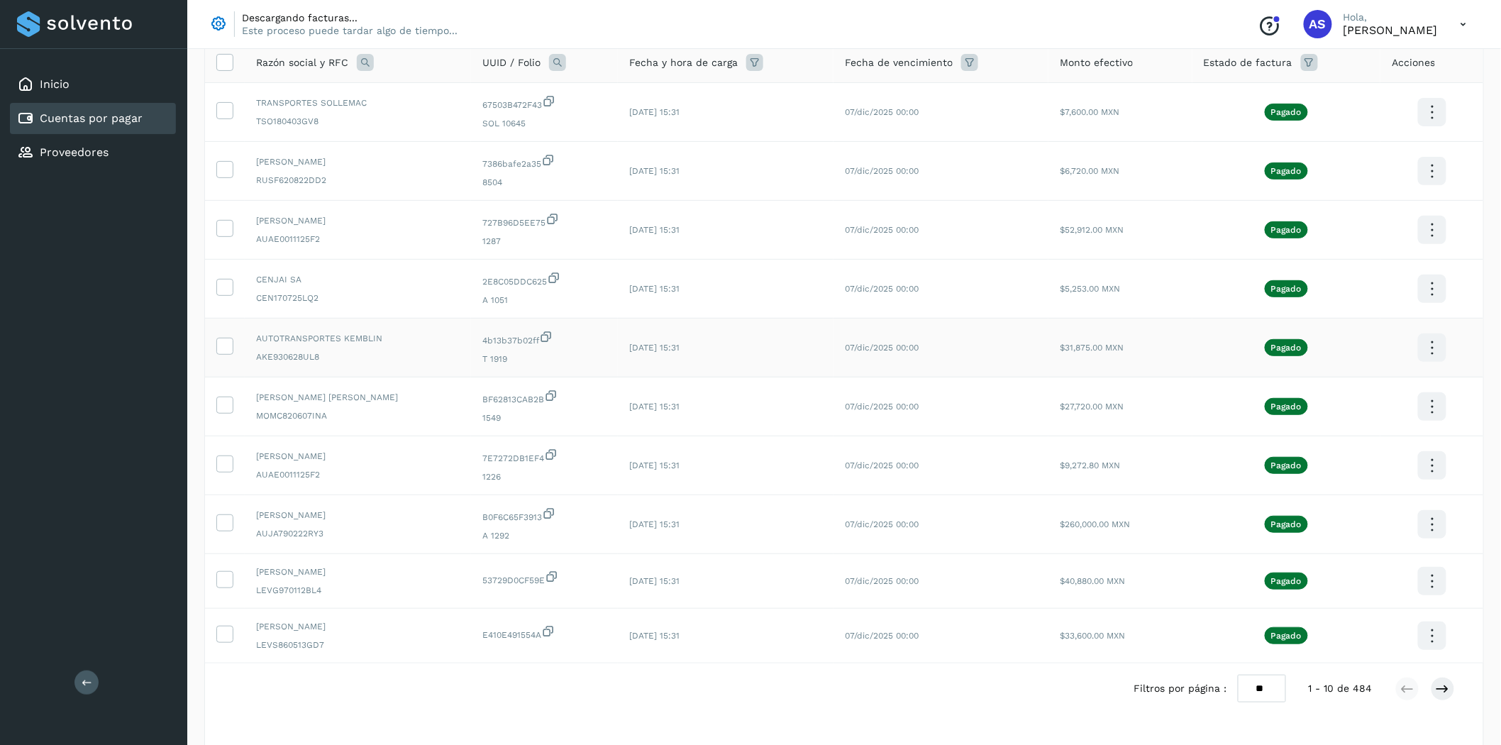
scroll to position [158, 0]
